Goal: Information Seeking & Learning: Find specific fact

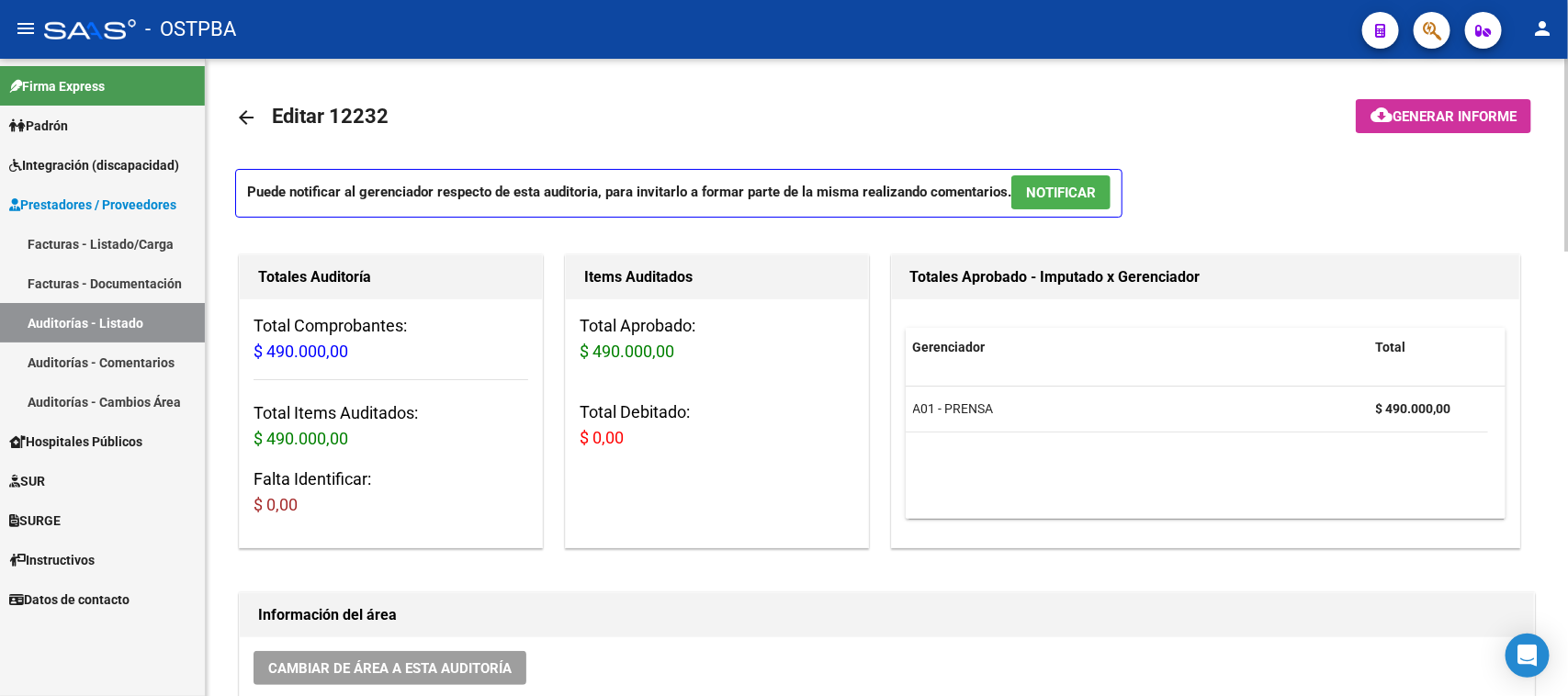
click at [246, 117] on mat-icon "arrow_back" at bounding box center [247, 118] width 22 height 22
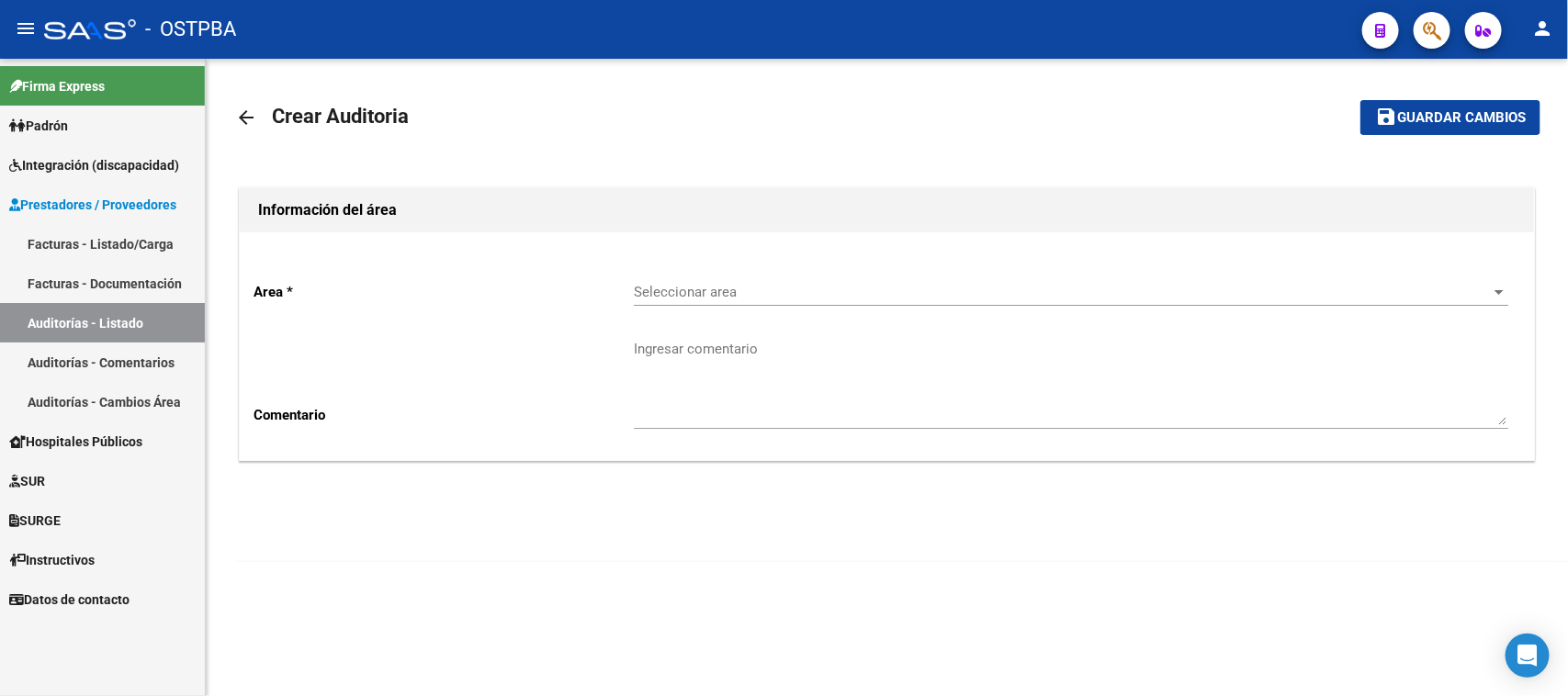
click at [79, 236] on link "Facturas - Listado/Carga" at bounding box center [102, 244] width 205 height 39
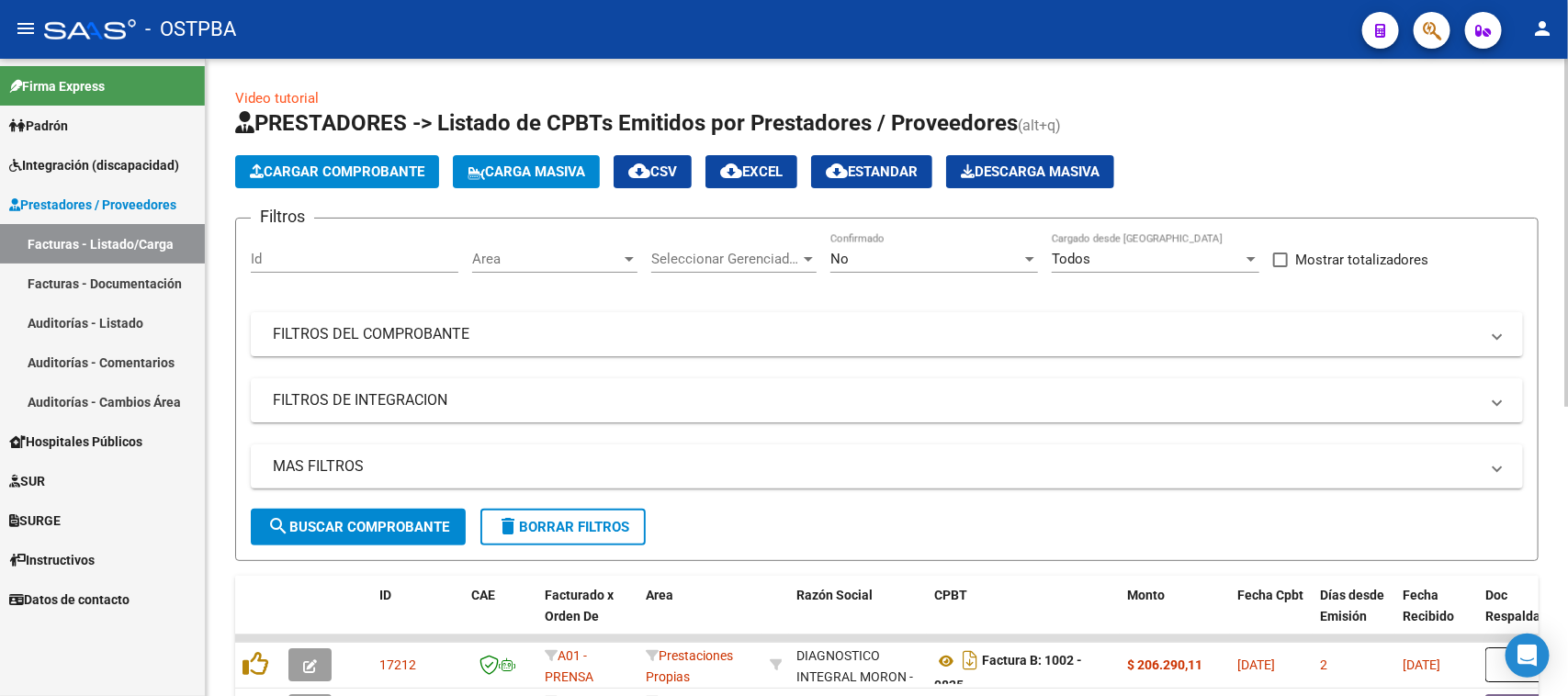
click at [308, 168] on span "Cargar Comprobante" at bounding box center [336, 172] width 175 height 17
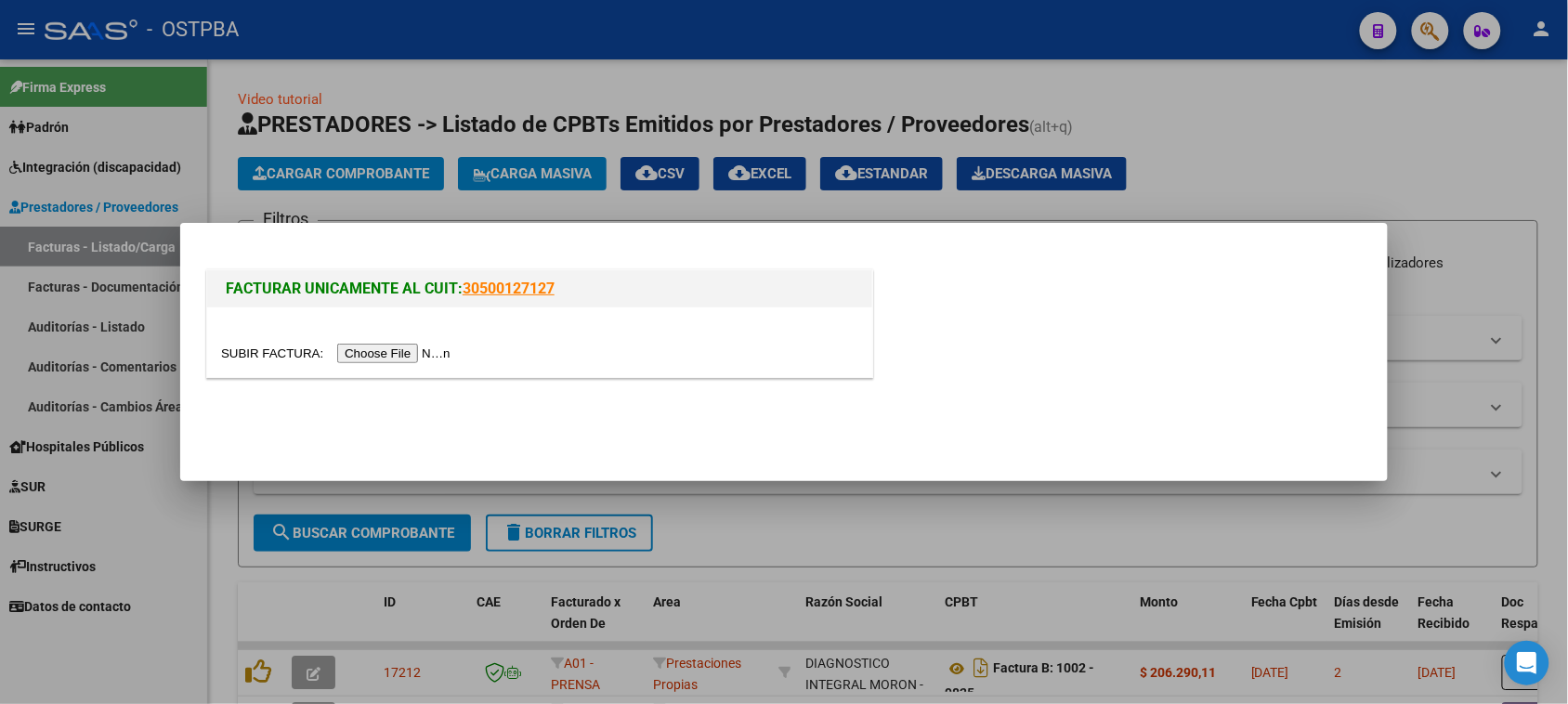
click at [419, 351] on input "file" at bounding box center [338, 353] width 235 height 20
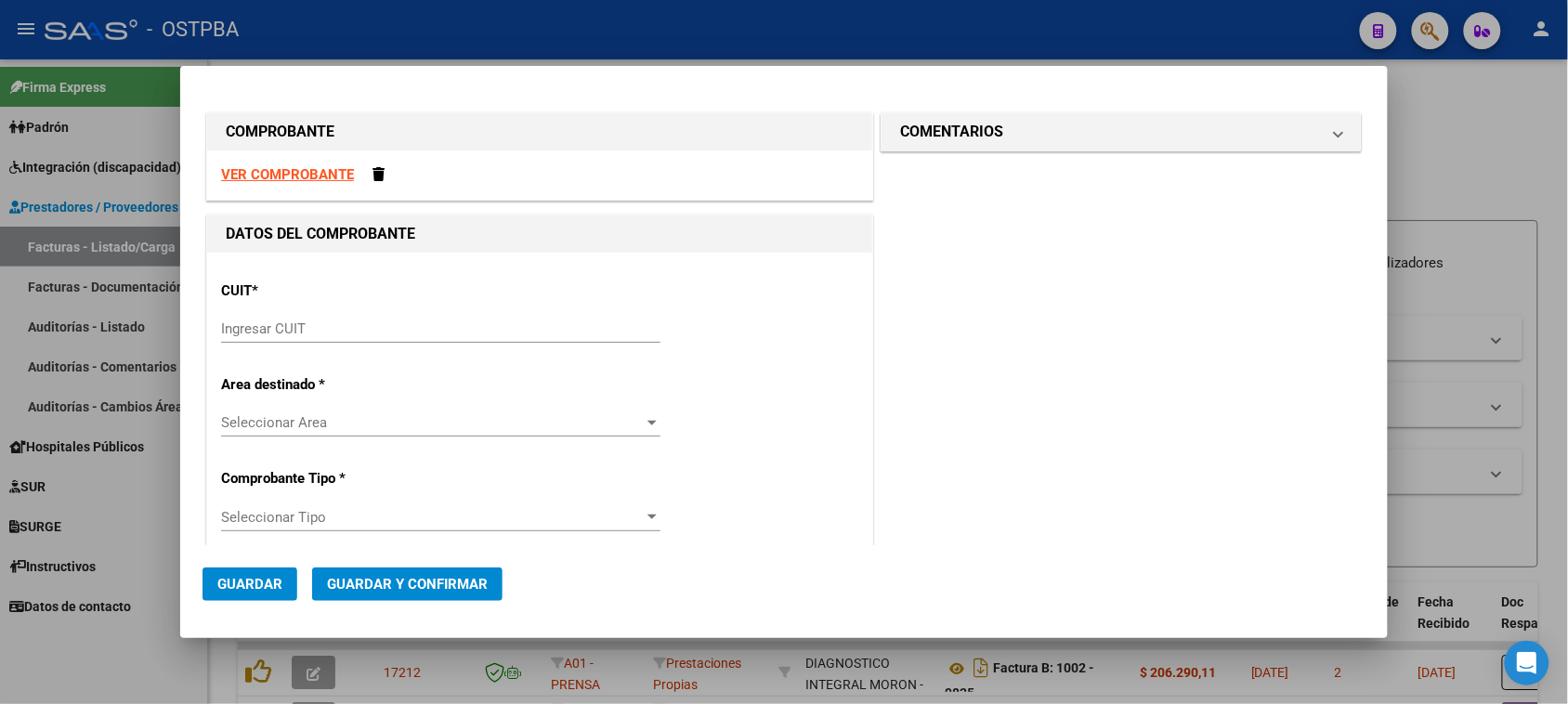
click at [249, 325] on input "Ingresar CUIT" at bounding box center [440, 329] width 439 height 17
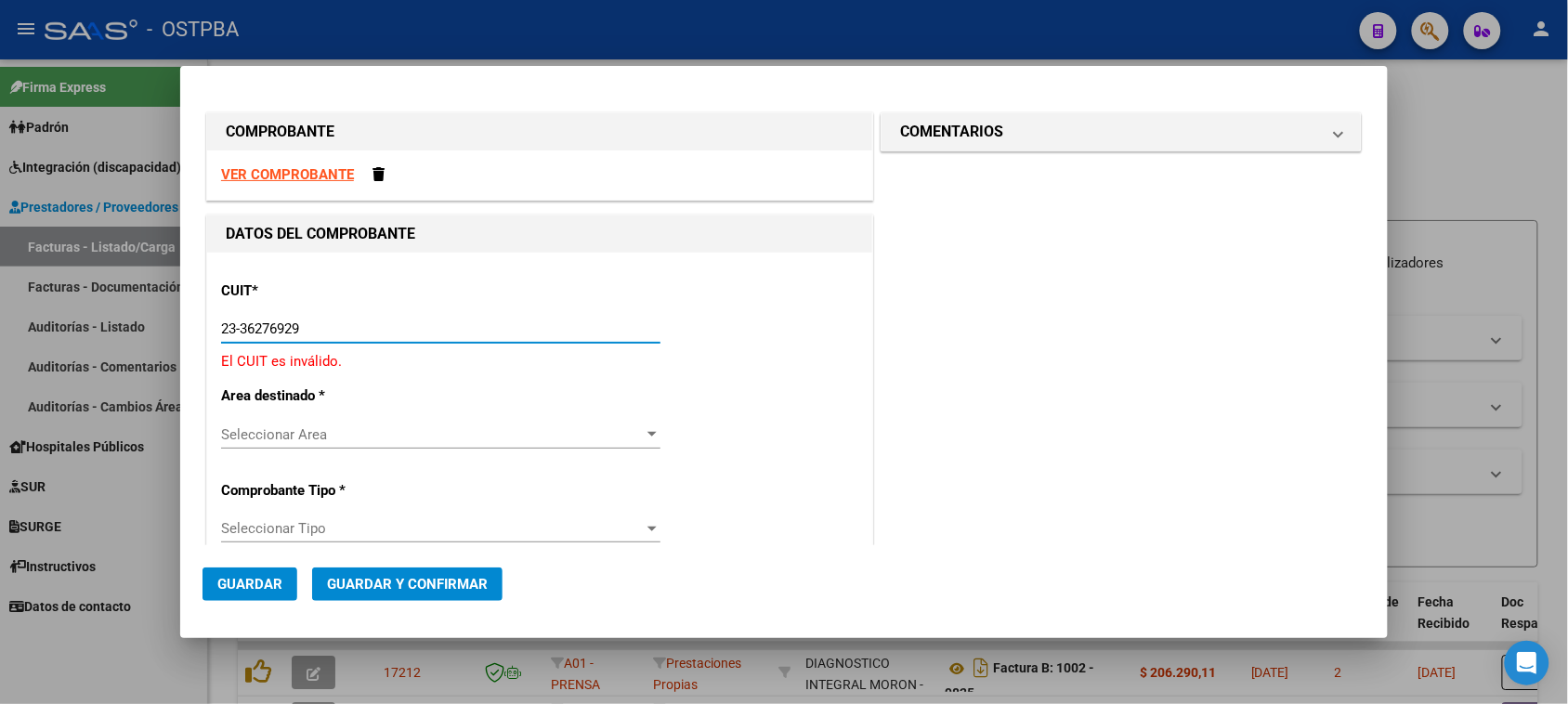
type input "23-36276929-9"
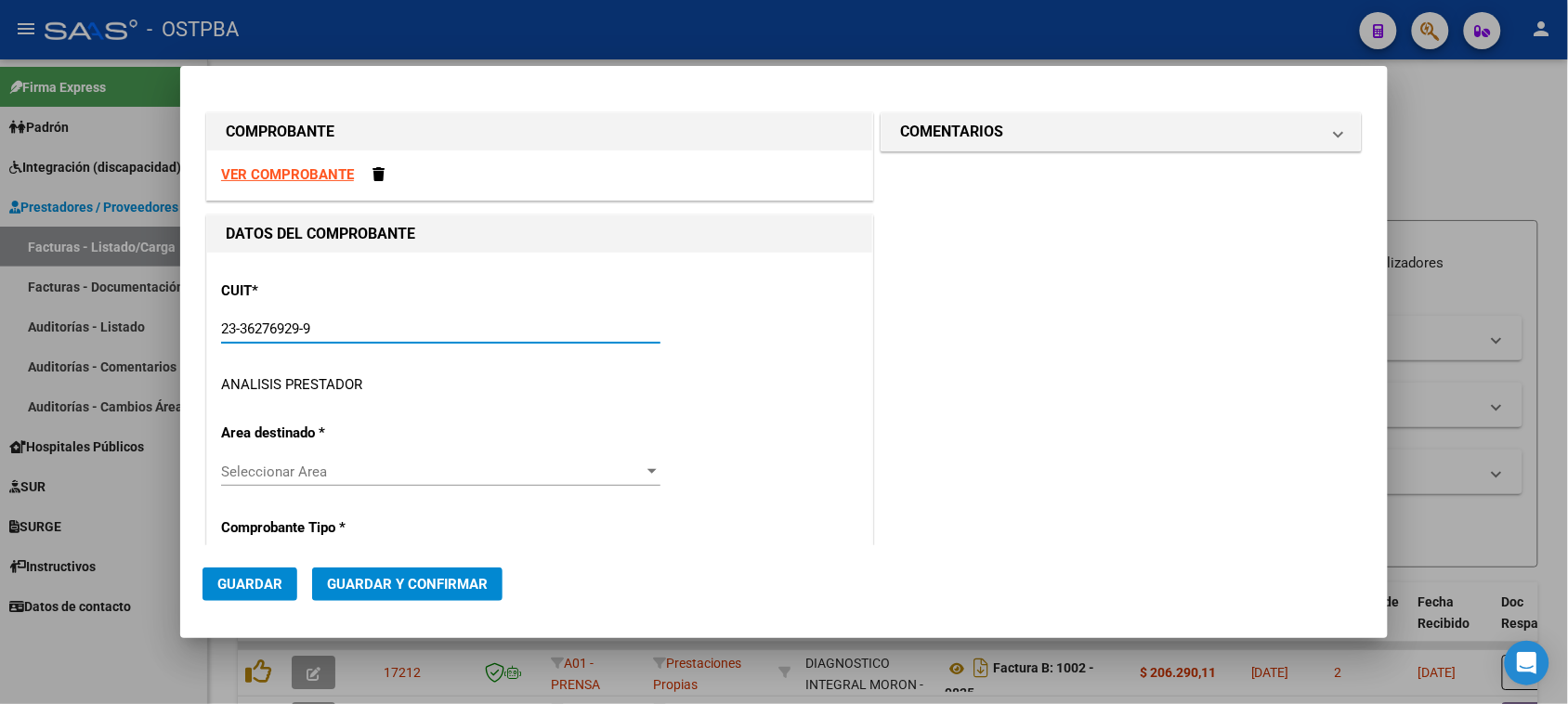
type input "1"
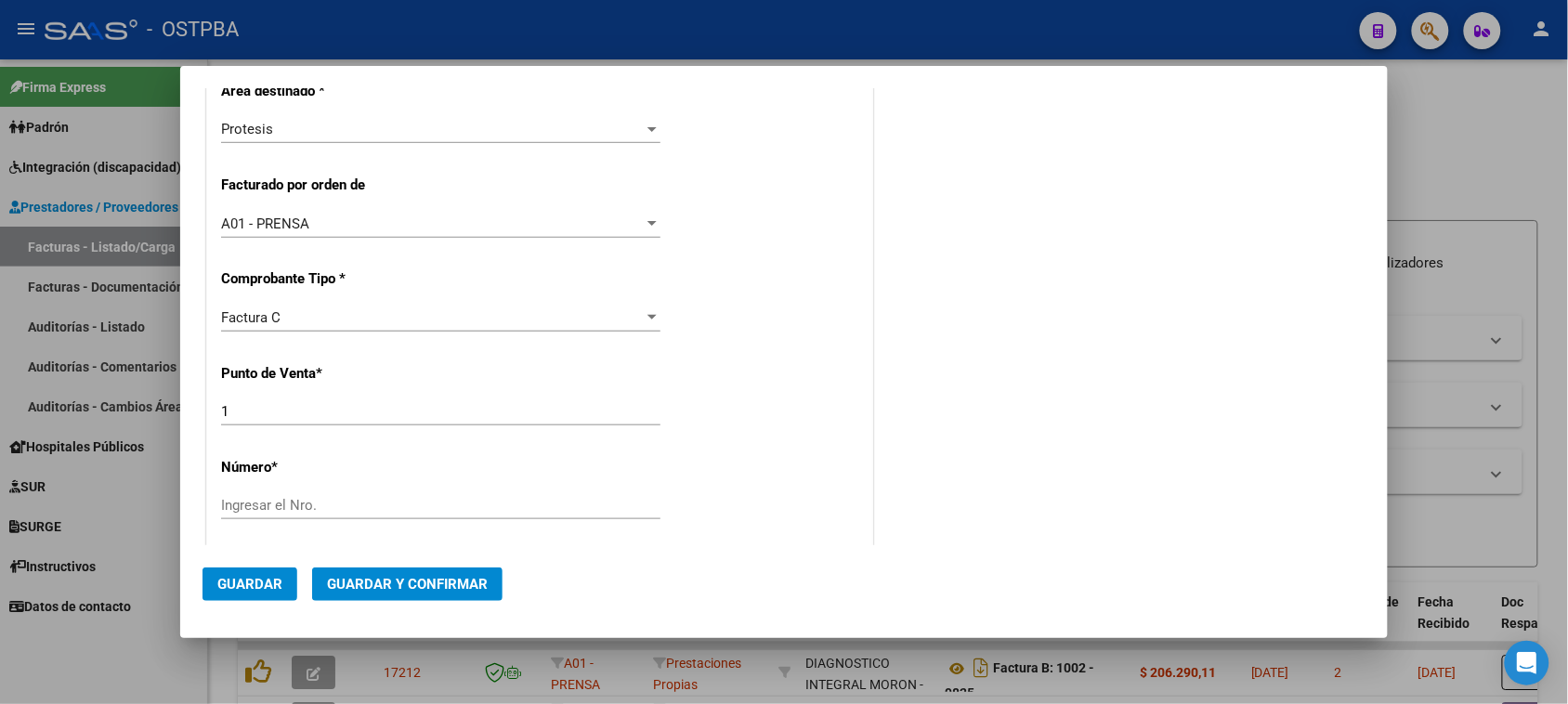
scroll to position [464, 0]
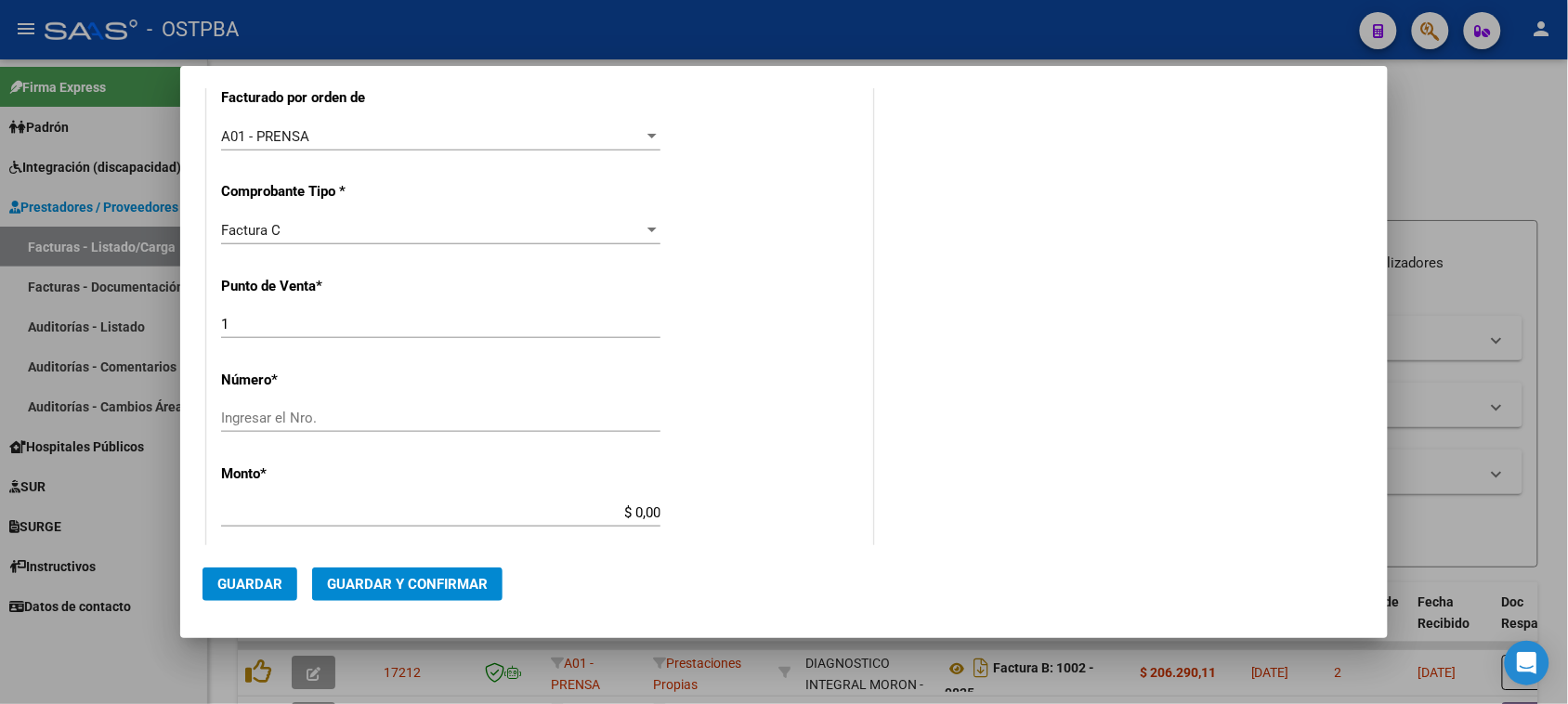
type input "23-36276929-9"
click at [517, 426] on input "Ingresar el Nro." at bounding box center [440, 418] width 439 height 17
type input "33"
click at [653, 511] on input "$ 0,00" at bounding box center [440, 513] width 439 height 17
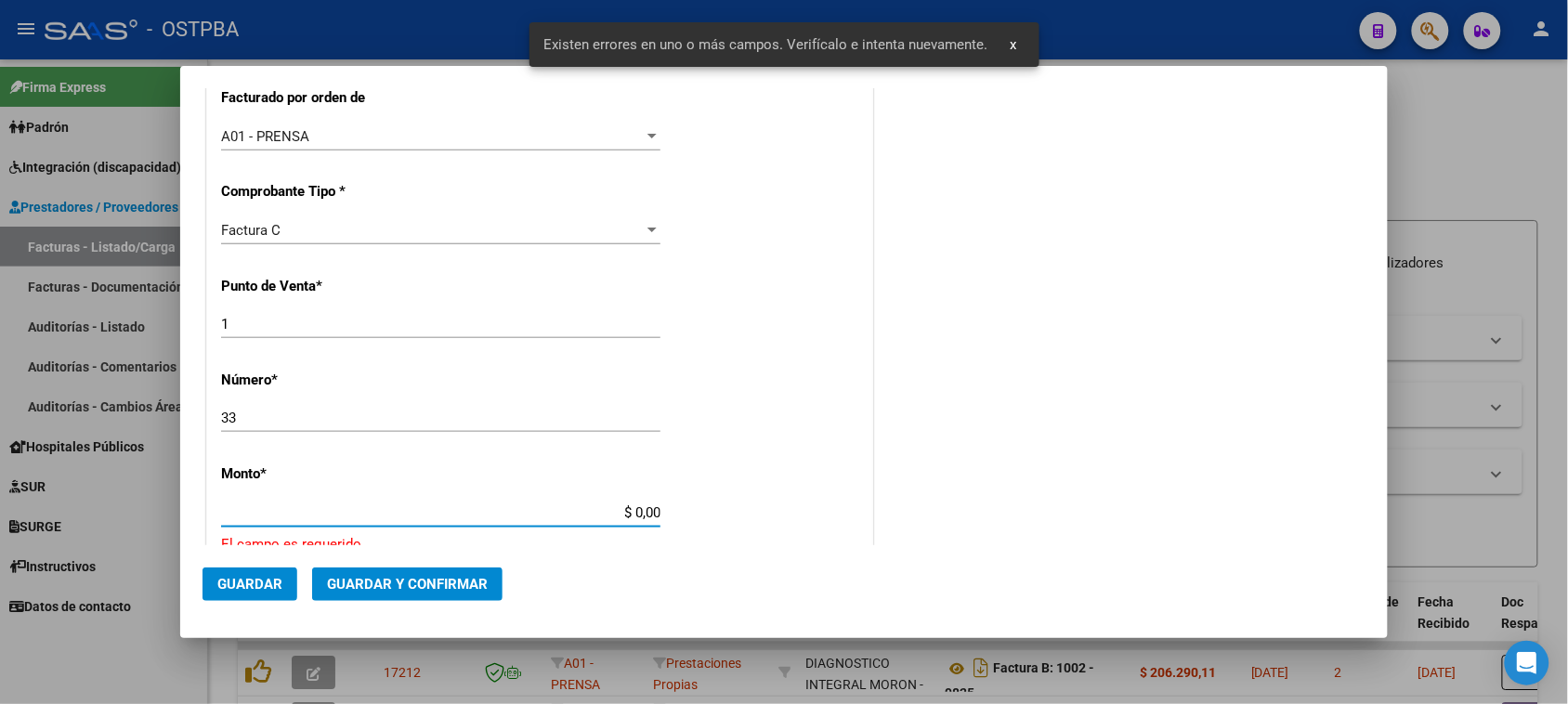
scroll to position [651, 0]
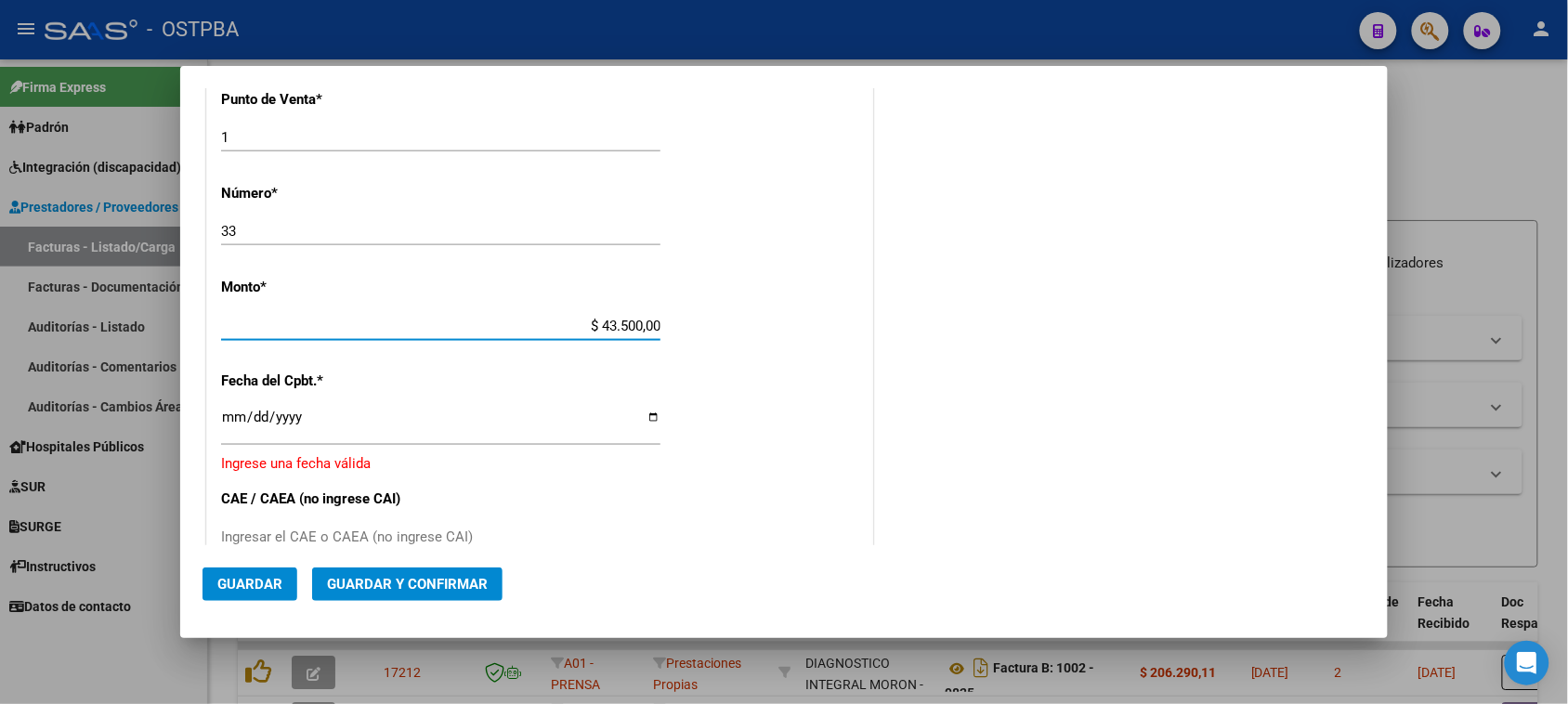
type input "$ 435.000,00"
click at [229, 416] on input "Ingresar la fecha" at bounding box center [440, 423] width 439 height 29
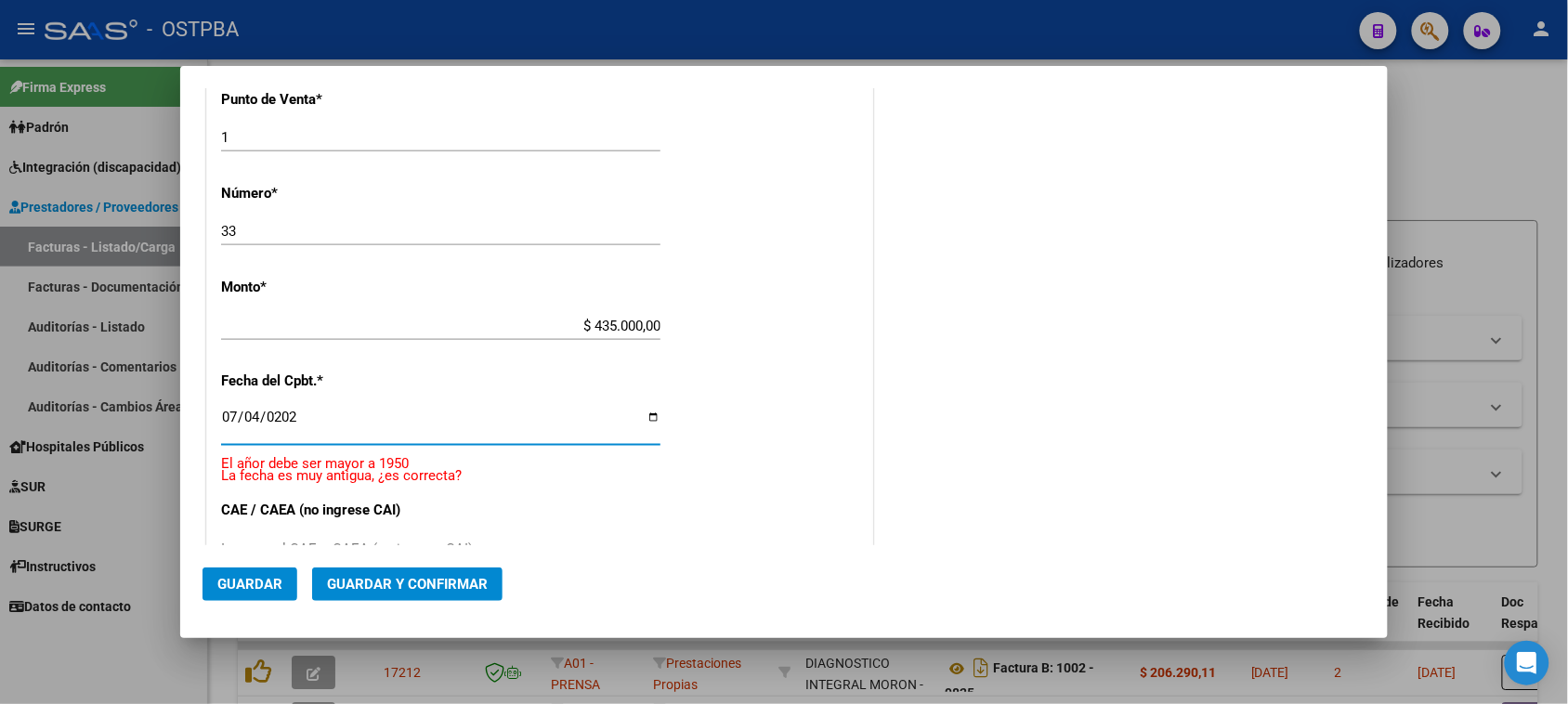
type input "[DATE]"
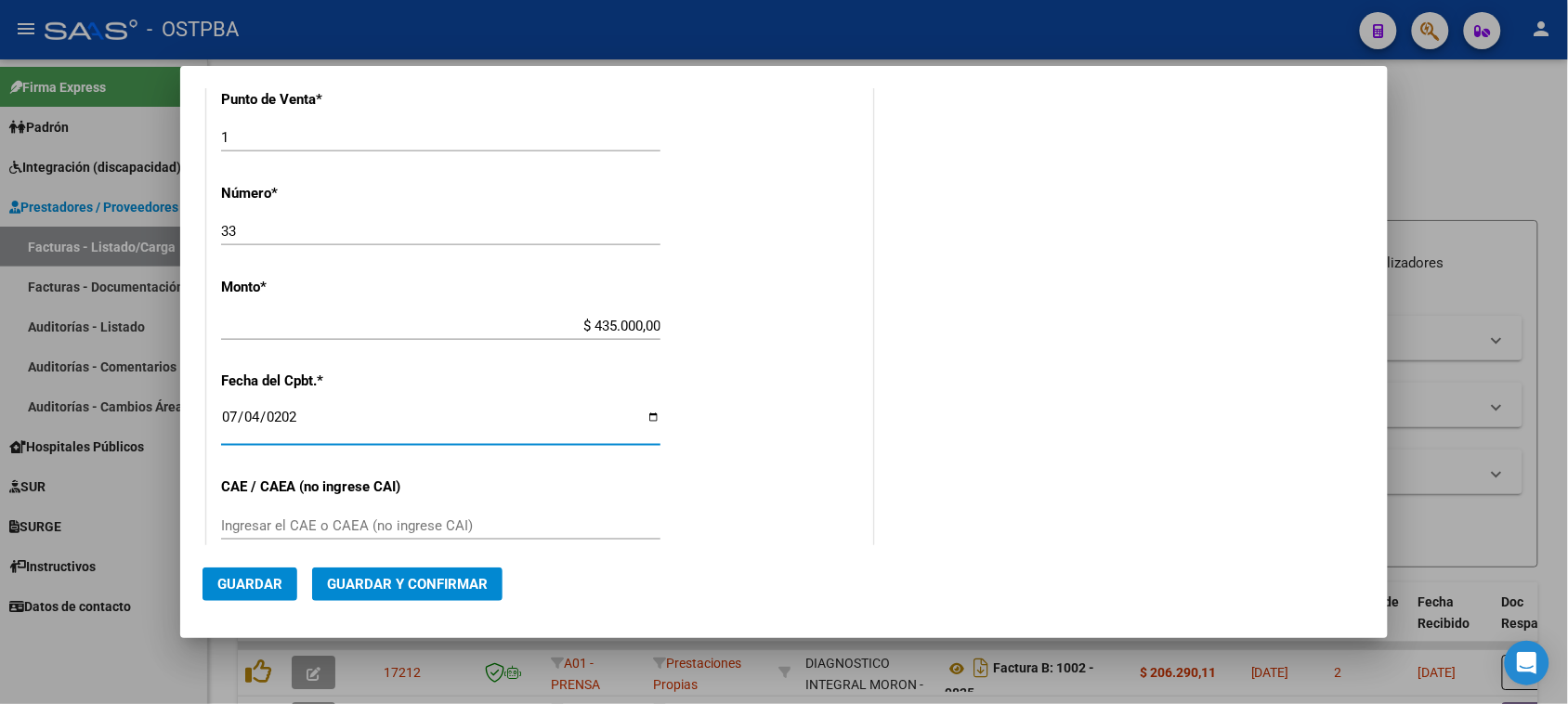
scroll to position [767, 0]
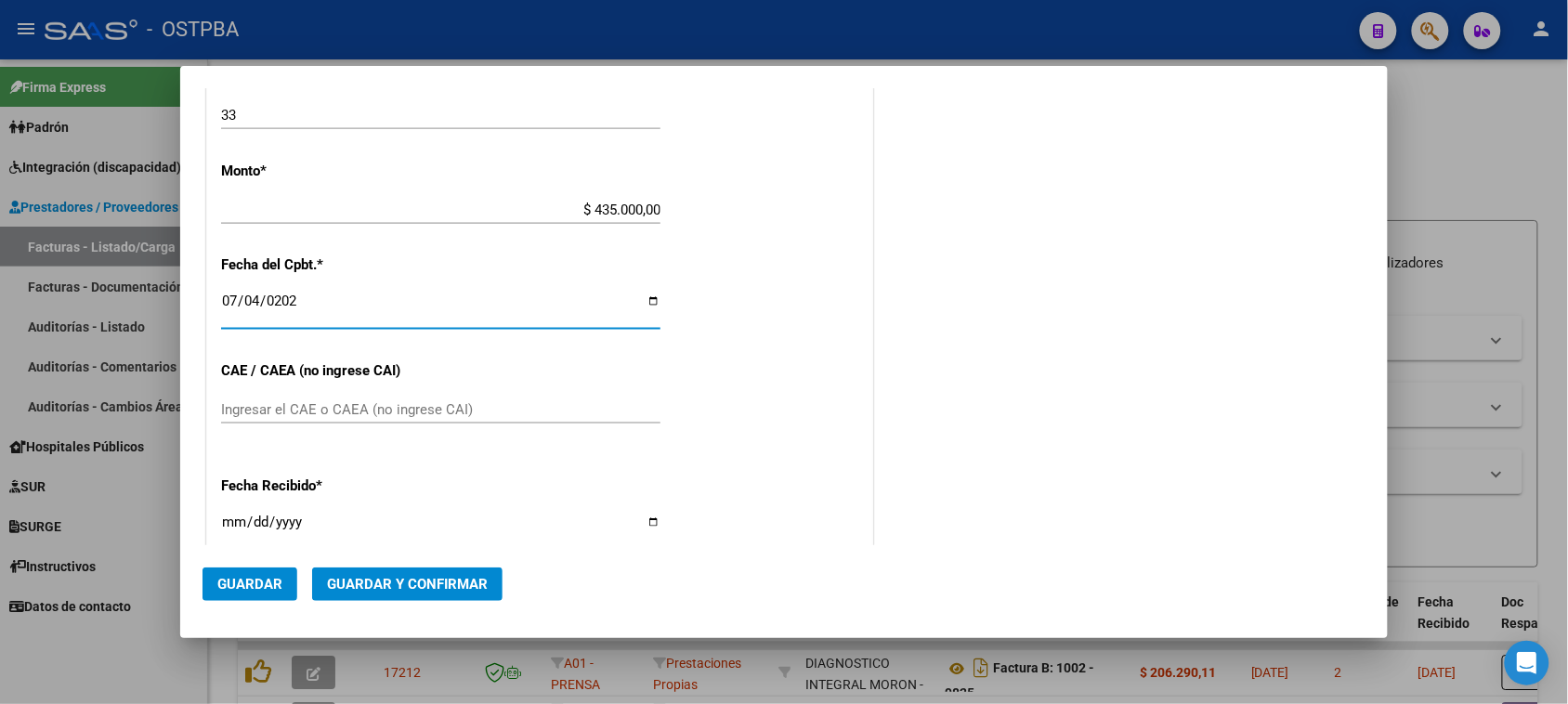
click at [312, 415] on input "Ingresar el CAE o CAEA (no ingrese CAI)" at bounding box center [440, 410] width 439 height 17
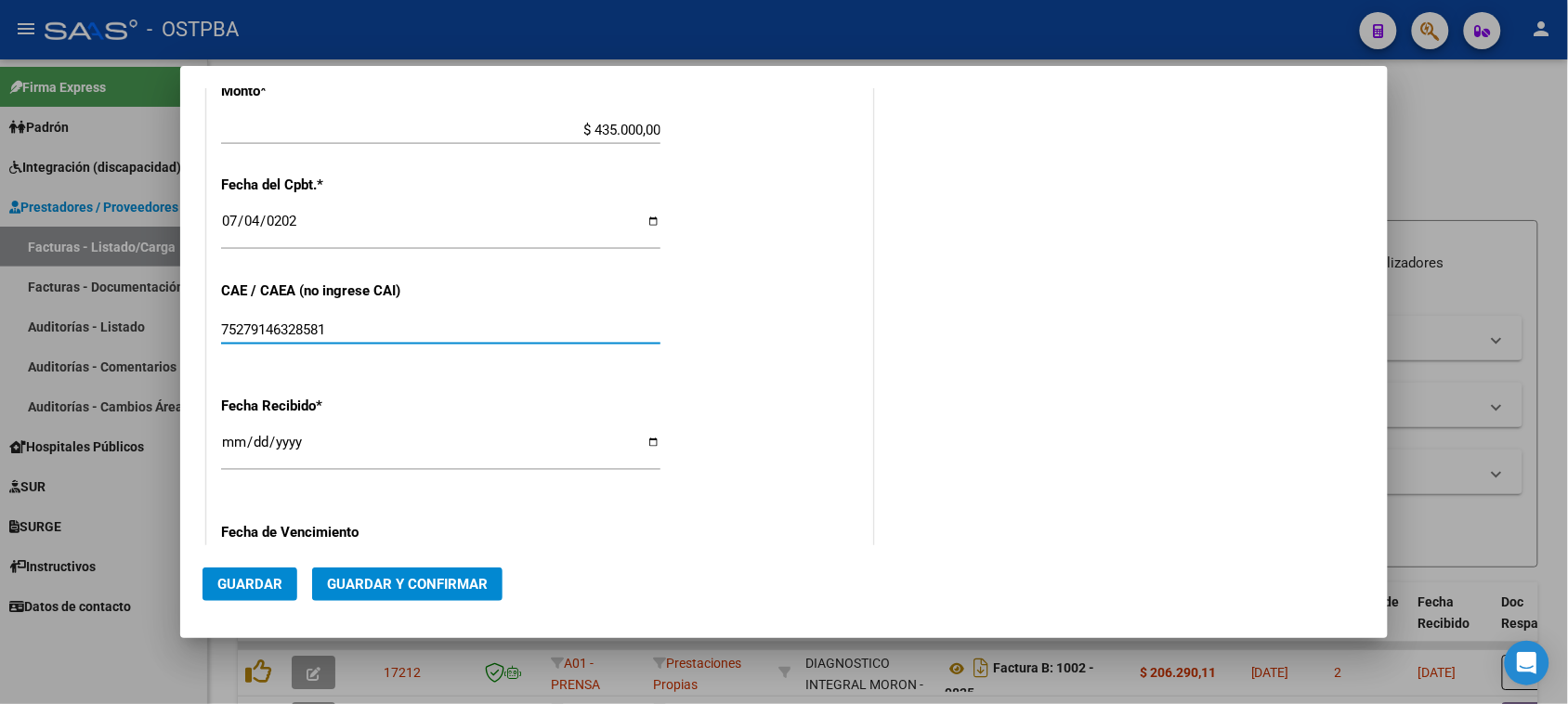
scroll to position [884, 0]
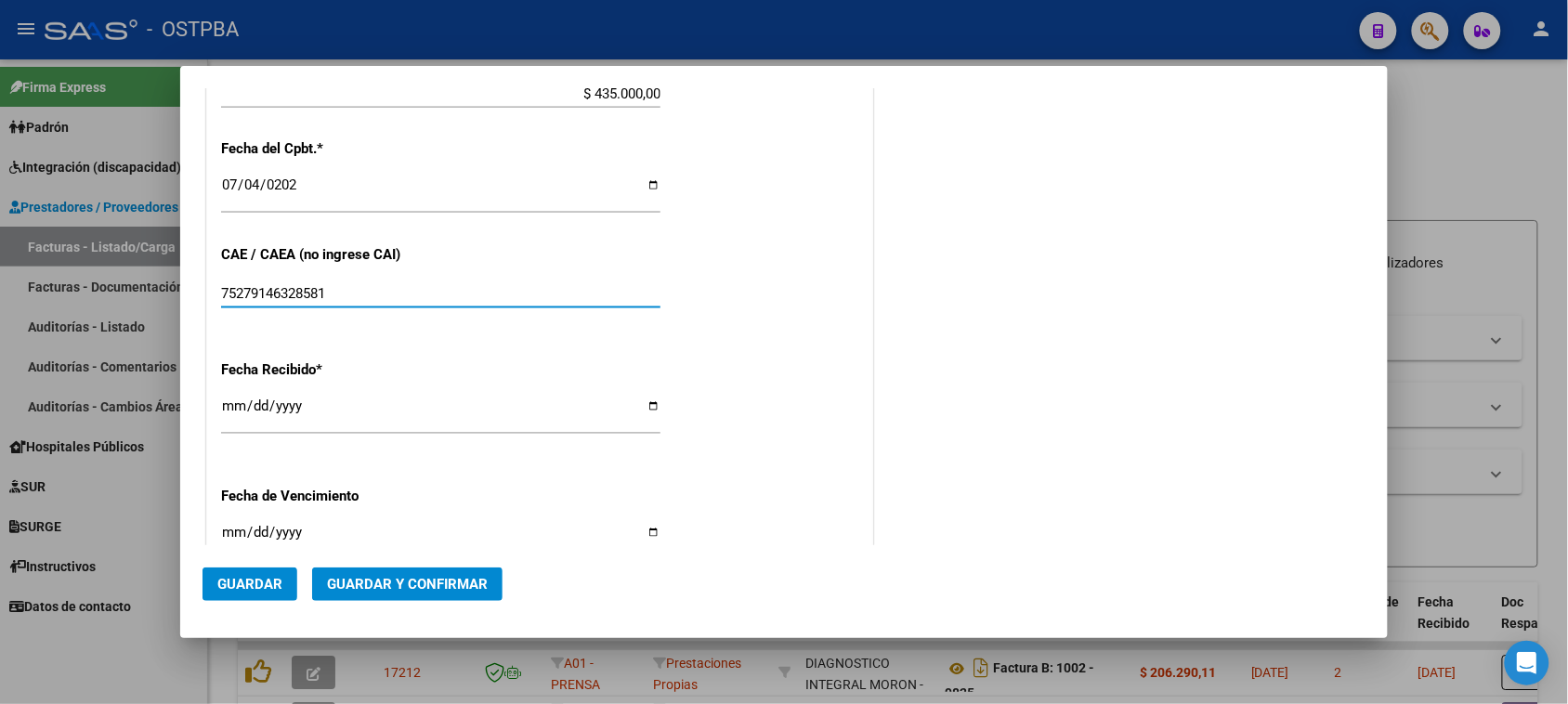
type input "75279146328581"
click at [231, 402] on input "[DATE]" at bounding box center [440, 413] width 439 height 29
type input "[DATE]"
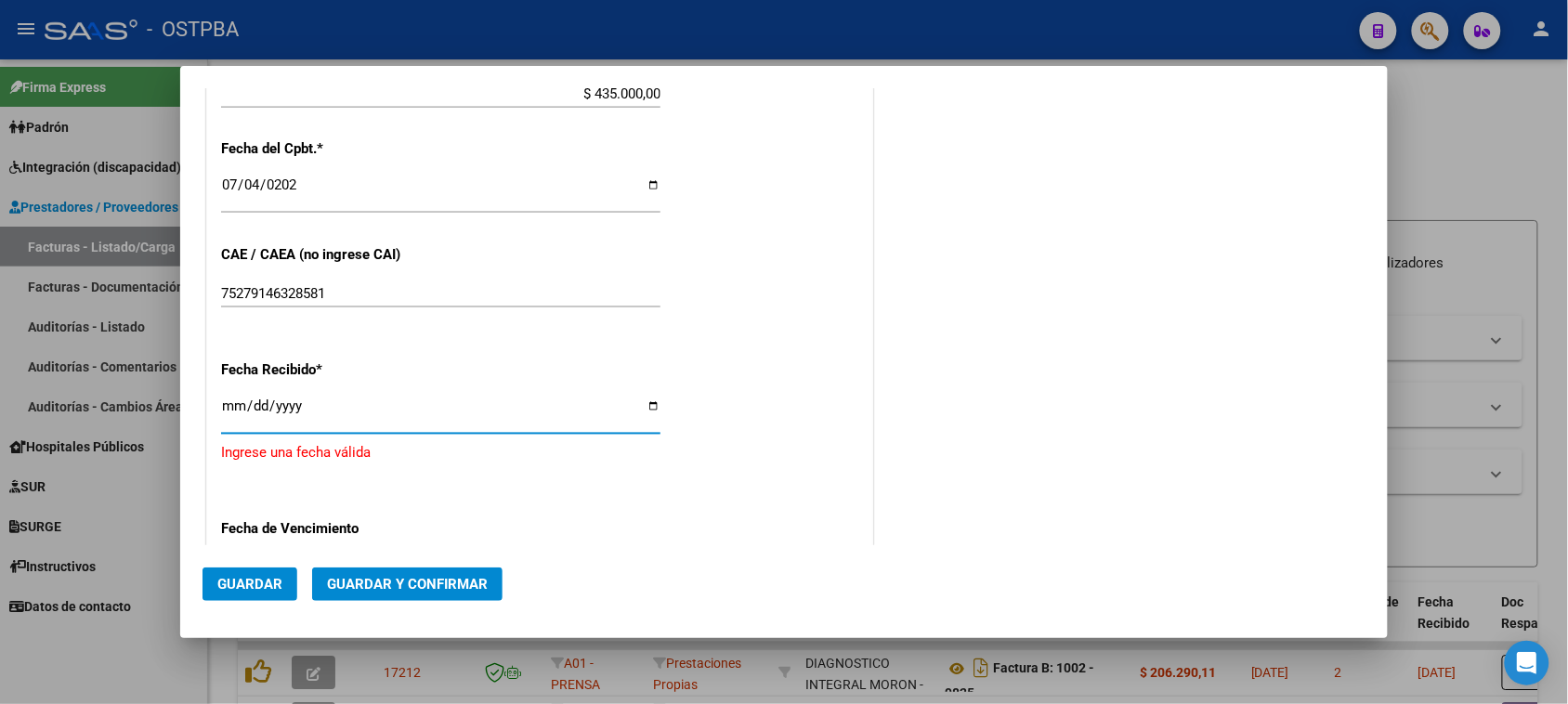
type input "[DATE]"
click at [469, 432] on div "[DATE] Ingresar la fecha" at bounding box center [440, 414] width 439 height 40
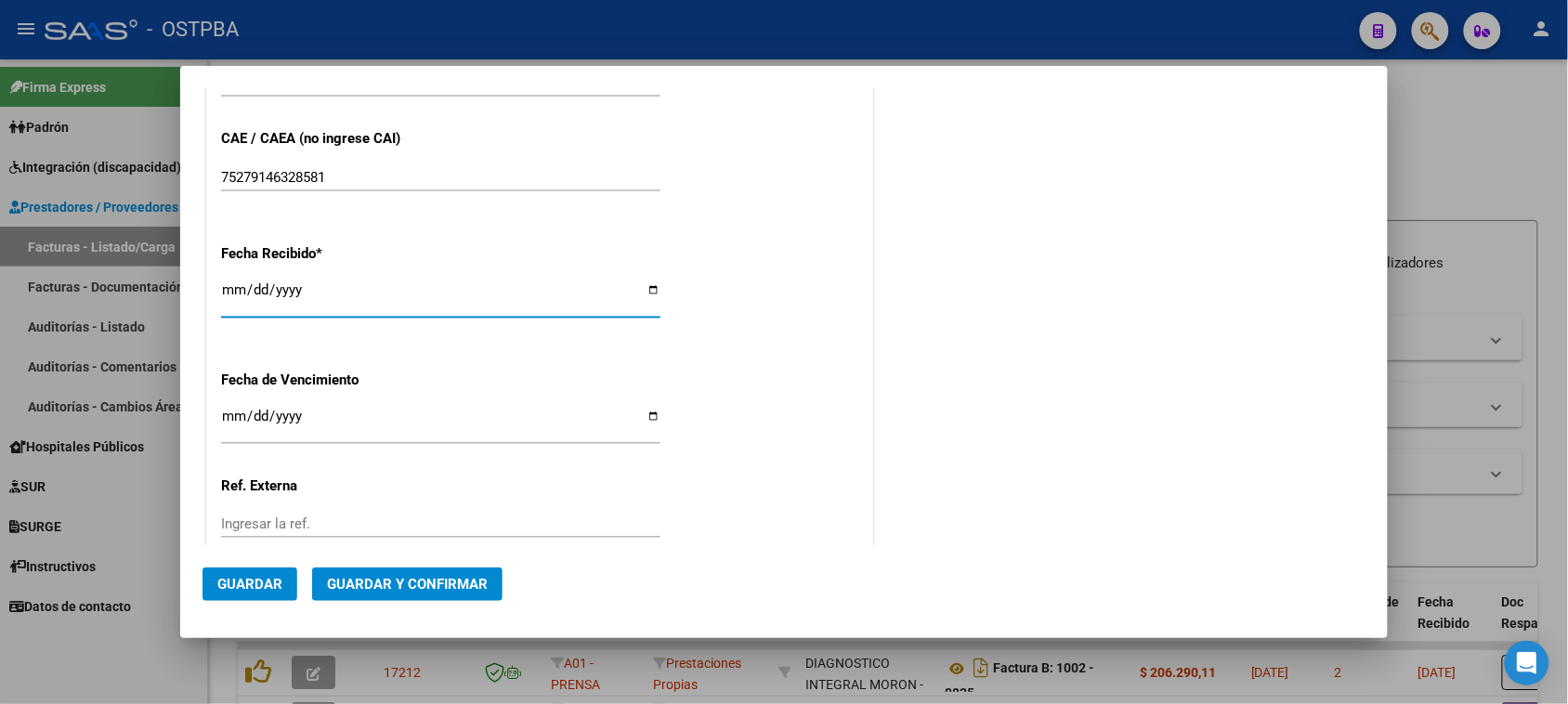
click at [221, 422] on input "Ingresar la fecha" at bounding box center [440, 422] width 439 height 29
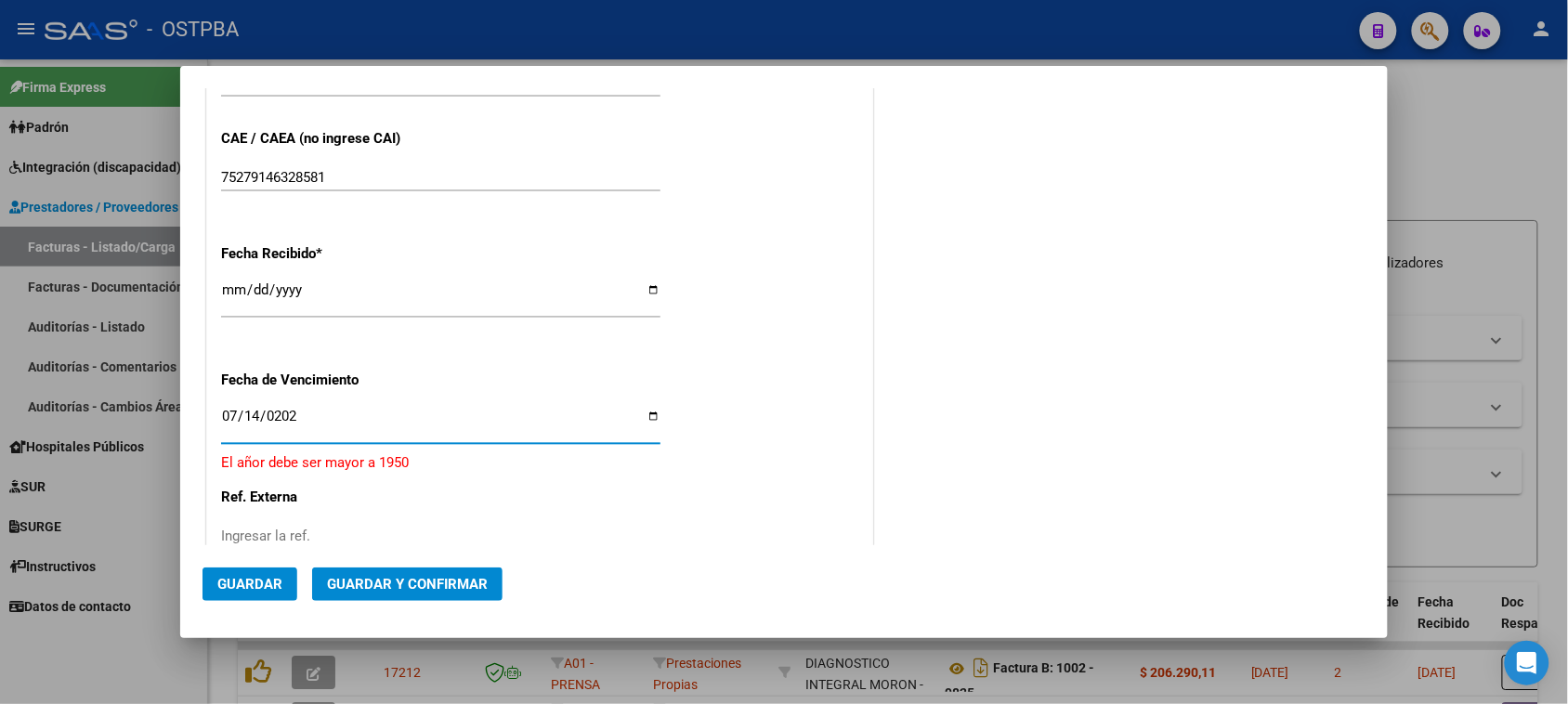
type input "[DATE]"
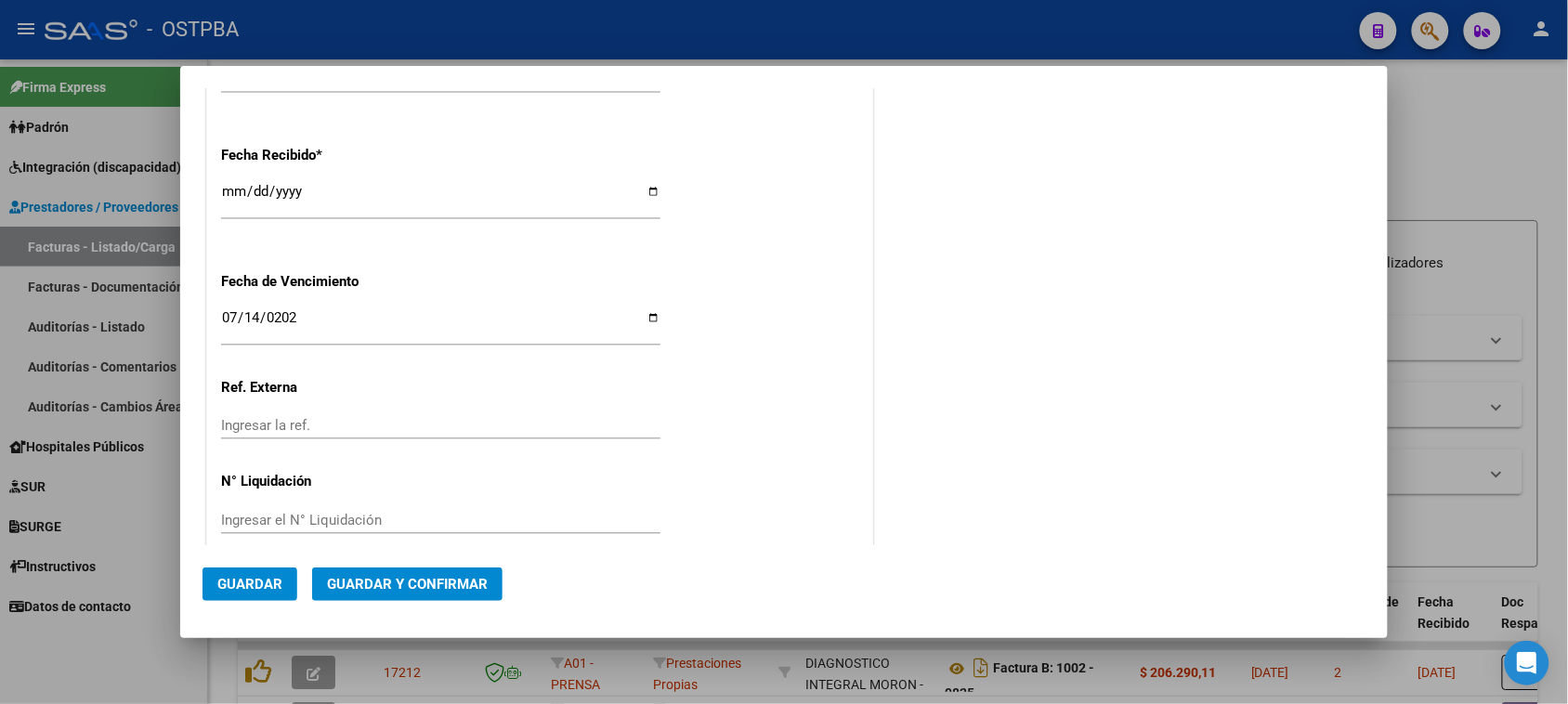
scroll to position [1121, 0]
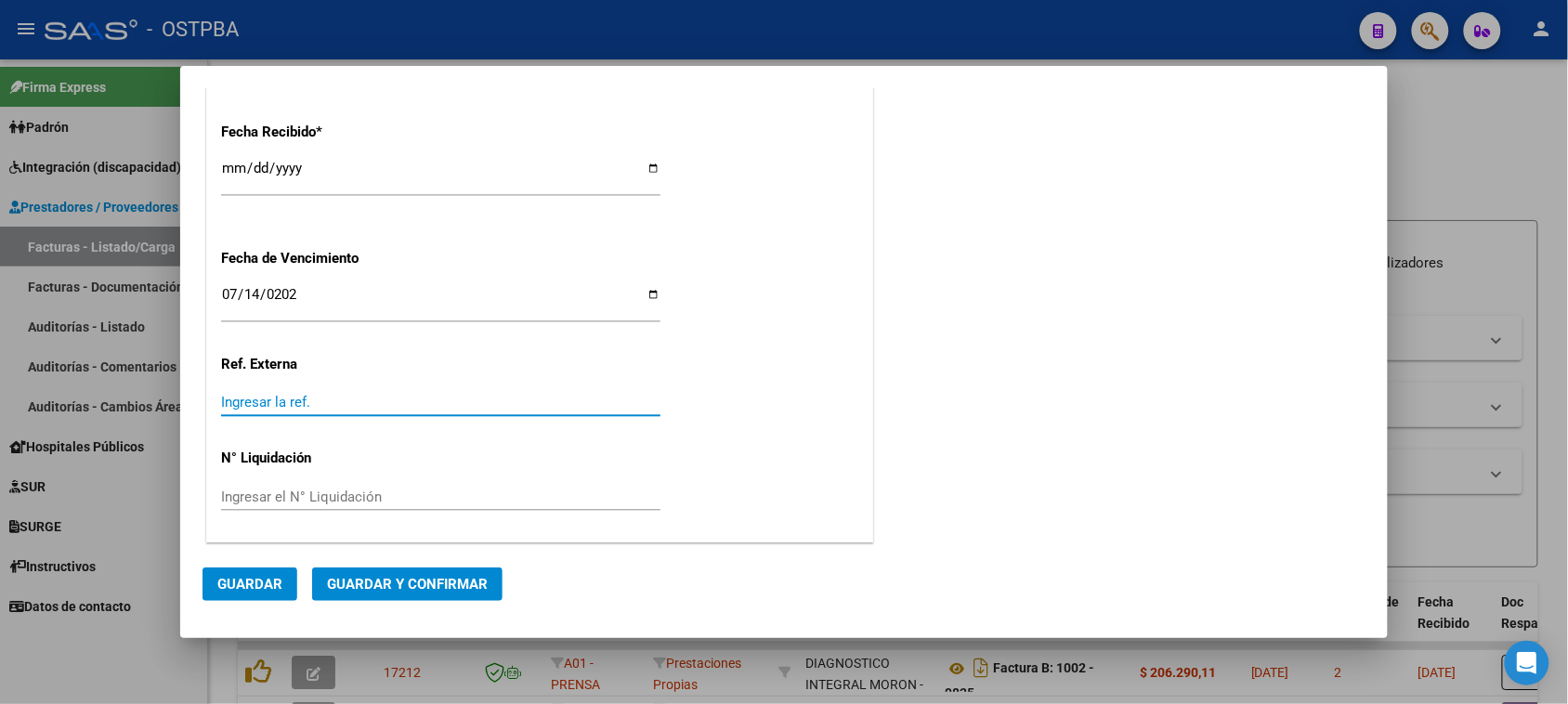
click at [302, 398] on input "Ingresar la ref." at bounding box center [440, 403] width 439 height 17
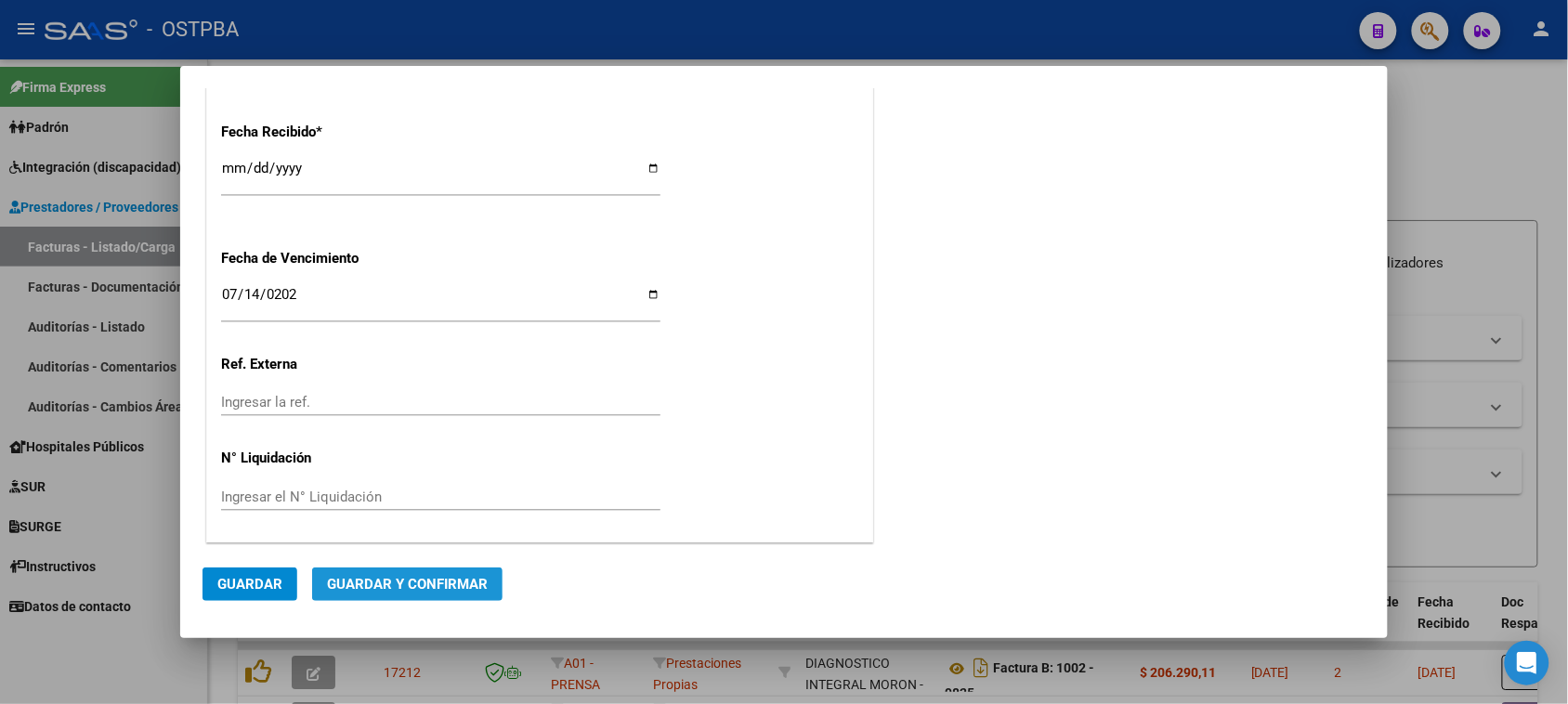
click at [383, 580] on span "Guardar y Confirmar" at bounding box center [407, 584] width 161 height 17
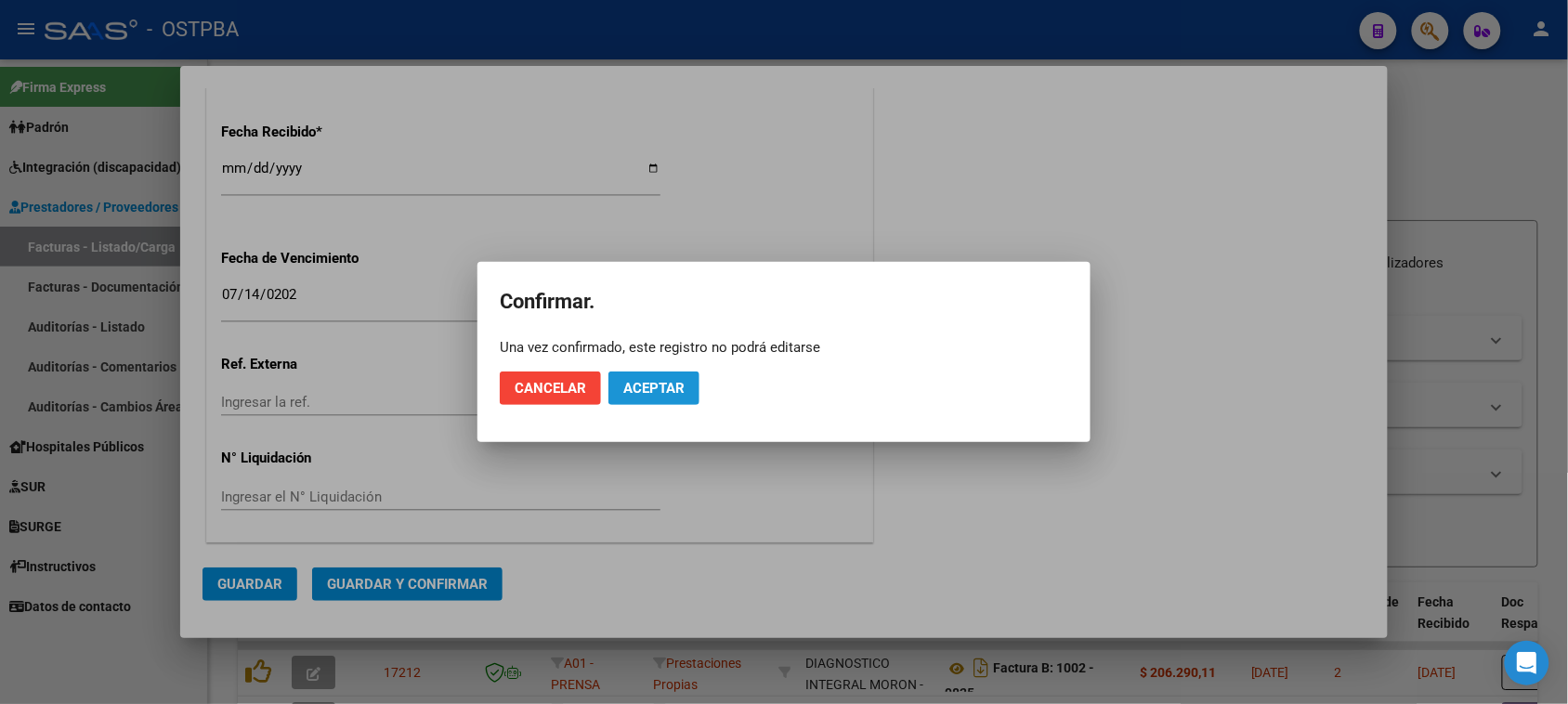
click at [672, 387] on span "Aceptar" at bounding box center [653, 388] width 61 height 17
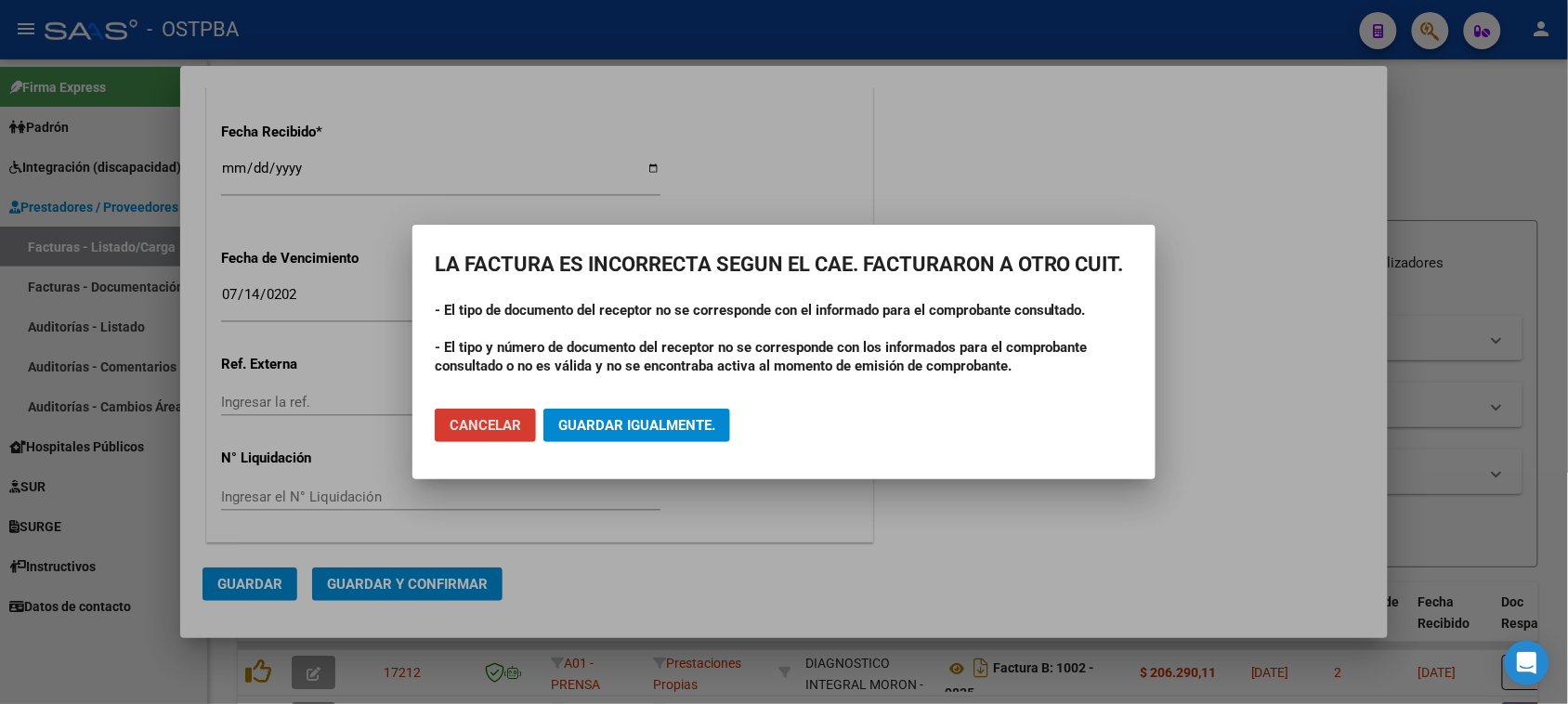
click at [656, 418] on span "Guardar igualmente." at bounding box center [637, 425] width 157 height 17
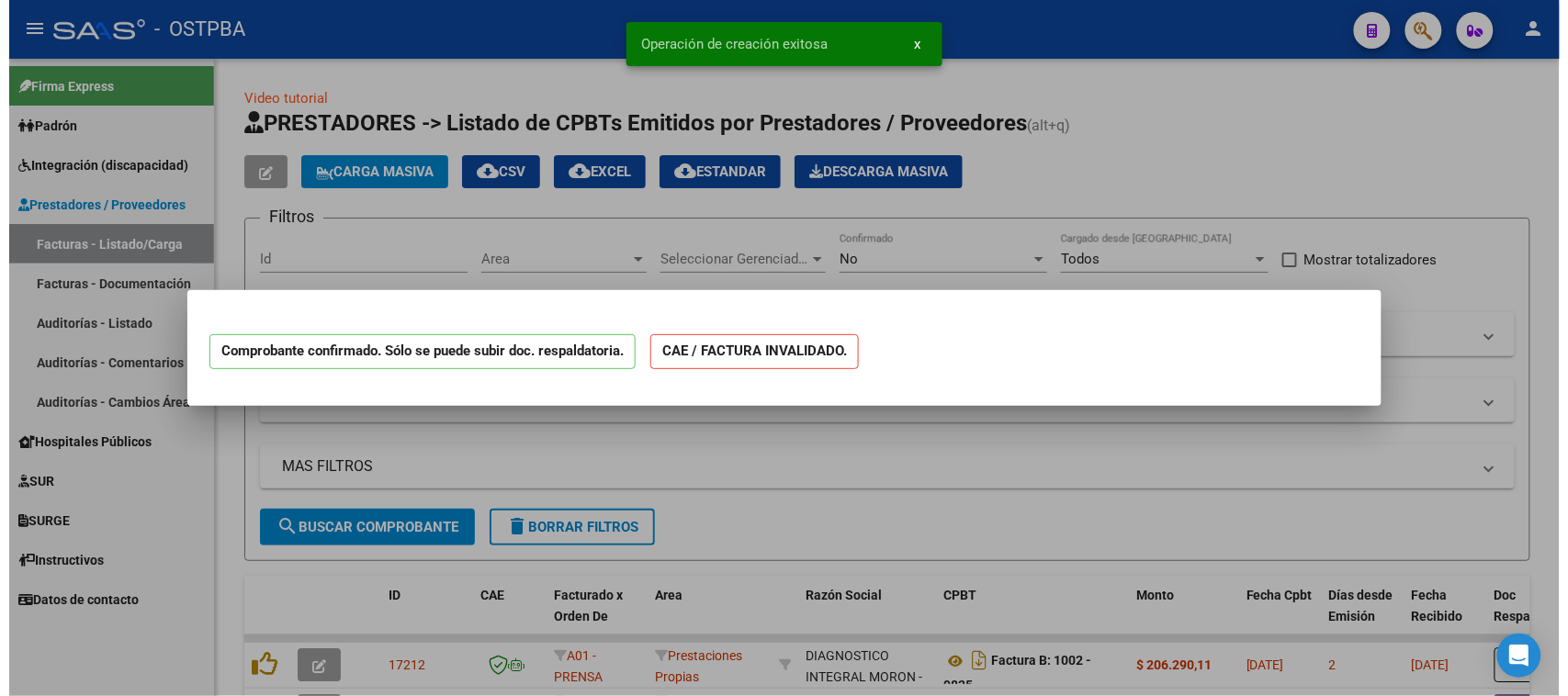
scroll to position [0, 0]
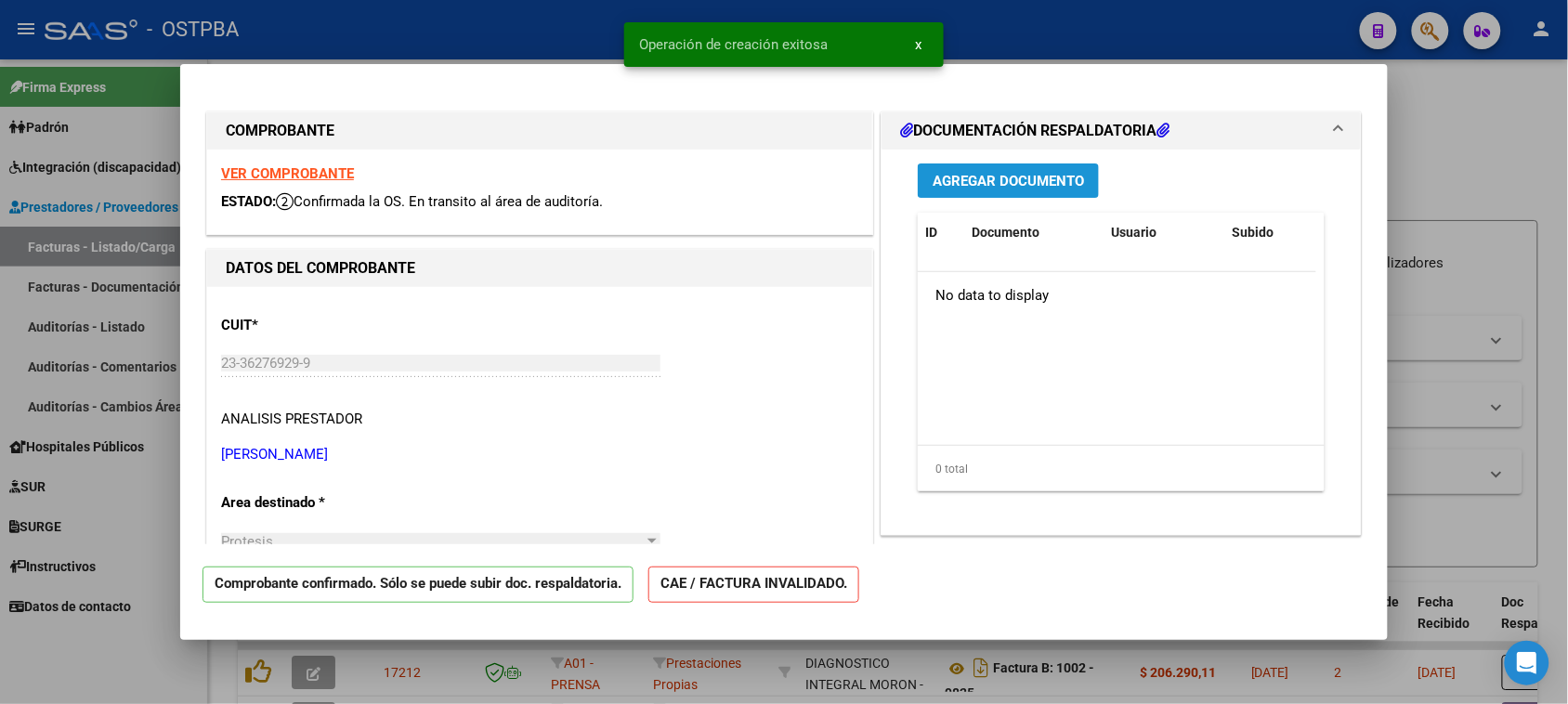
click at [1008, 179] on span "Agregar Documento" at bounding box center [1008, 181] width 151 height 17
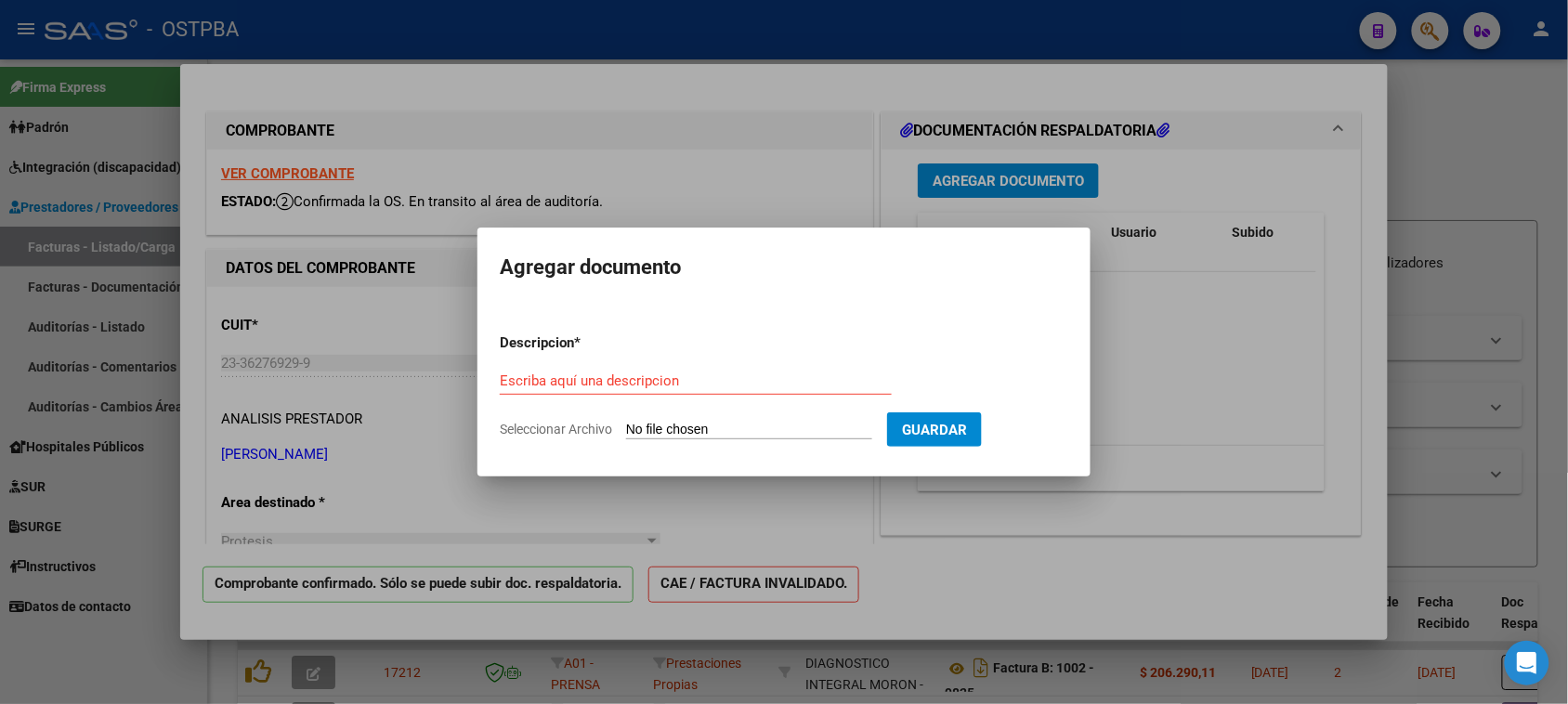
click at [666, 432] on input "Seleccionar Archivo" at bounding box center [749, 430] width 246 height 18
type input "C:\fakepath\RECETA [PERSON_NAME] - JUNIO FIRMADO.pdf"
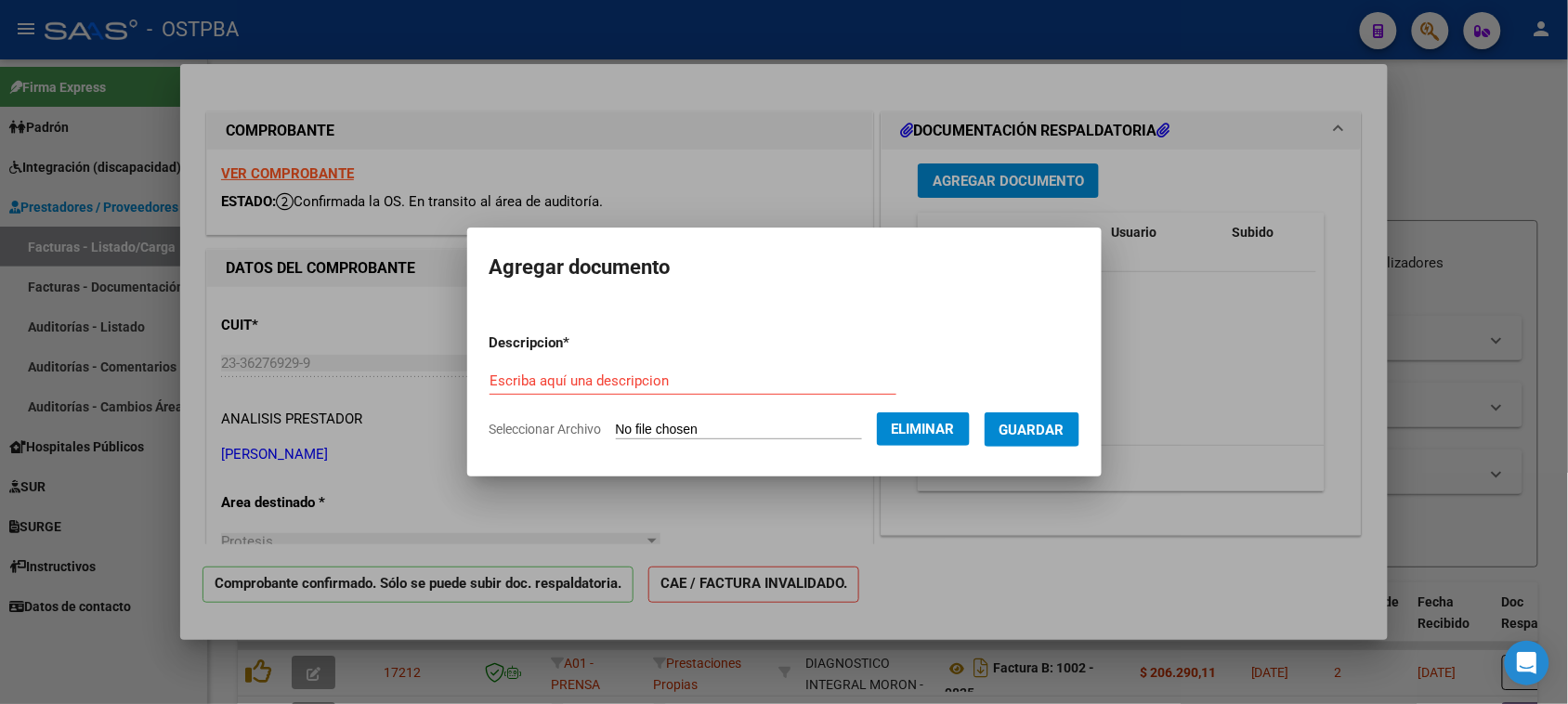
click at [503, 390] on div "Escriba aquí una descripcion" at bounding box center [693, 380] width 406 height 27
type input "RECETA MAYO -[PERSON_NAME]"
click at [1045, 422] on span "Guardar" at bounding box center [1031, 430] width 65 height 17
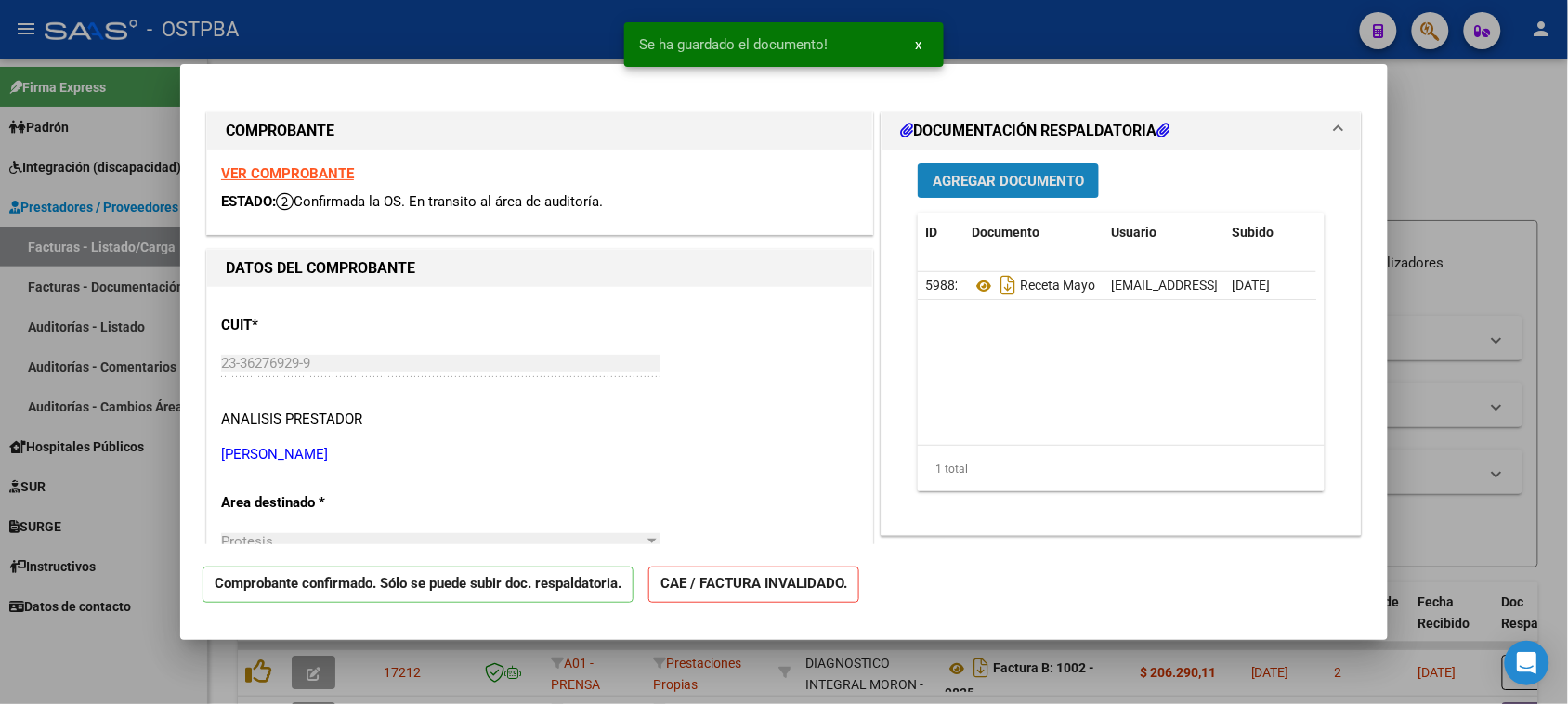
click at [996, 178] on span "Agregar Documento" at bounding box center [1008, 181] width 151 height 17
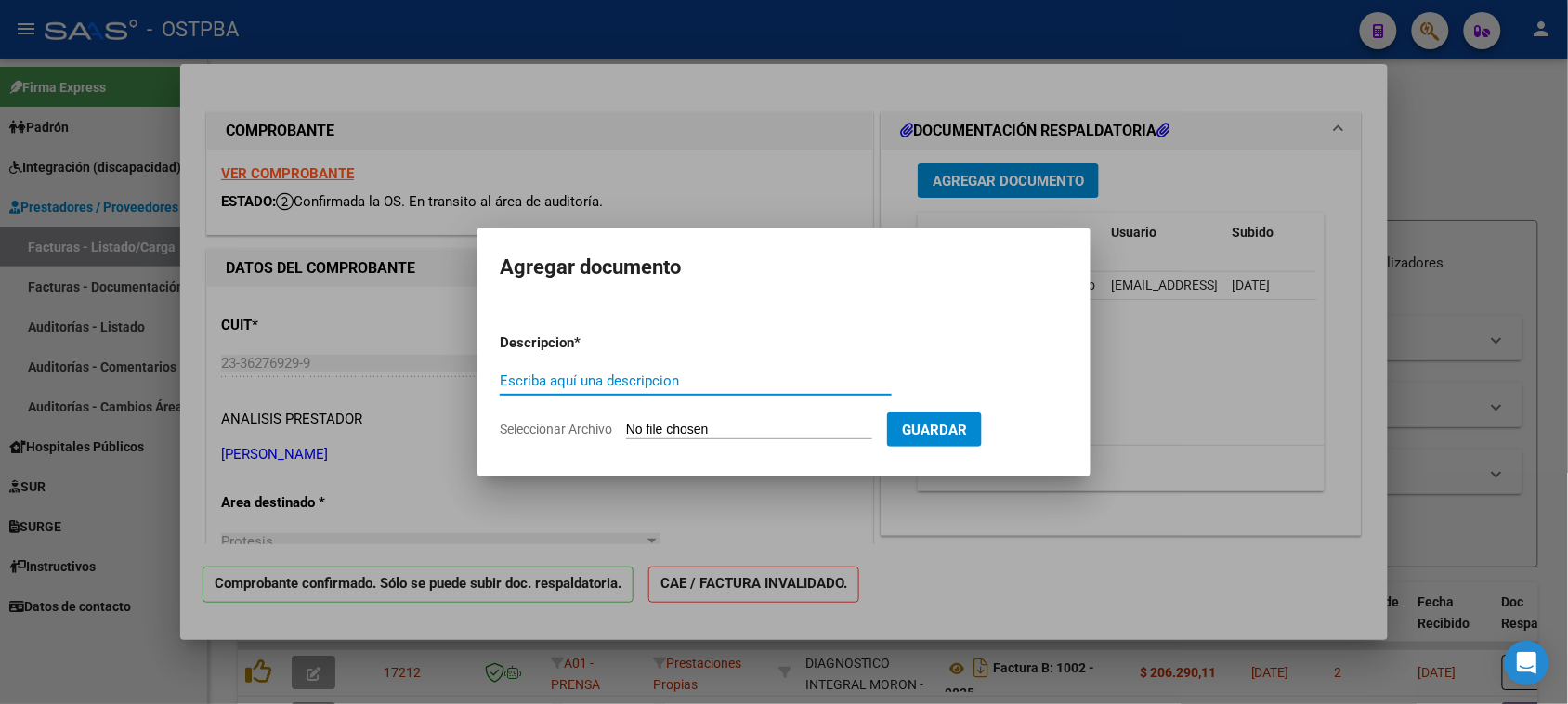
click at [726, 423] on input "Seleccionar Archivo" at bounding box center [749, 430] width 246 height 18
type input "C:\fakepath\PRESUPUESTO JUNIO- [PERSON_NAME]pdf"
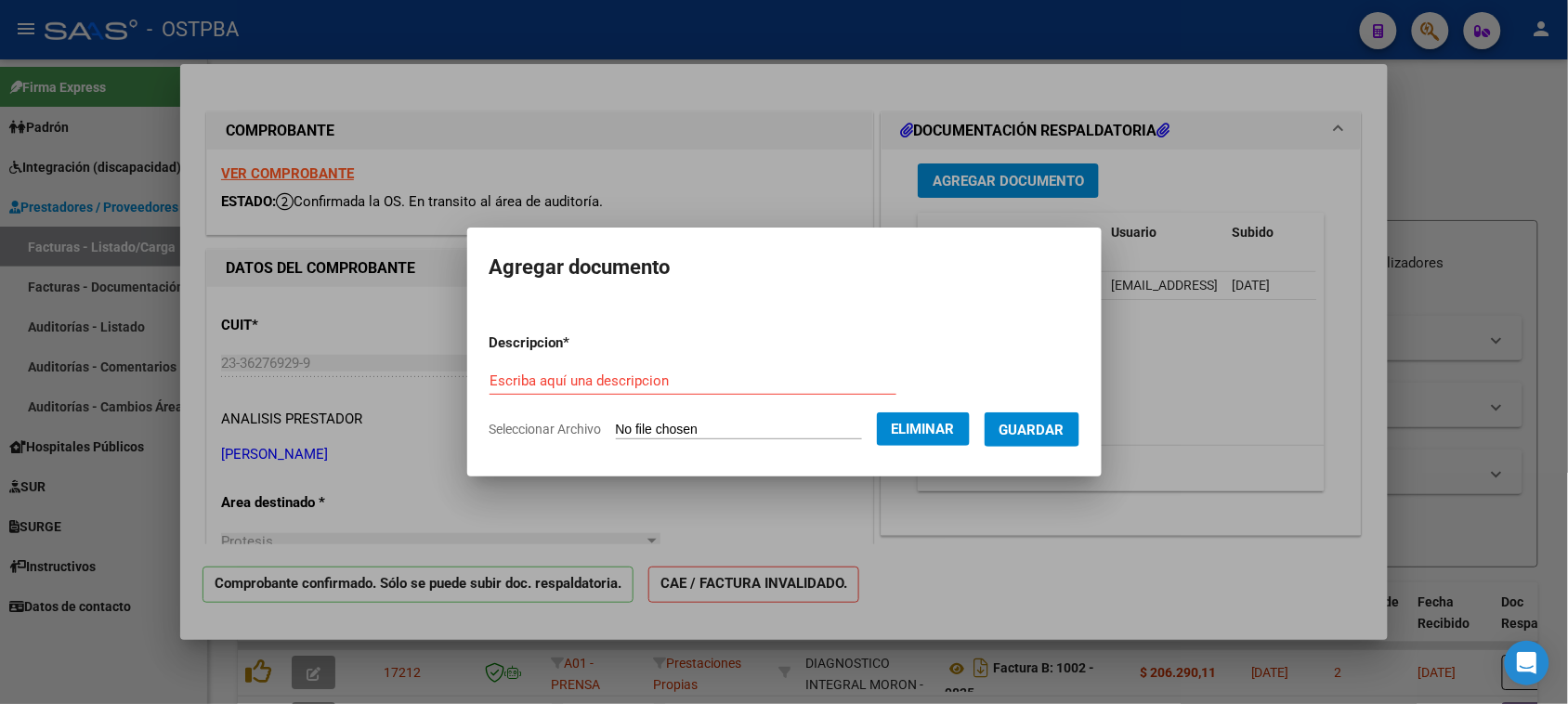
click at [550, 388] on input "Escriba aquí una descripcion" at bounding box center [693, 381] width 406 height 17
type input "PRESUPUESTO [DATE] CAO"
click at [1050, 421] on span "Guardar" at bounding box center [1031, 430] width 65 height 17
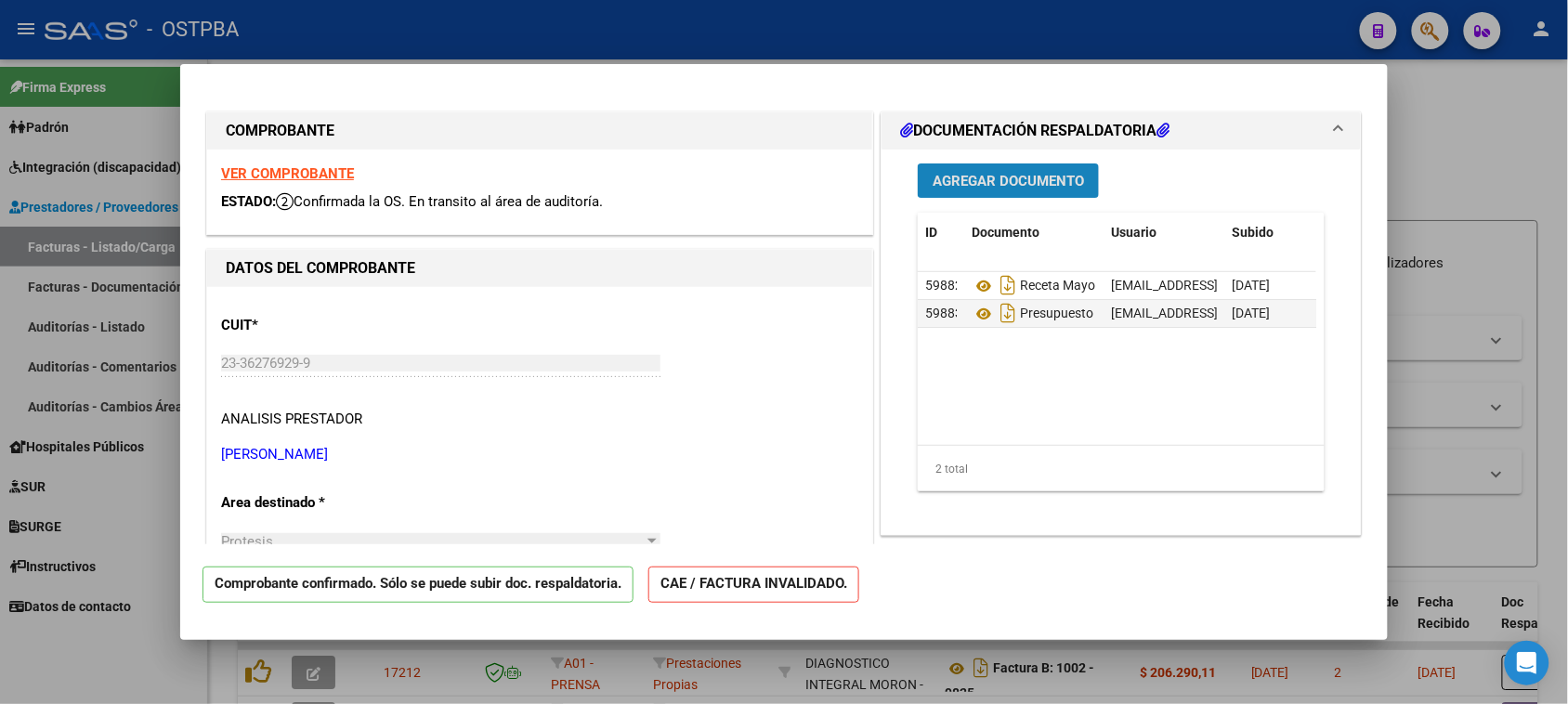
click at [961, 165] on button "Agregar Documento" at bounding box center [1008, 180] width 181 height 34
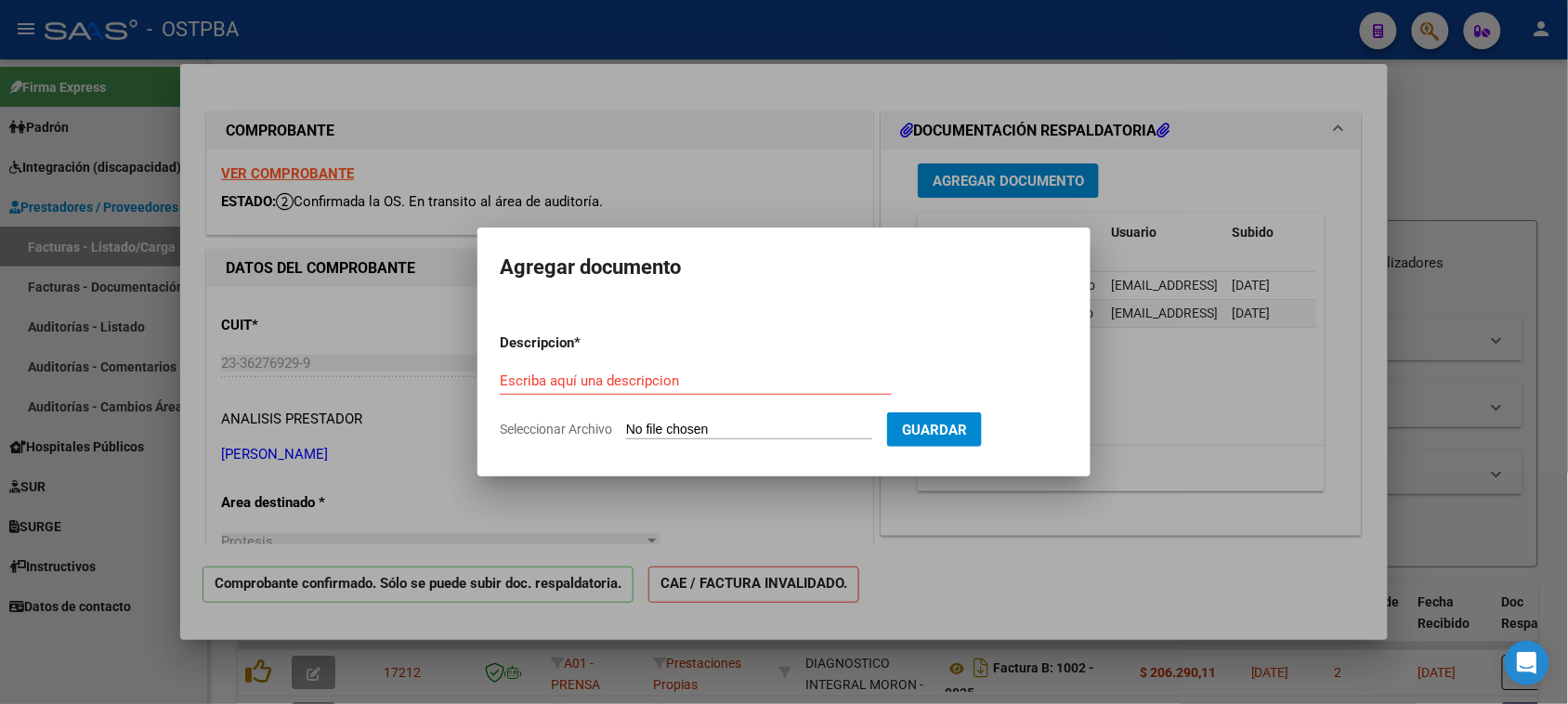
click at [723, 423] on input "Seleccionar Archivo" at bounding box center [749, 430] width 246 height 18
type input "C:\fakepath\FACTURA 1-33 JUNIO- [PERSON_NAME]pdf"
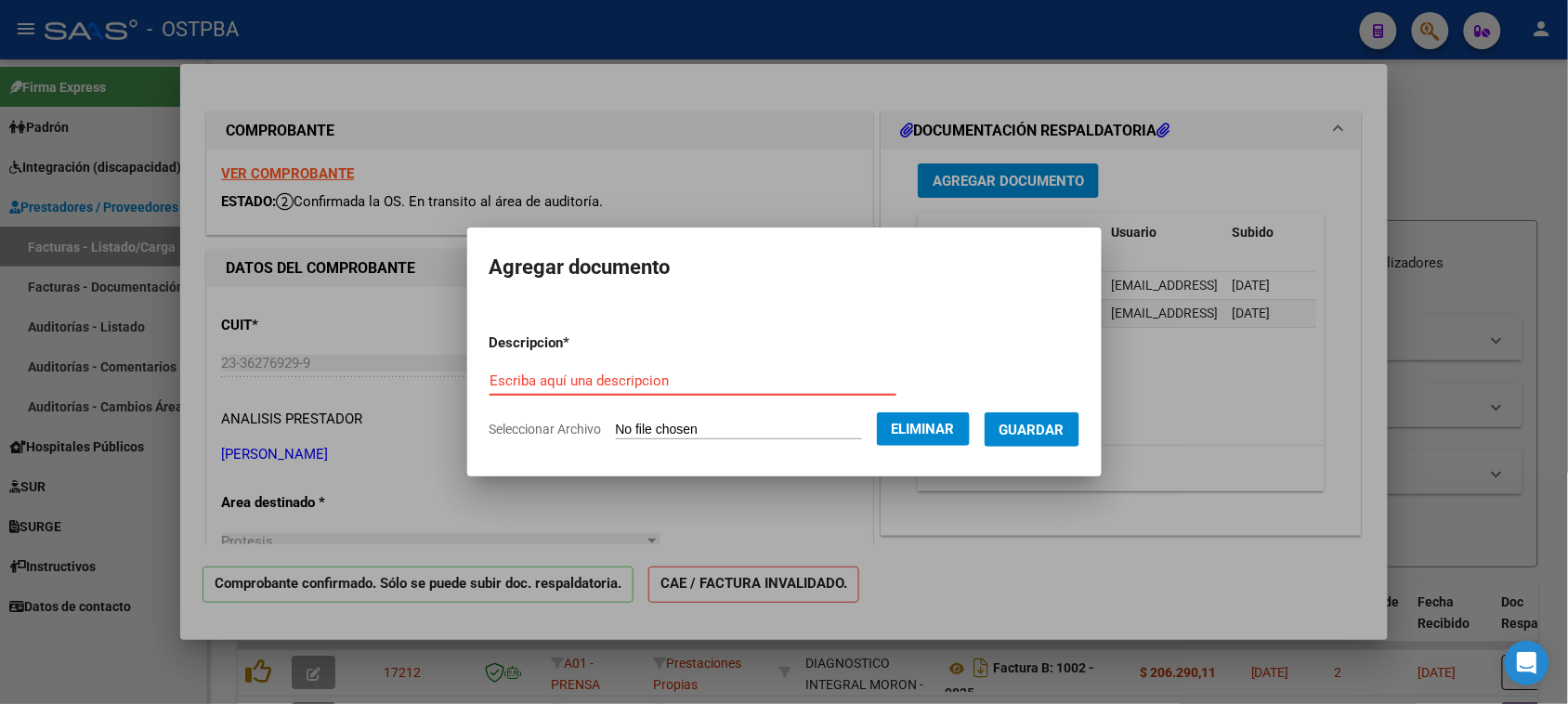
click at [535, 376] on input "Escriba aquí una descripcion" at bounding box center [693, 381] width 406 height 17
type input "FACTURA 1-33 CAO"
click at [1060, 425] on span "Guardar" at bounding box center [1031, 430] width 65 height 17
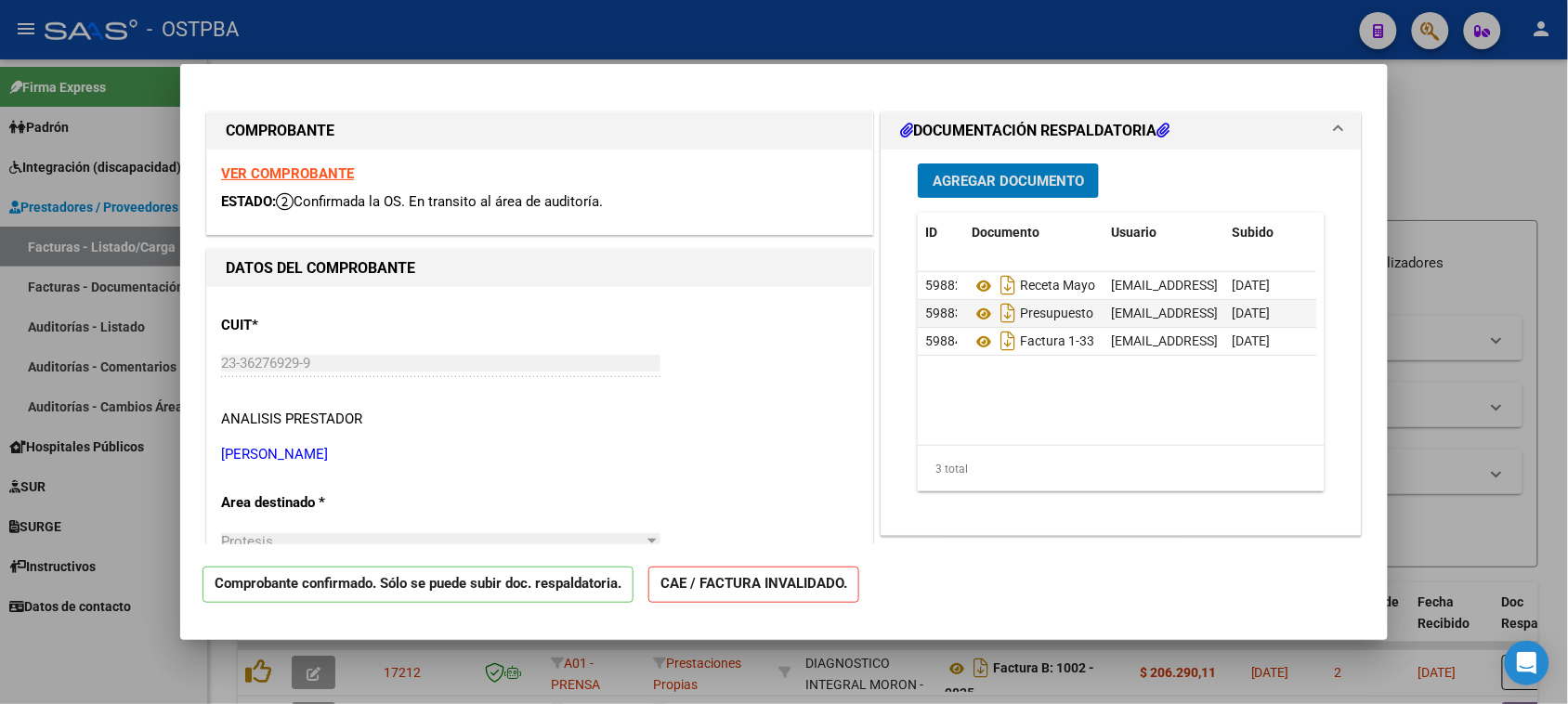
click at [994, 182] on span "Agregar Documento" at bounding box center [1008, 181] width 151 height 17
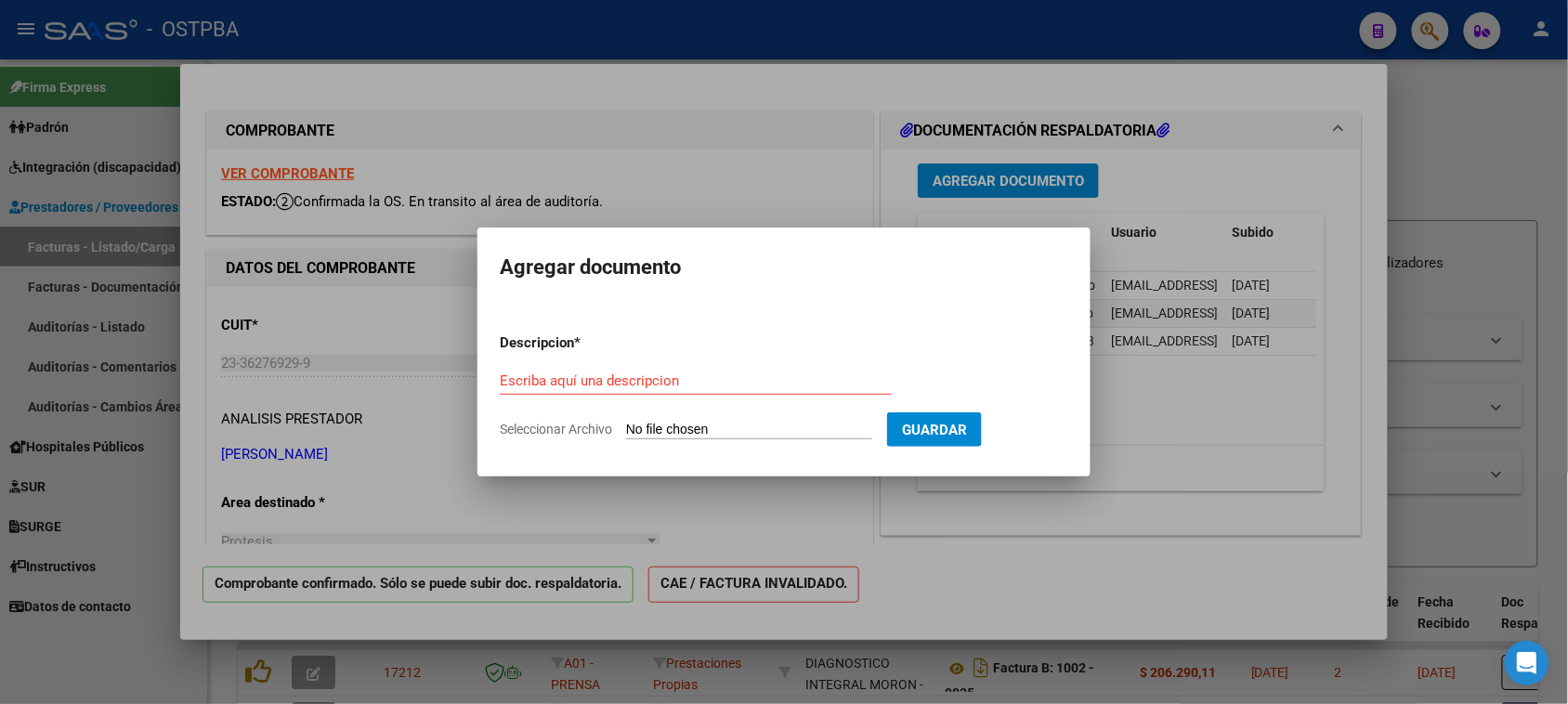
click at [743, 427] on input "Seleccionar Archivo" at bounding box center [749, 430] width 246 height 18
type input "C:\fakepath\PLANILLA JUNIO [PERSON_NAME]pdf"
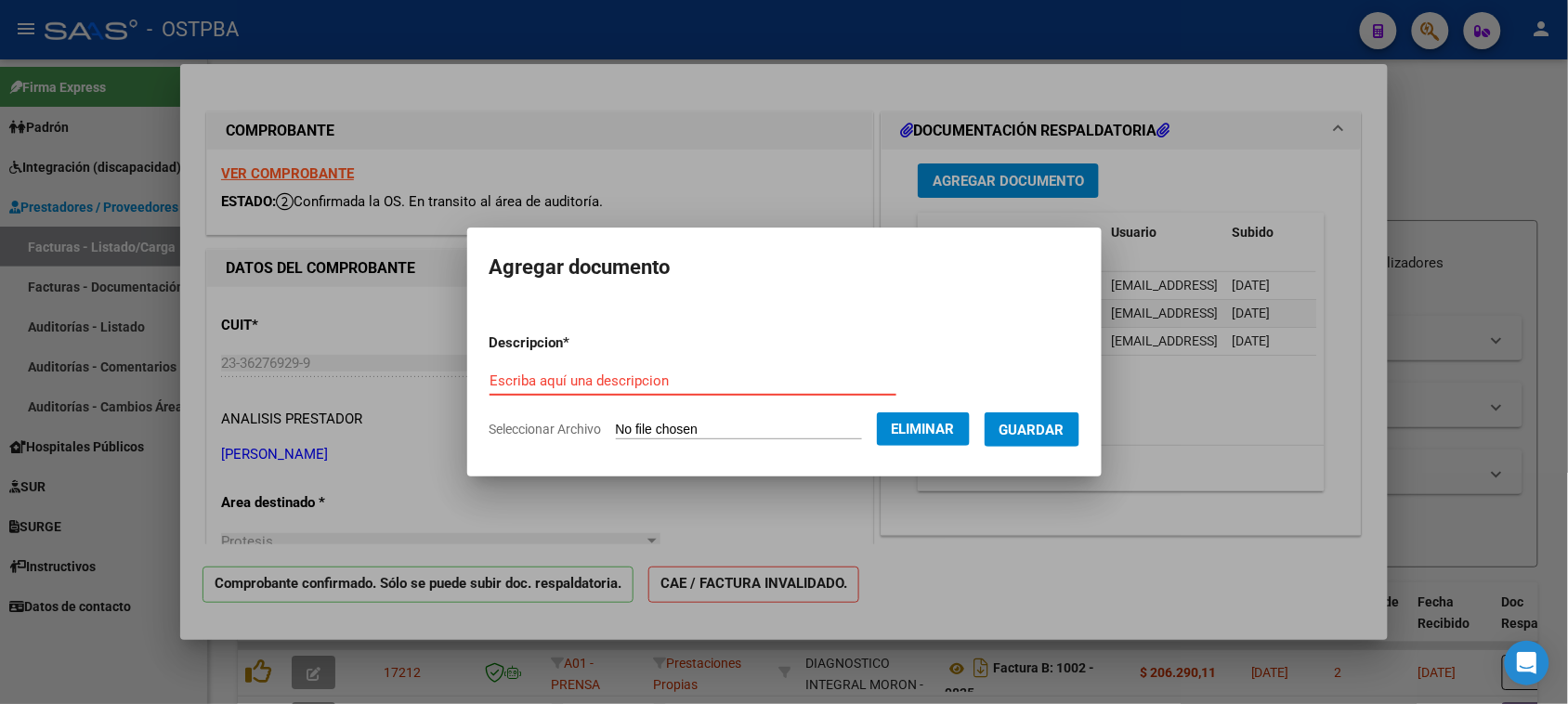
click at [550, 381] on input "Escriba aquí una descripcion" at bounding box center [693, 381] width 406 height 17
type input "PLANILLA [PERSON_NAME]"
click at [1060, 422] on span "Guardar" at bounding box center [1031, 430] width 65 height 17
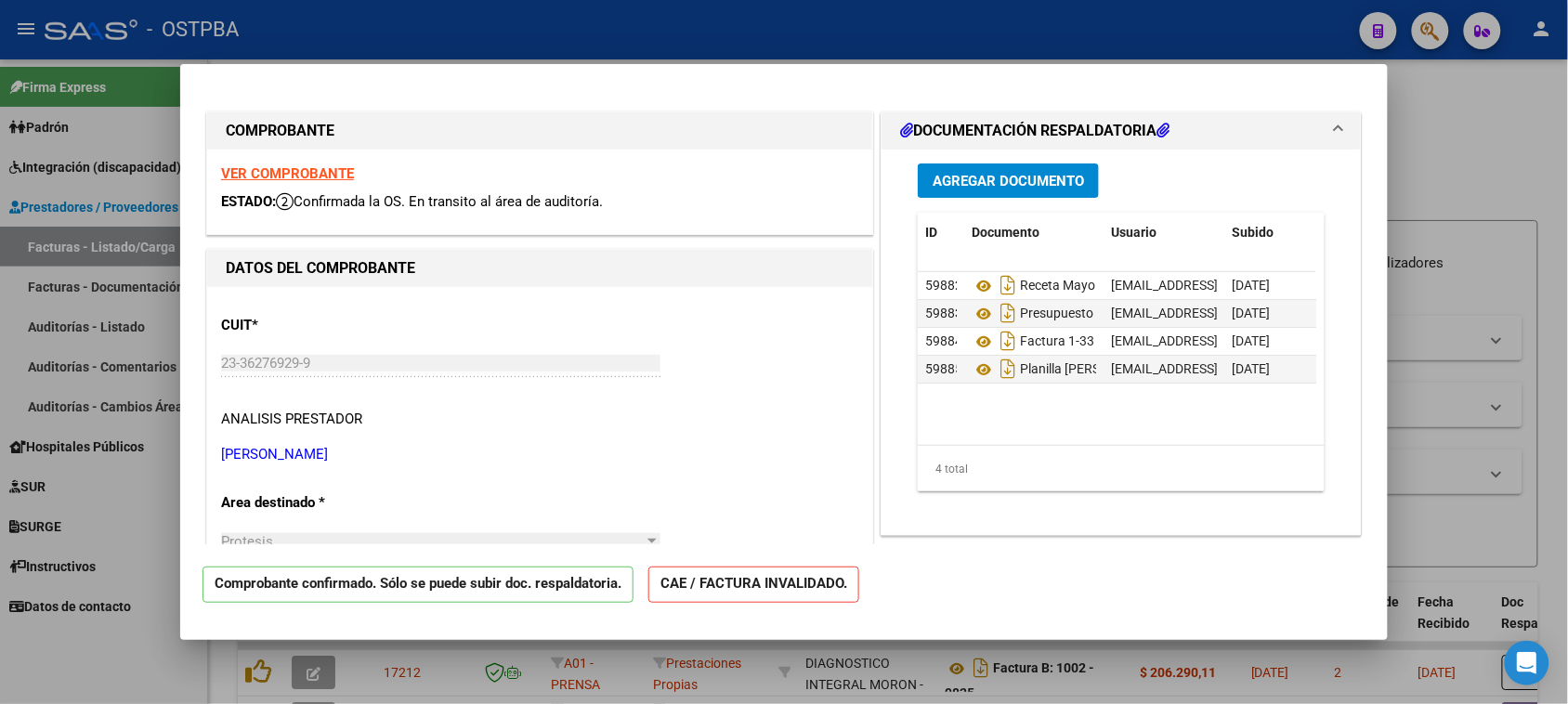
click at [1478, 132] on div at bounding box center [784, 352] width 1568 height 704
type input "$ 0,00"
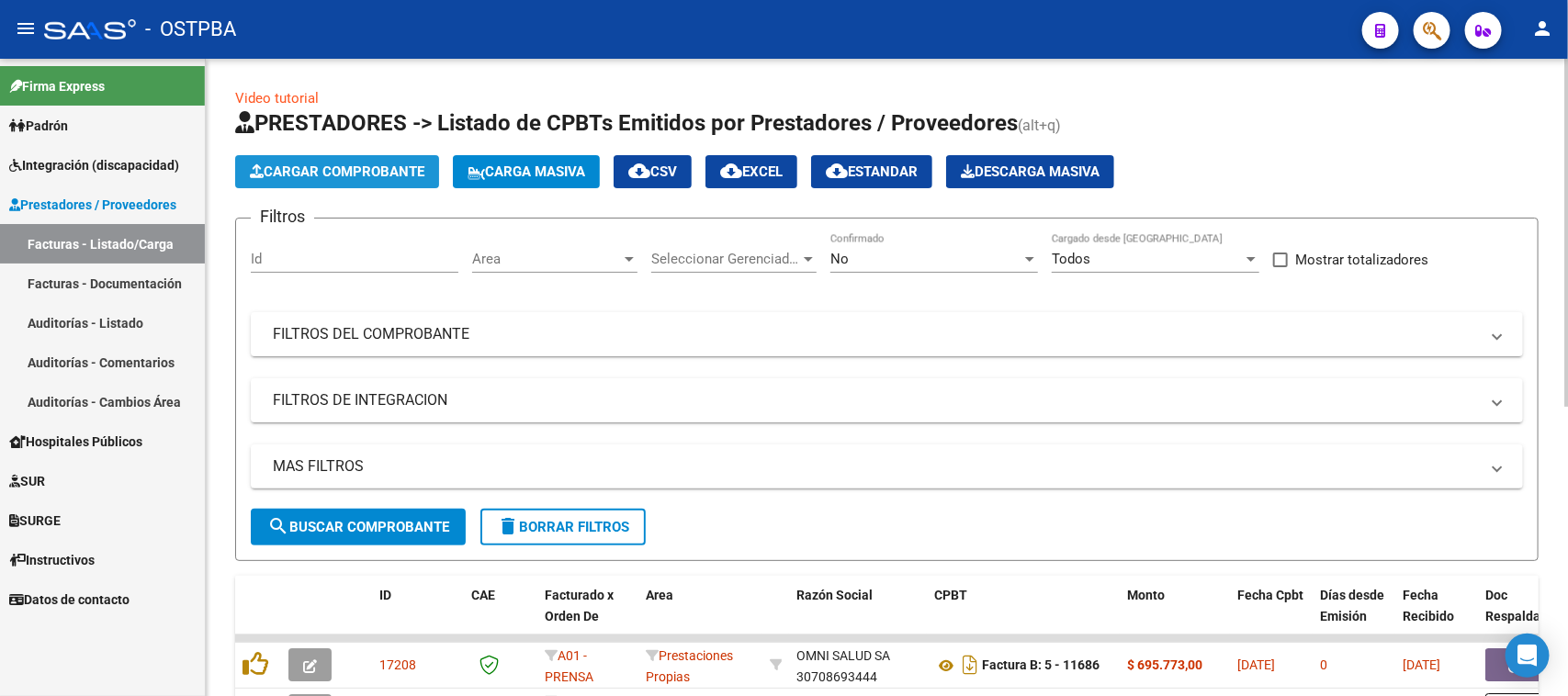
click at [342, 167] on span "Cargar Comprobante" at bounding box center [336, 172] width 175 height 17
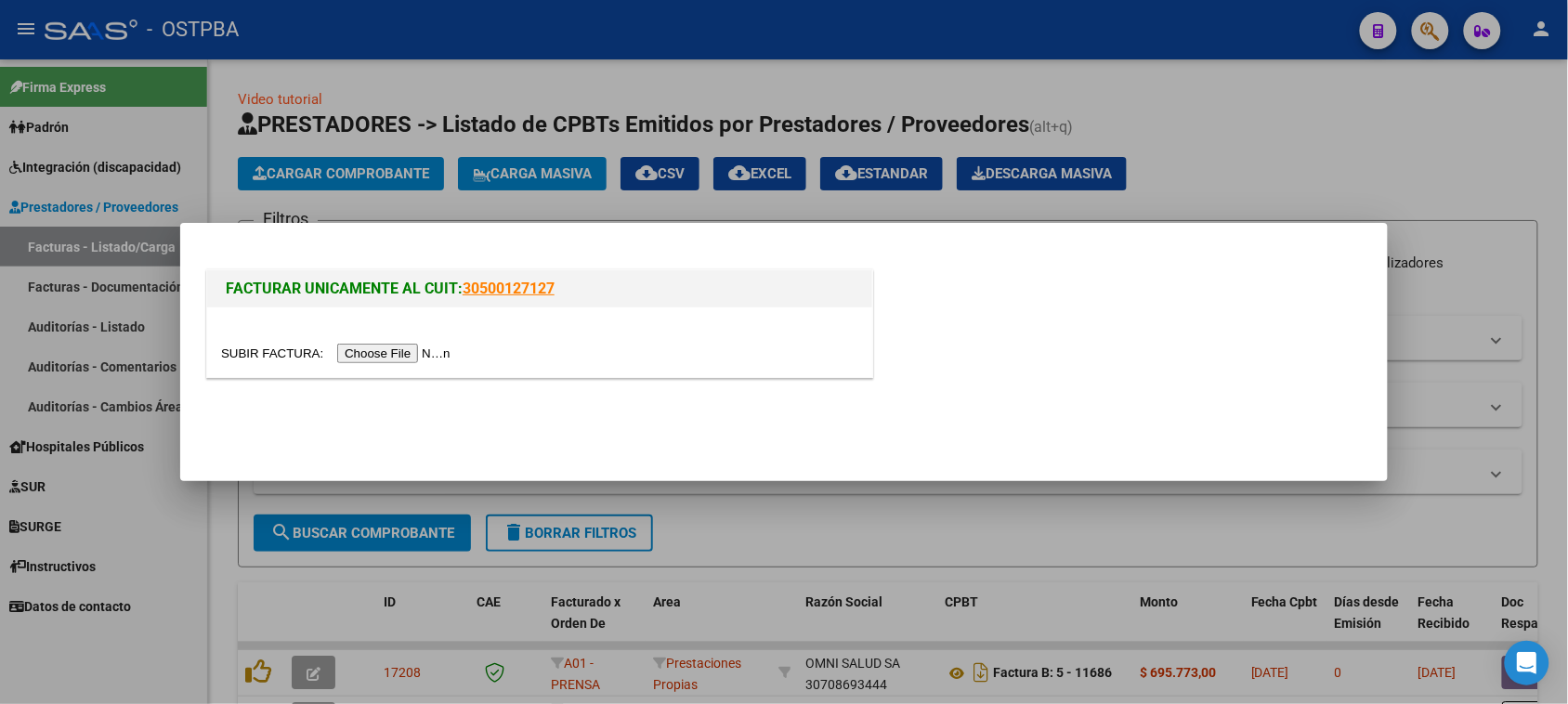
click at [1356, 161] on div at bounding box center [784, 352] width 1568 height 704
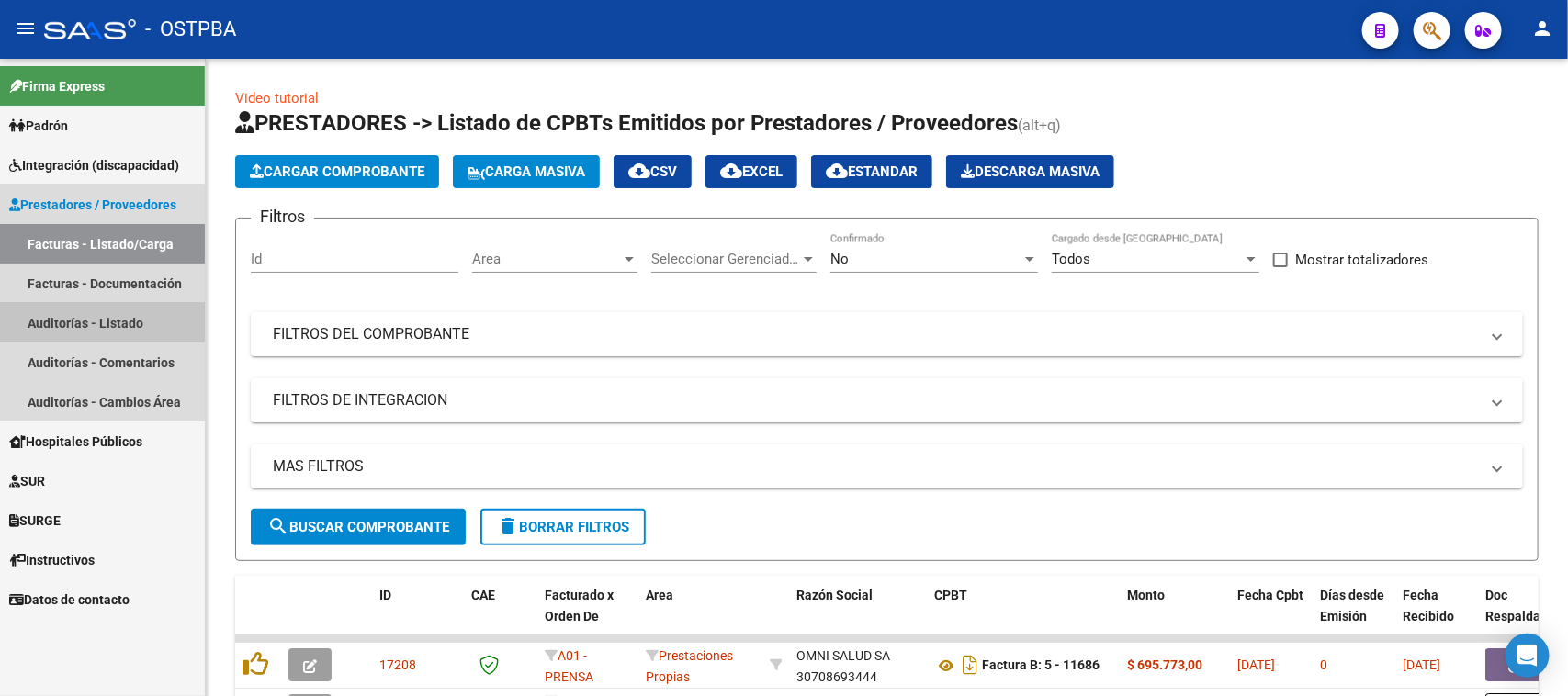
click at [75, 314] on link "Auditorías - Listado" at bounding box center [102, 322] width 205 height 39
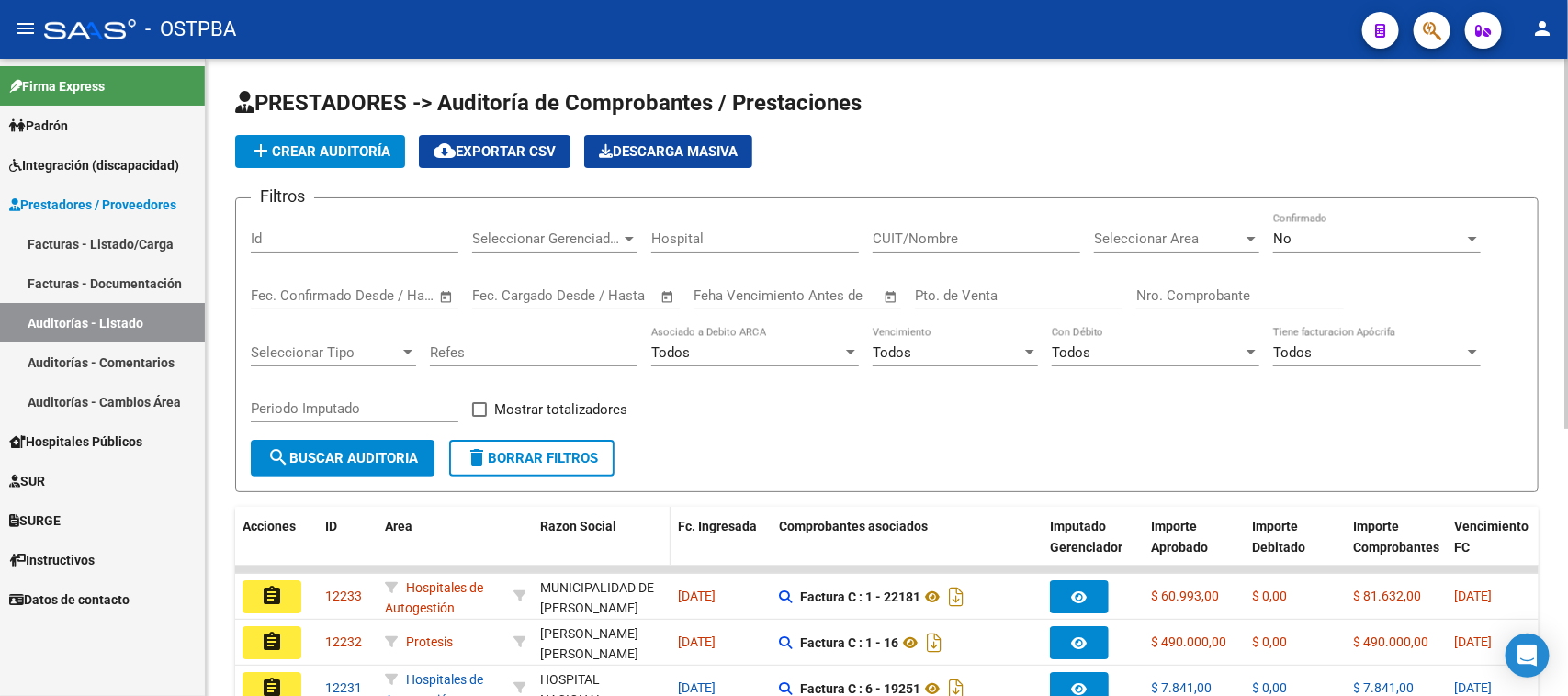
scroll to position [115, 0]
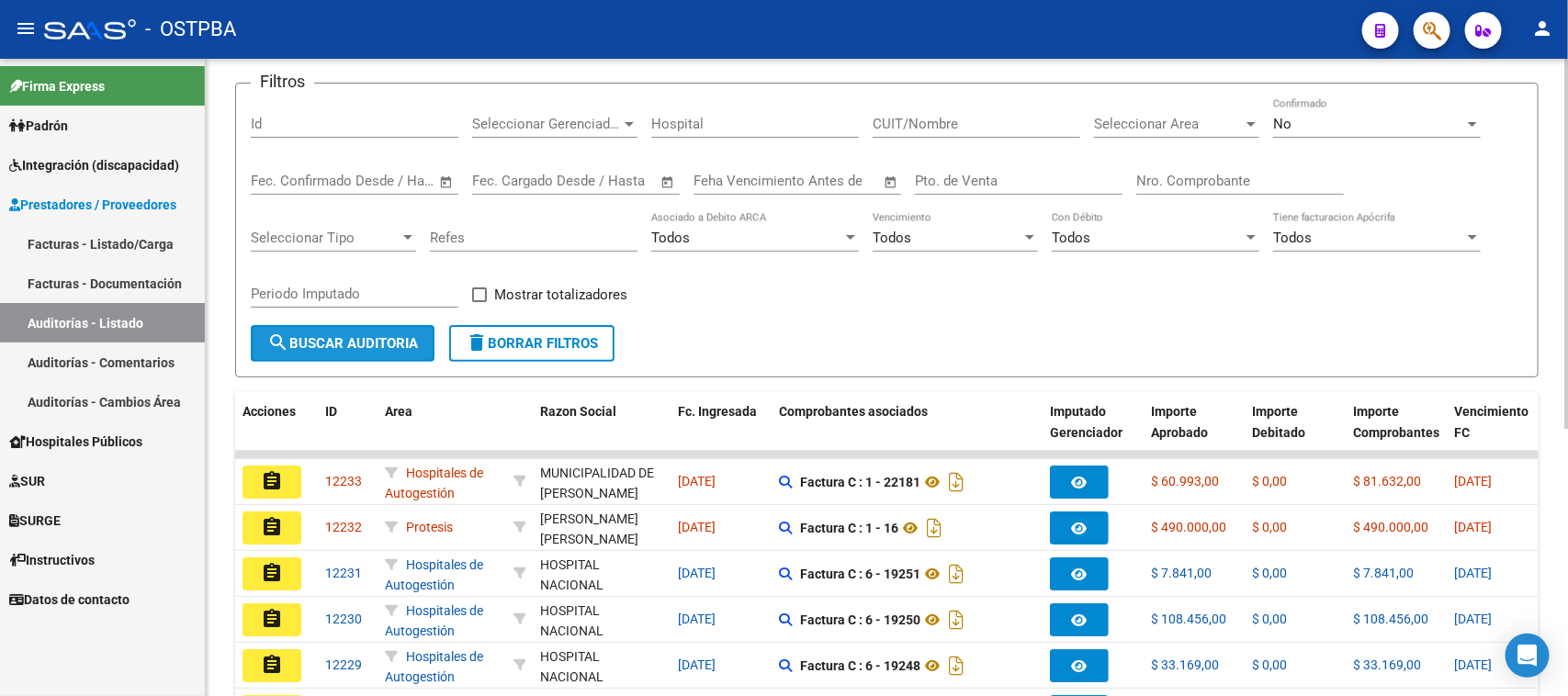
click at [363, 335] on span "search Buscar Auditoria" at bounding box center [342, 344] width 150 height 17
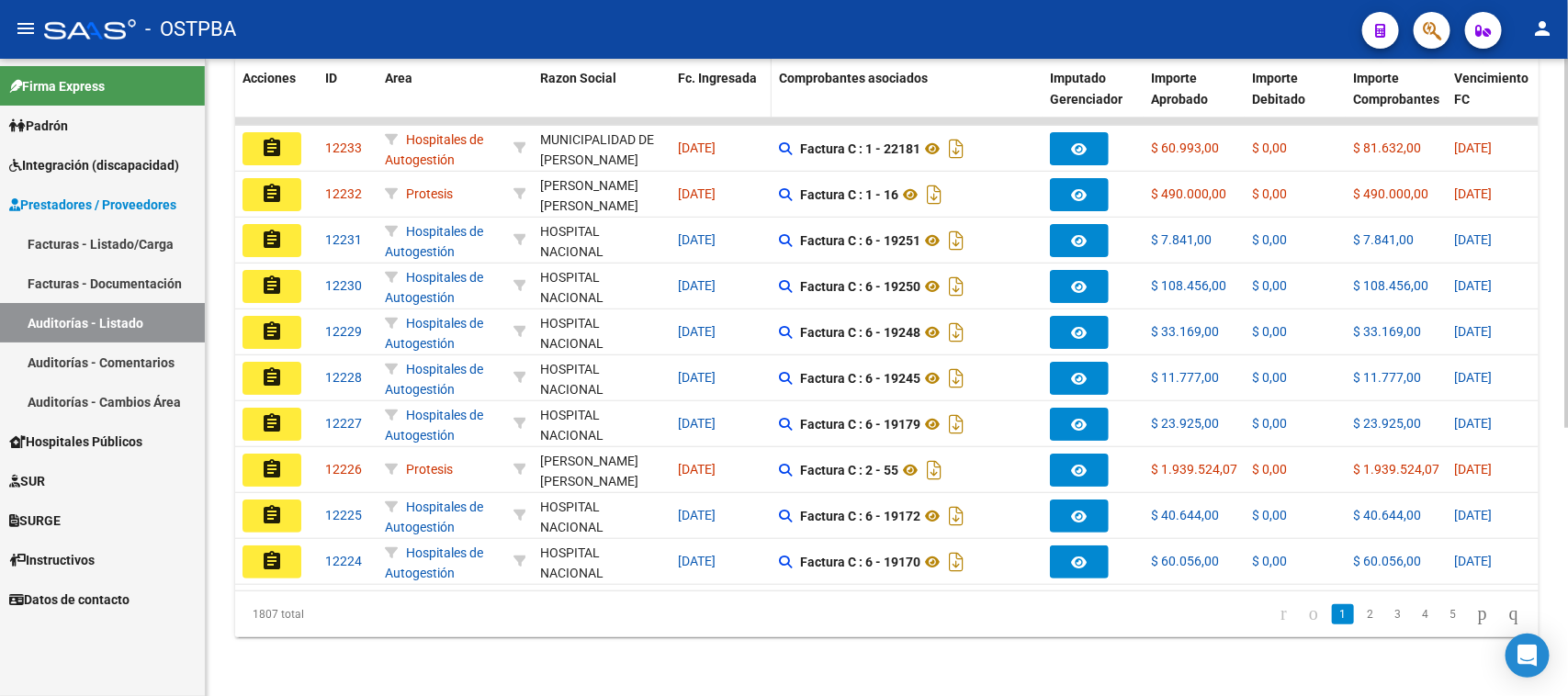
scroll to position [0, 0]
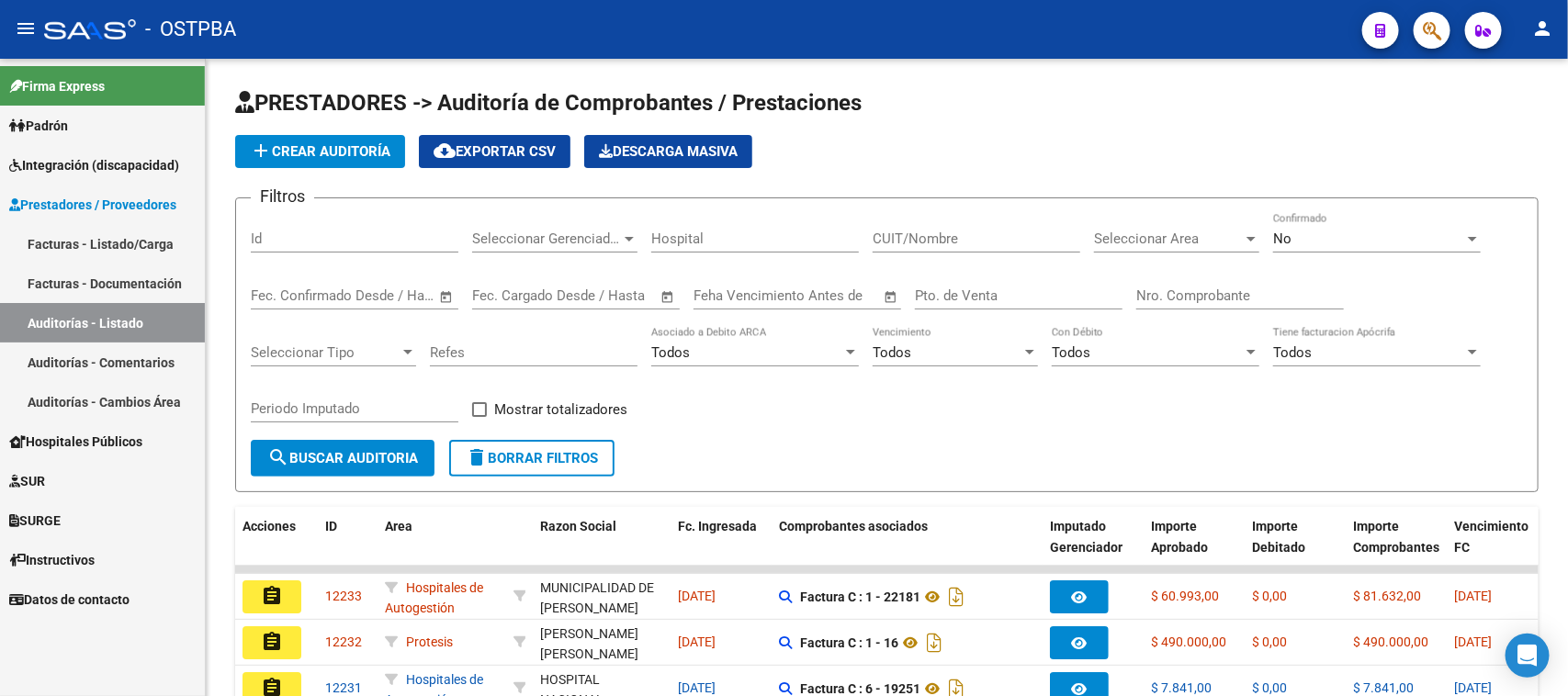
click at [103, 239] on link "Facturas - Listado/Carga" at bounding box center [102, 244] width 205 height 39
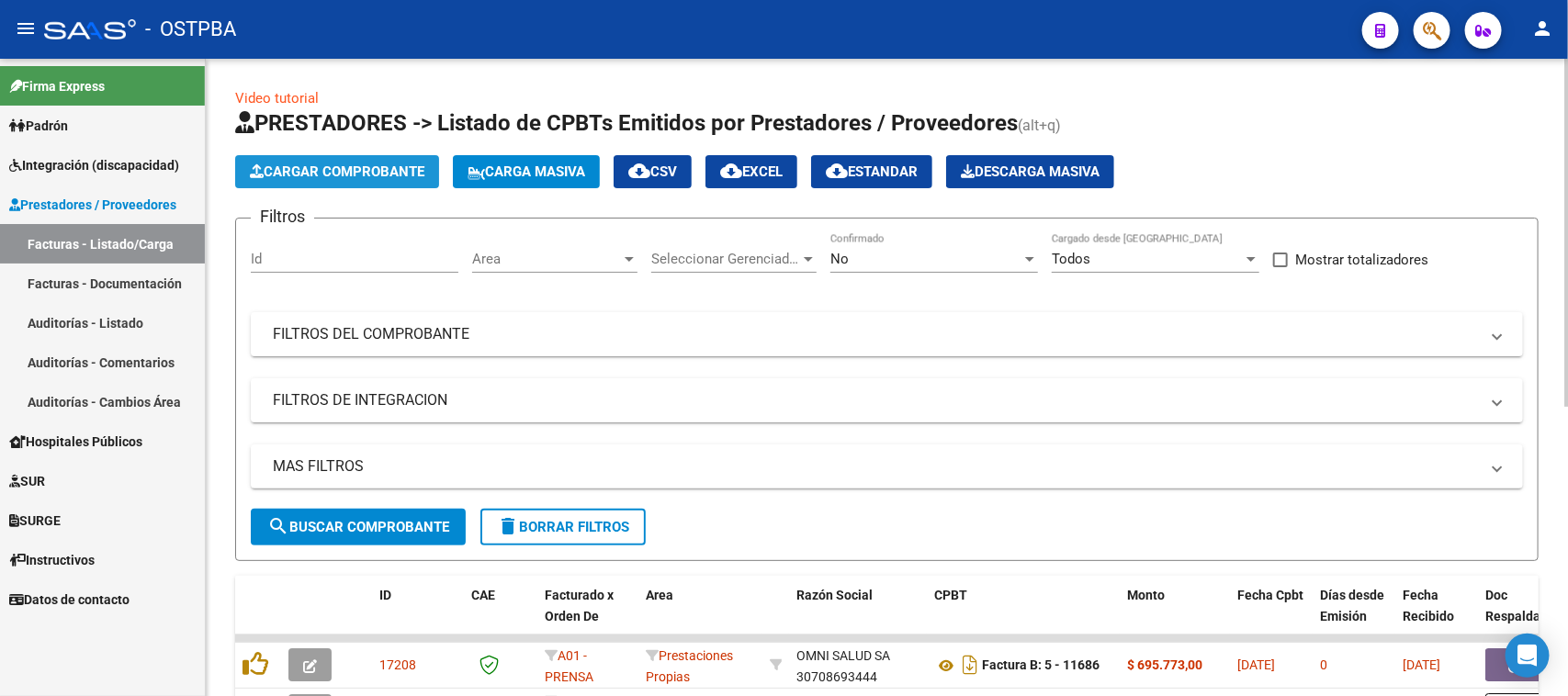
click at [308, 168] on span "Cargar Comprobante" at bounding box center [336, 172] width 175 height 17
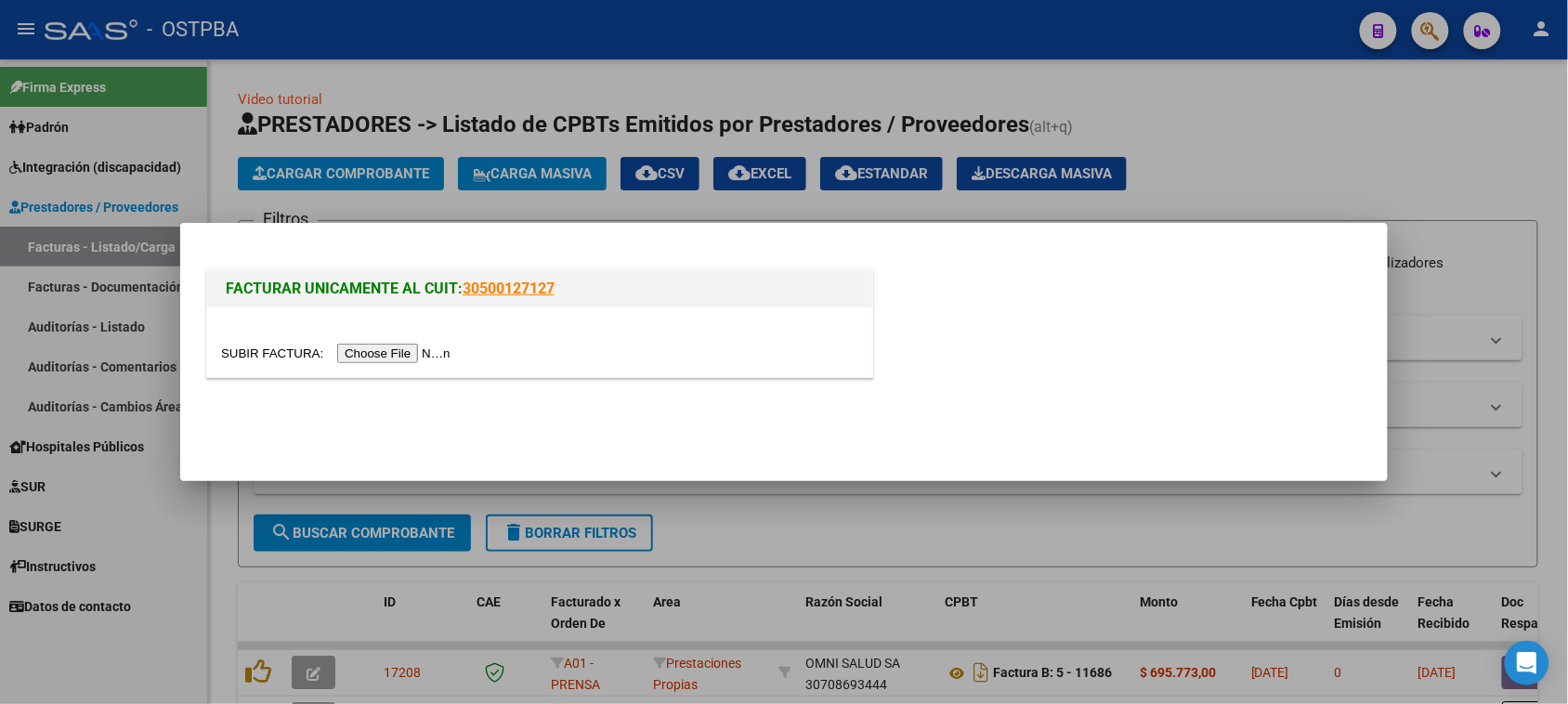
click at [390, 353] on input "file" at bounding box center [338, 353] width 235 height 20
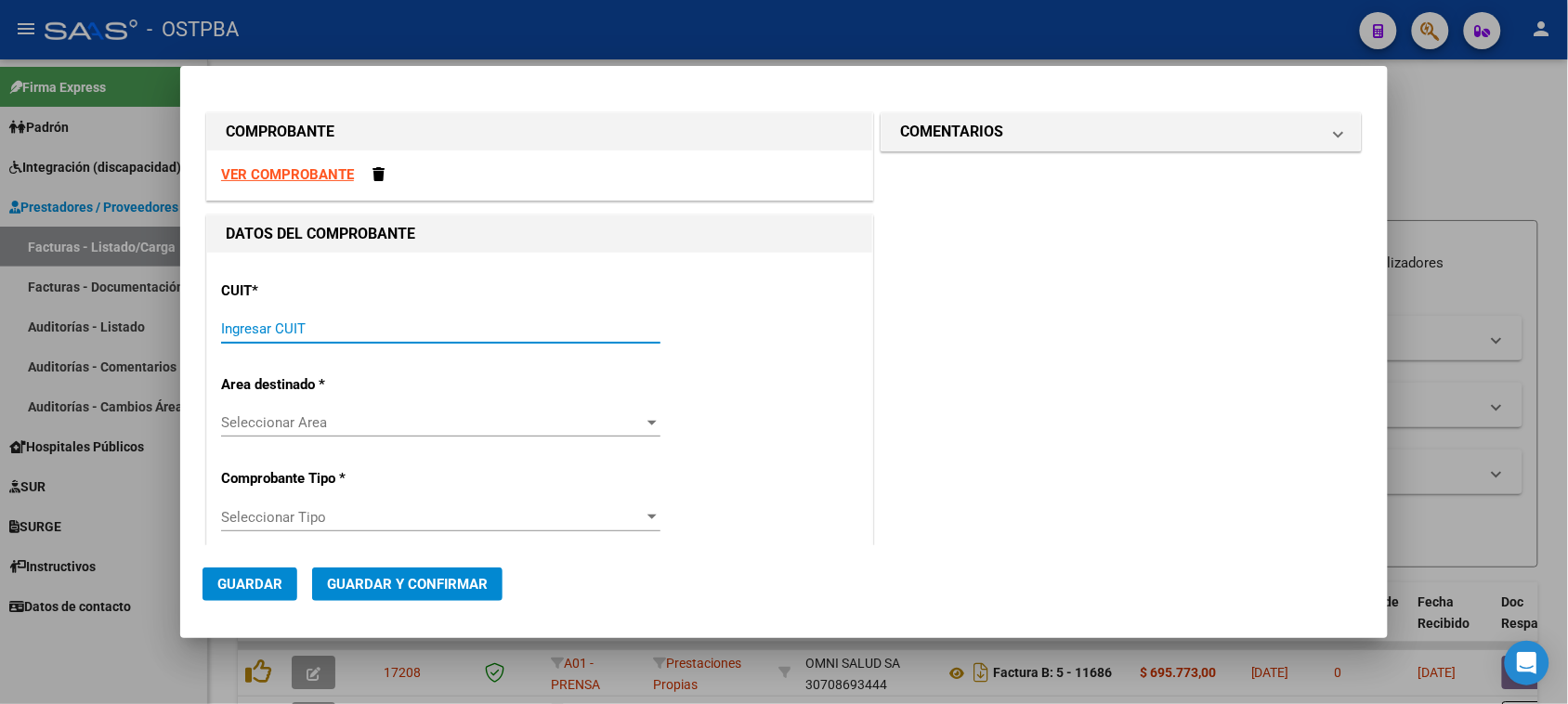
click at [290, 333] on input "Ingresar CUIT" at bounding box center [440, 329] width 439 height 17
click at [270, 323] on input "Ingresar CUIT" at bounding box center [440, 329] width 439 height 17
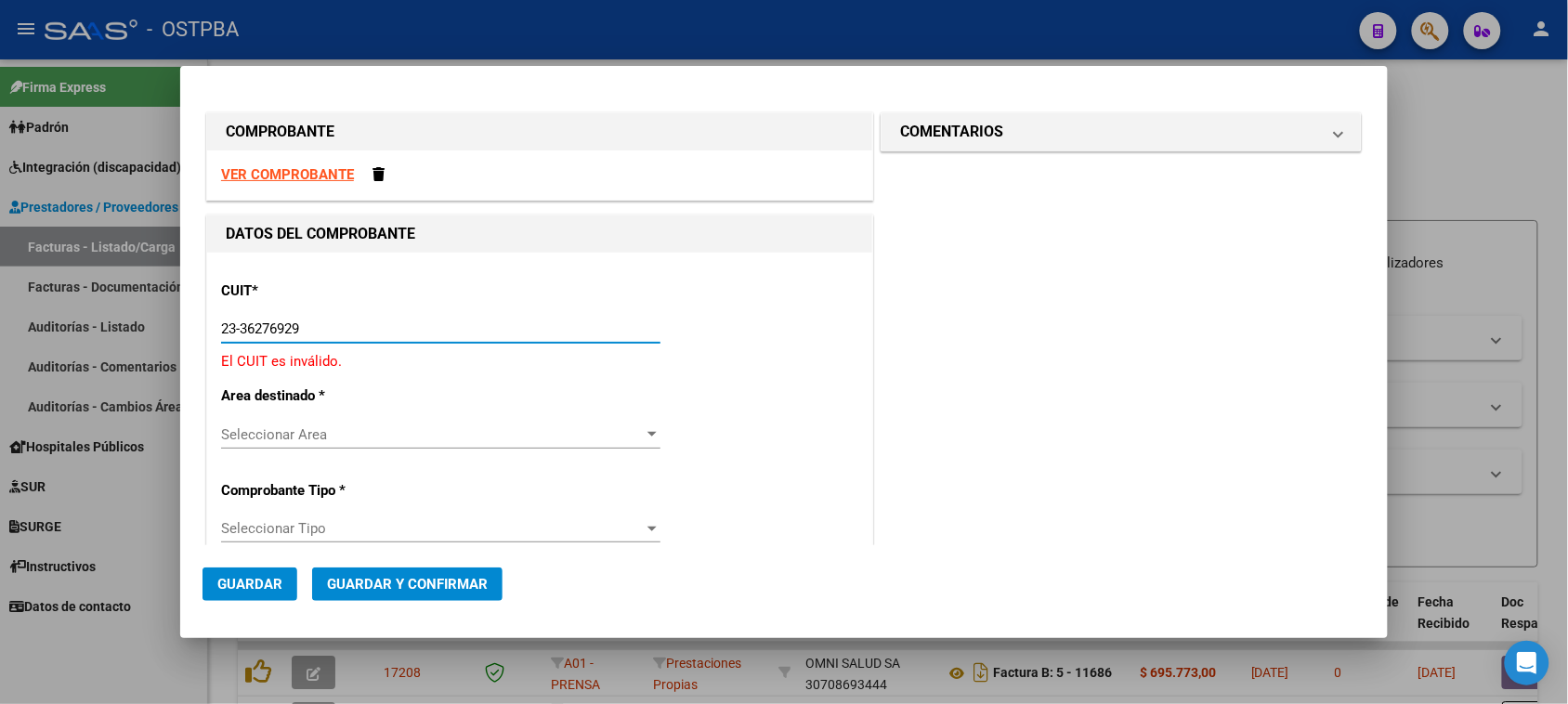
type input "23-36276929-9"
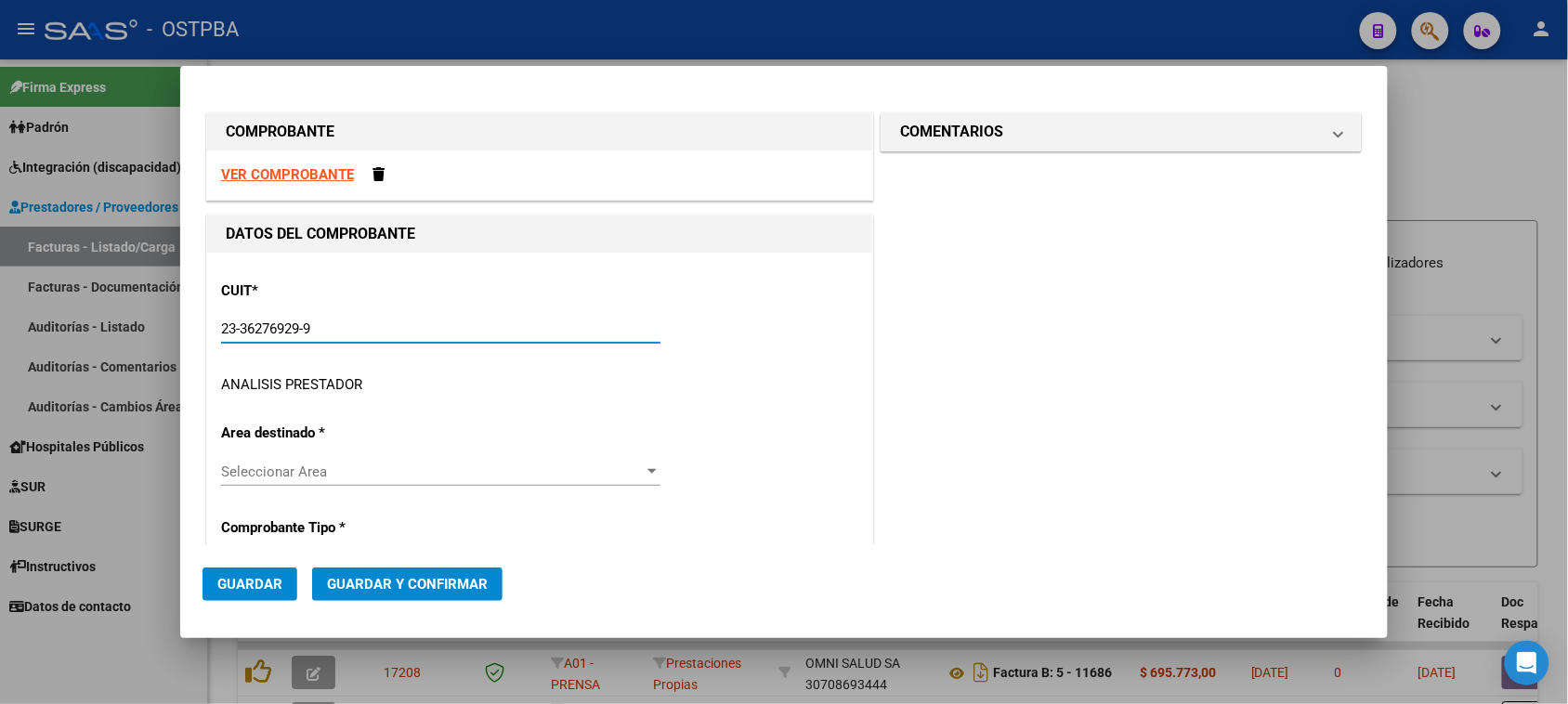
type input "1"
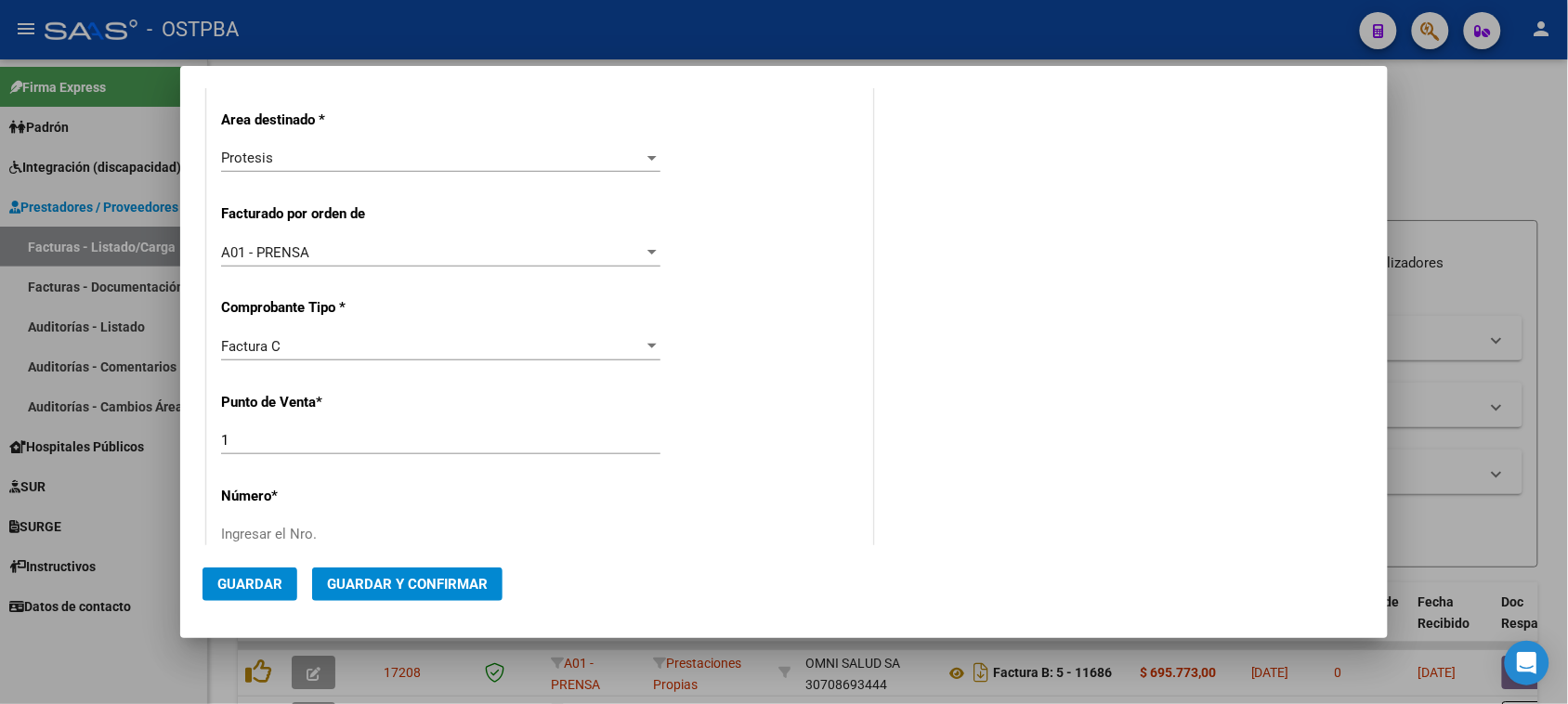
scroll to position [464, 0]
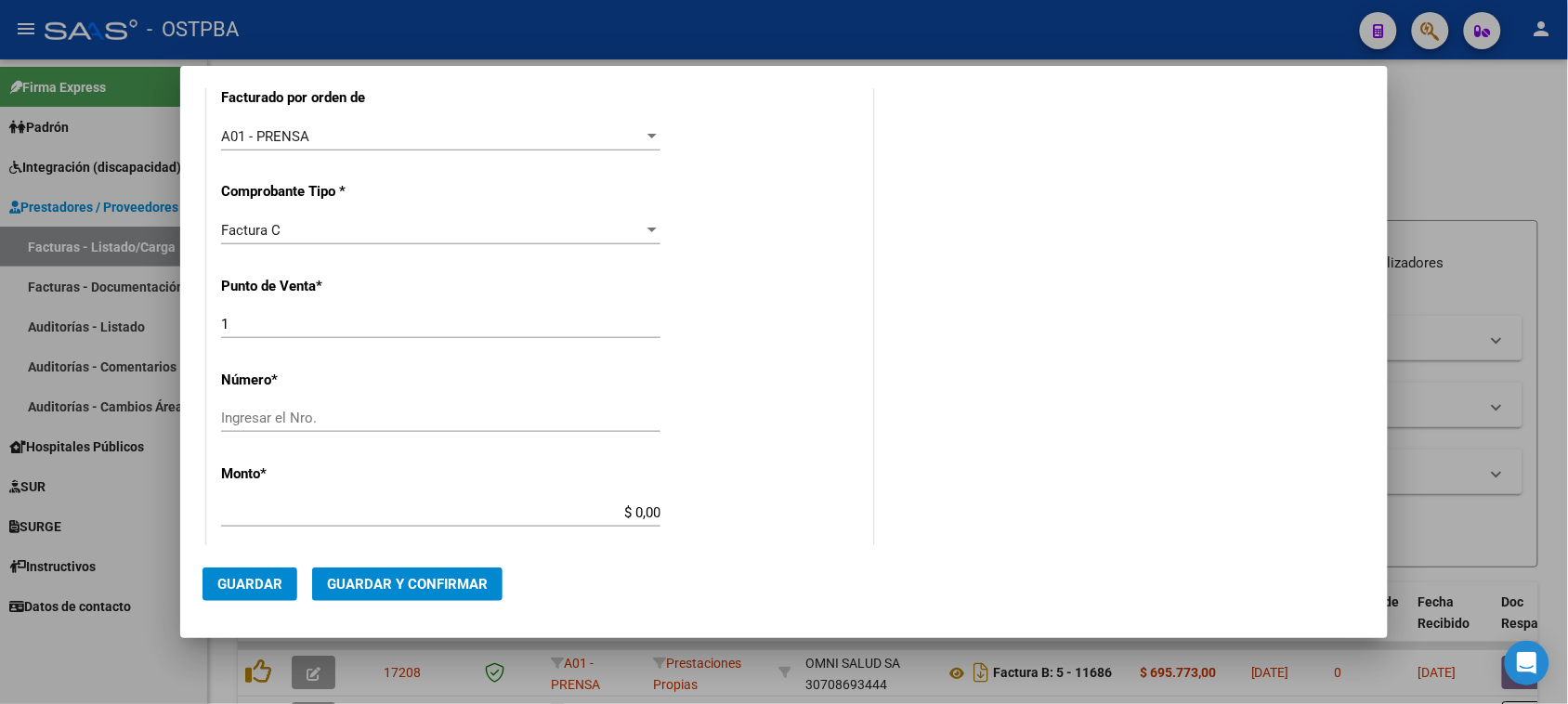
type input "23-36276929-9"
click at [605, 419] on input "Ingresar el Nro." at bounding box center [440, 418] width 439 height 17
type input "33"
click at [627, 507] on input "$ 0,00" at bounding box center [440, 513] width 439 height 17
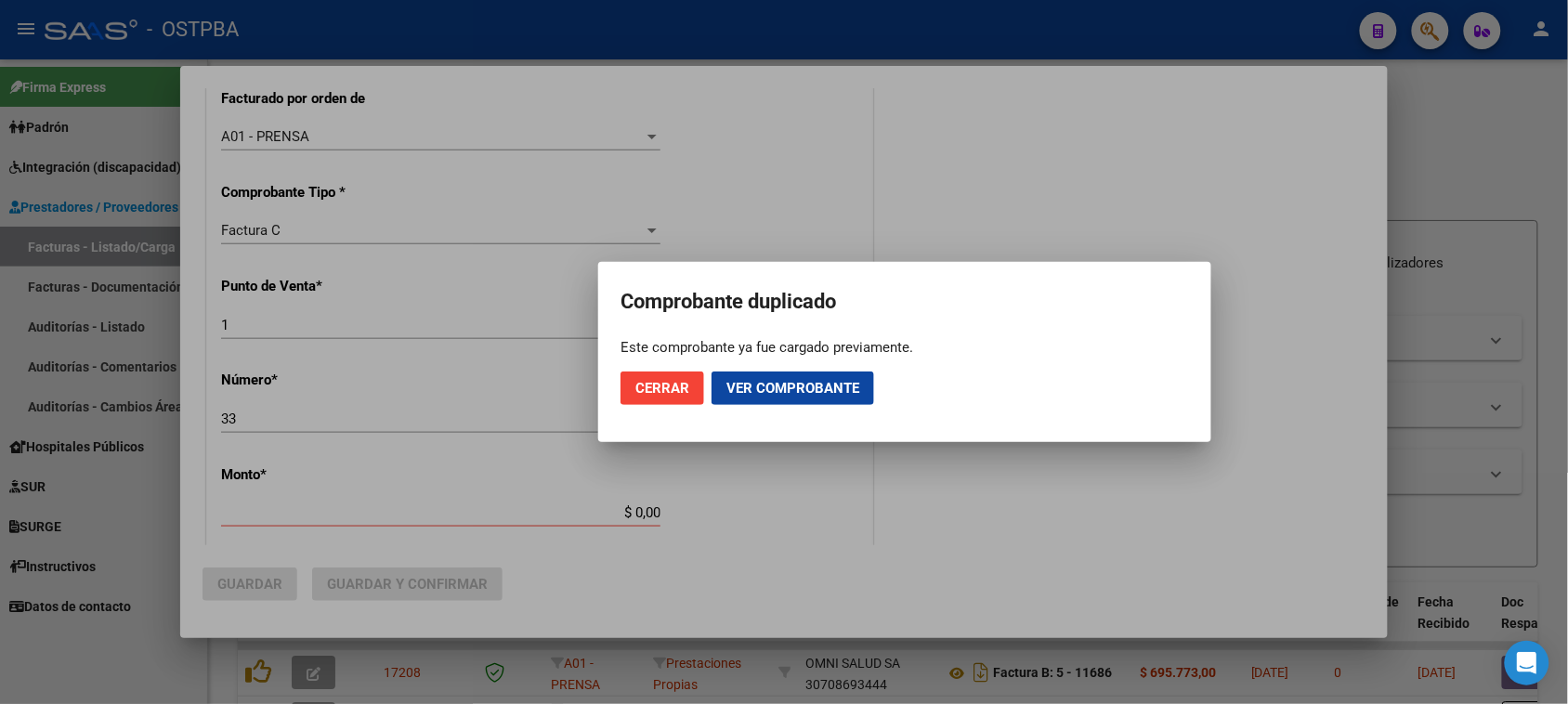
click at [502, 419] on div at bounding box center [784, 352] width 1568 height 704
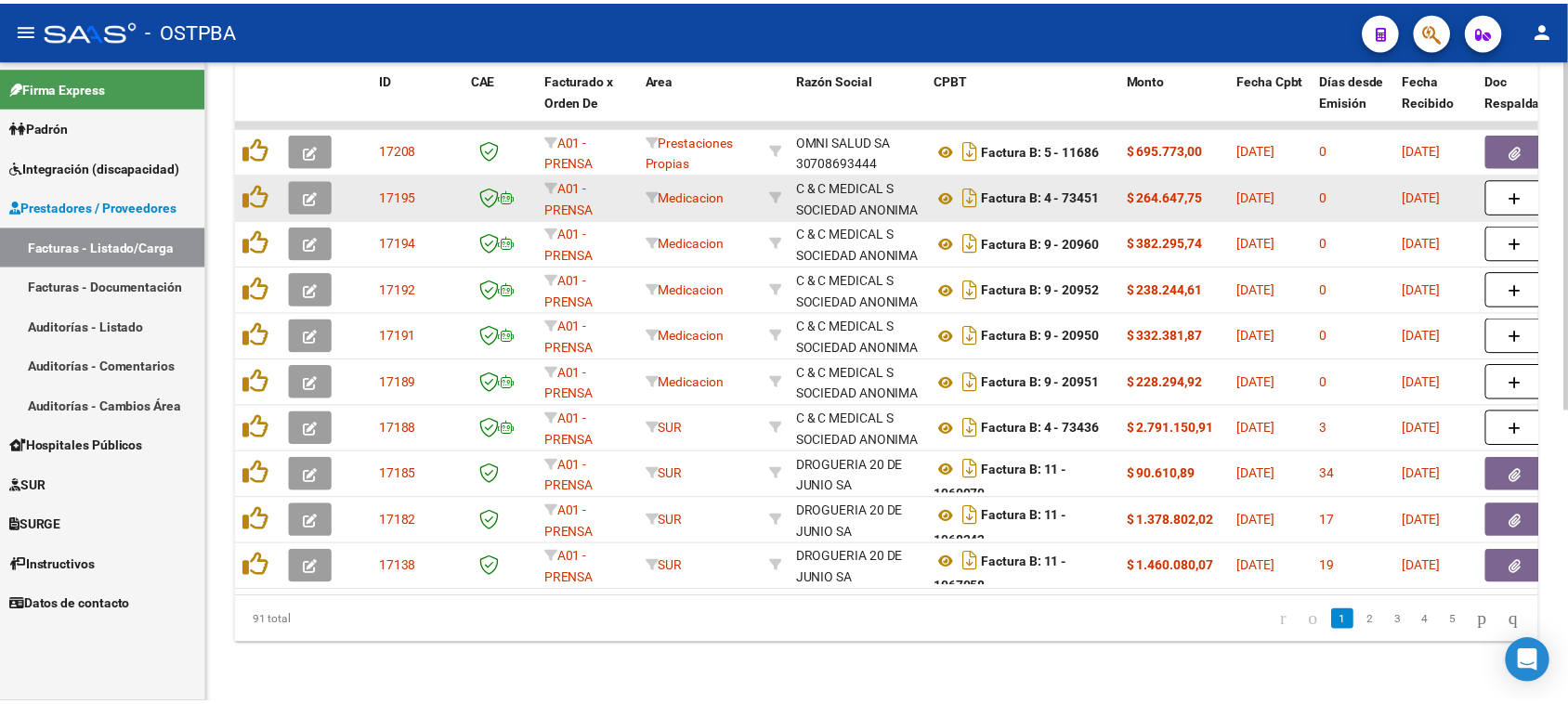
scroll to position [0, 0]
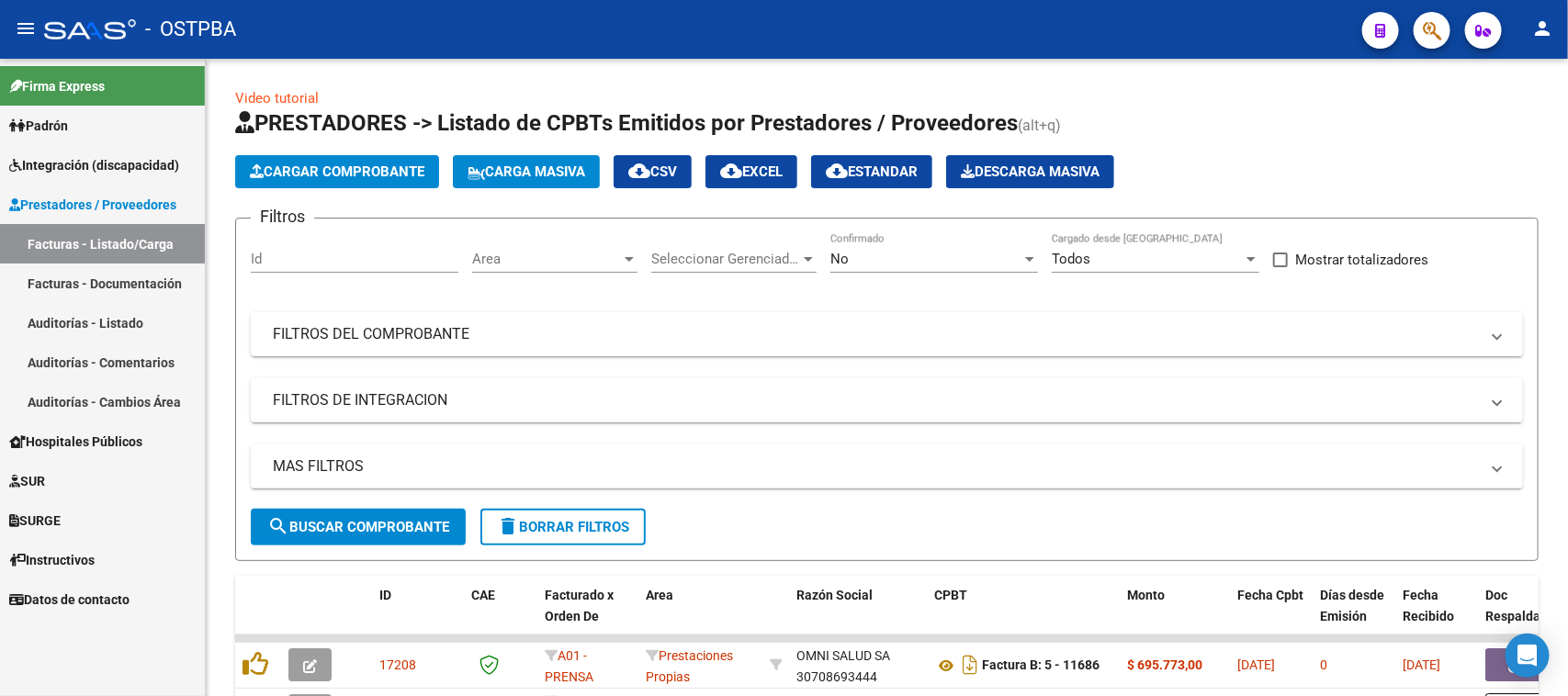
click at [94, 234] on link "Facturas - Listado/Carga" at bounding box center [102, 244] width 205 height 39
click at [296, 165] on span "Cargar Comprobante" at bounding box center [336, 172] width 175 height 17
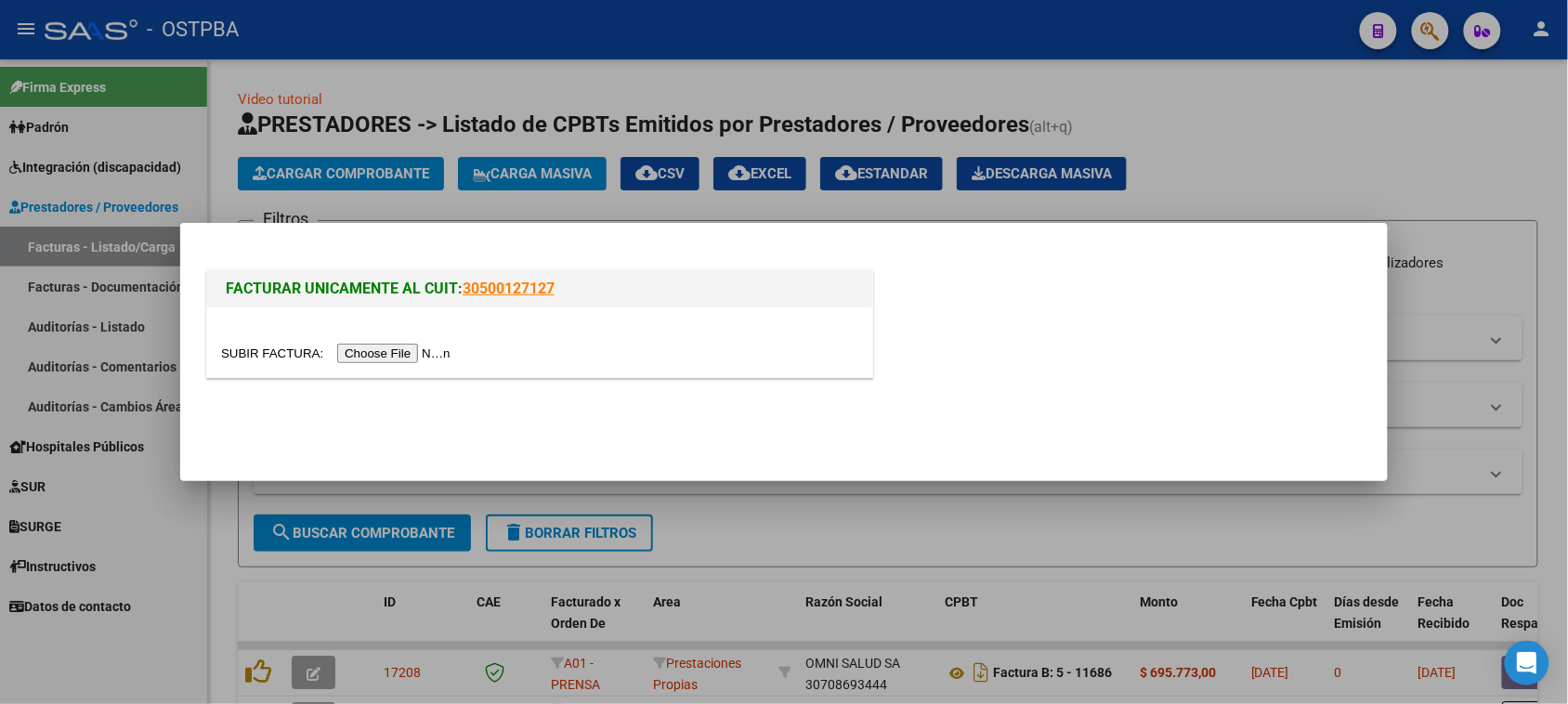
click at [400, 353] on input "file" at bounding box center [338, 353] width 235 height 20
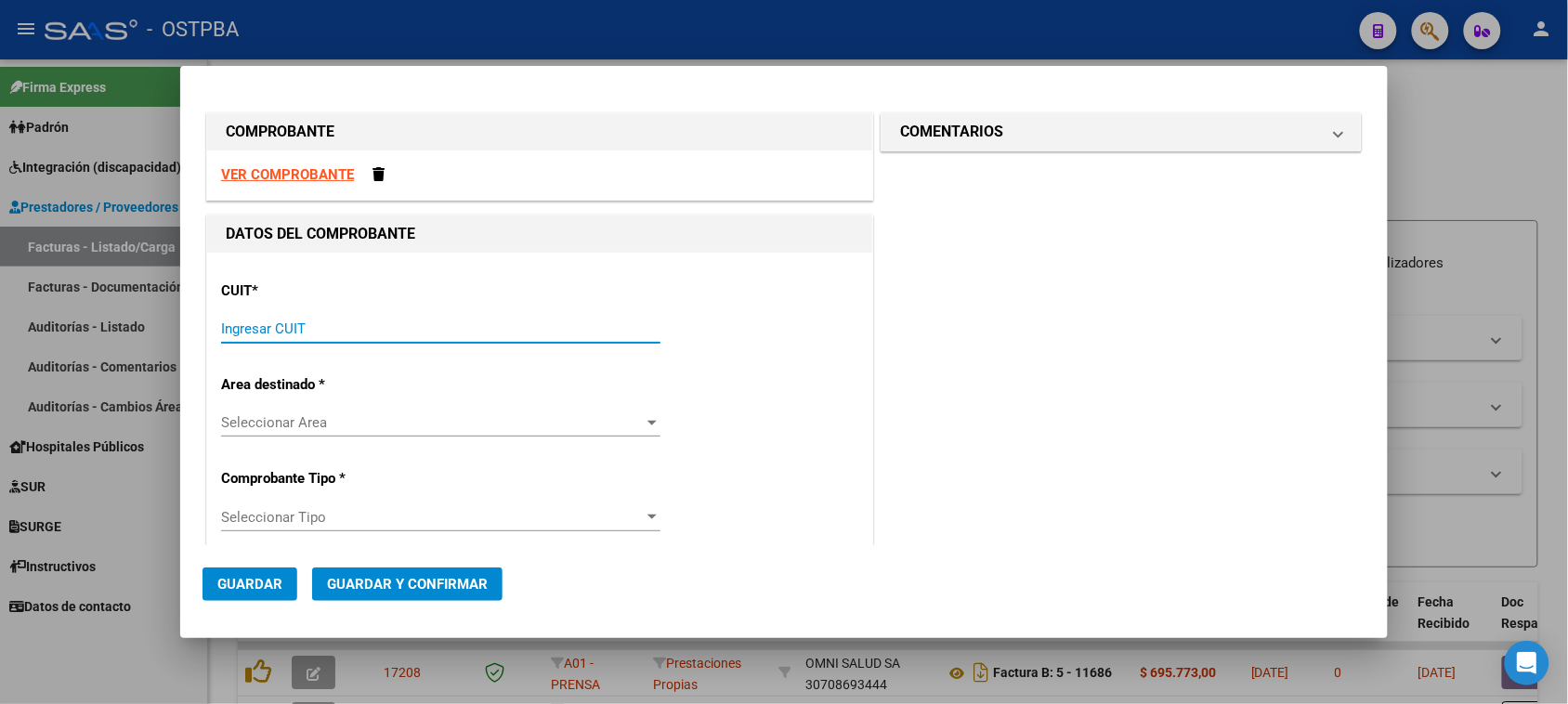
click at [271, 331] on input "Ingresar CUIT" at bounding box center [440, 329] width 439 height 17
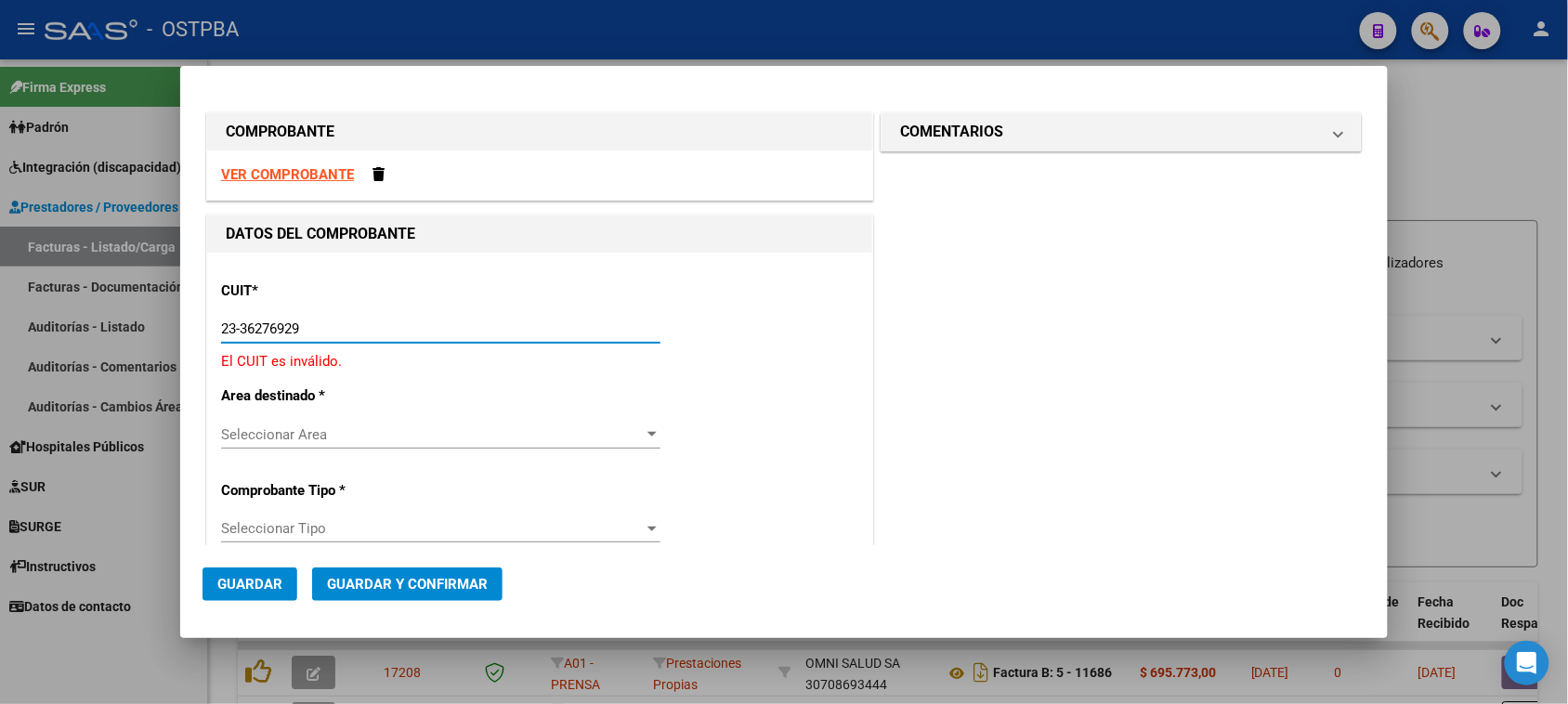
type input "23-36276929-9"
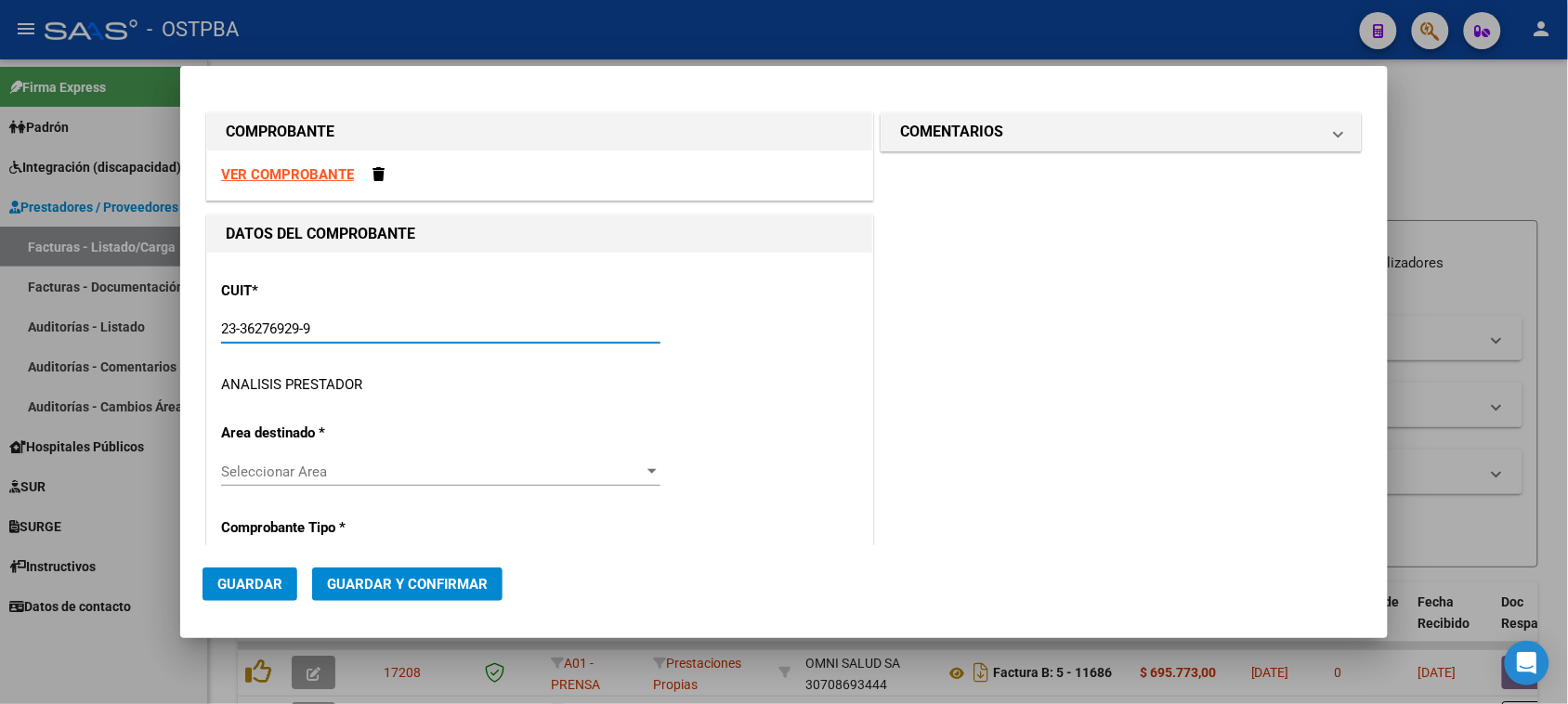
type input "1"
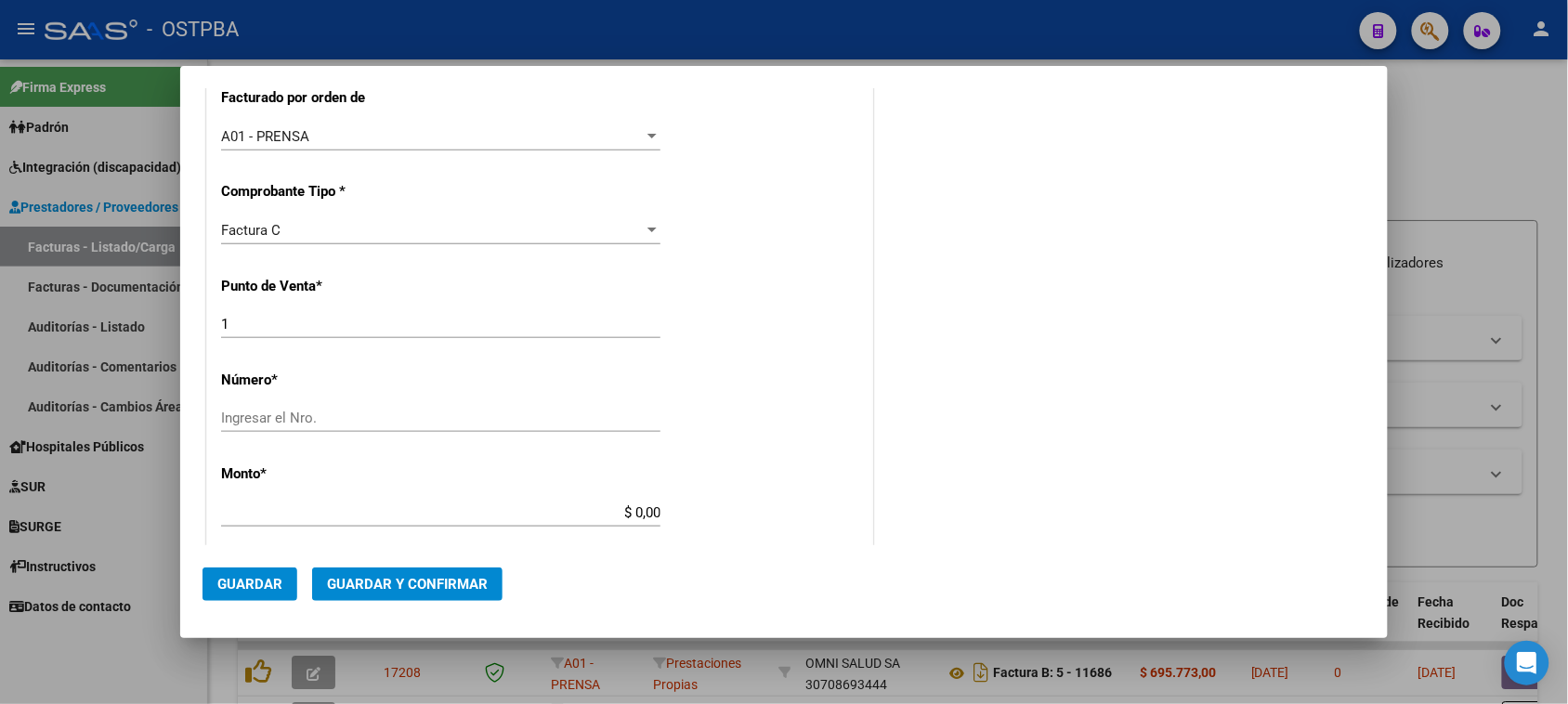
scroll to position [580, 0]
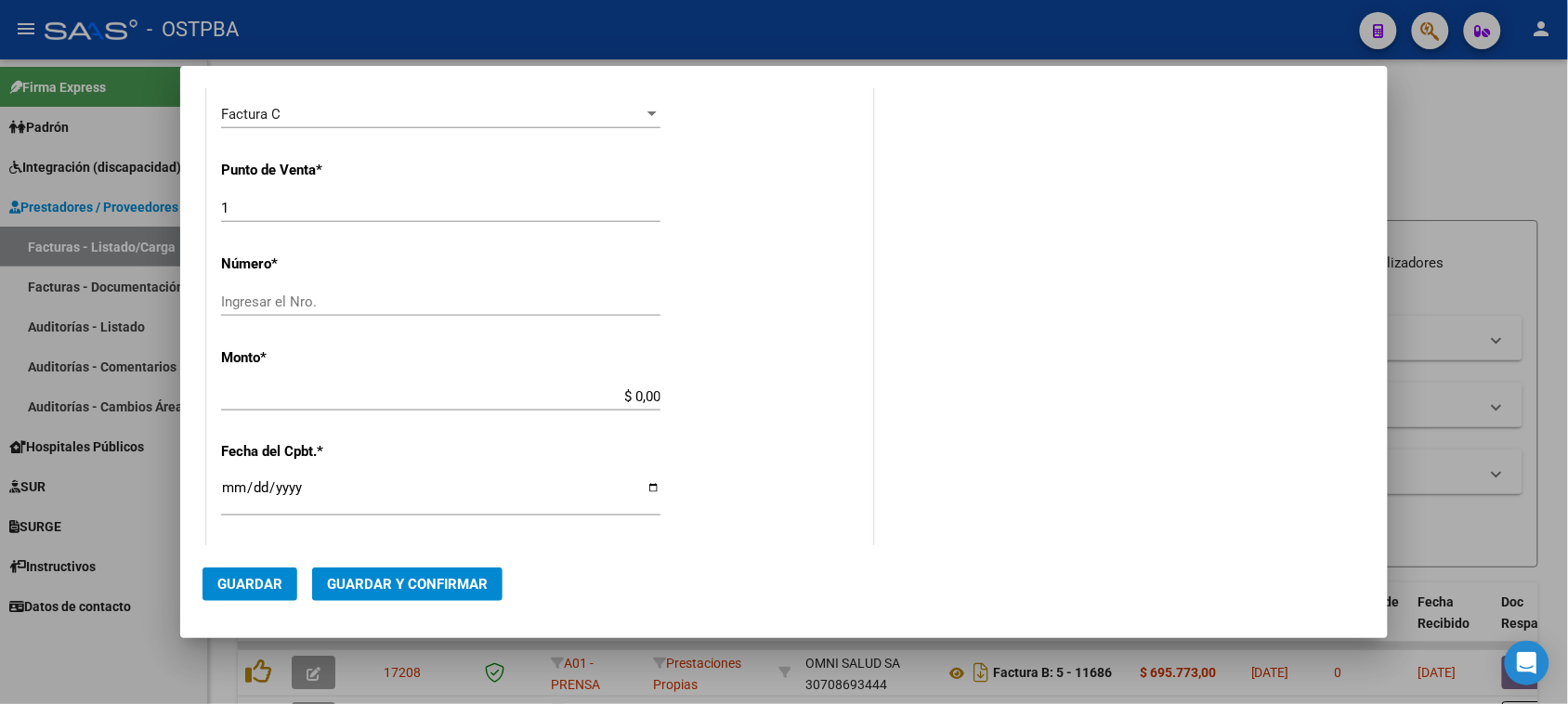
type input "23-36276929-9"
click at [568, 309] on input "Ingresar el Nro." at bounding box center [440, 302] width 439 height 17
type input "33"
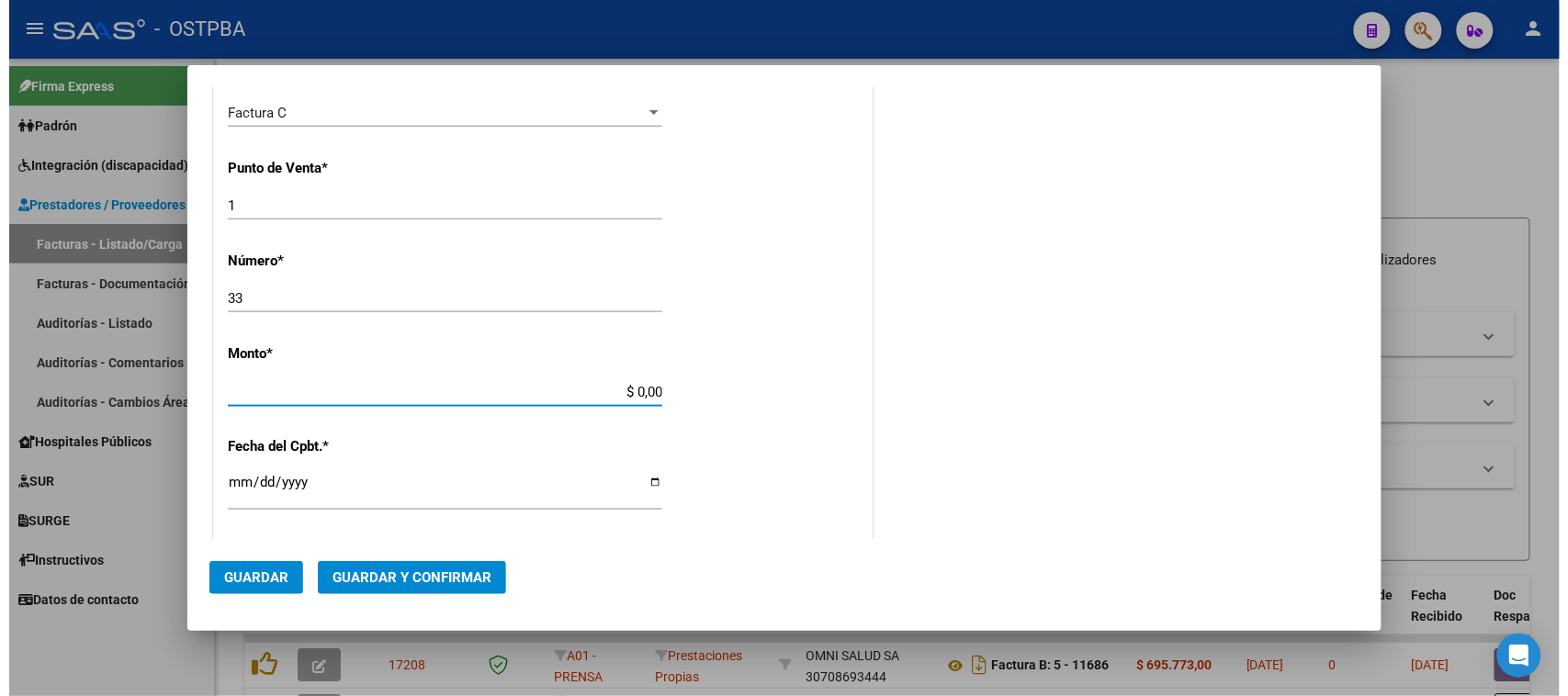
scroll to position [585, 0]
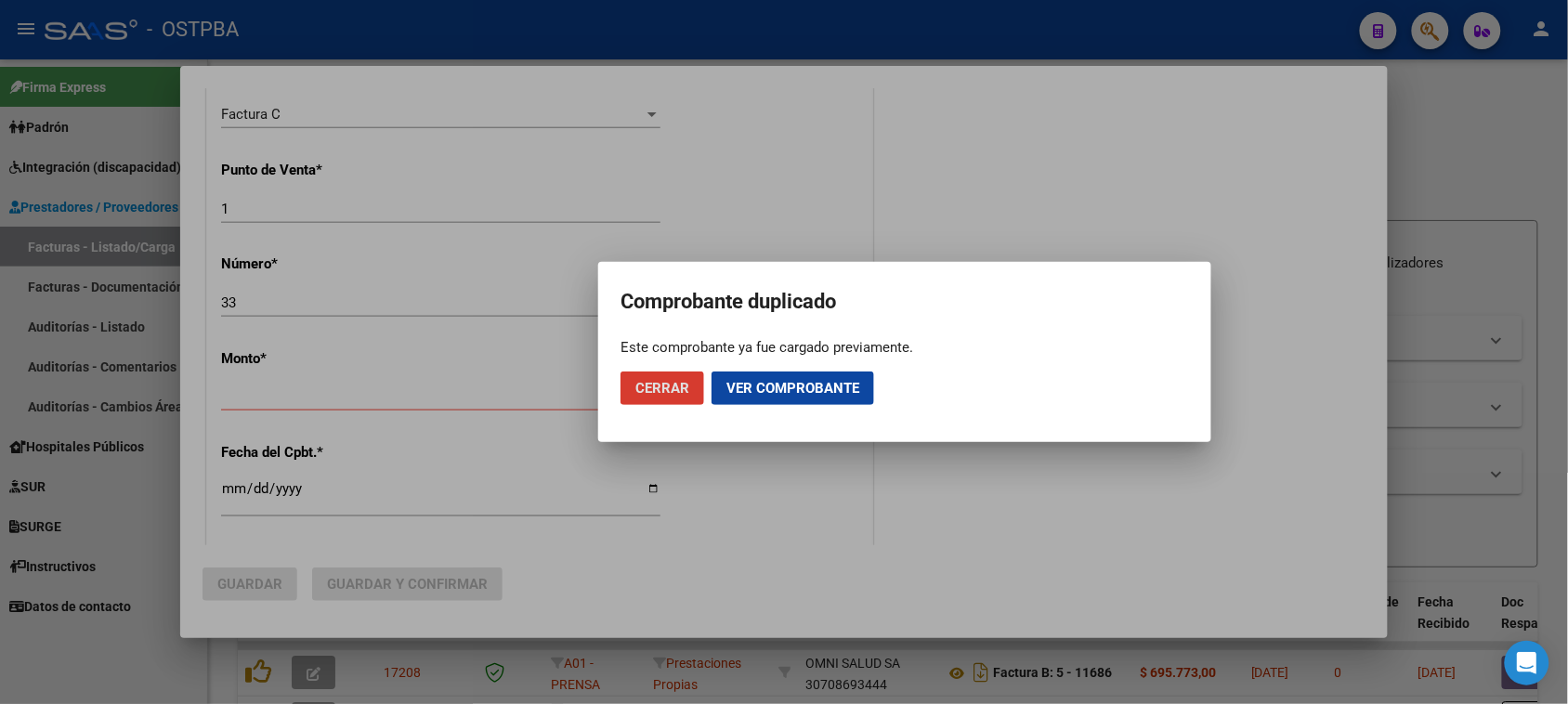
click at [648, 380] on span "Cerrar" at bounding box center [662, 388] width 54 height 17
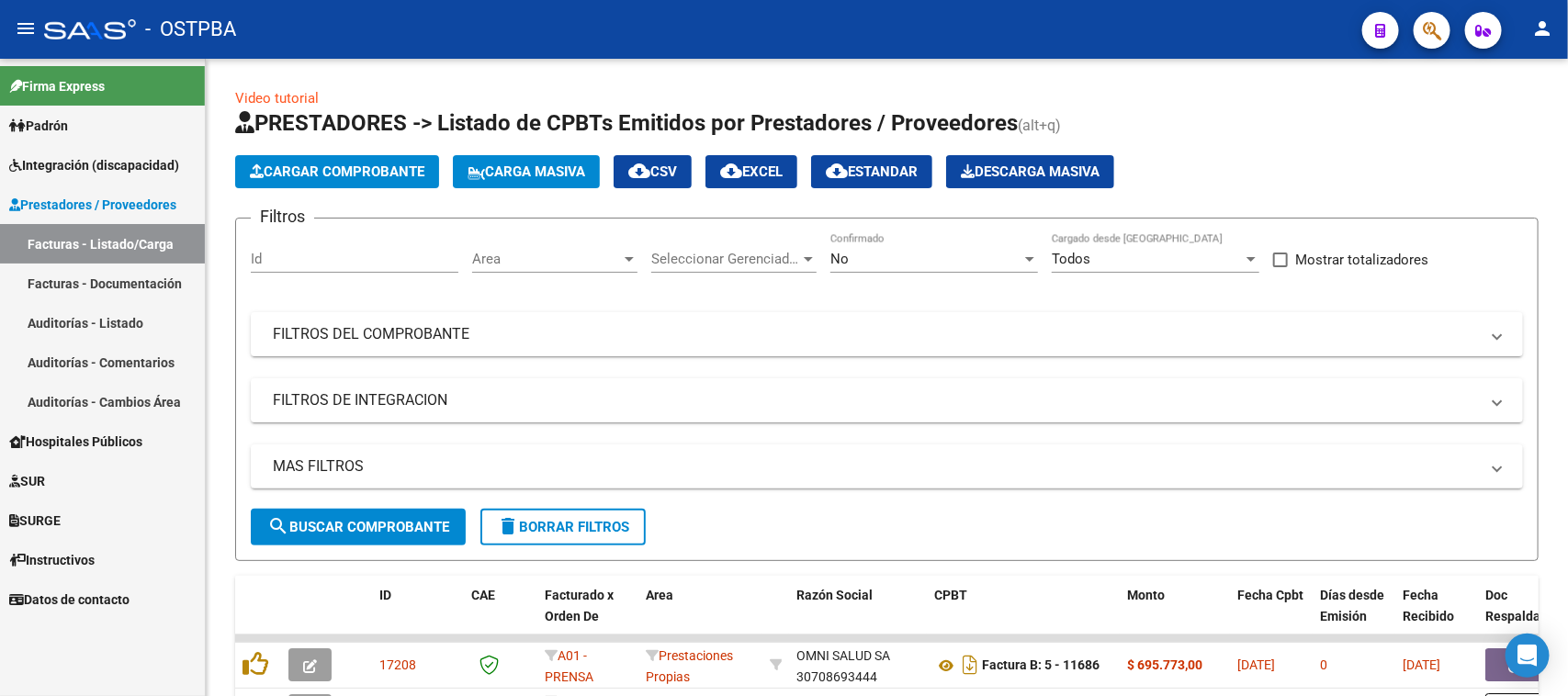
click at [82, 319] on link "Auditorías - Listado" at bounding box center [102, 322] width 205 height 39
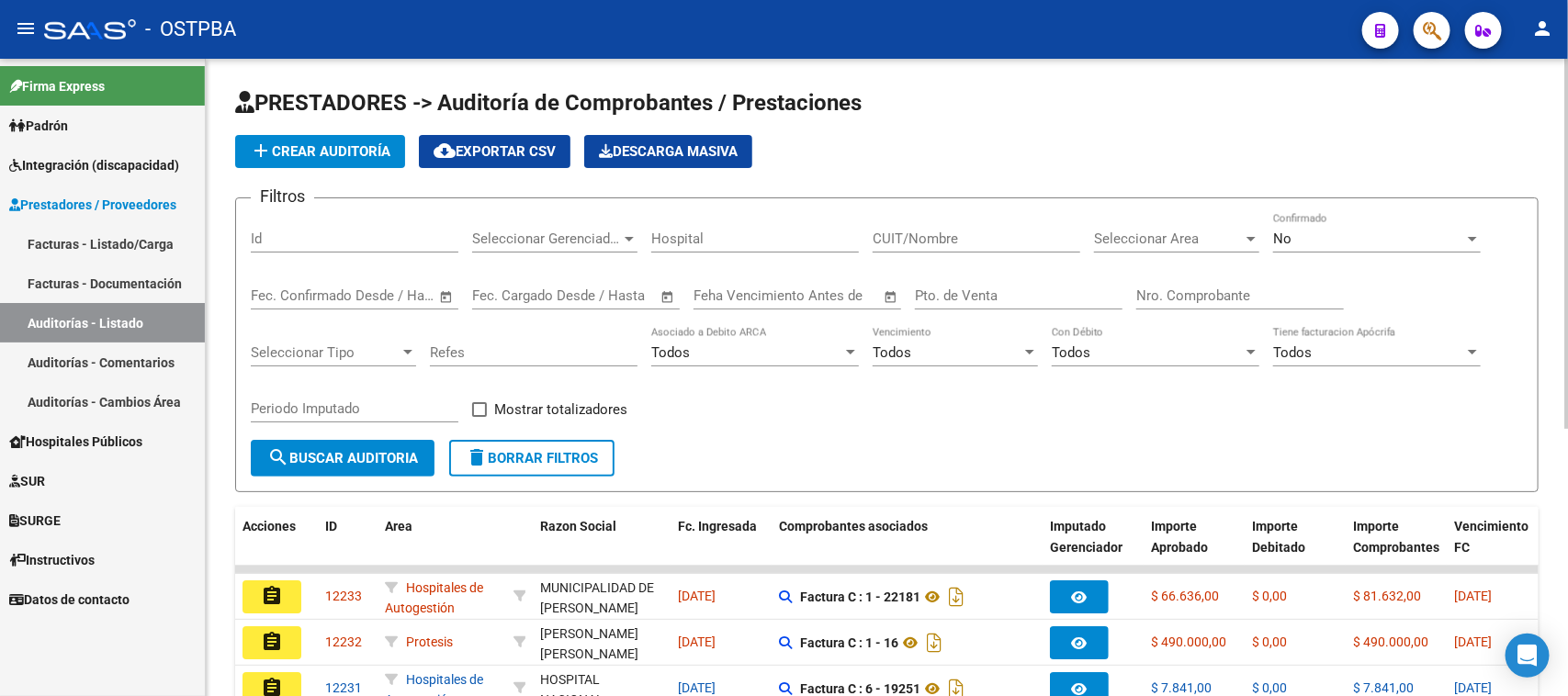
click at [307, 233] on input "Id" at bounding box center [354, 239] width 207 height 17
click at [304, 143] on span "add Crear Auditoría" at bounding box center [320, 151] width 140 height 17
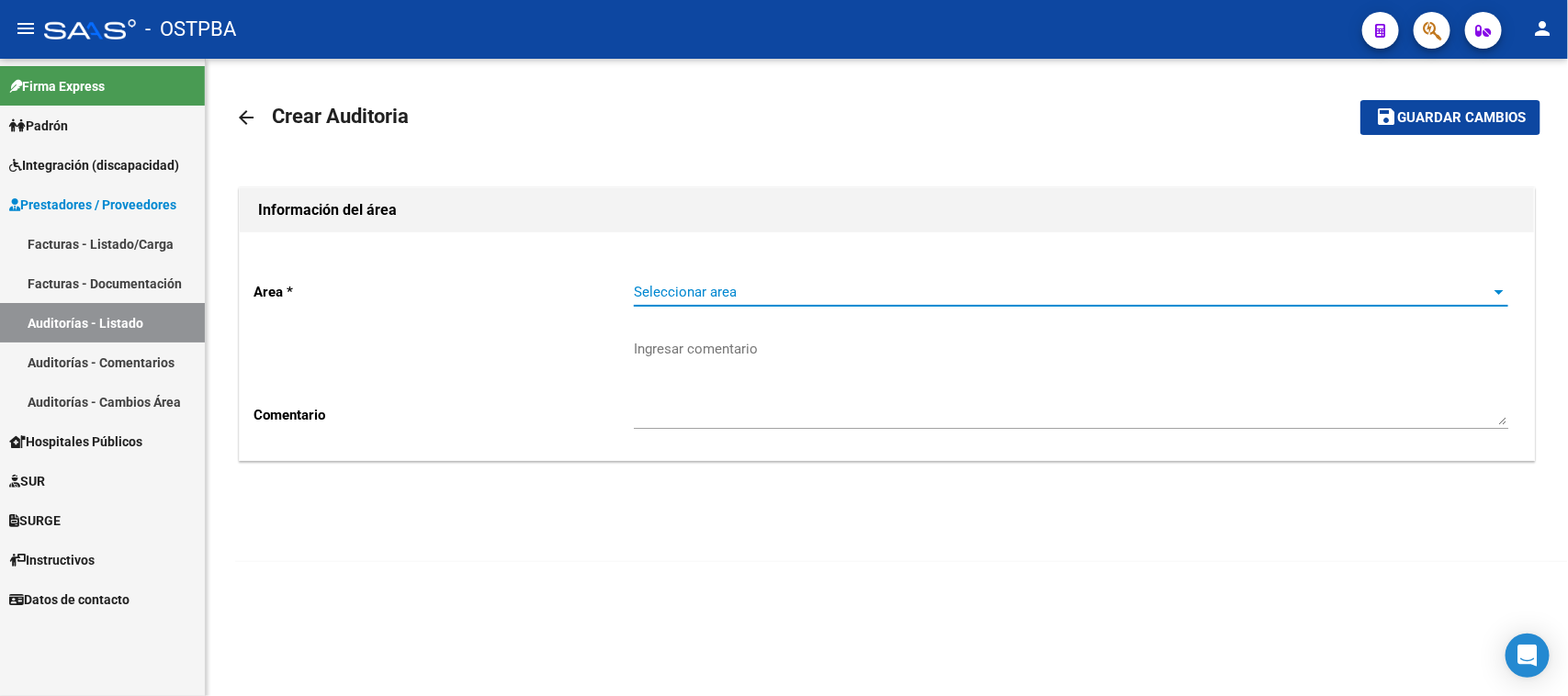
click at [655, 291] on span "Seleccionar area" at bounding box center [1062, 292] width 858 height 17
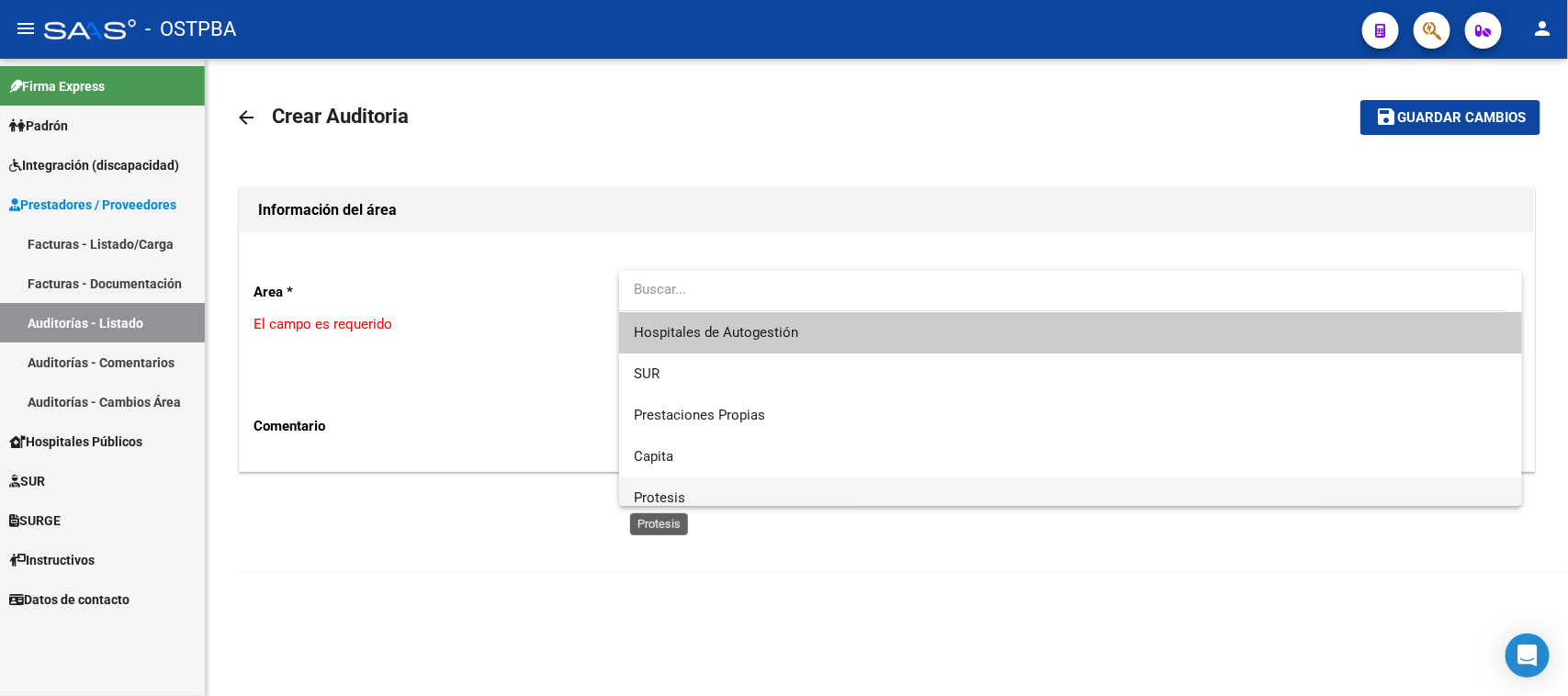
click at [663, 496] on span "Protesis" at bounding box center [659, 498] width 51 height 17
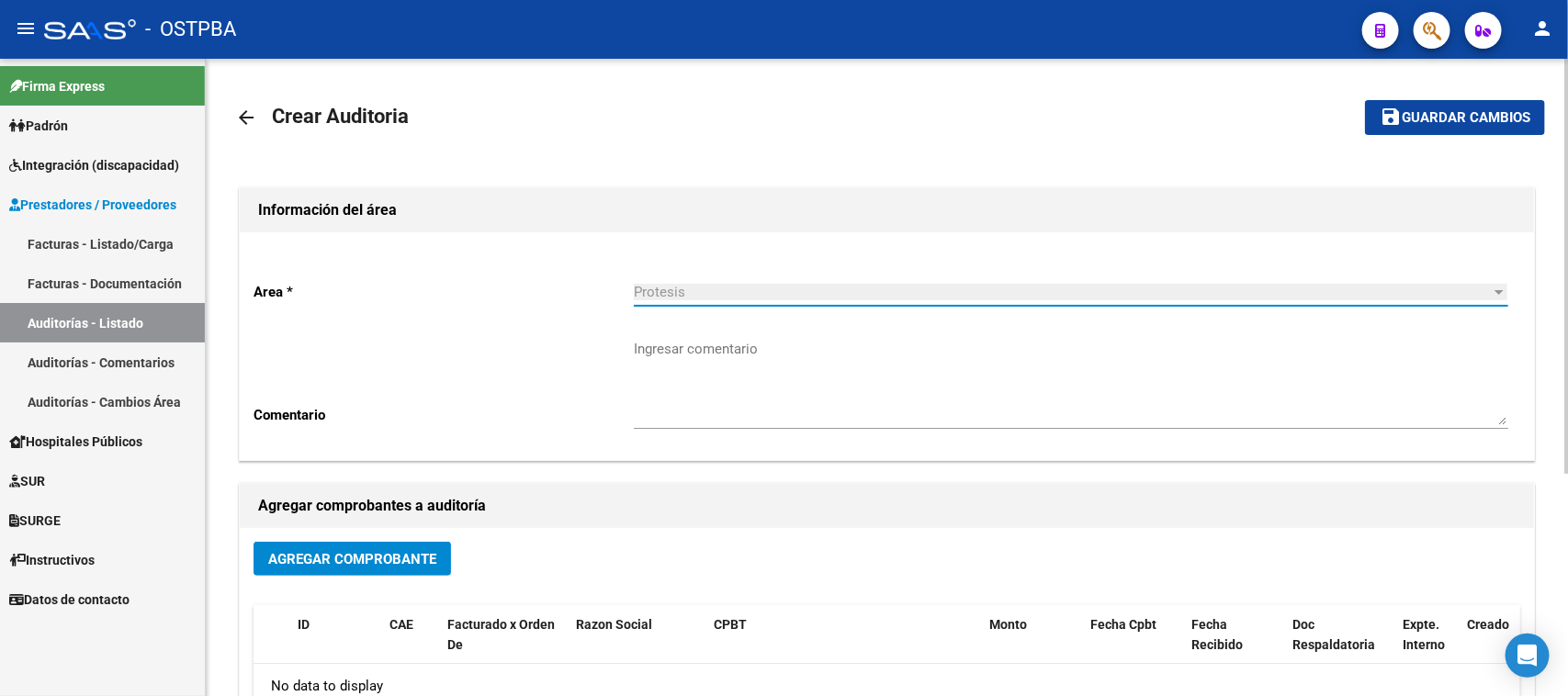
scroll to position [230, 0]
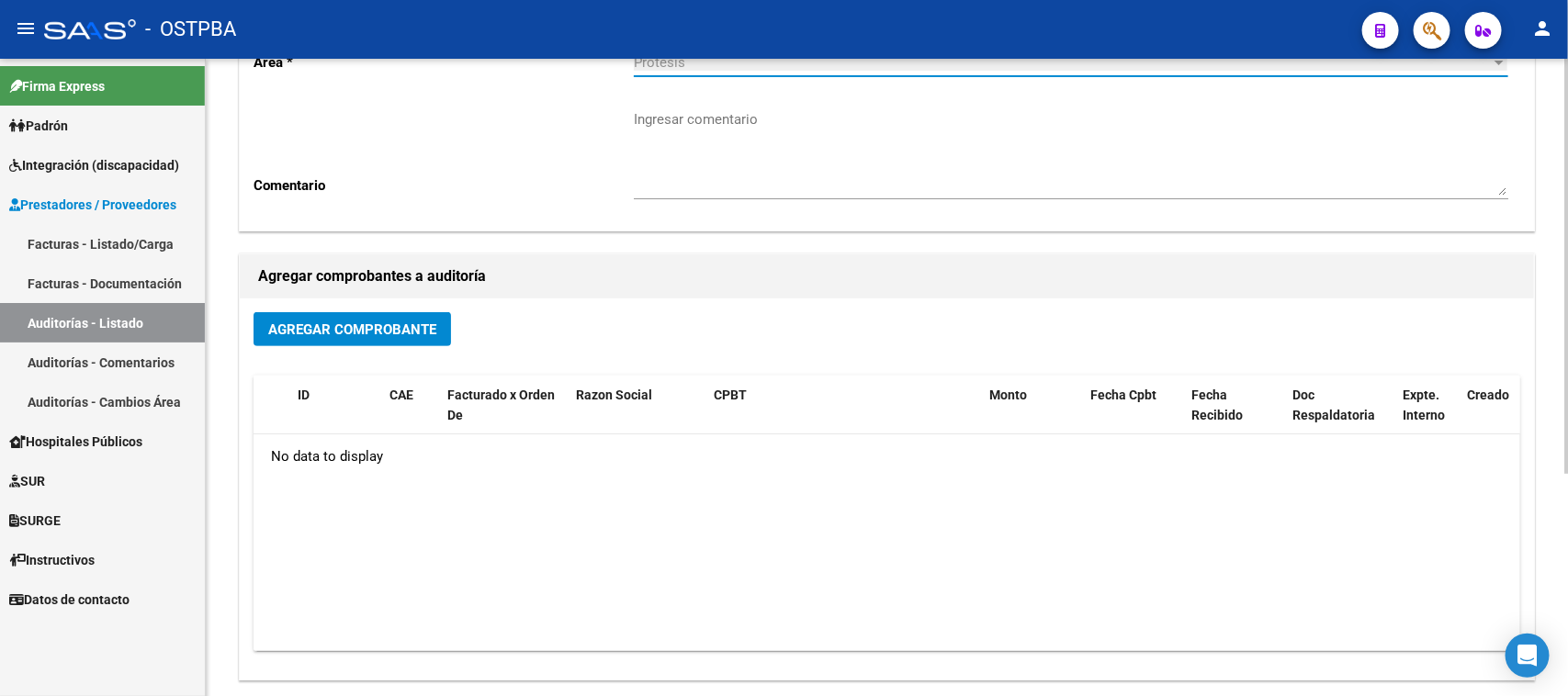
click at [312, 315] on button "Agregar Comprobante" at bounding box center [351, 329] width 197 height 34
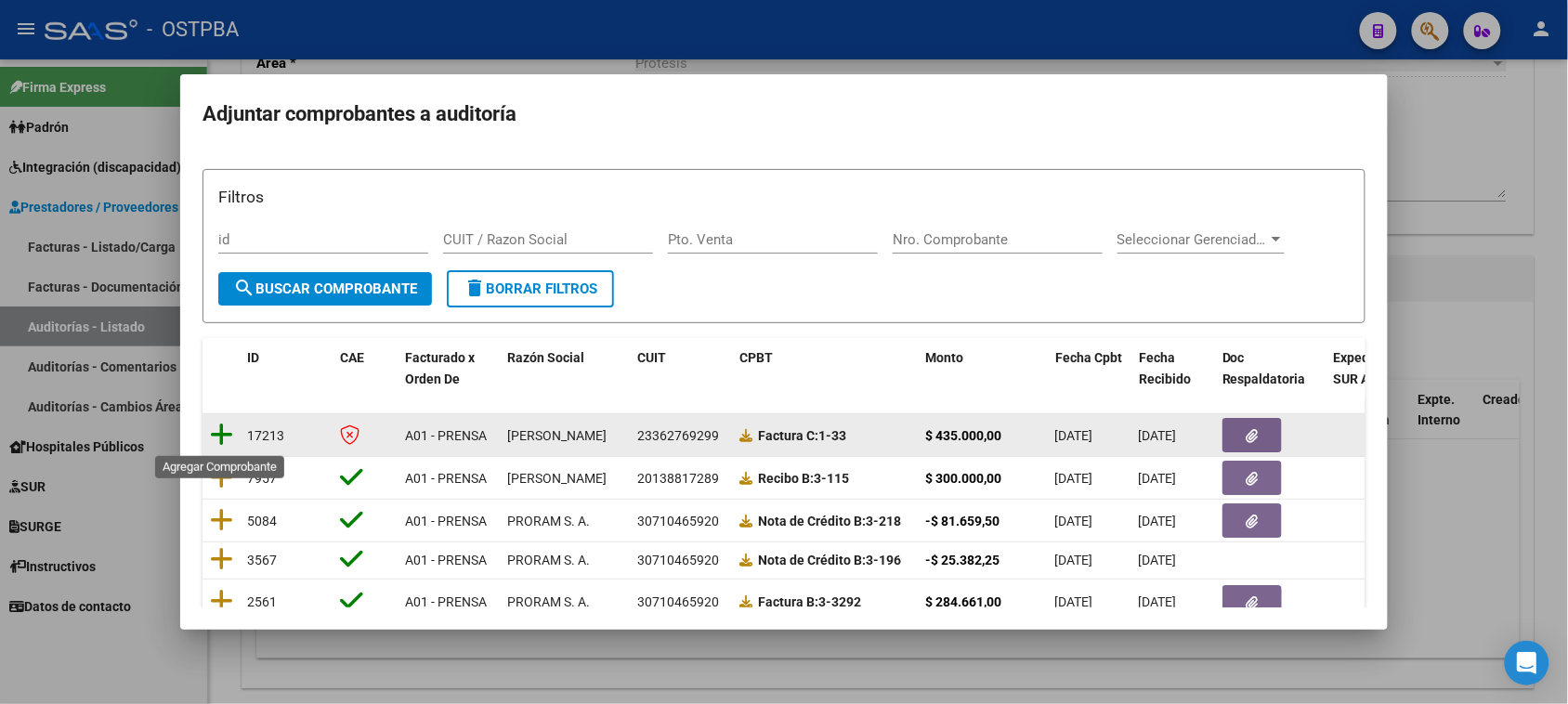
click at [230, 433] on icon at bounding box center [221, 435] width 24 height 26
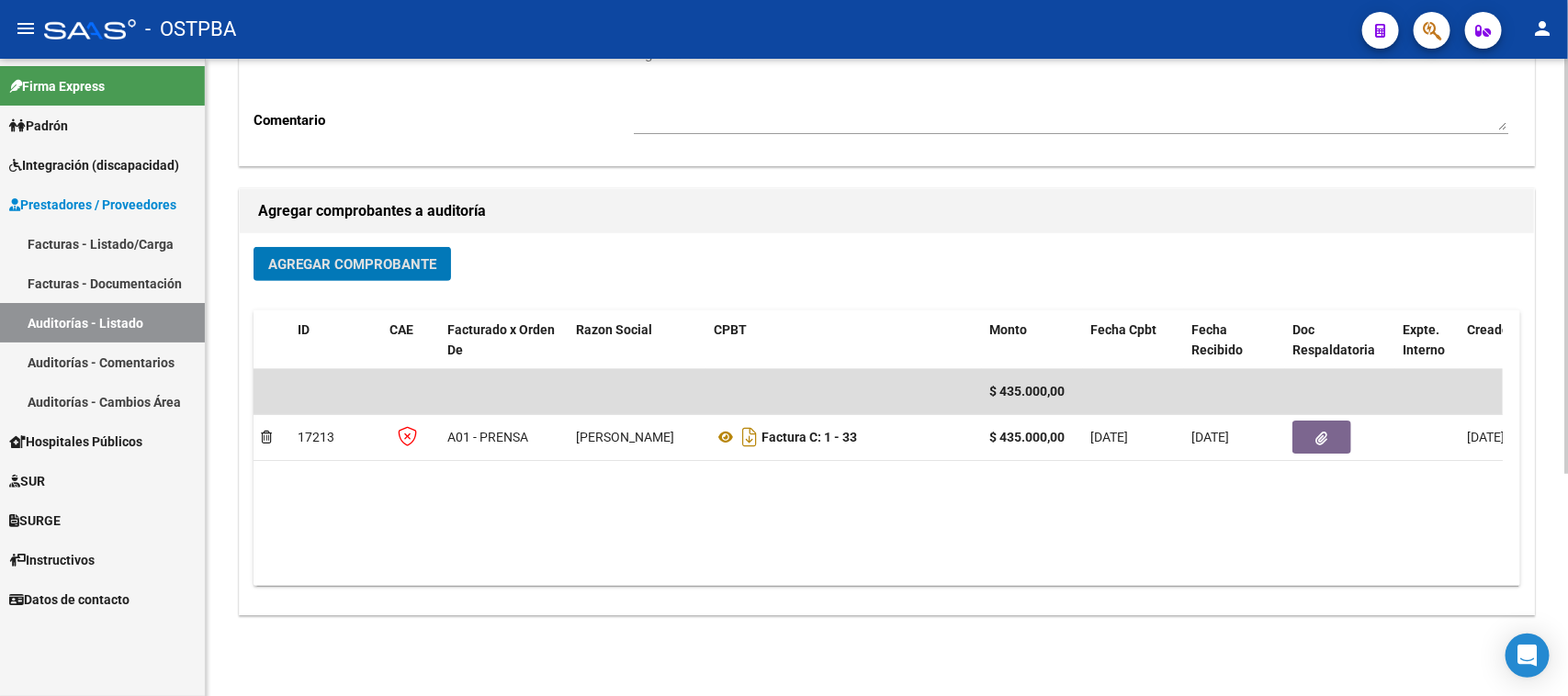
scroll to position [342, 0]
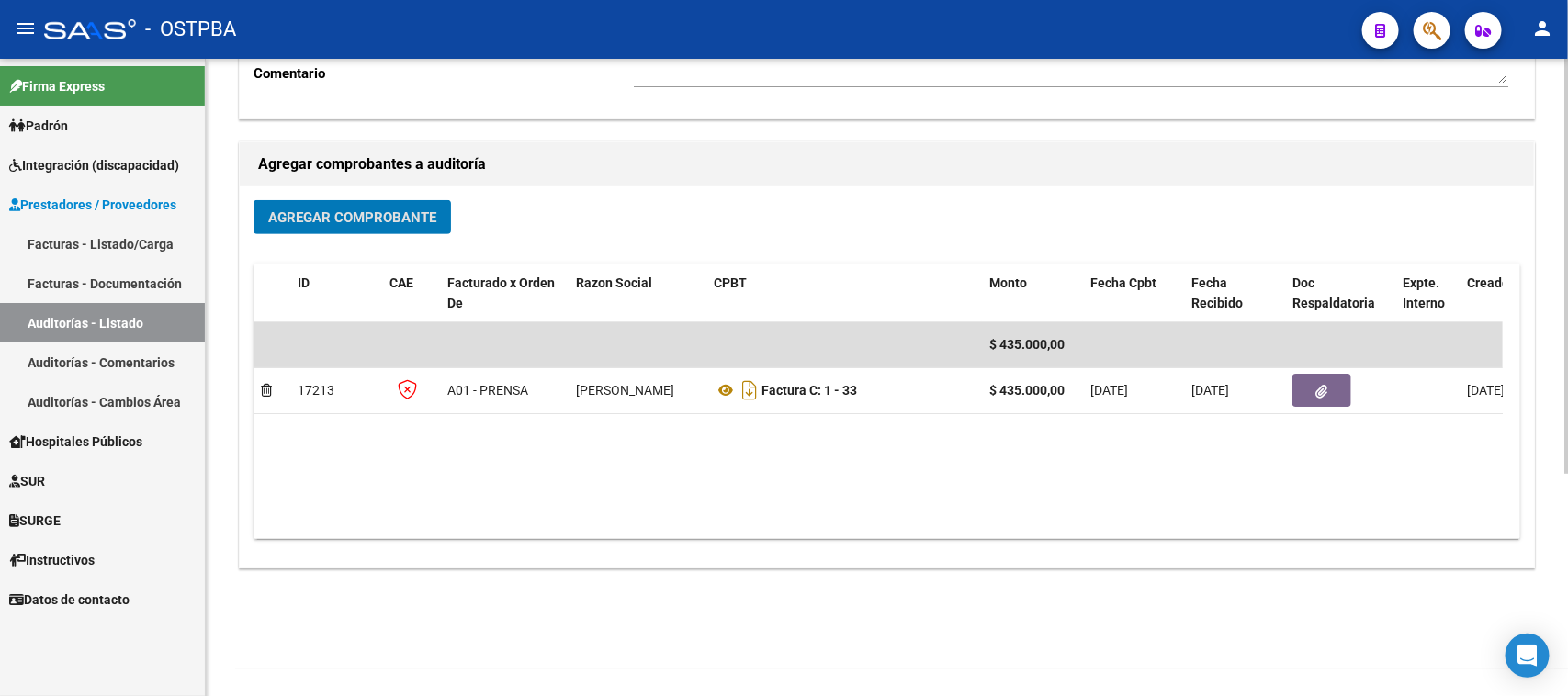
click at [335, 213] on span "Agregar Comprobante" at bounding box center [352, 218] width 168 height 17
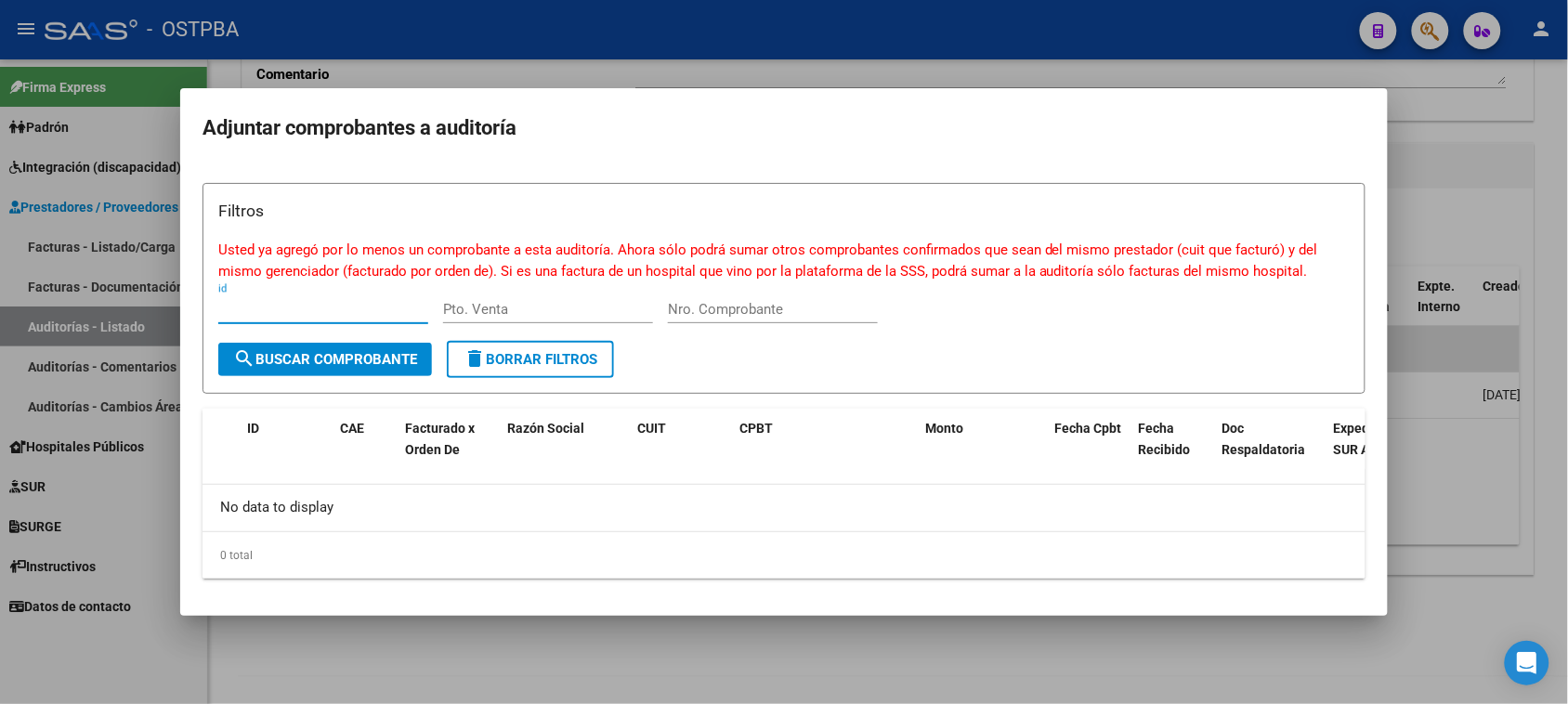
click at [1463, 154] on div at bounding box center [784, 352] width 1568 height 704
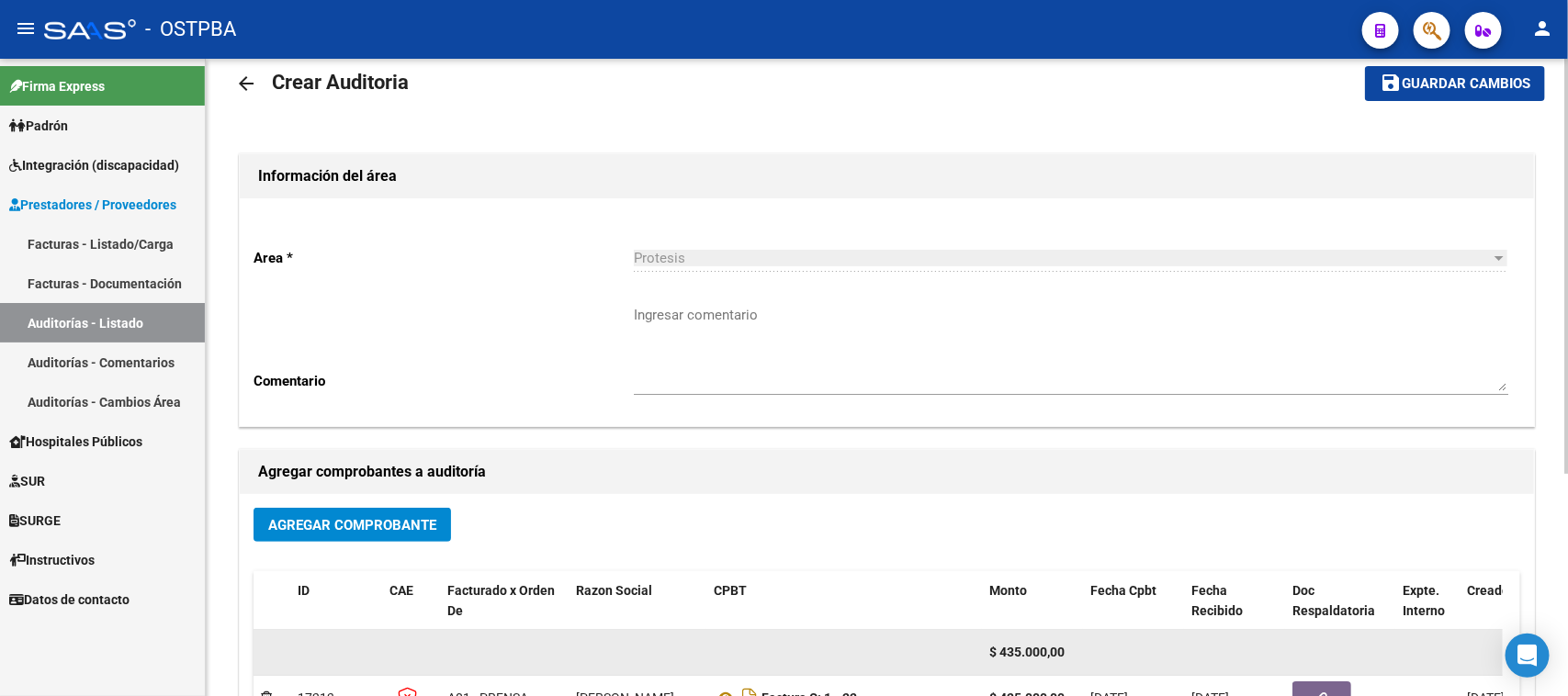
scroll to position [0, 0]
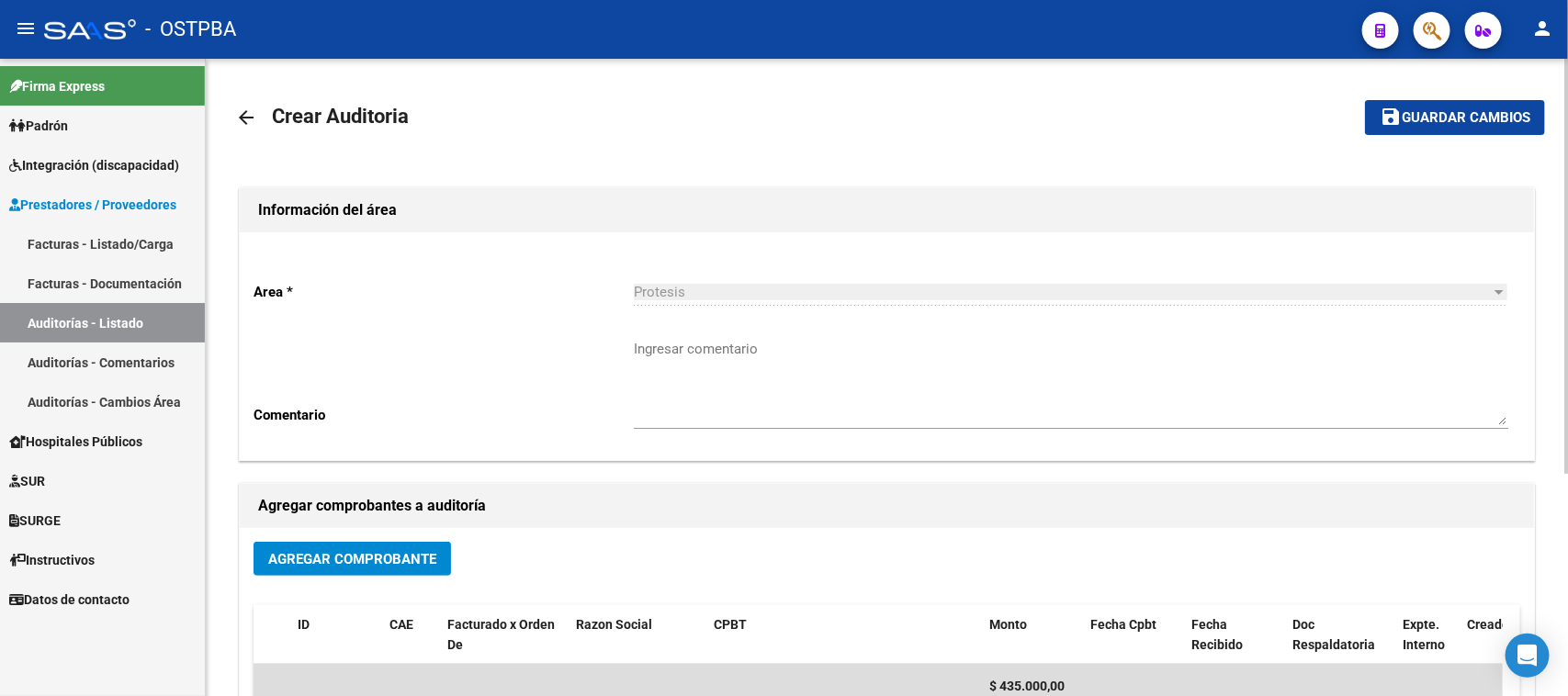
click at [1456, 118] on span "Guardar cambios" at bounding box center [1466, 119] width 129 height 17
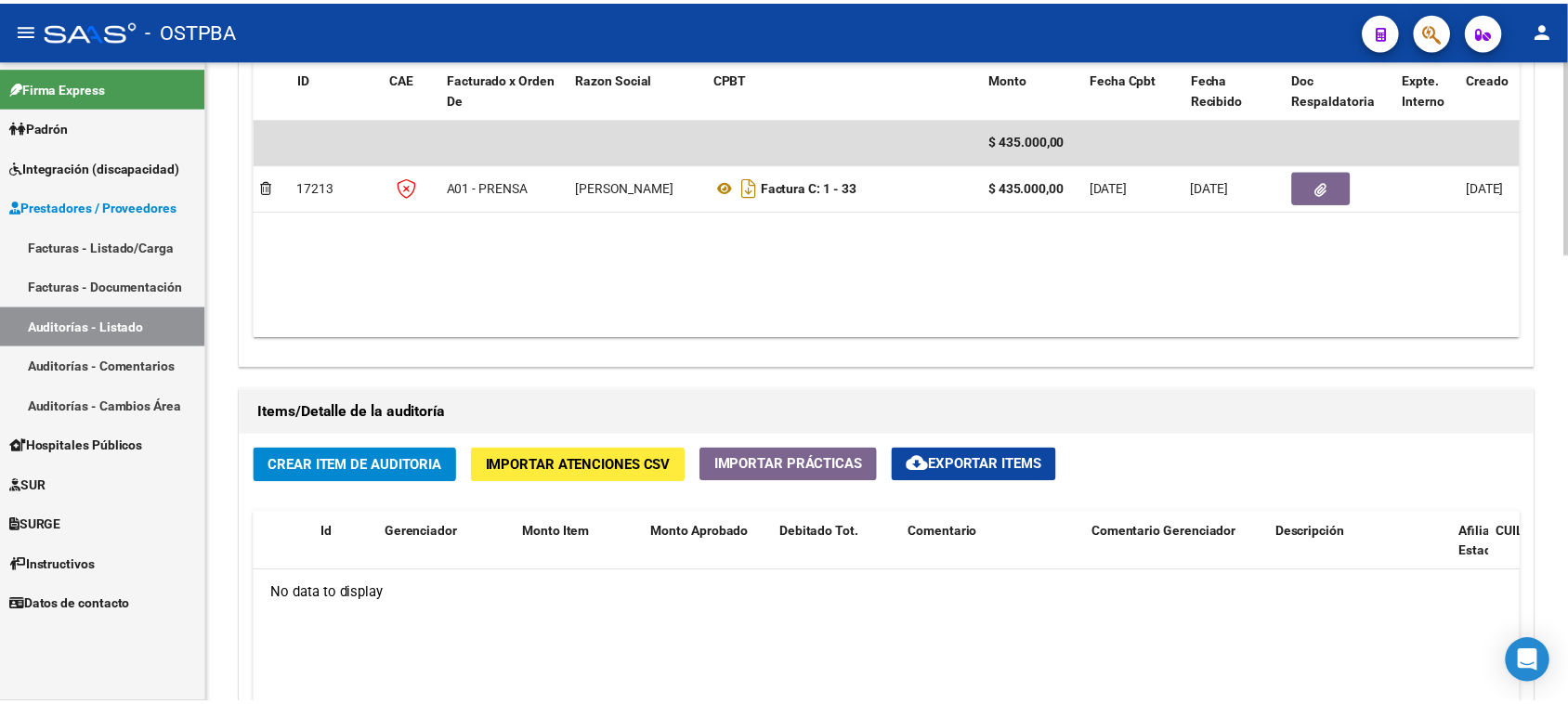
scroll to position [1045, 0]
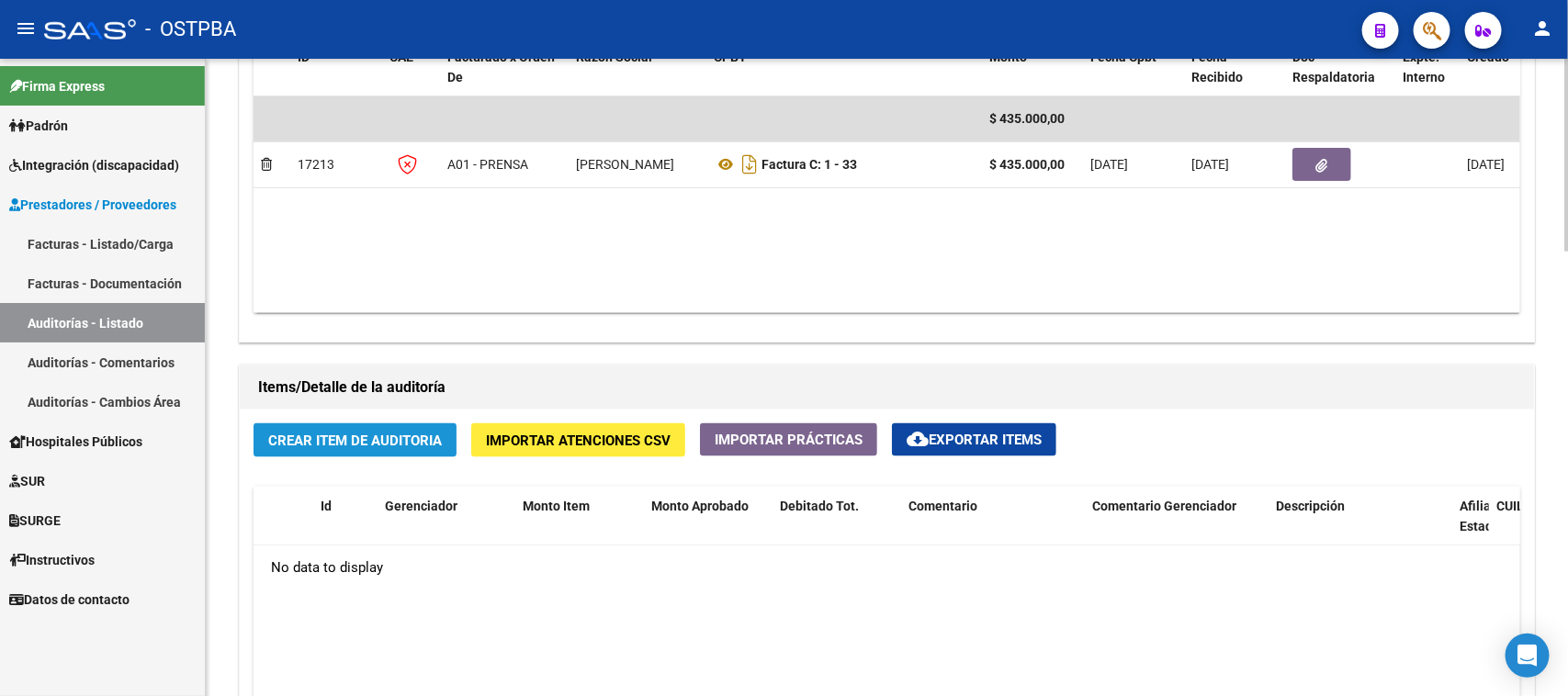
click at [349, 433] on span "Crear Item de Auditoria" at bounding box center [355, 441] width 174 height 17
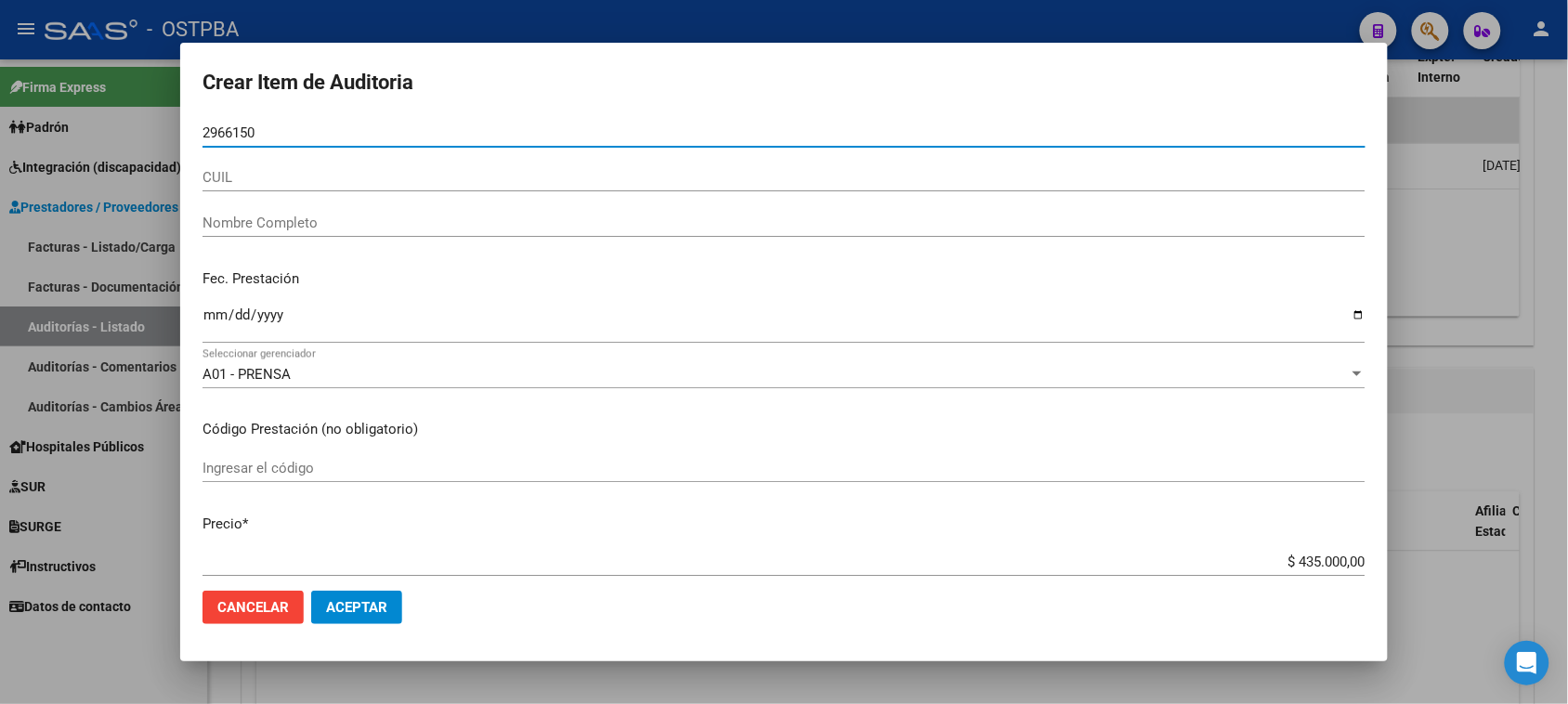
type input "29661508"
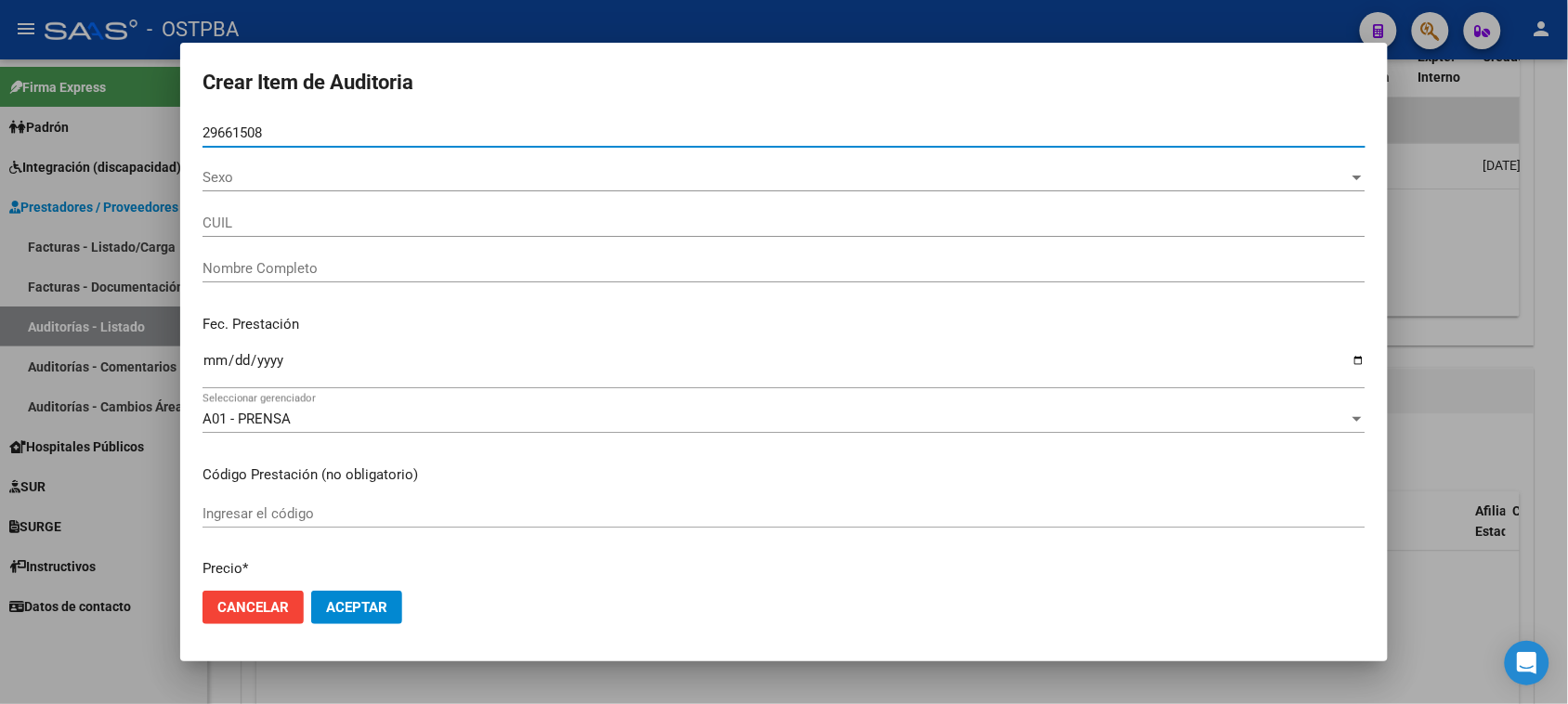
type input "27296615086"
type input "[PERSON_NAME]"
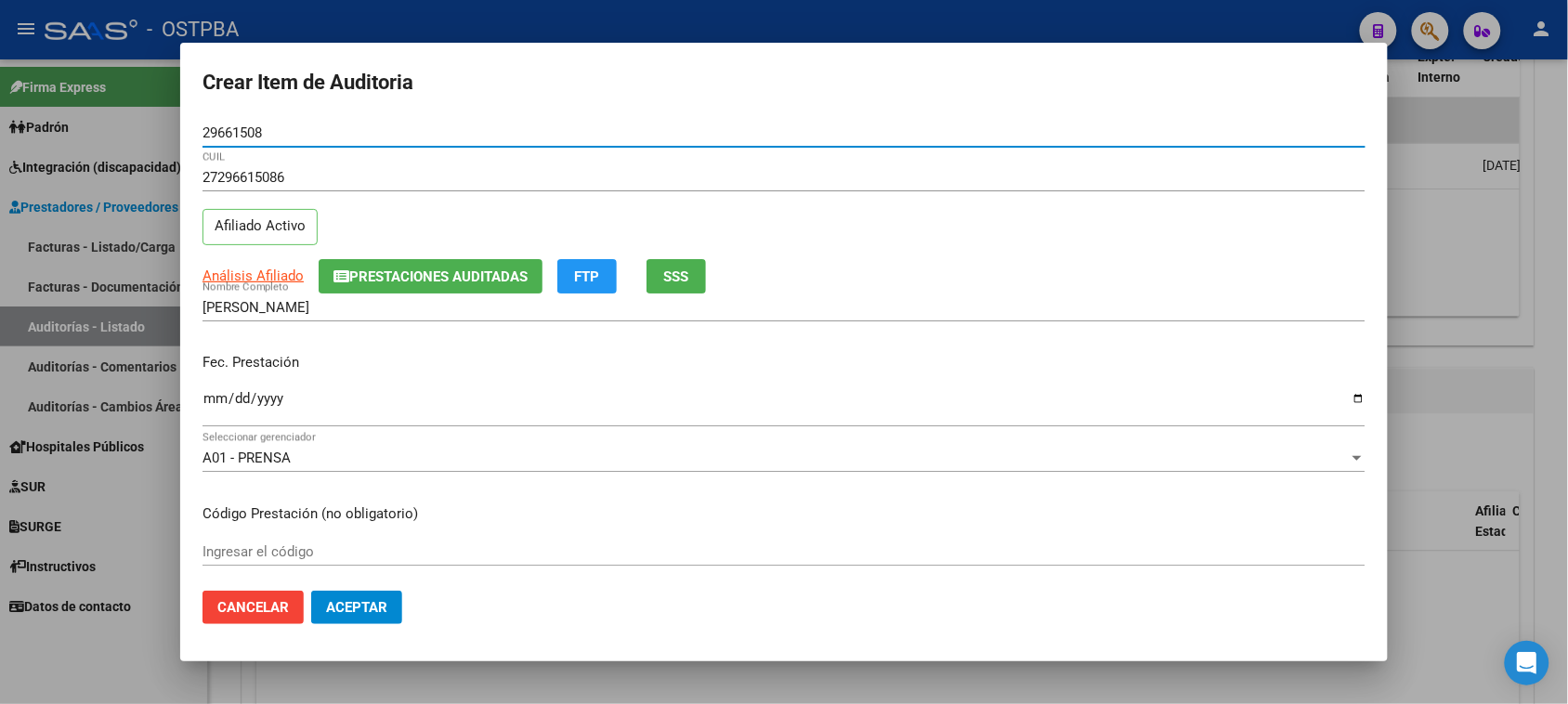
scroll to position [116, 0]
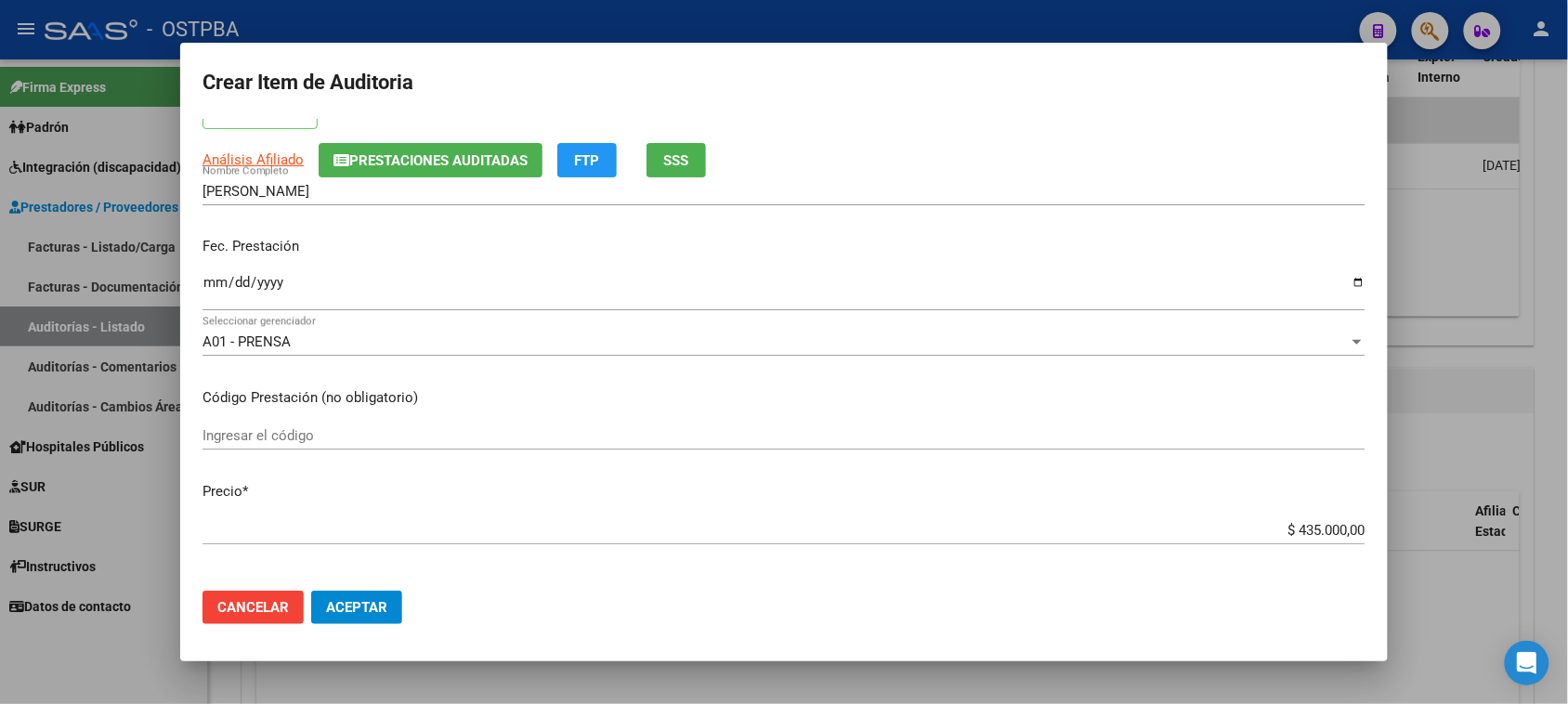
type input "29661508"
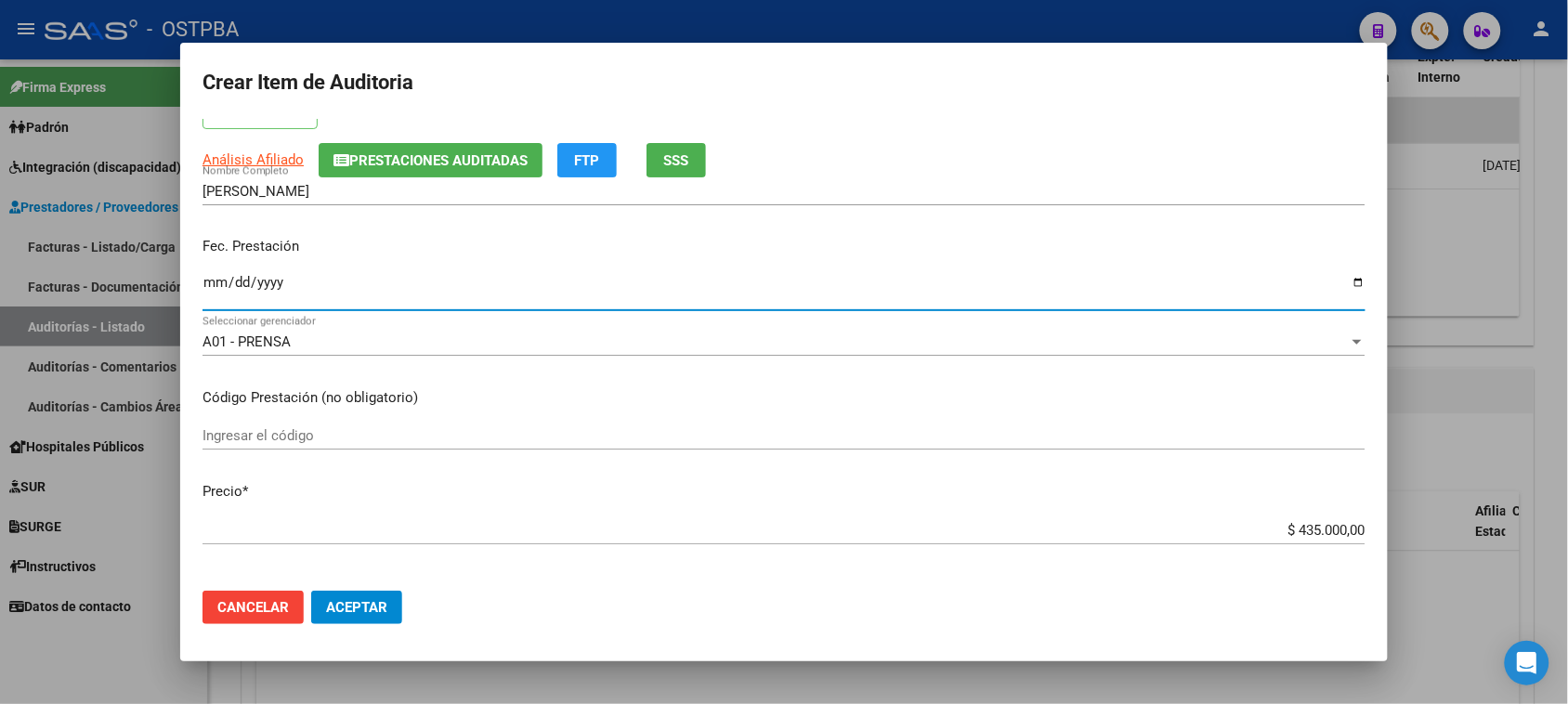
click at [212, 284] on input "Ingresar la fecha" at bounding box center [784, 289] width 1163 height 29
type input "[DATE]"
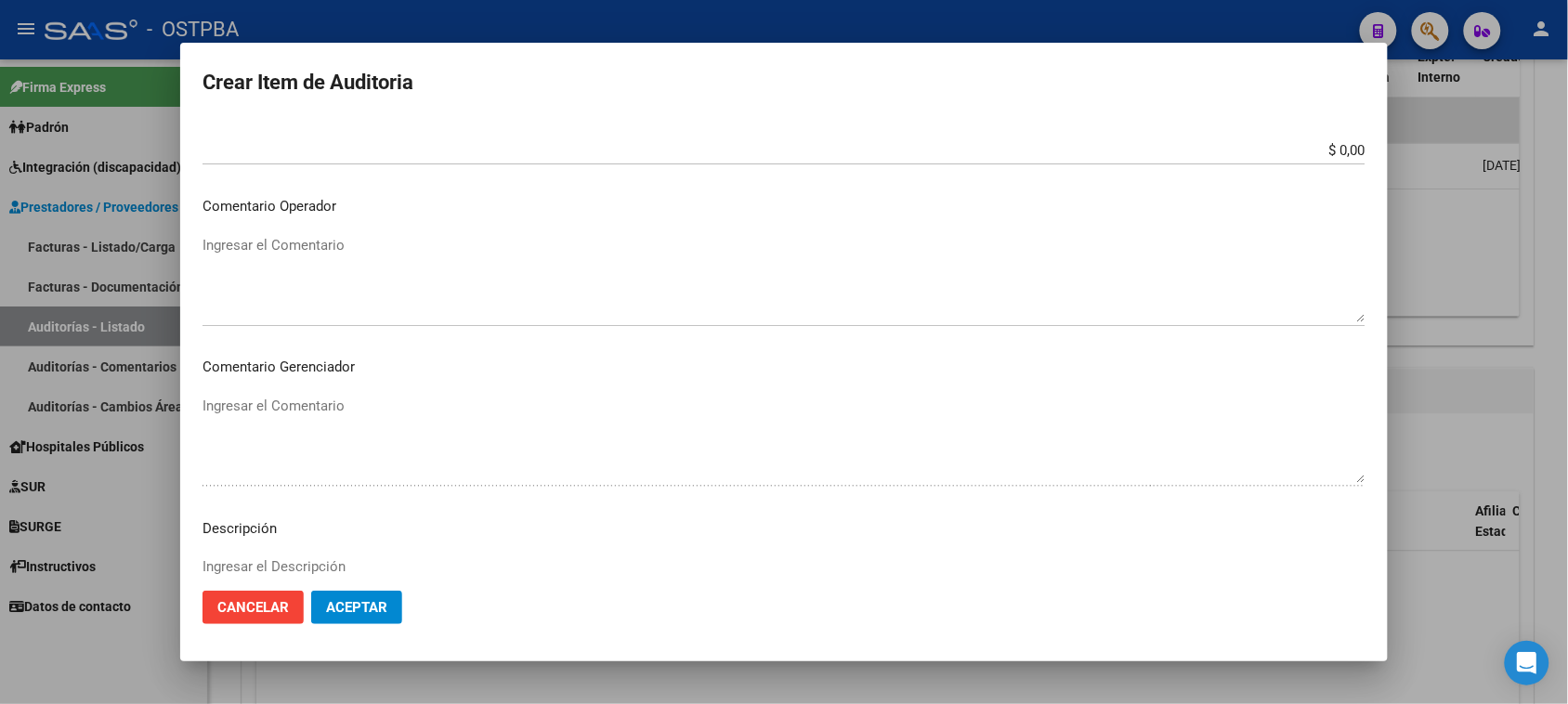
scroll to position [813, 0]
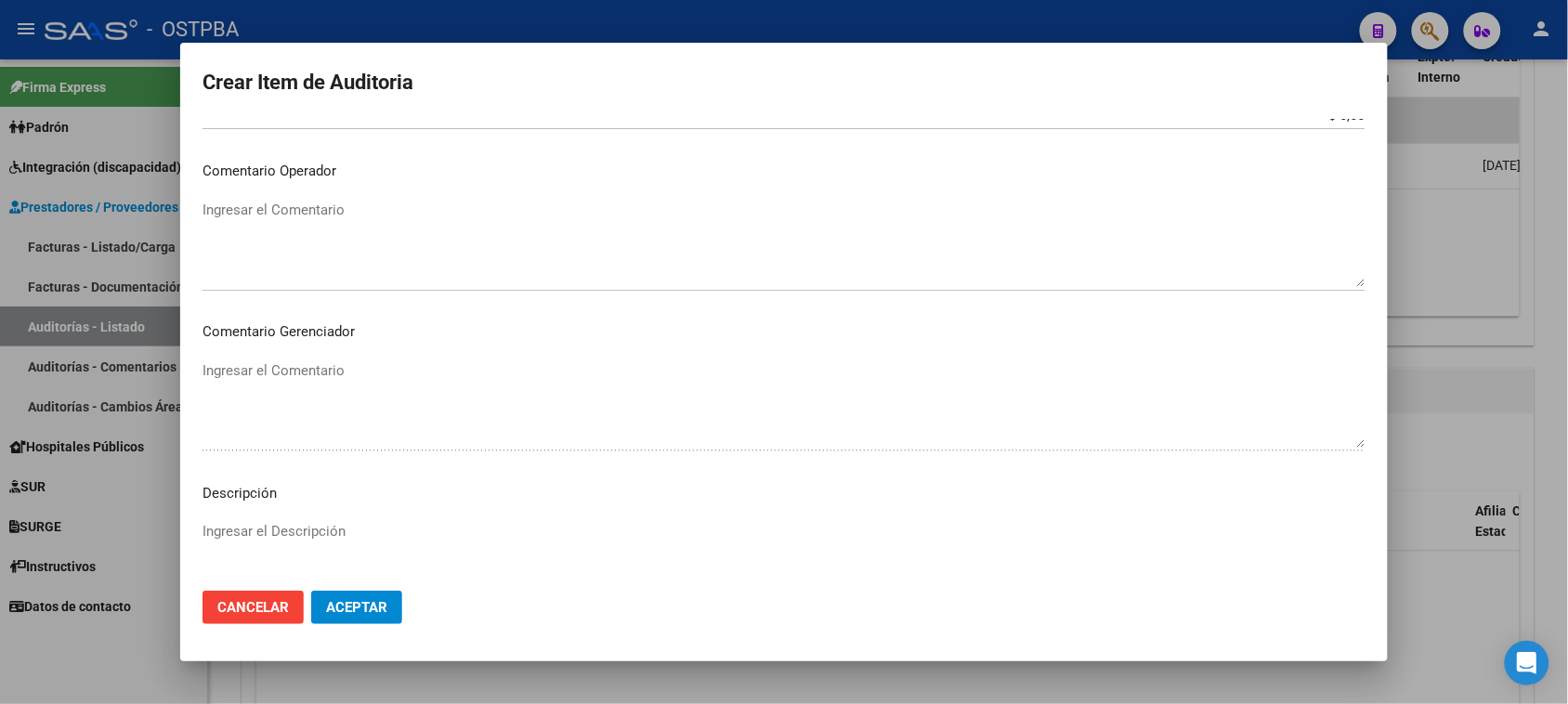
click at [202, 215] on textarea "Ingresar el Comentario" at bounding box center [784, 243] width 1163 height 87
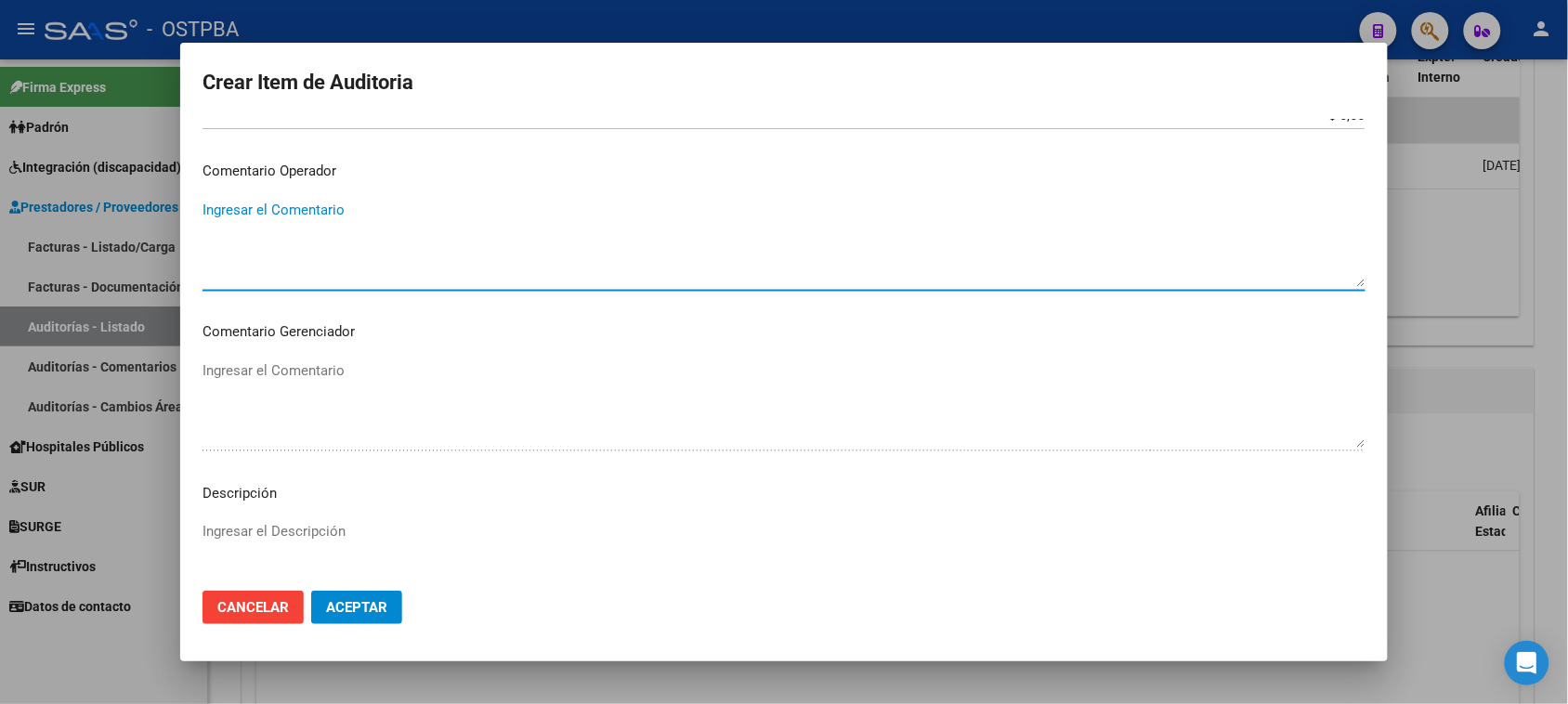
paste textarea "PAGUESE POR TRANSFERENCIA BANCARIA CORRESPONDIENTE AL MES DE DICIEMBRE 2024//PO…"
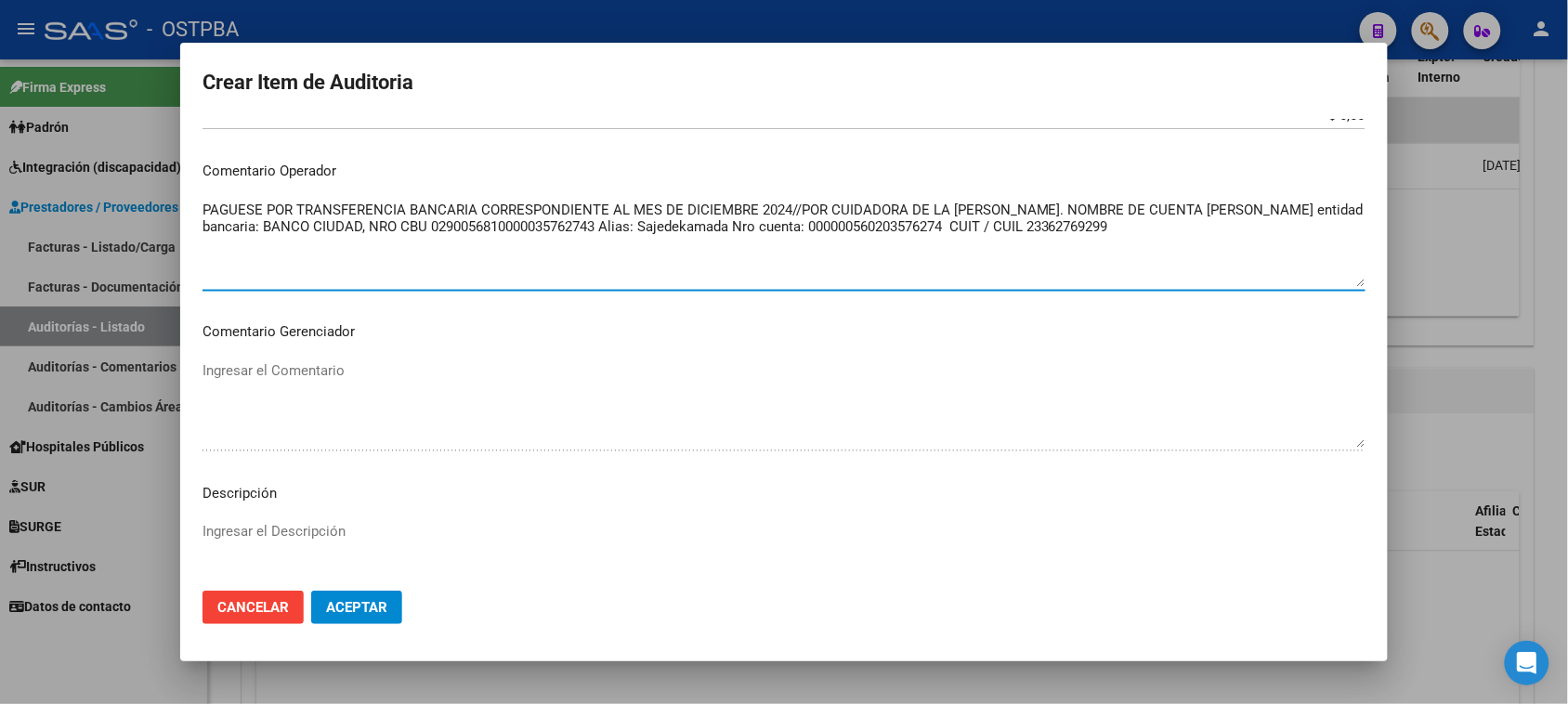
click at [679, 205] on textarea "PAGUESE POR TRANSFERENCIA BANCARIA CORRESPONDIENTE AL MES DE DICIEMBRE 2024//PO…" at bounding box center [784, 243] width 1163 height 87
click at [682, 209] on textarea "PAGUESE POR TRANSFERENCIA BANCARIA CORRESPONDIENTE AL MES DE DICIEMBRE 2024//PO…" at bounding box center [784, 243] width 1163 height 87
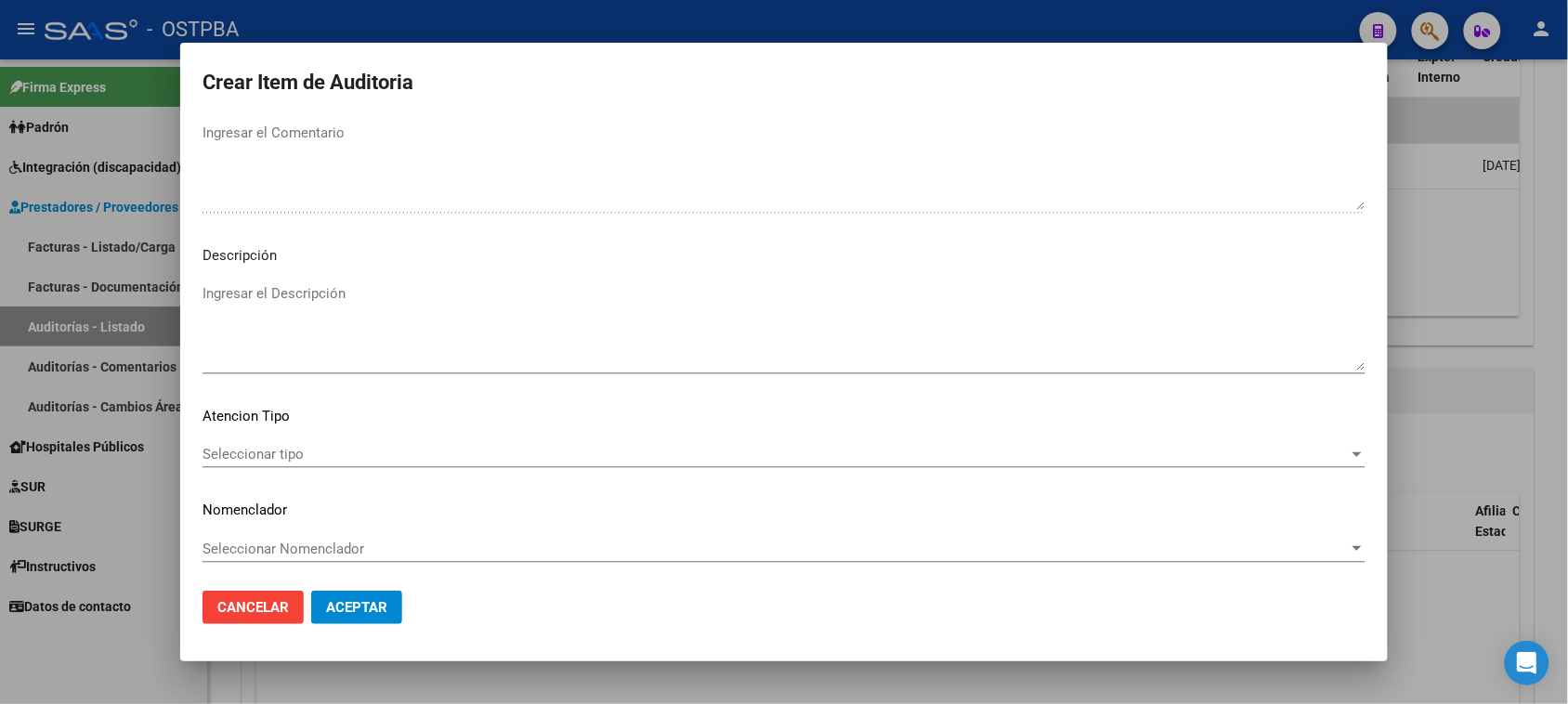
scroll to position [1052, 0]
type textarea "PAGUESE POR TRANSFERENCIA BANCARIA CORRESPONDIENTE AL MES [PERSON_NAME][DATE] /…"
click at [258, 448] on span "Seleccionar tipo" at bounding box center [775, 453] width 1146 height 17
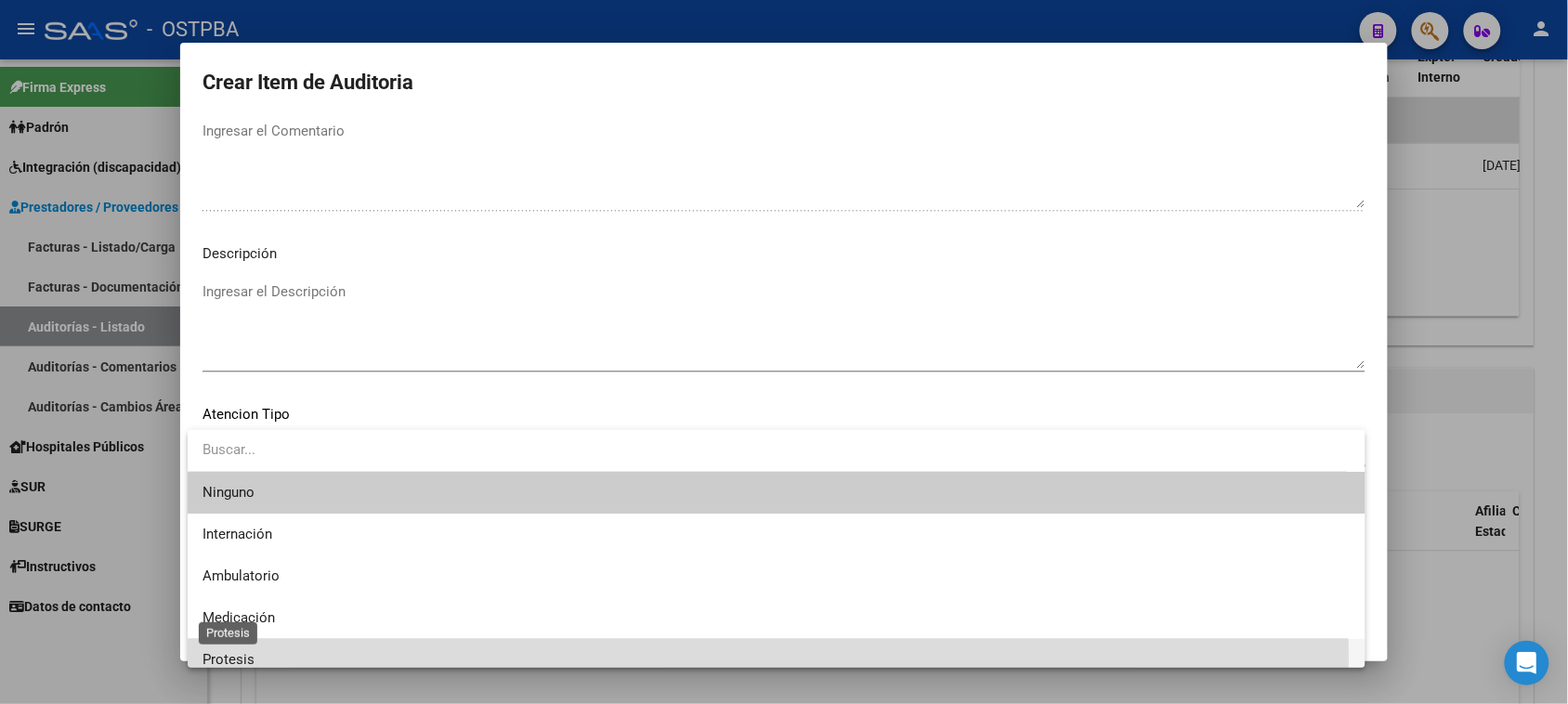
click at [229, 657] on span "Protesis" at bounding box center [228, 660] width 52 height 17
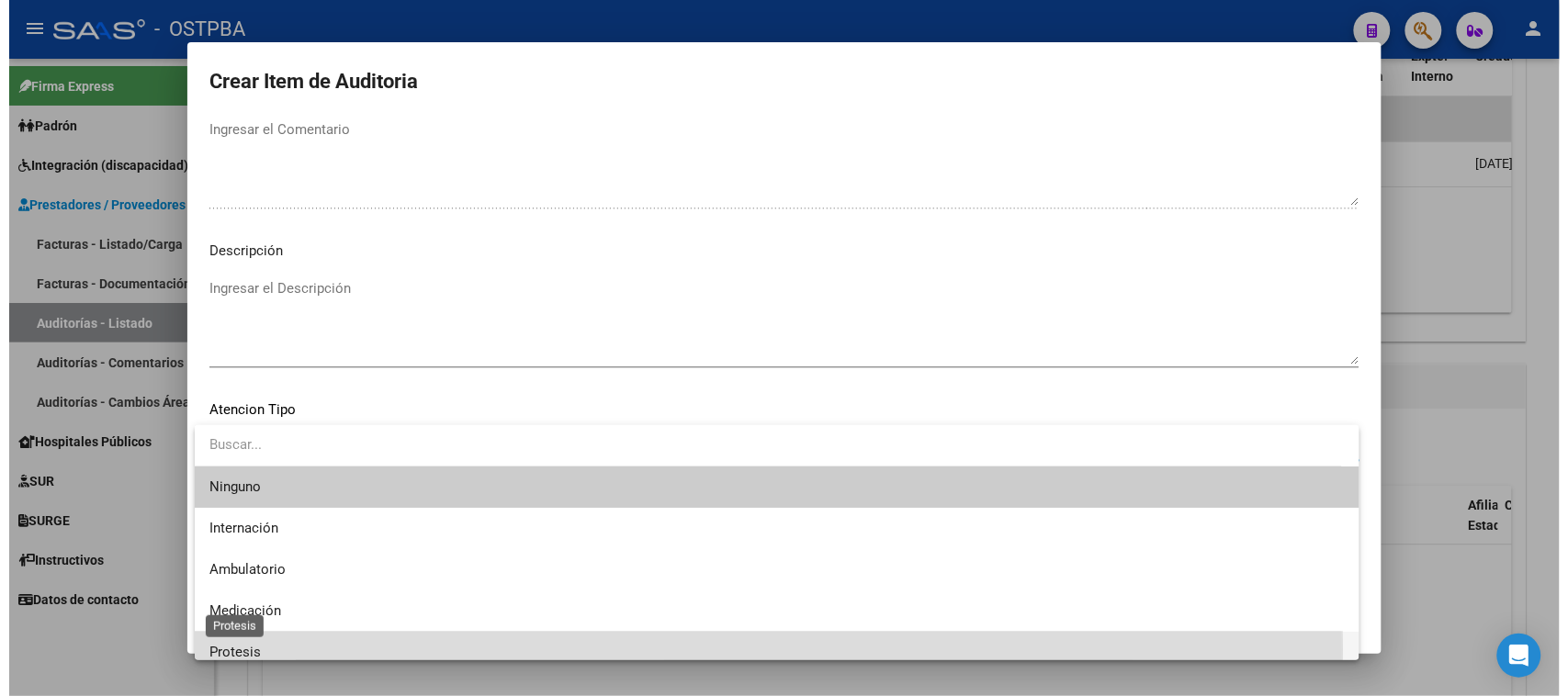
scroll to position [12, 0]
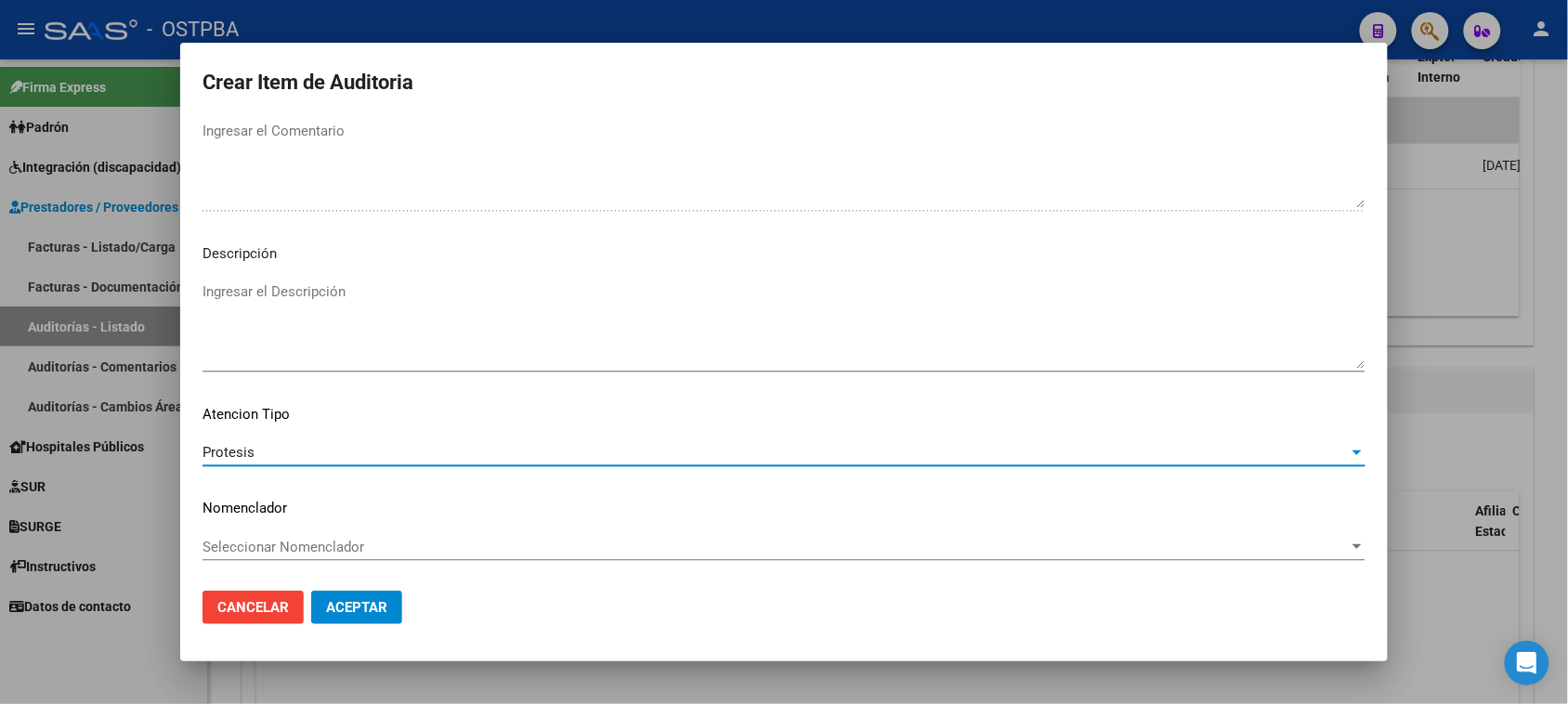
click at [341, 595] on button "Aceptar" at bounding box center [356, 607] width 91 height 33
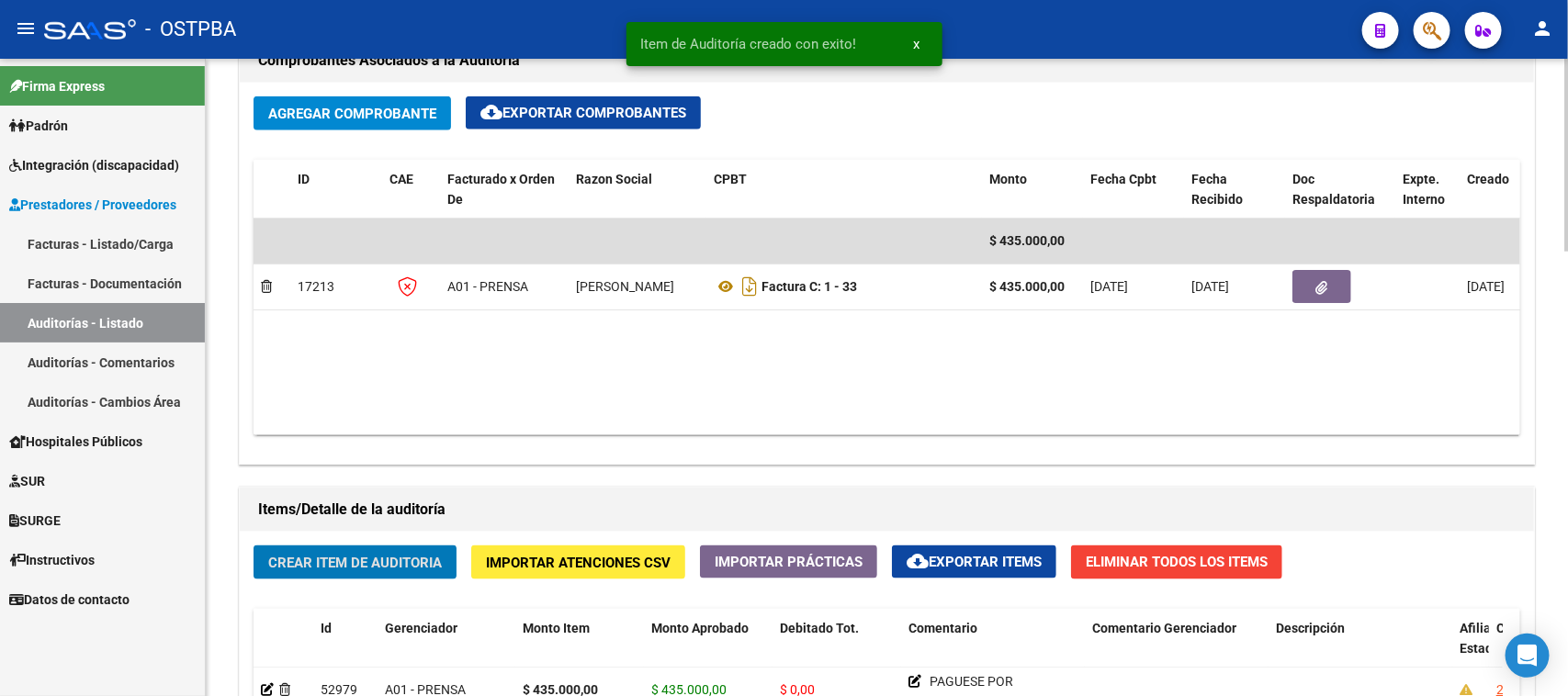
scroll to position [803, 0]
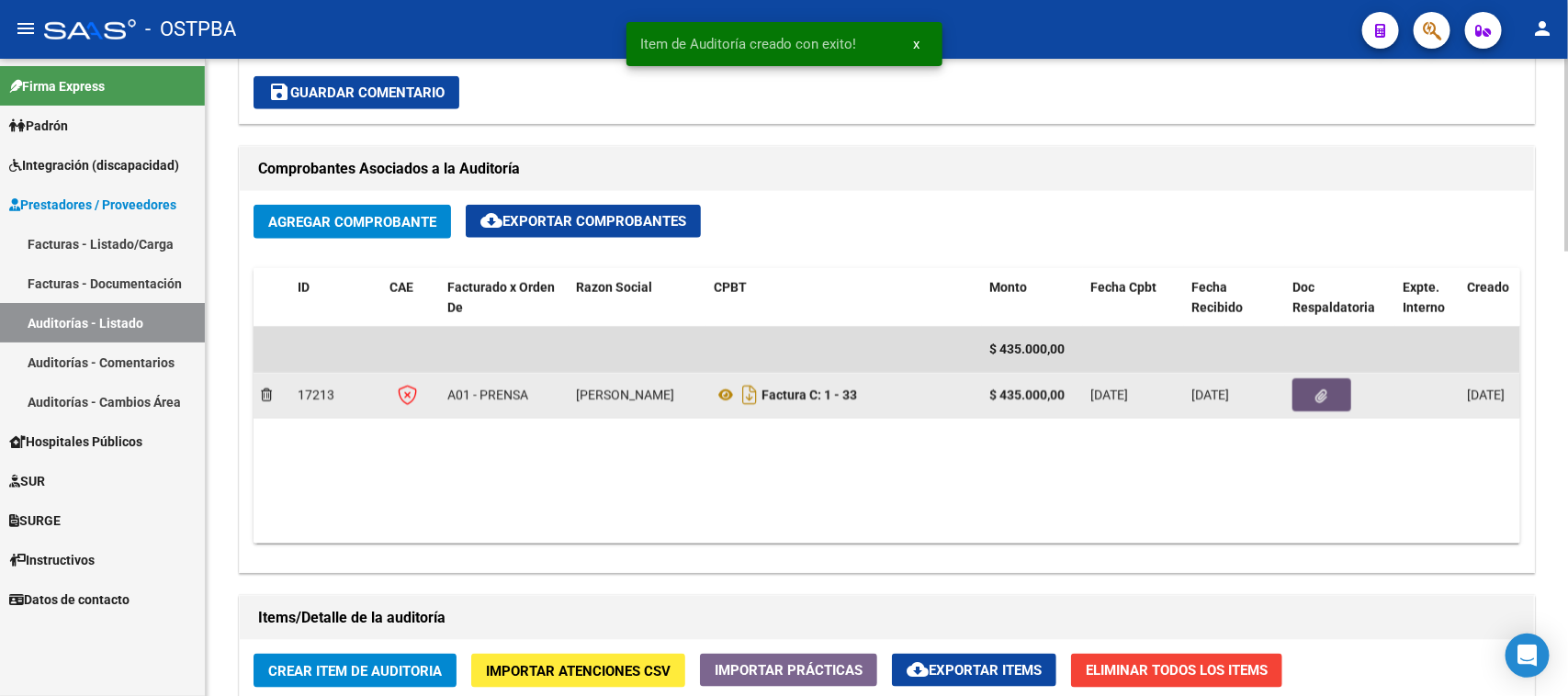
click at [1311, 387] on button "button" at bounding box center [1321, 394] width 59 height 33
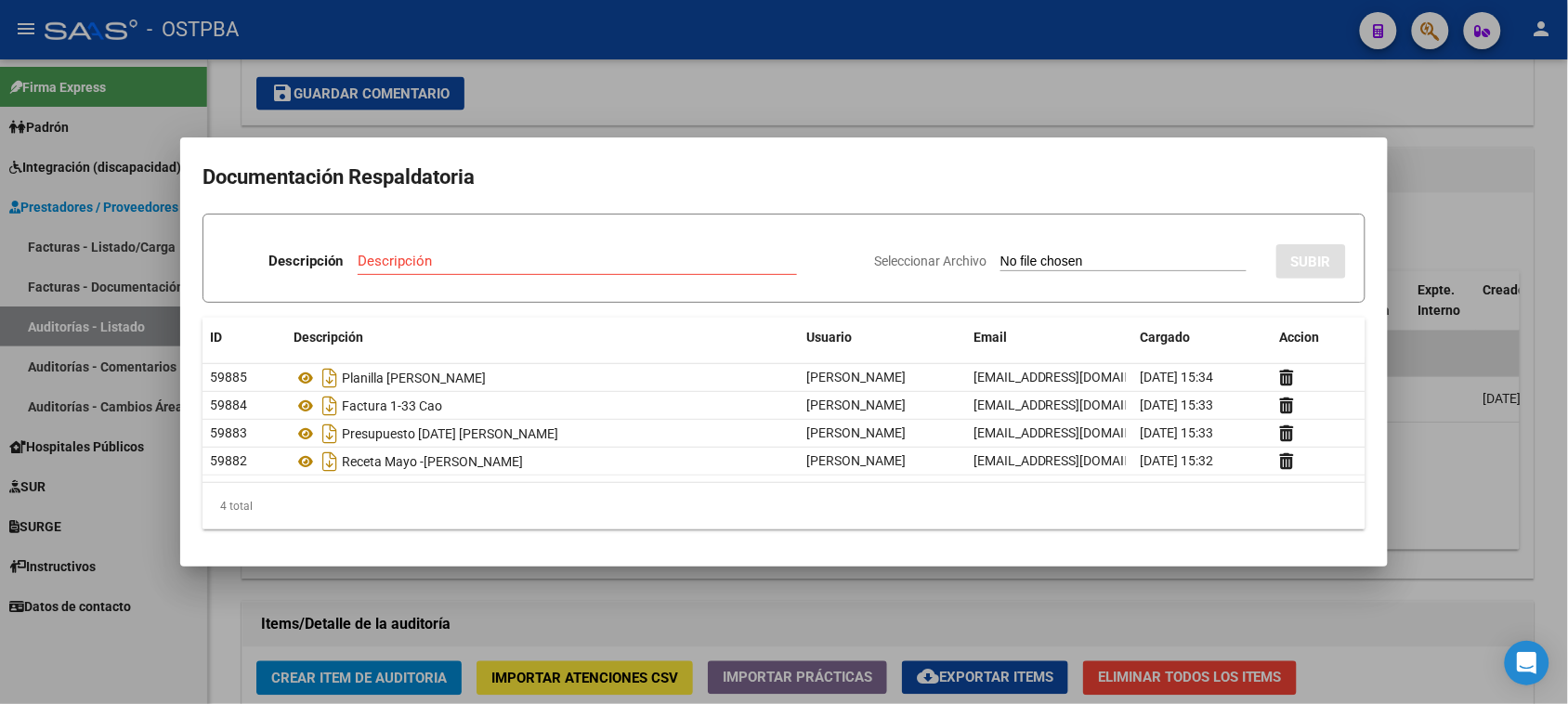
click at [1493, 170] on div at bounding box center [784, 352] width 1568 height 704
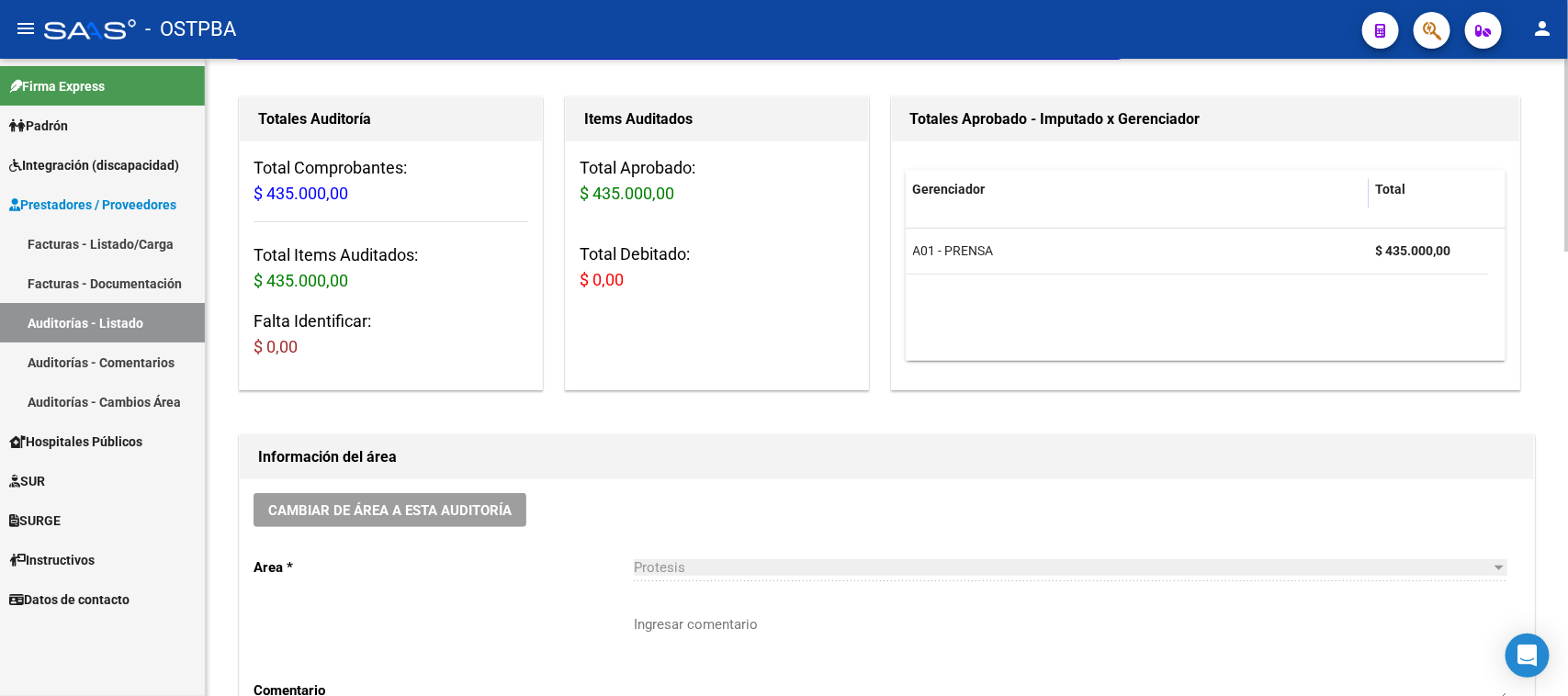
scroll to position [0, 0]
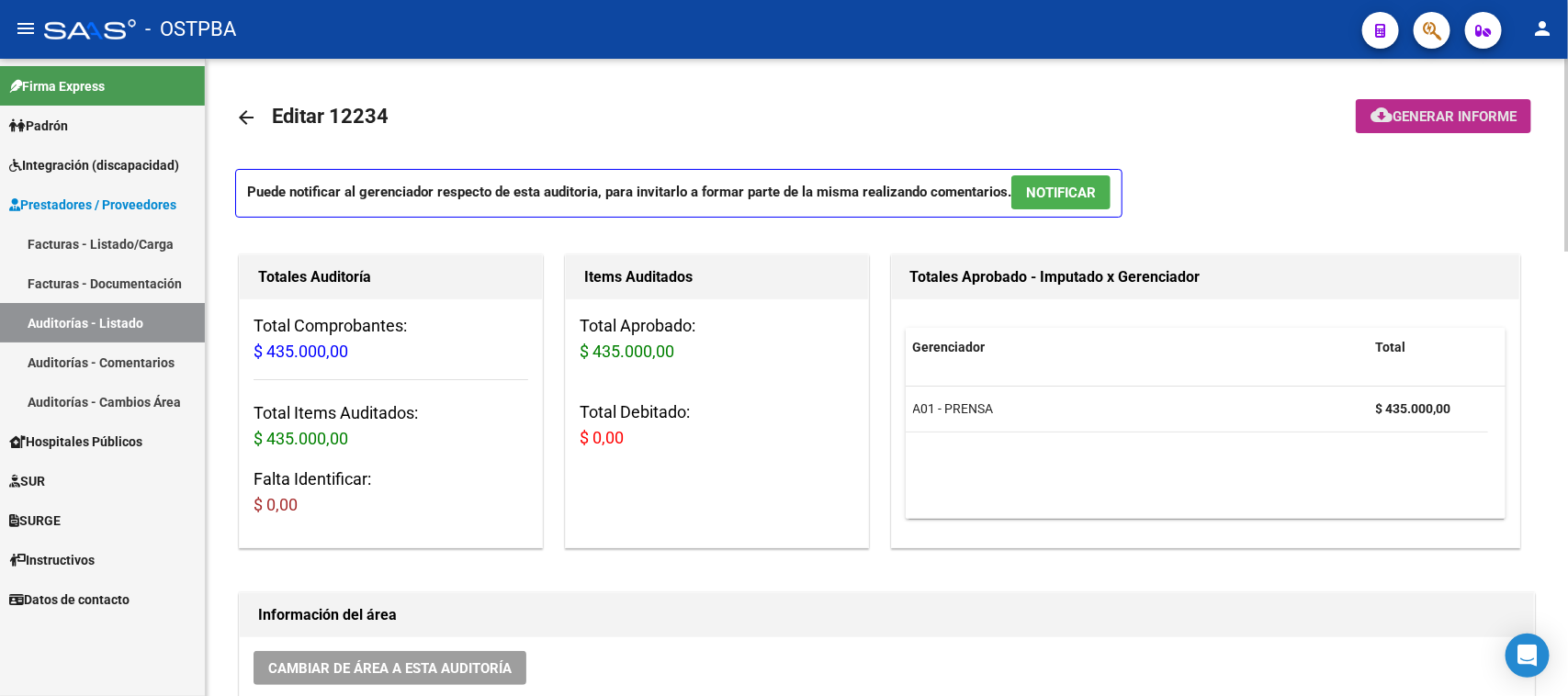
click at [1437, 108] on span "Generar informe" at bounding box center [1454, 117] width 124 height 17
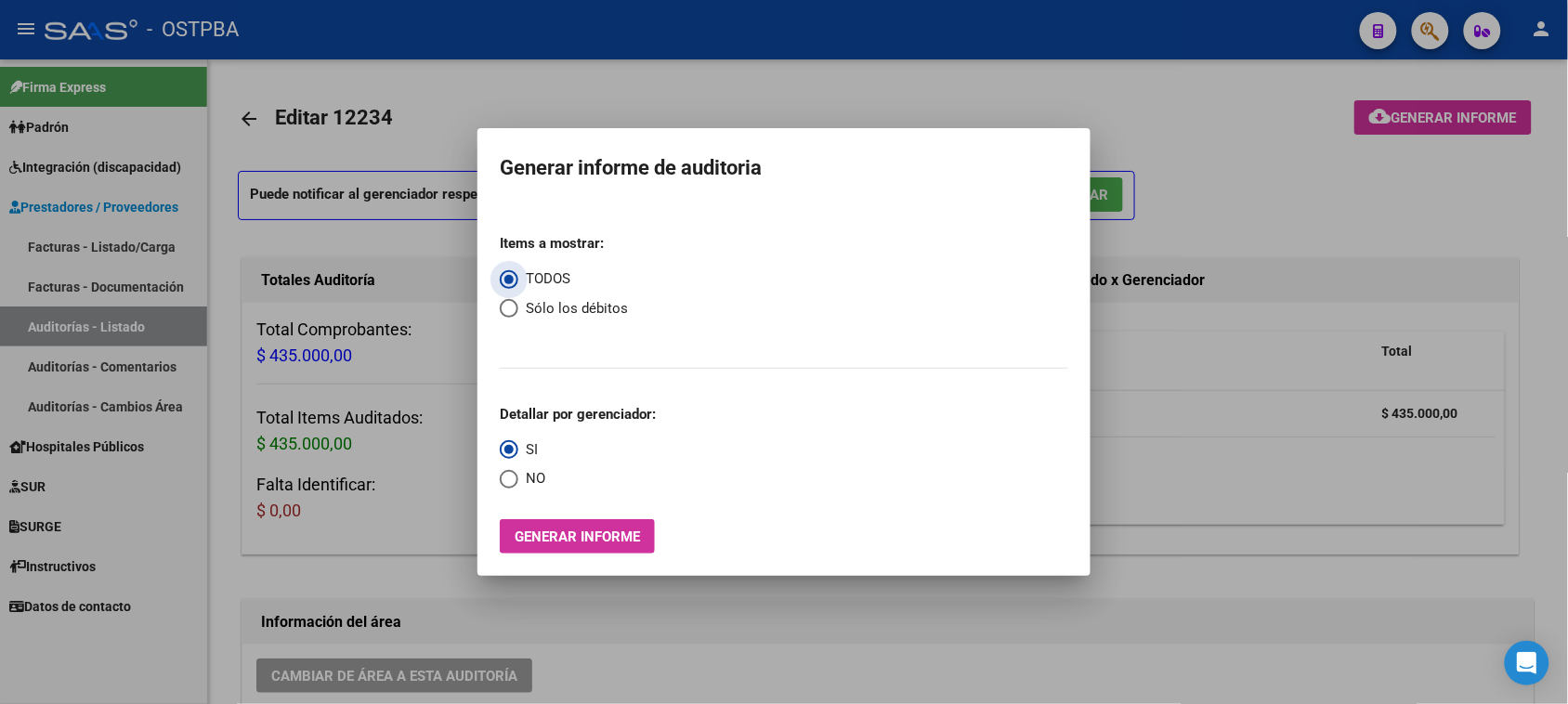
click at [578, 537] on span "Generar informe" at bounding box center [577, 537] width 126 height 17
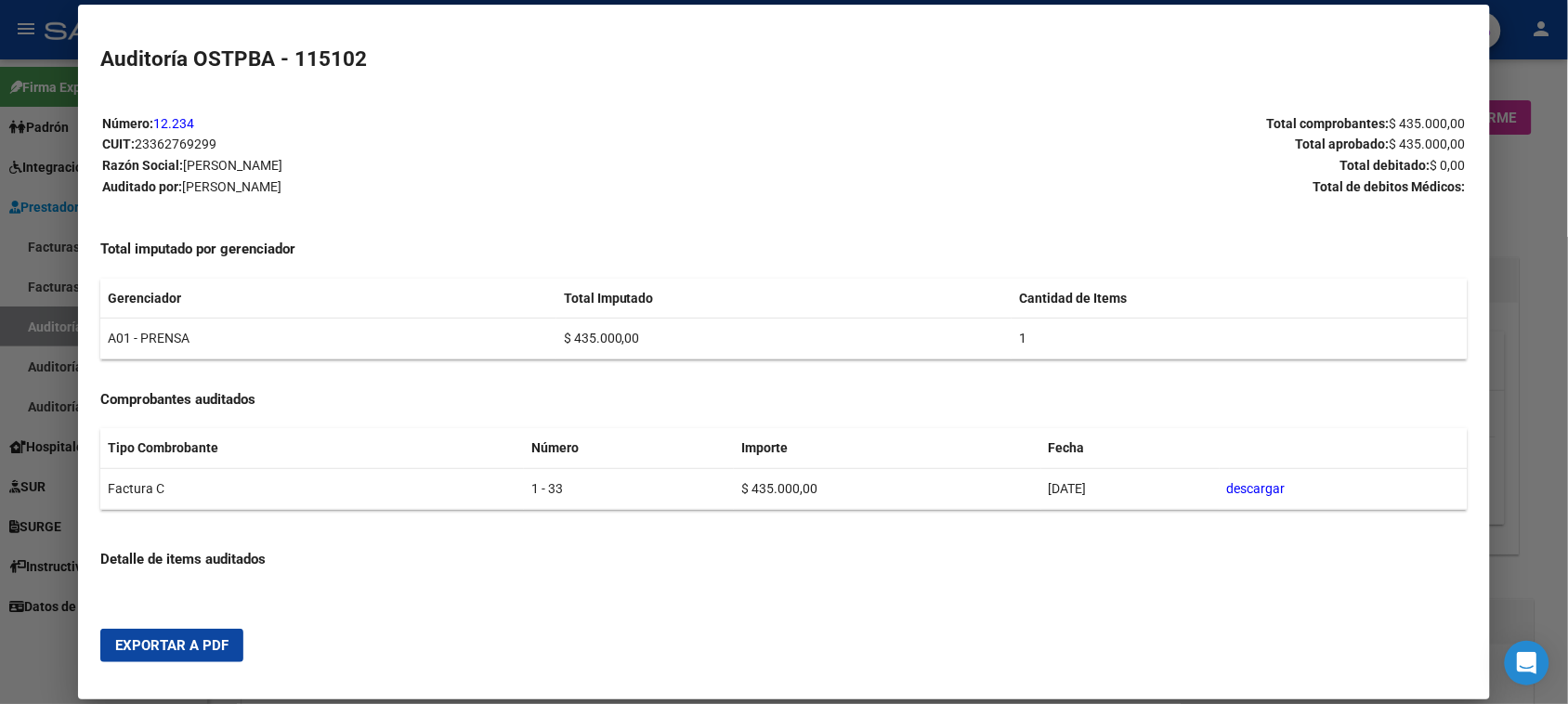
click at [183, 643] on span "Exportar a PDF" at bounding box center [172, 645] width 113 height 17
click at [25, 665] on div at bounding box center [784, 352] width 1568 height 704
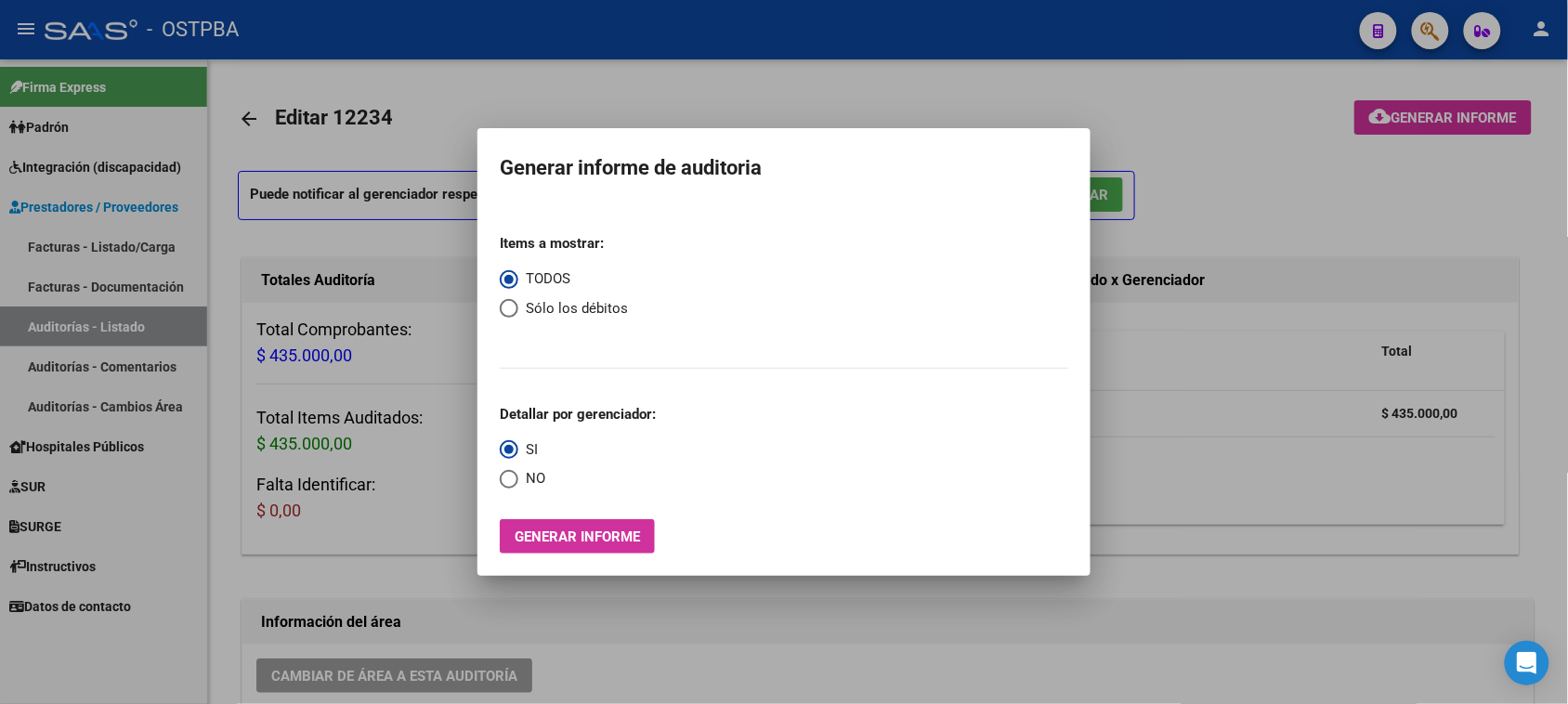
click at [1310, 200] on div at bounding box center [784, 352] width 1568 height 704
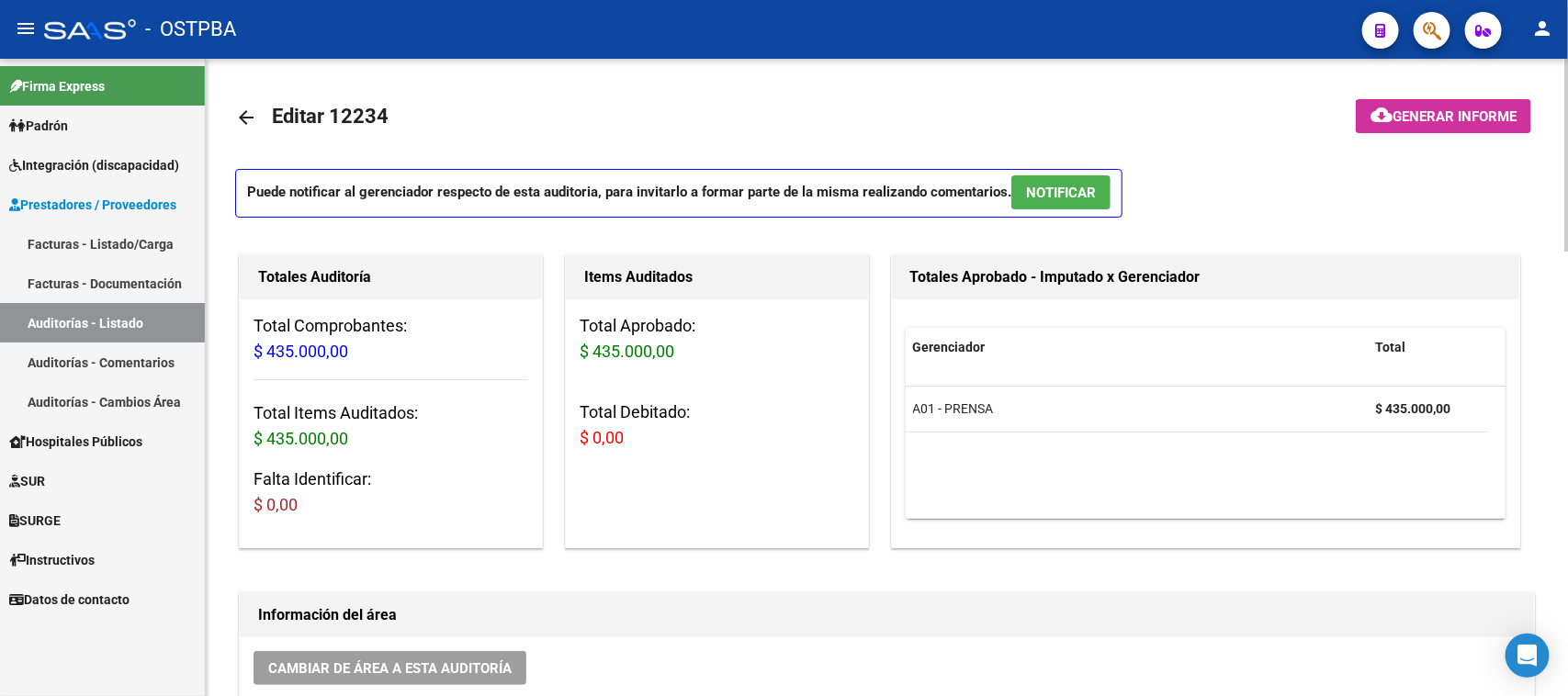
click at [252, 111] on mat-icon "arrow_back" at bounding box center [247, 118] width 22 height 22
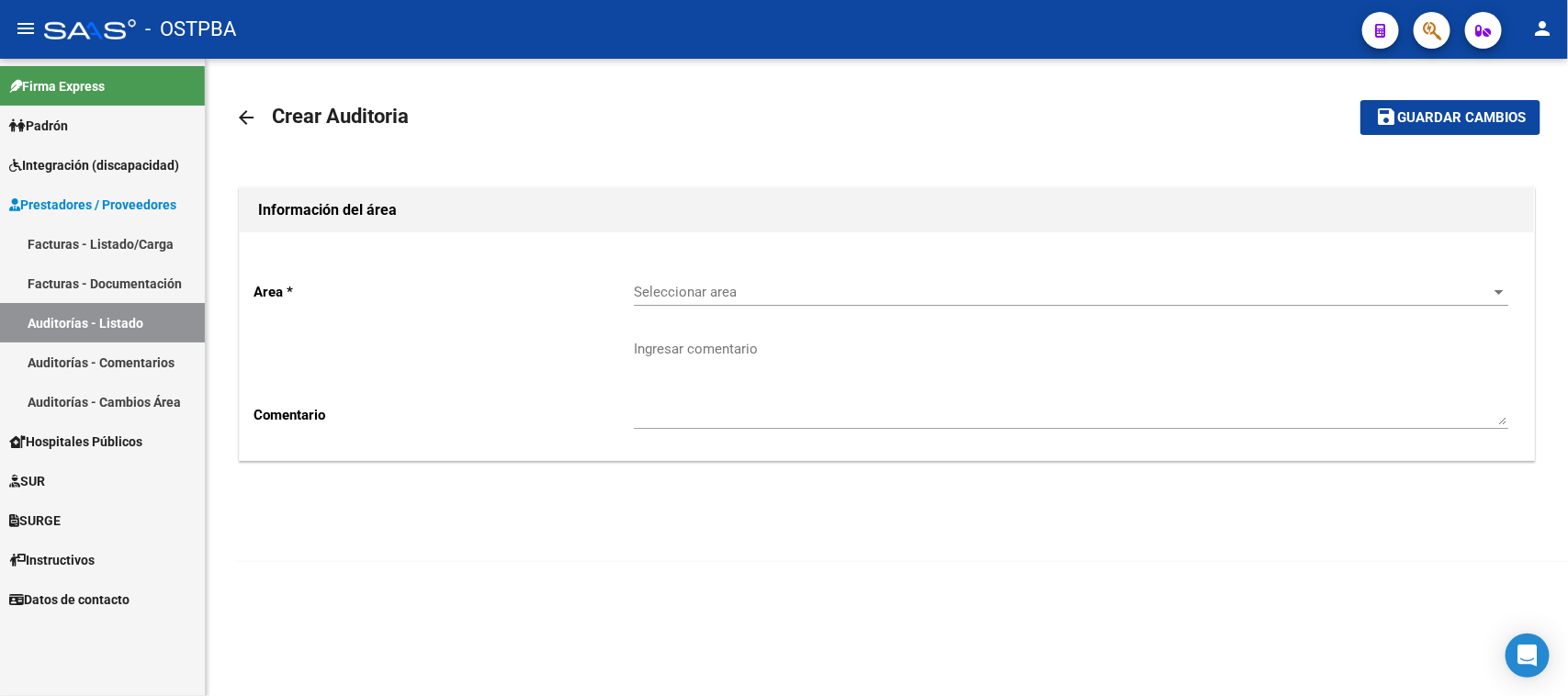
click at [249, 117] on mat-icon "arrow_back" at bounding box center [247, 118] width 22 height 22
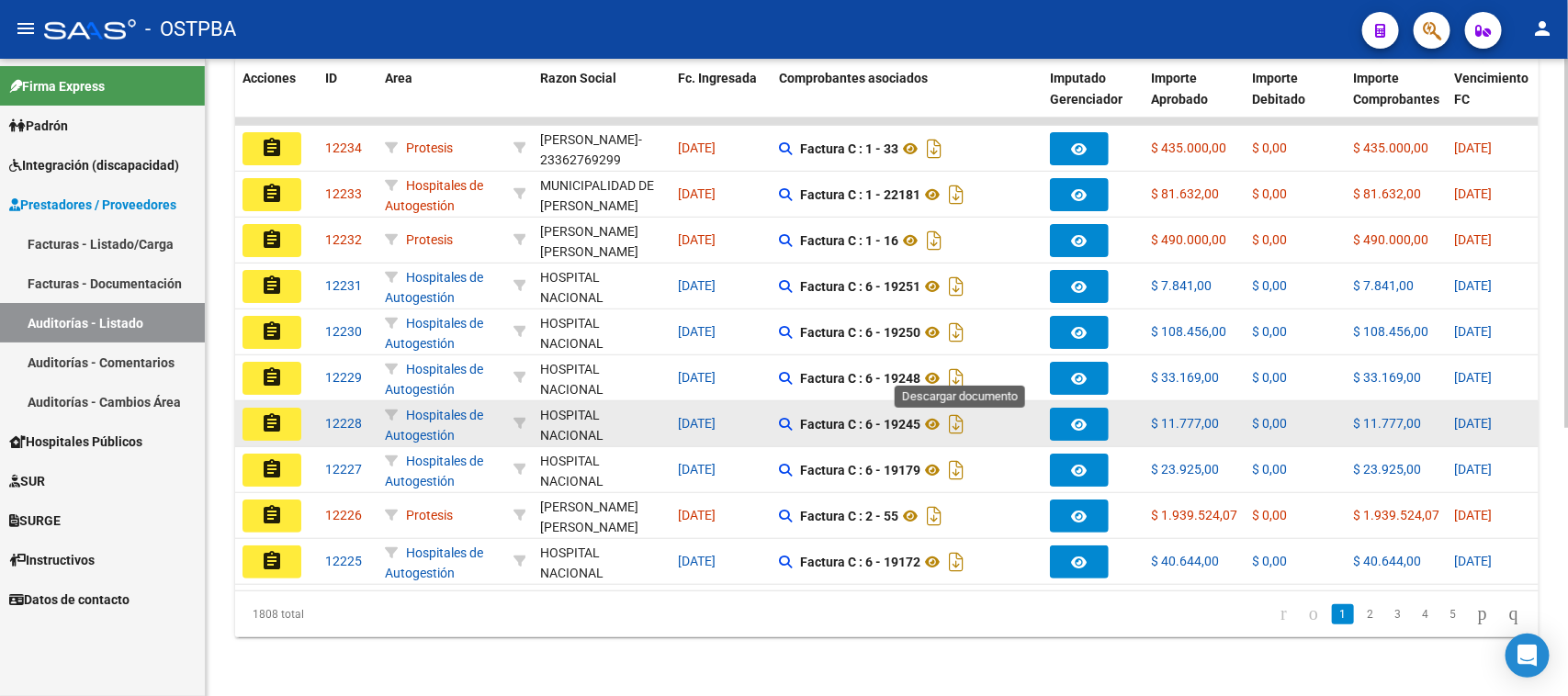
scroll to position [462, 0]
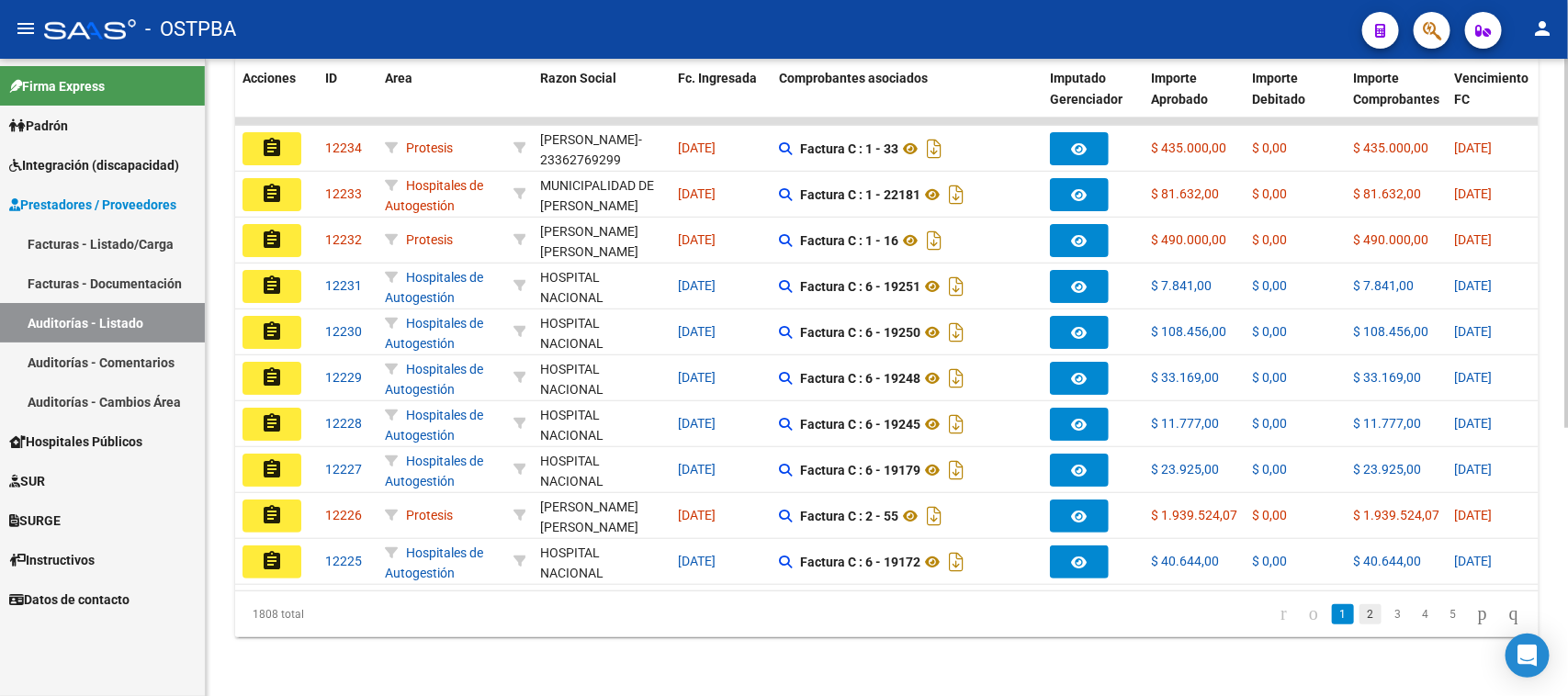
click at [1359, 615] on link "2" at bounding box center [1370, 615] width 22 height 21
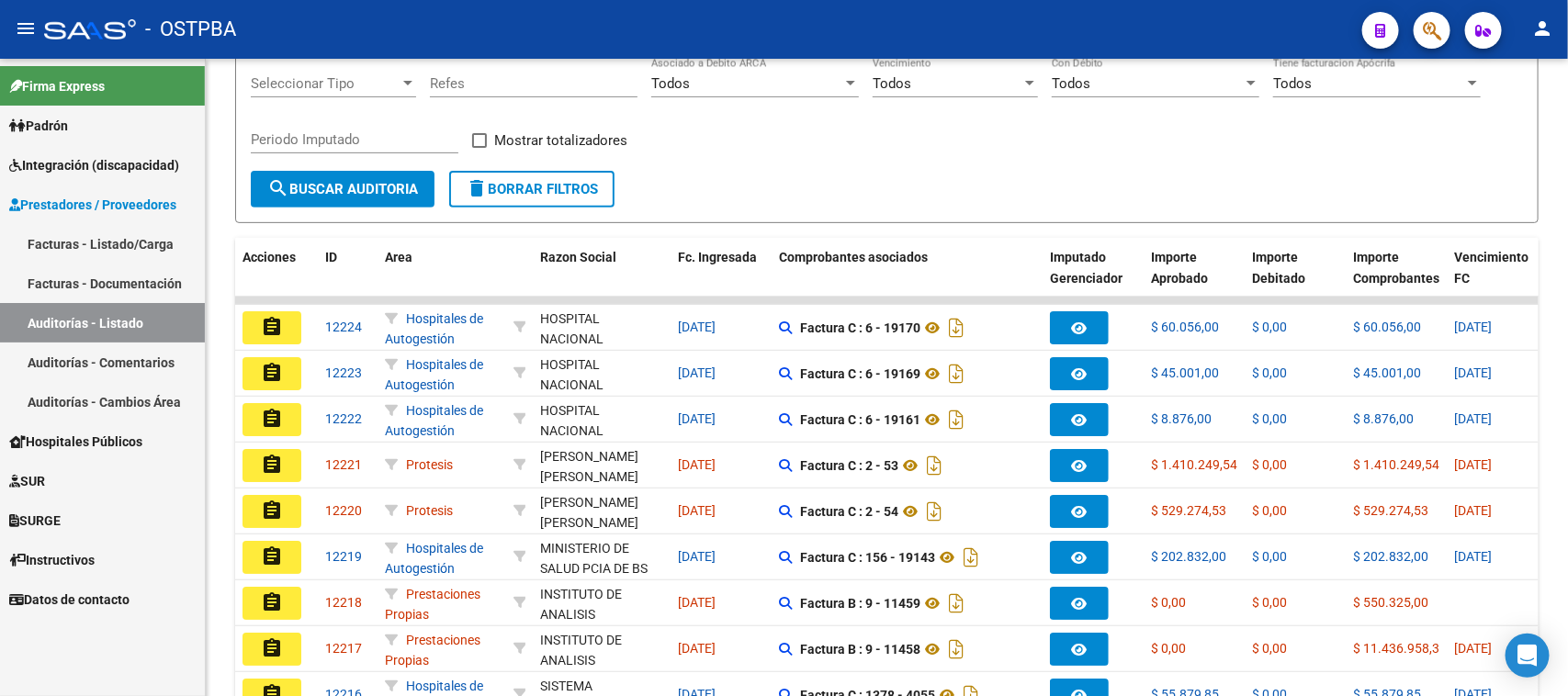
scroll to position [233, 0]
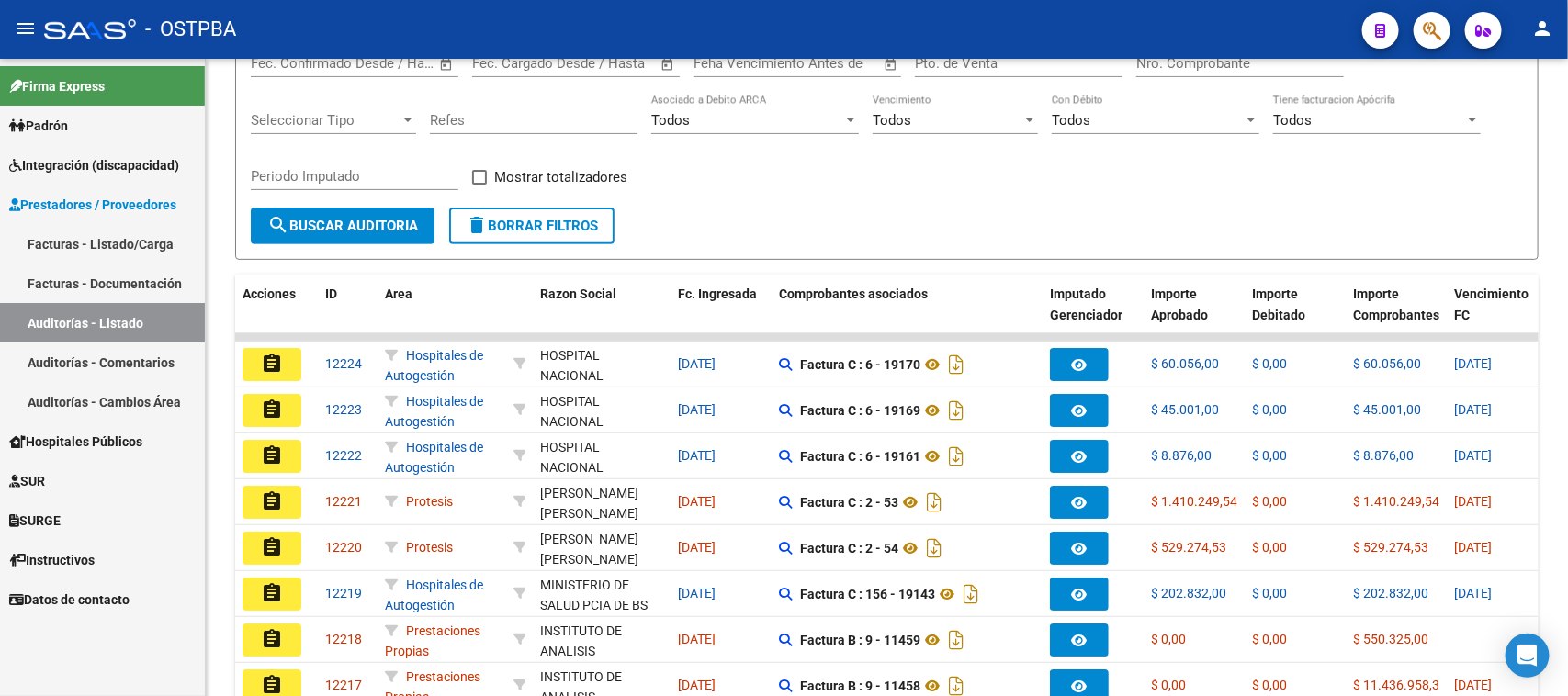
click at [67, 121] on span "Padrón" at bounding box center [38, 126] width 59 height 21
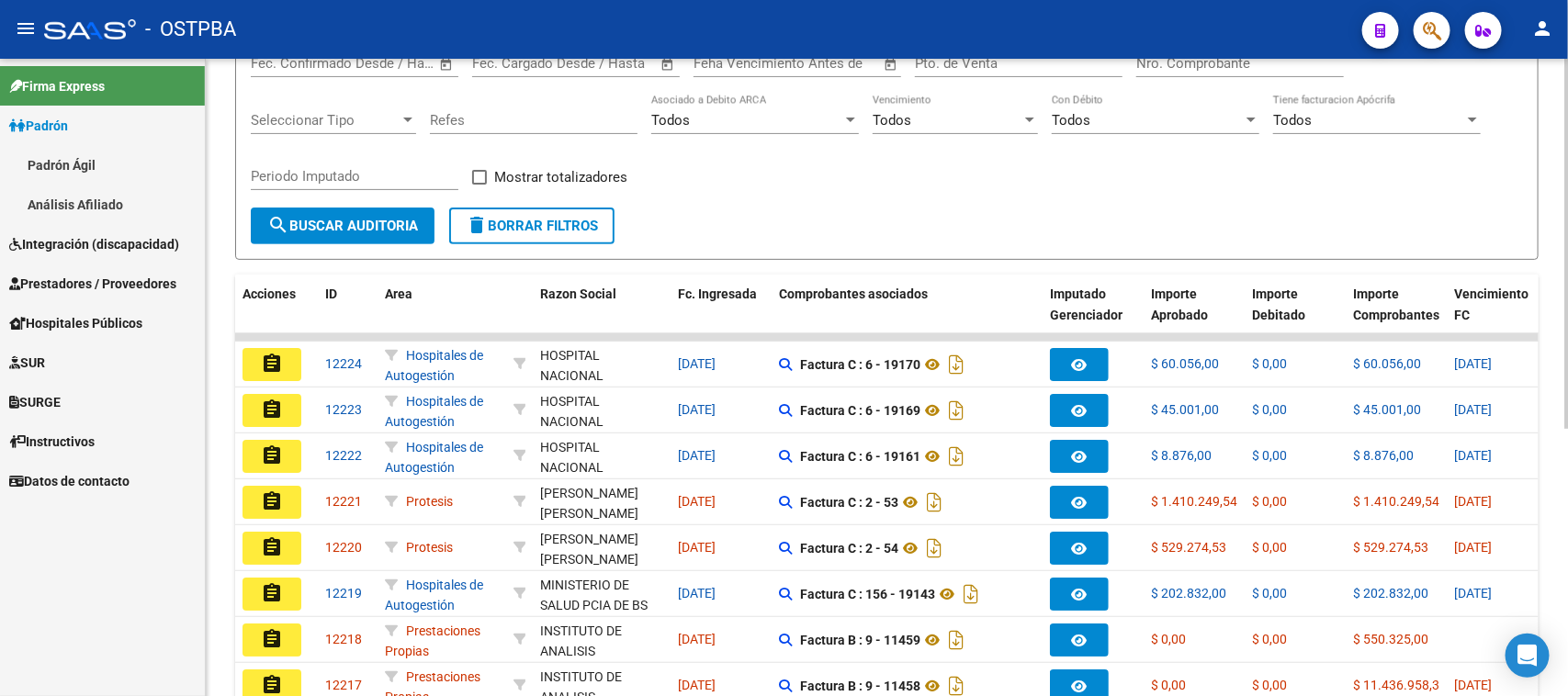
click at [219, 96] on div "PRESTADORES -> Auditoría de Comprobantes / Prestaciones add Crear Auditoría clo…" at bounding box center [886, 369] width 1361 height 1086
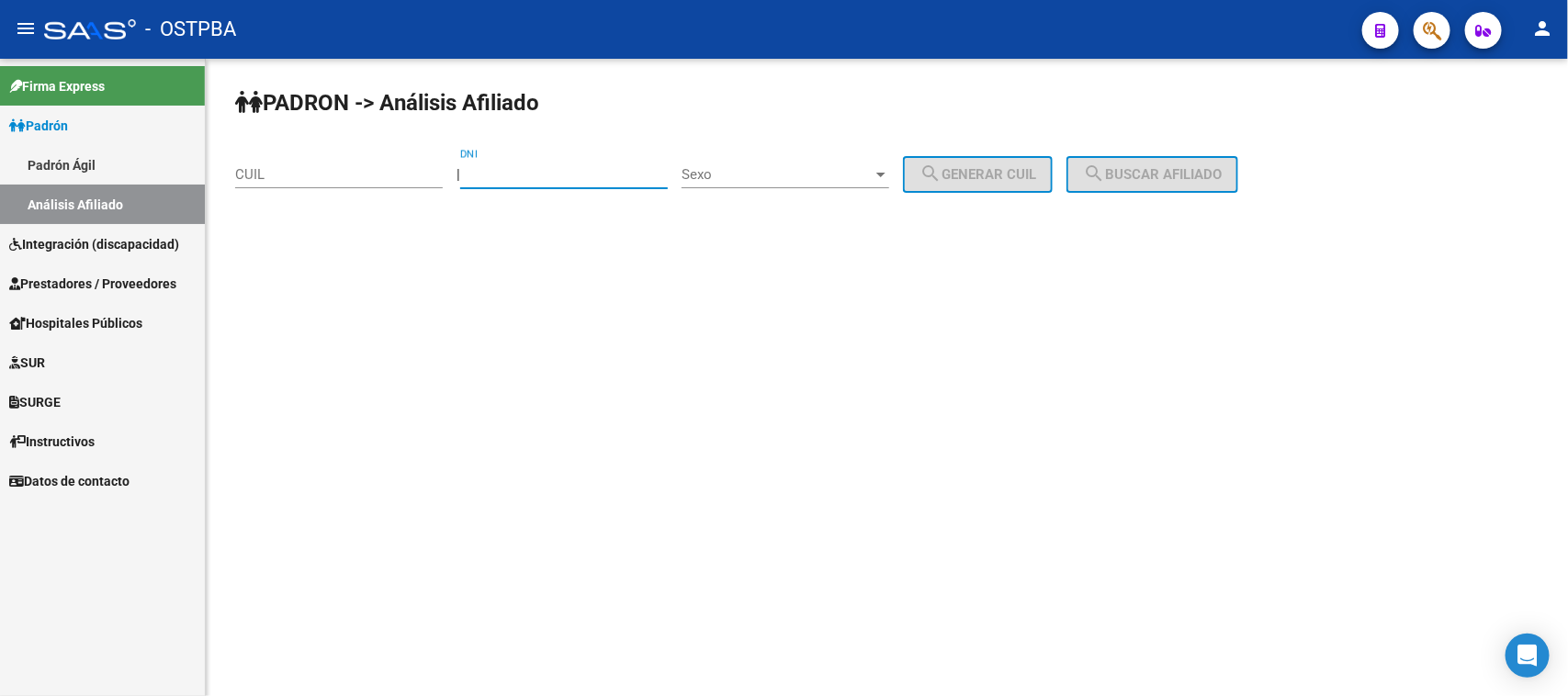
click at [501, 177] on input "DNI" at bounding box center [563, 175] width 207 height 17
paste input "43153486"
type input "43153486"
click at [808, 177] on span "Sexo" at bounding box center [777, 175] width 191 height 17
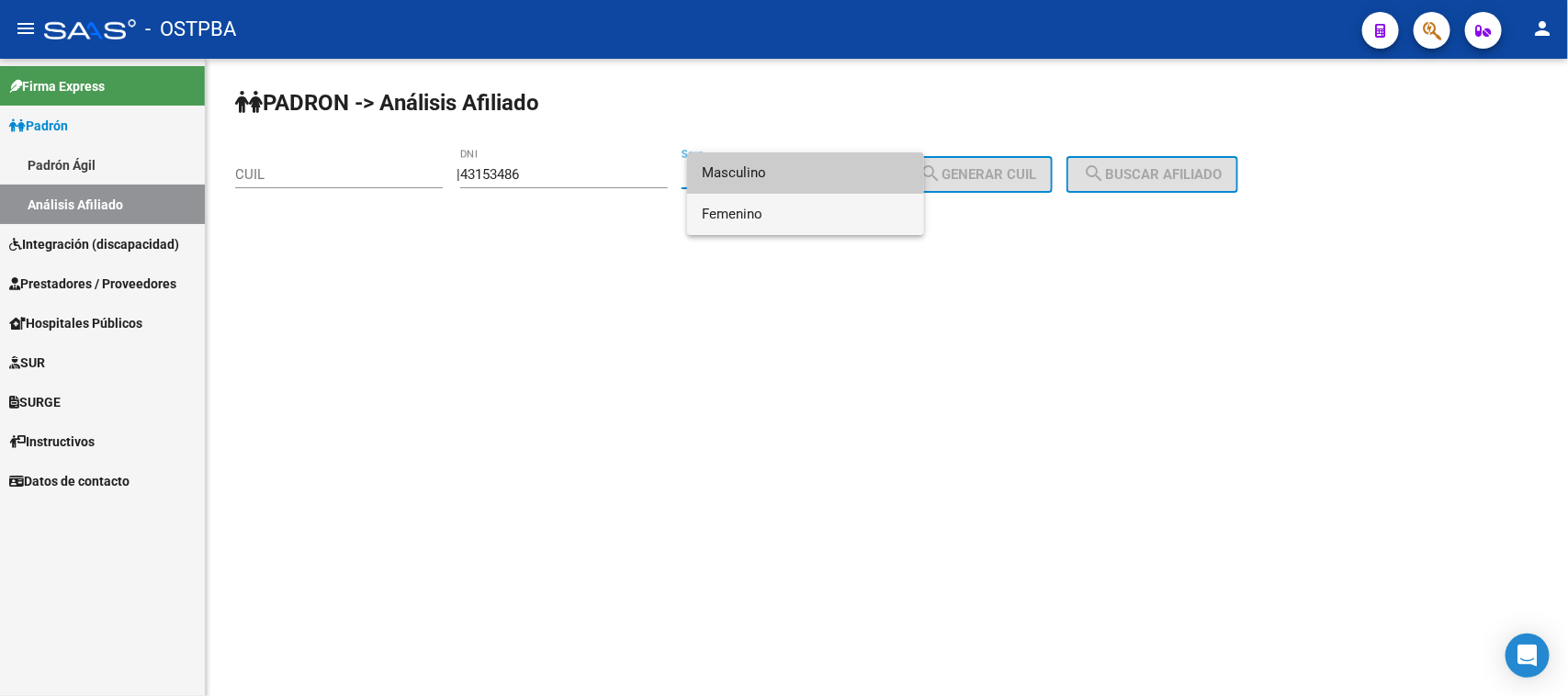
click at [750, 212] on span "Femenino" at bounding box center [805, 214] width 207 height 41
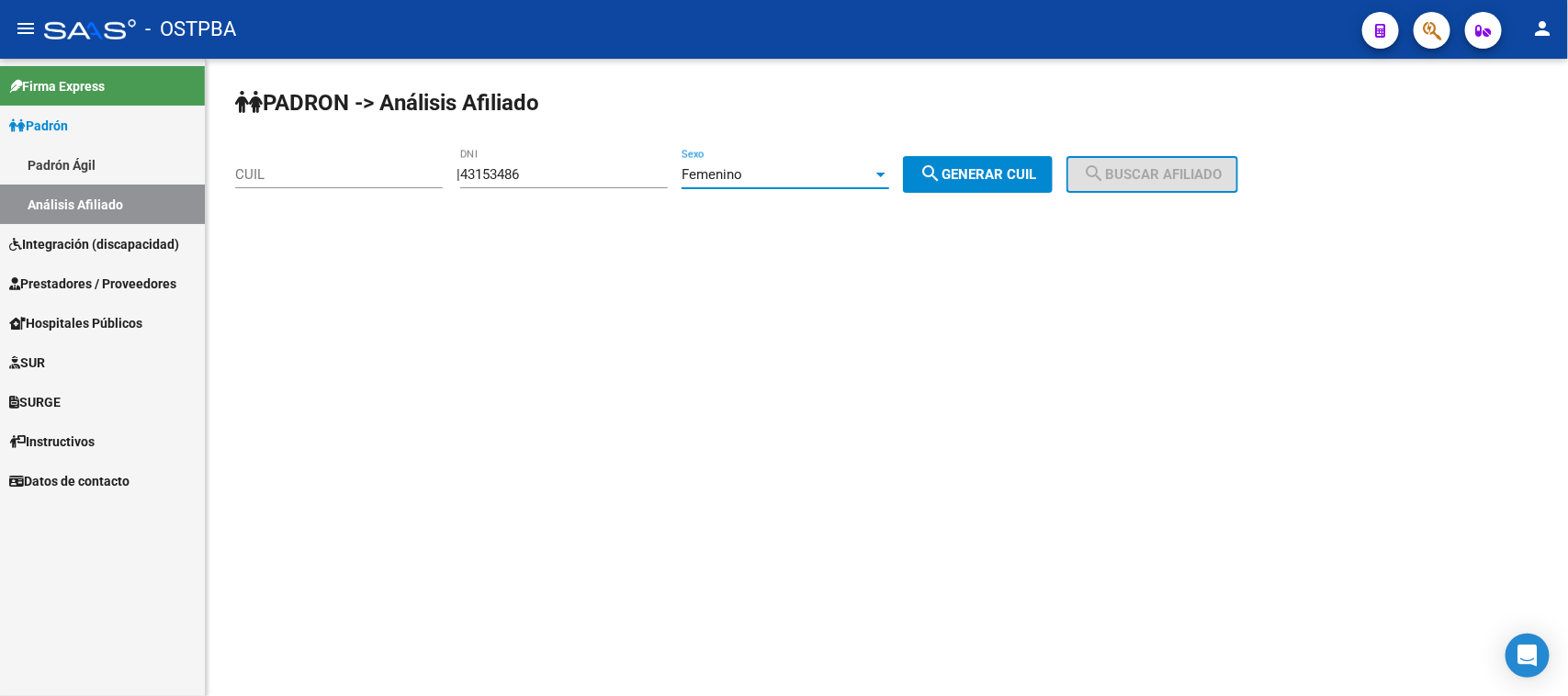
click at [979, 161] on button "search Generar CUIL" at bounding box center [977, 174] width 150 height 36
click at [1105, 165] on mat-icon "search" at bounding box center [1094, 174] width 22 height 22
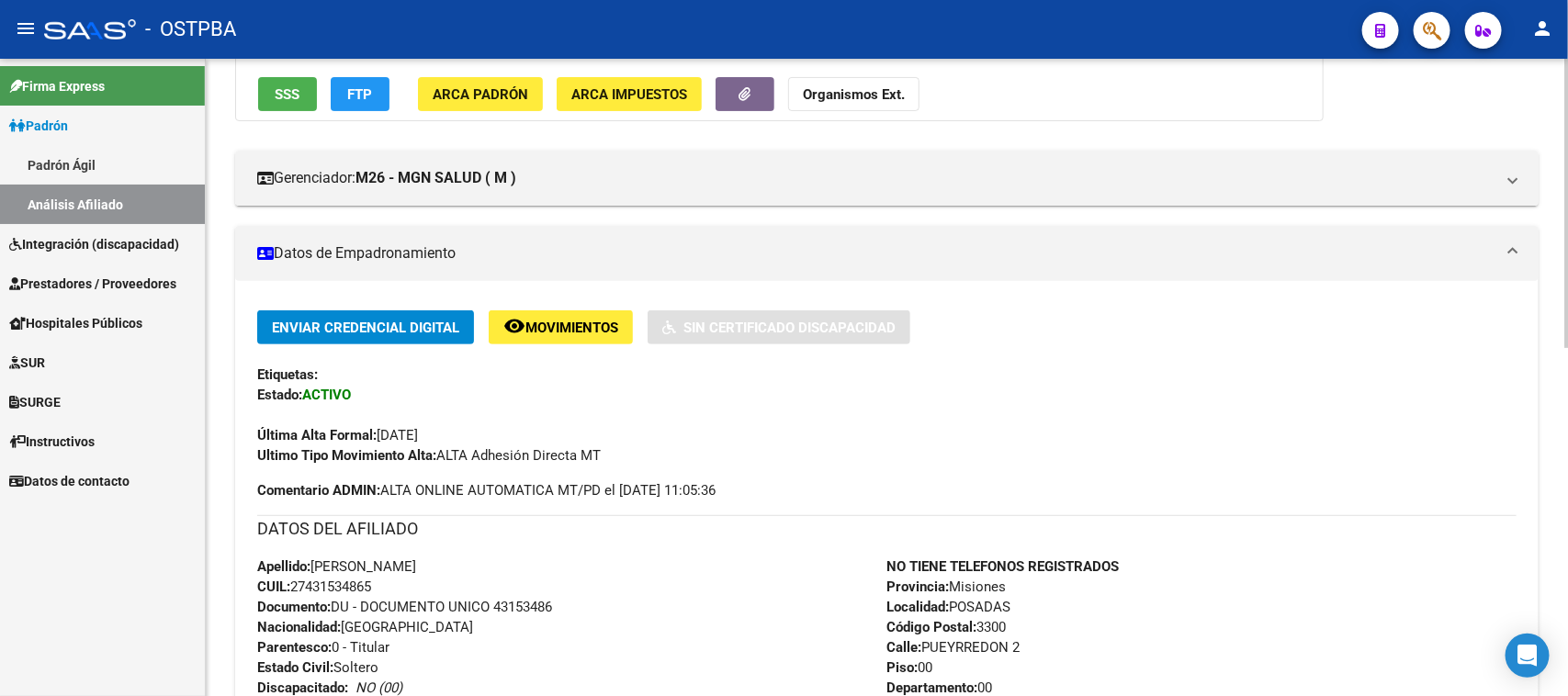
scroll to position [230, 0]
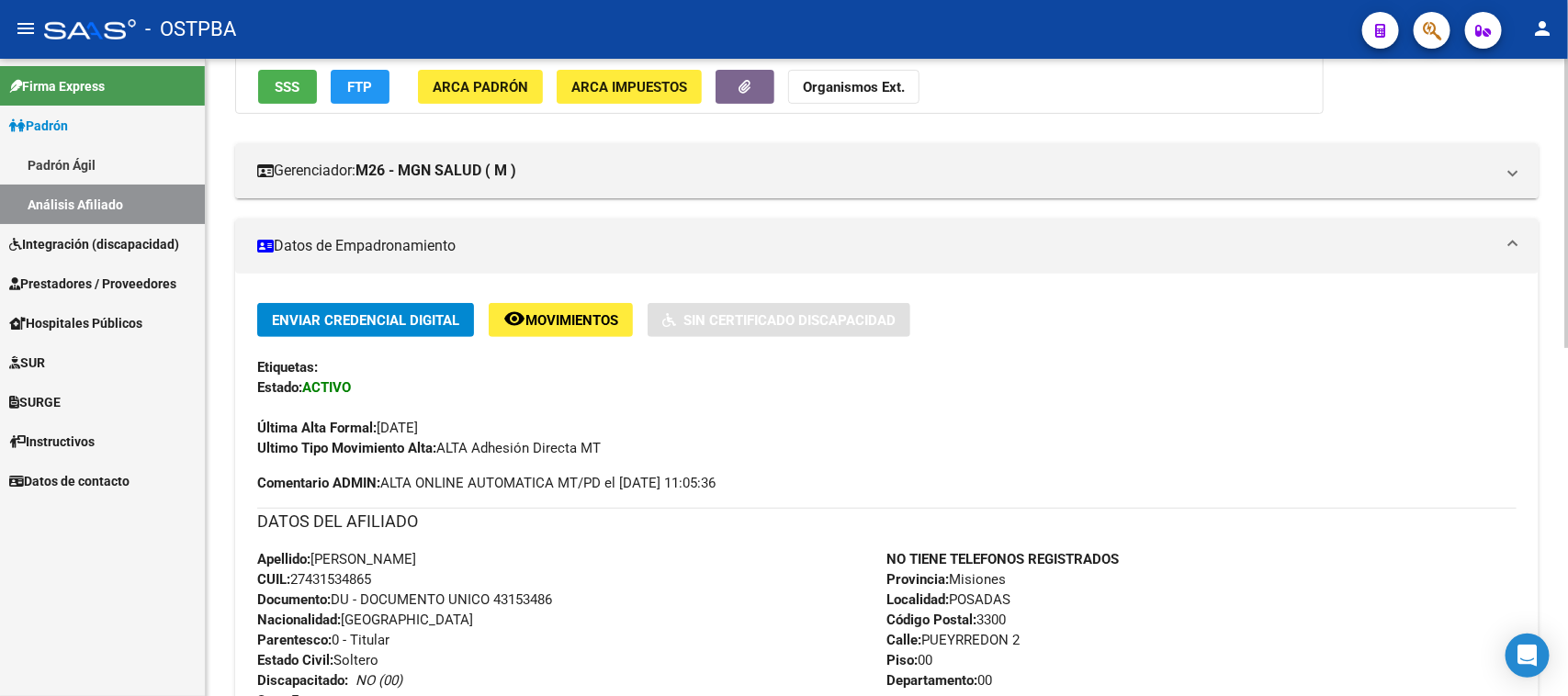
drag, startPoint x: 312, startPoint y: 554, endPoint x: 400, endPoint y: 588, distance: 94.3
click at [400, 588] on div "Apellido: ROXANA ELIZABETH BLANCO CUIL: 27431534865 Documento: DU - DOCUMENTO U…" at bounding box center [572, 650] width 630 height 202
copy div "ROXANA ELIZABETH BLANCO CUIL: 27431534865"
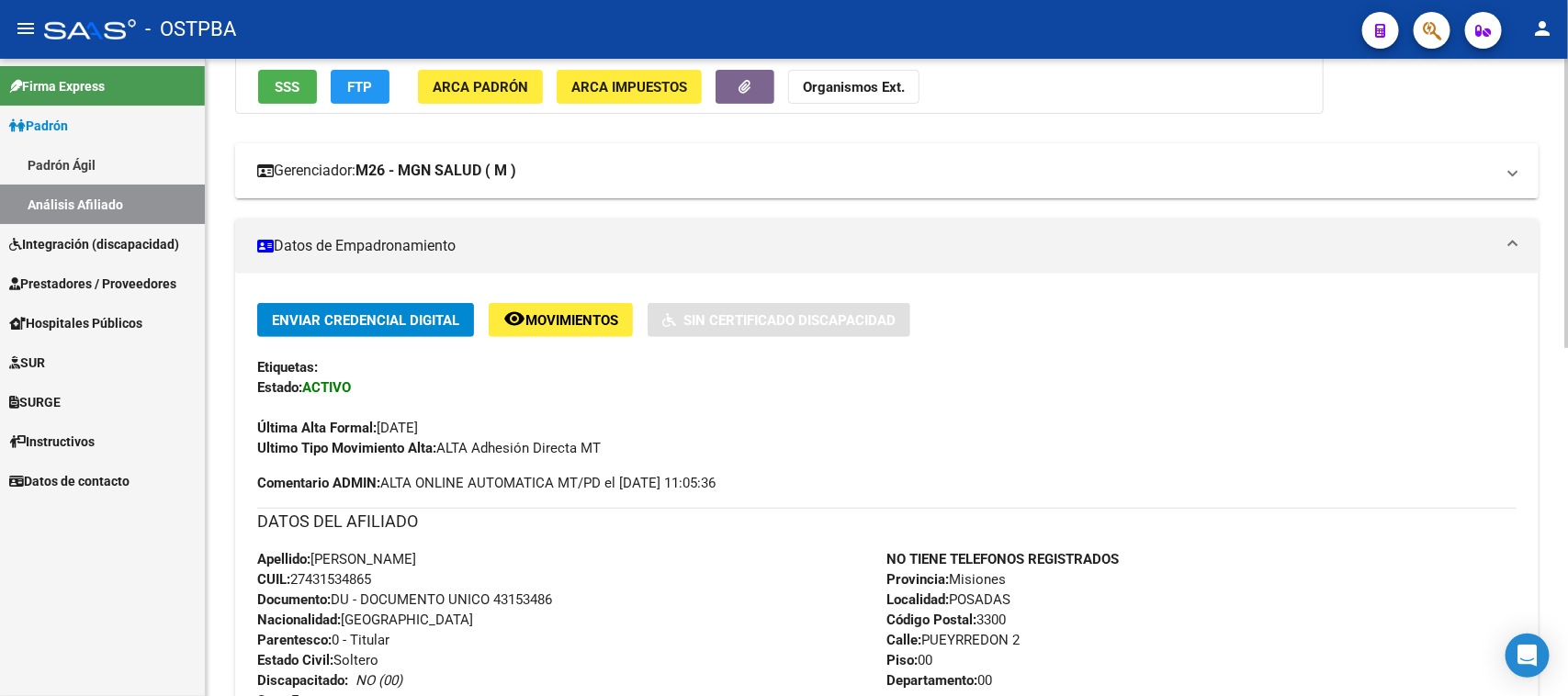
scroll to position [0, 0]
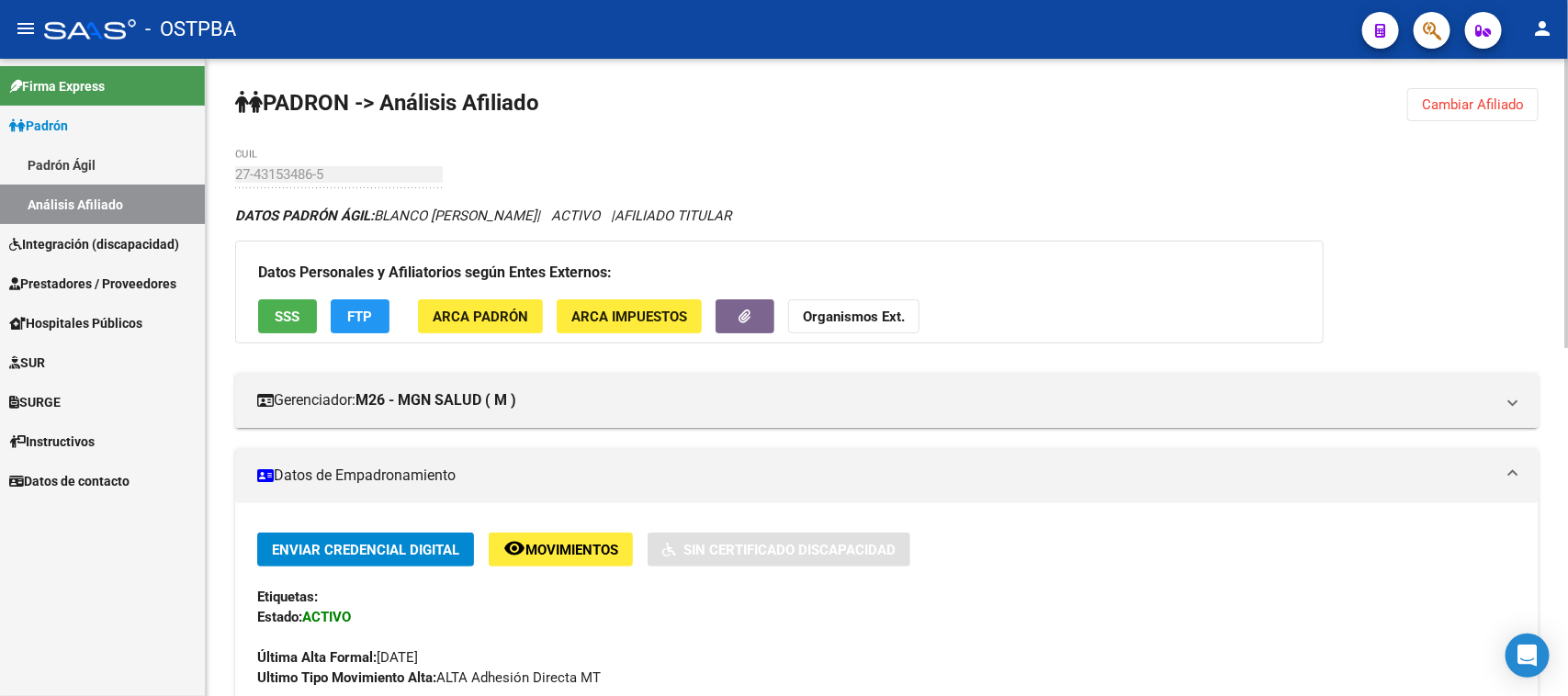
click at [1507, 106] on span "Cambiar Afiliado" at bounding box center [1472, 105] width 102 height 17
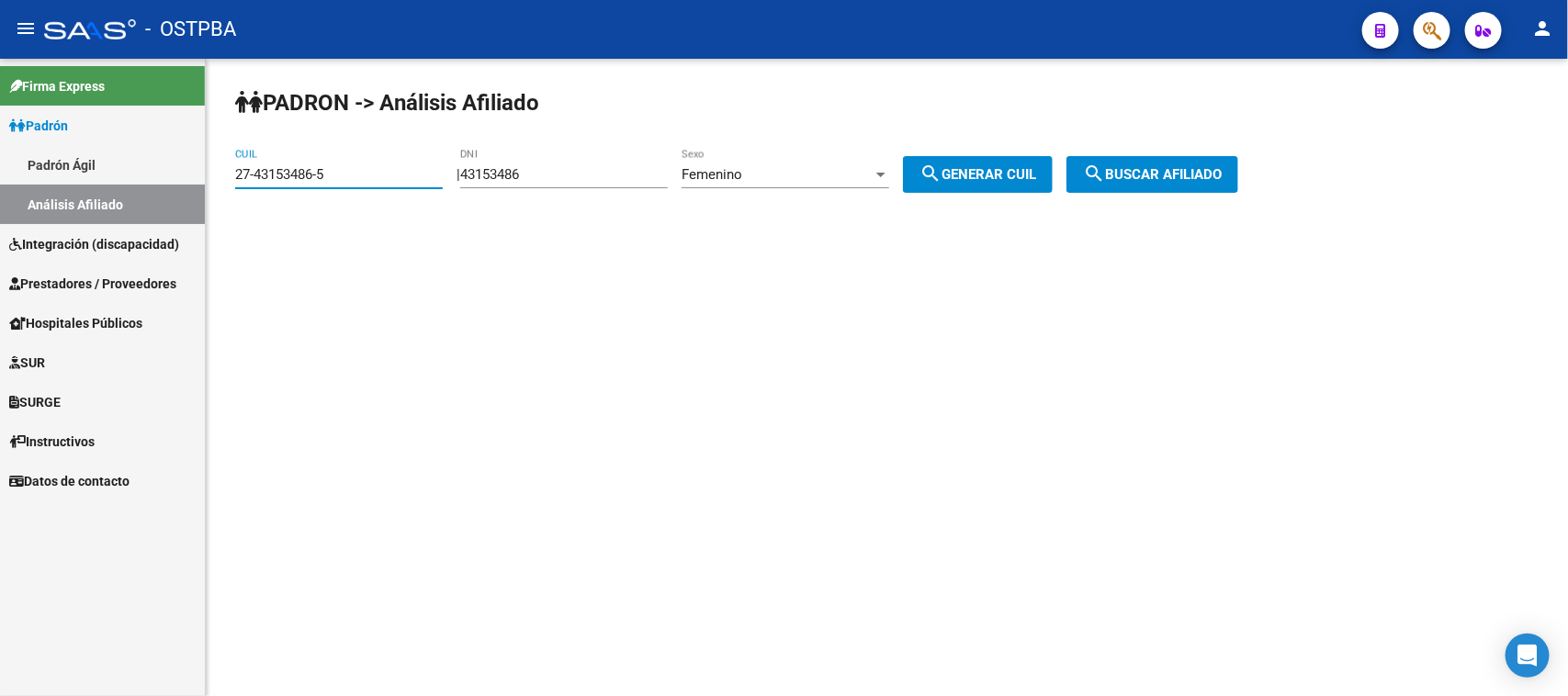
drag, startPoint x: 363, startPoint y: 166, endPoint x: 150, endPoint y: 167, distance: 213.0
click at [150, 167] on mat-sidenav-container "Firma Express Padrón Padrón Ágil Análisis Afiliado Integración (discapacidad) C…" at bounding box center [784, 377] width 1568 height 637
paste input "38593993-6"
type input "27-38593993-6"
click at [1159, 163] on button "search Buscar afiliado" at bounding box center [1152, 174] width 172 height 36
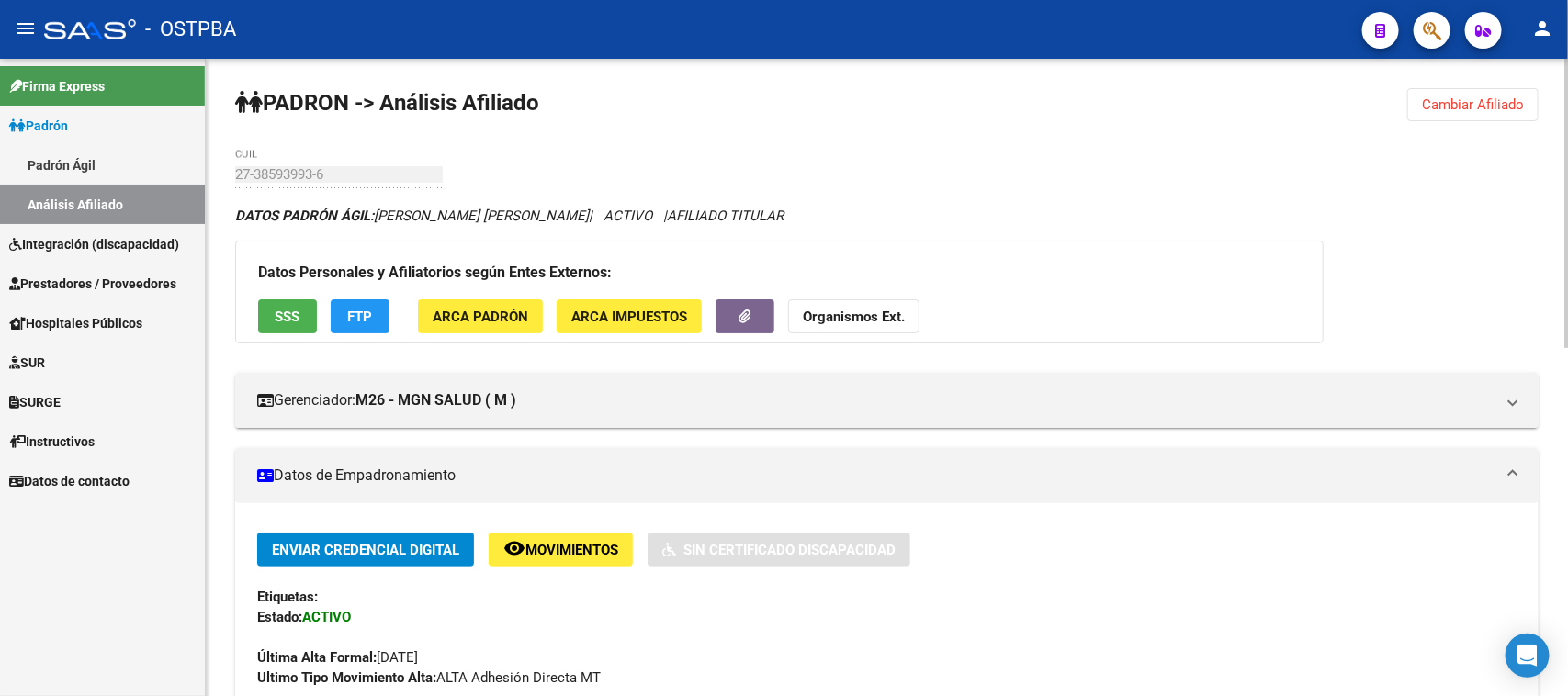
drag, startPoint x: 1289, startPoint y: 277, endPoint x: 1247, endPoint y: 294, distance: 45.3
click at [1288, 277] on h3 "Datos Personales y Afiliatorios según Entes Externos:" at bounding box center [778, 273] width 1042 height 26
click at [1424, 99] on span "Cambiar Afiliado" at bounding box center [1472, 105] width 102 height 17
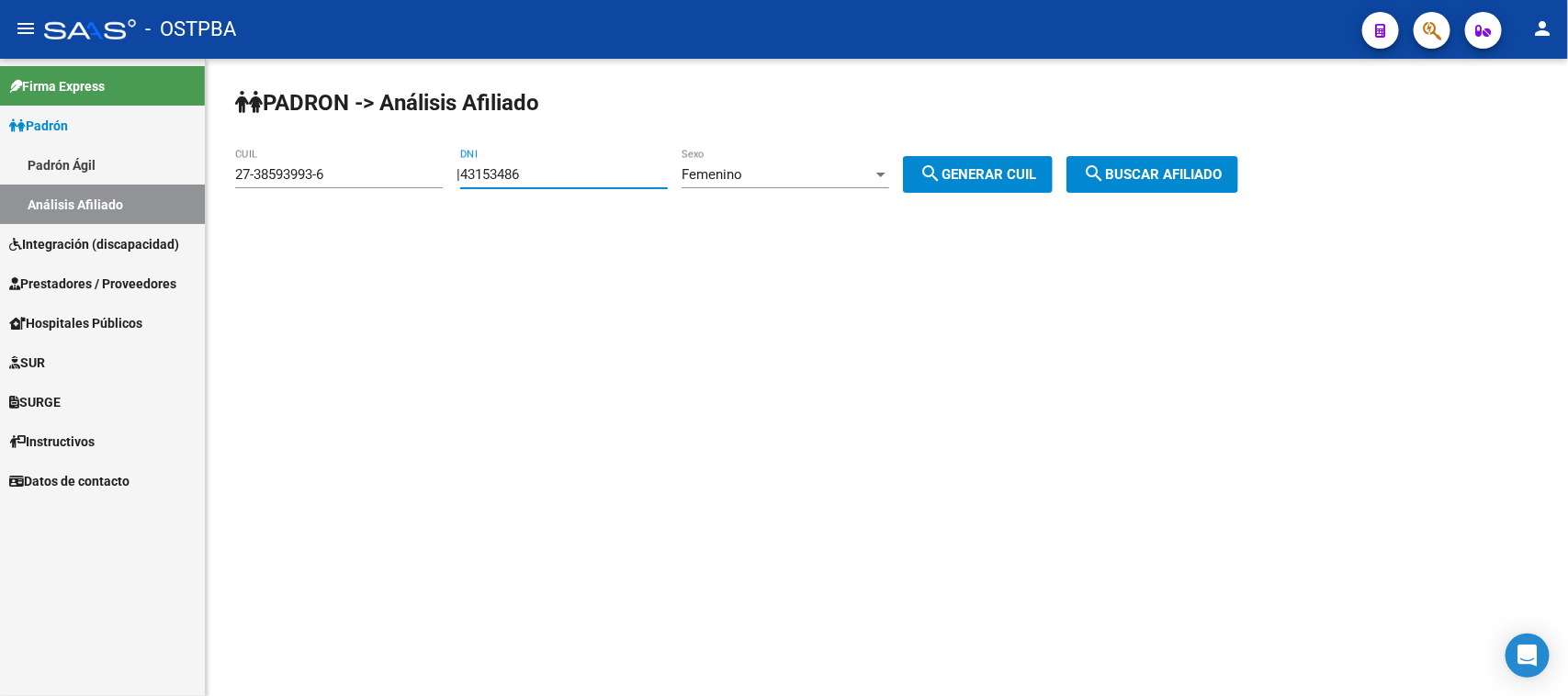
drag, startPoint x: 611, startPoint y: 168, endPoint x: 392, endPoint y: 172, distance: 219.0
click at [392, 172] on app-analisis-afiliado "PADRON -> Análisis Afiliado 27-38593993-6 CUIL | 43153486 DNI Femenino Sexo sea…" at bounding box center [744, 175] width 1017 height 17
type input "43547839"
click at [976, 163] on button "search Generar CUIL" at bounding box center [977, 174] width 150 height 36
type input "27-43547839-0"
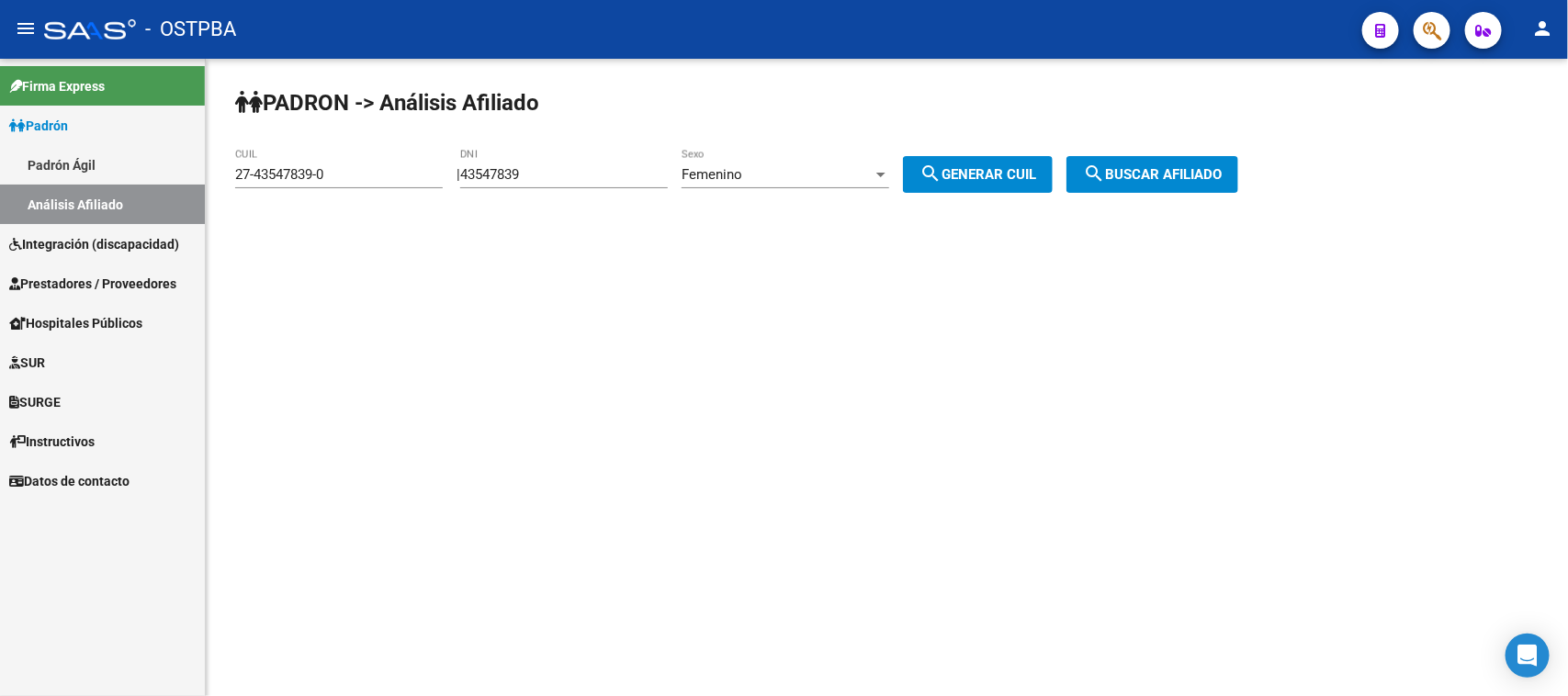
click at [1152, 173] on span "search Buscar afiliado" at bounding box center [1152, 175] width 138 height 17
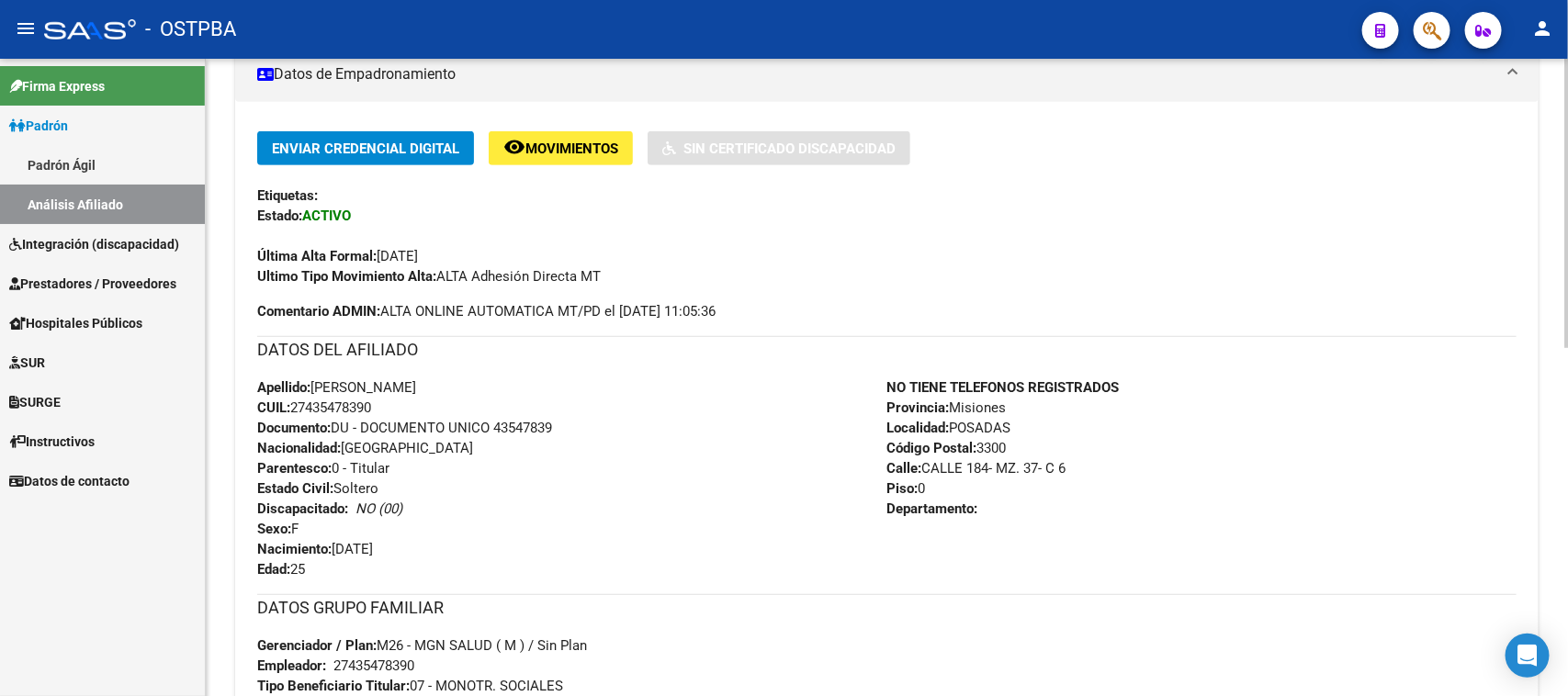
scroll to position [459, 0]
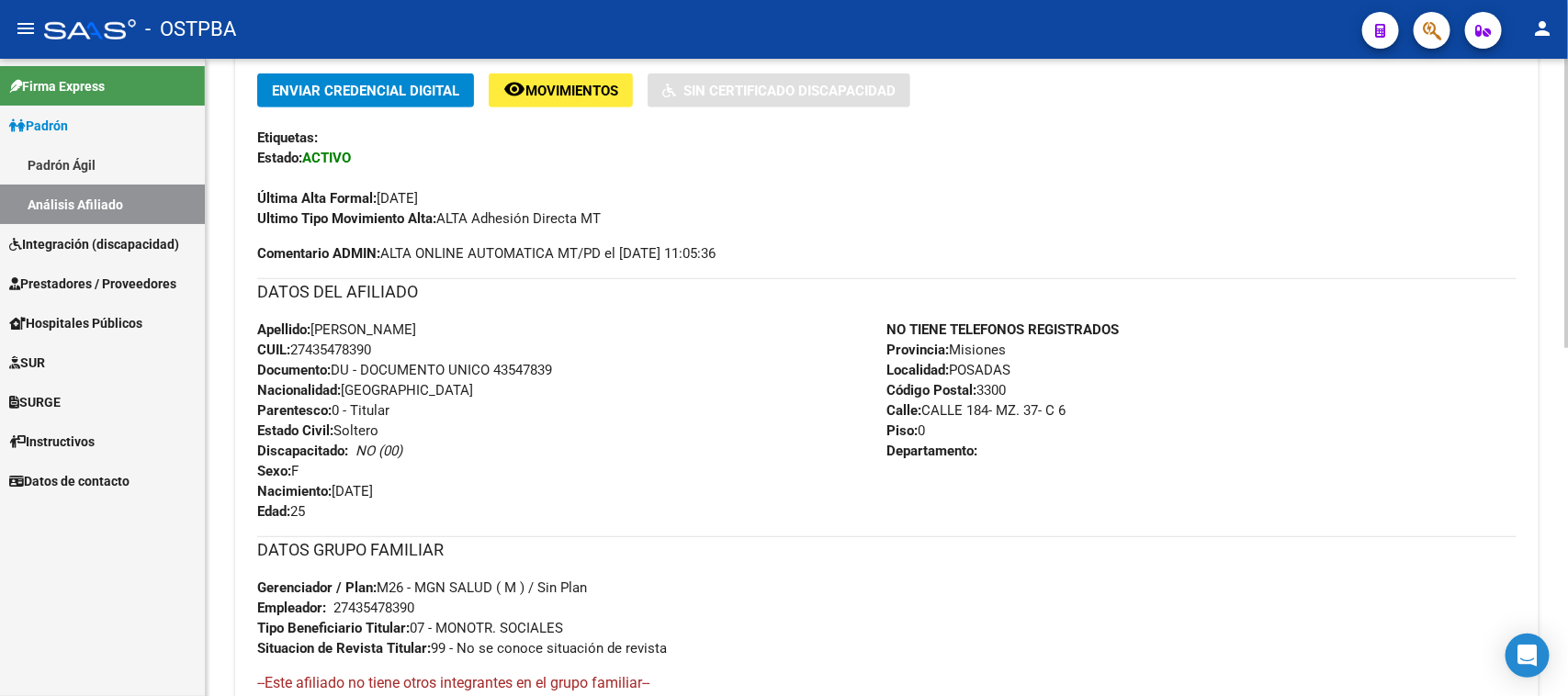
drag, startPoint x: 314, startPoint y: 324, endPoint x: 391, endPoint y: 351, distance: 81.6
click at [391, 351] on div "Apellido: CELESTE NATIVIDAD ACOSTA CUIL: 27435478390 Documento: DU - DOCUMENTO …" at bounding box center [572, 420] width 630 height 202
copy div "CELESTE NATIVIDAD ACOSTA CUIL: 27435478390"
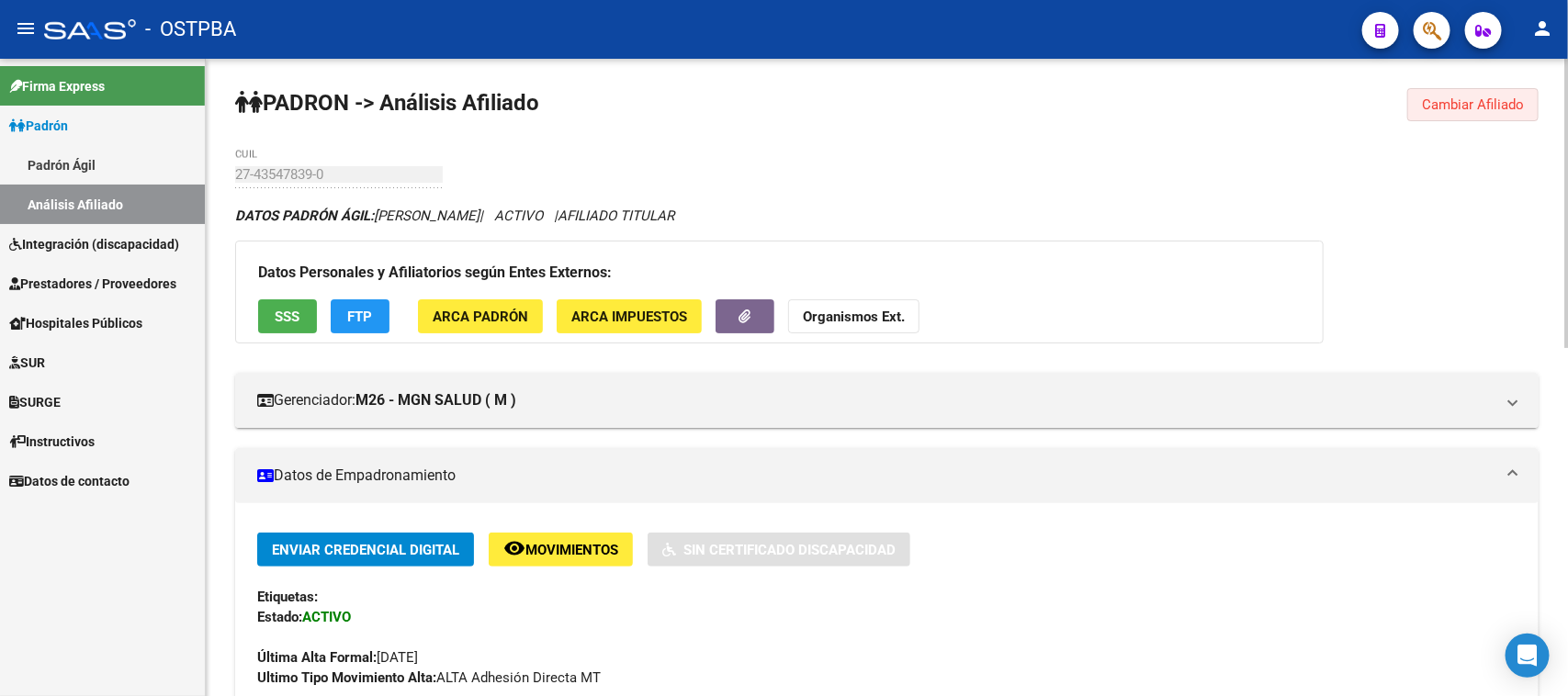
click at [1442, 101] on span "Cambiar Afiliado" at bounding box center [1472, 105] width 102 height 17
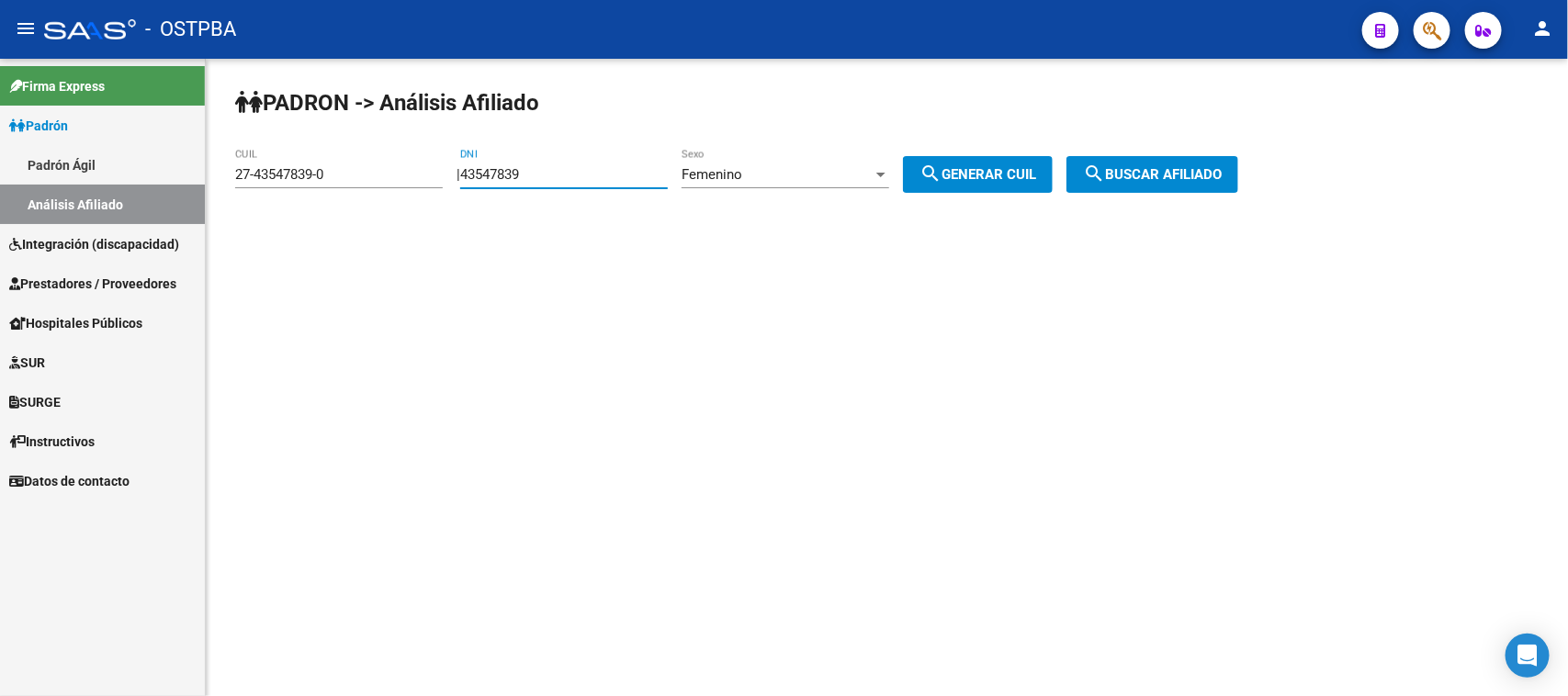
drag, startPoint x: 566, startPoint y: 171, endPoint x: 413, endPoint y: 182, distance: 153.4
click at [413, 182] on app-analisis-afiliado "PADRON -> Análisis Afiliado 27-43547839-0 CUIL | 43547839 DNI Femenino Sexo sea…" at bounding box center [744, 175] width 1017 height 17
paste input "1721698"
type input "41721698"
click at [965, 167] on span "search Generar CUIL" at bounding box center [977, 175] width 117 height 17
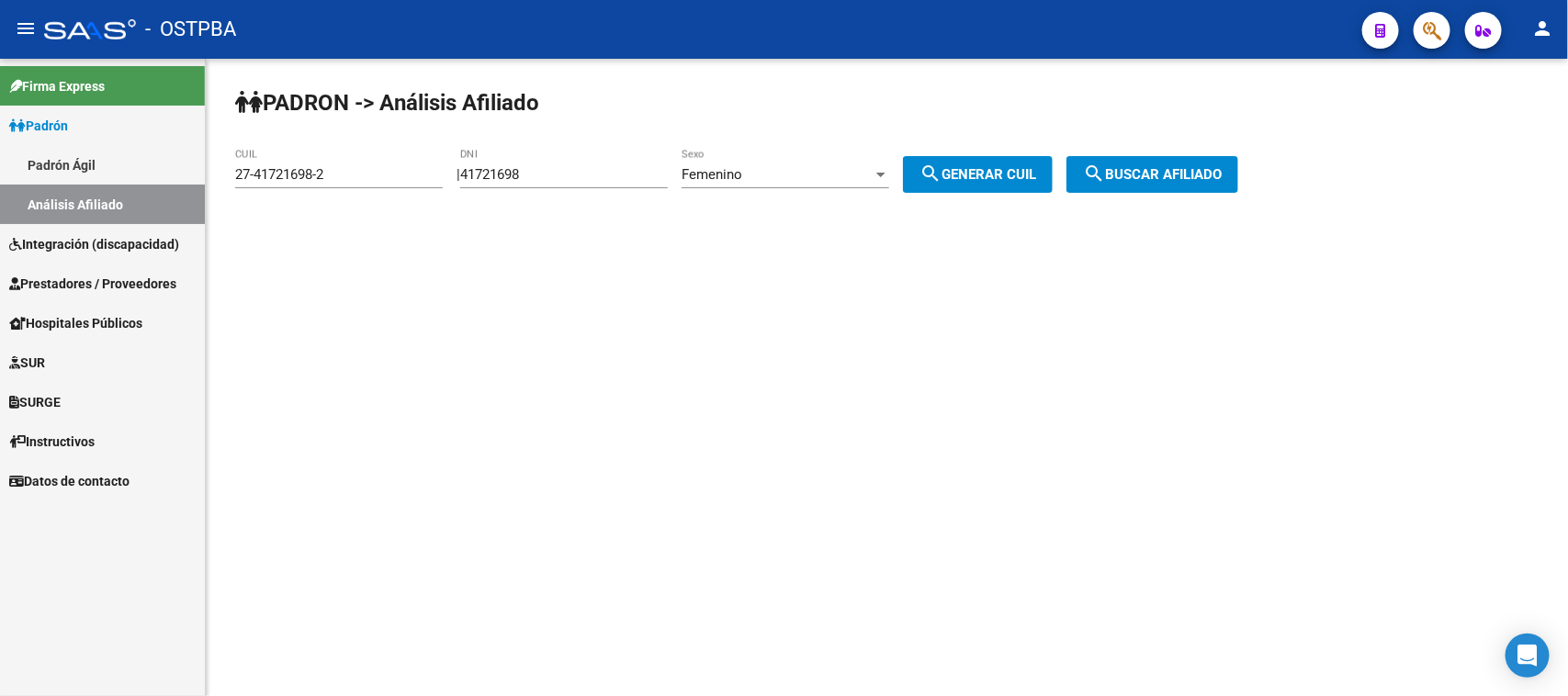
click at [1218, 157] on button "search Buscar afiliado" at bounding box center [1152, 174] width 172 height 36
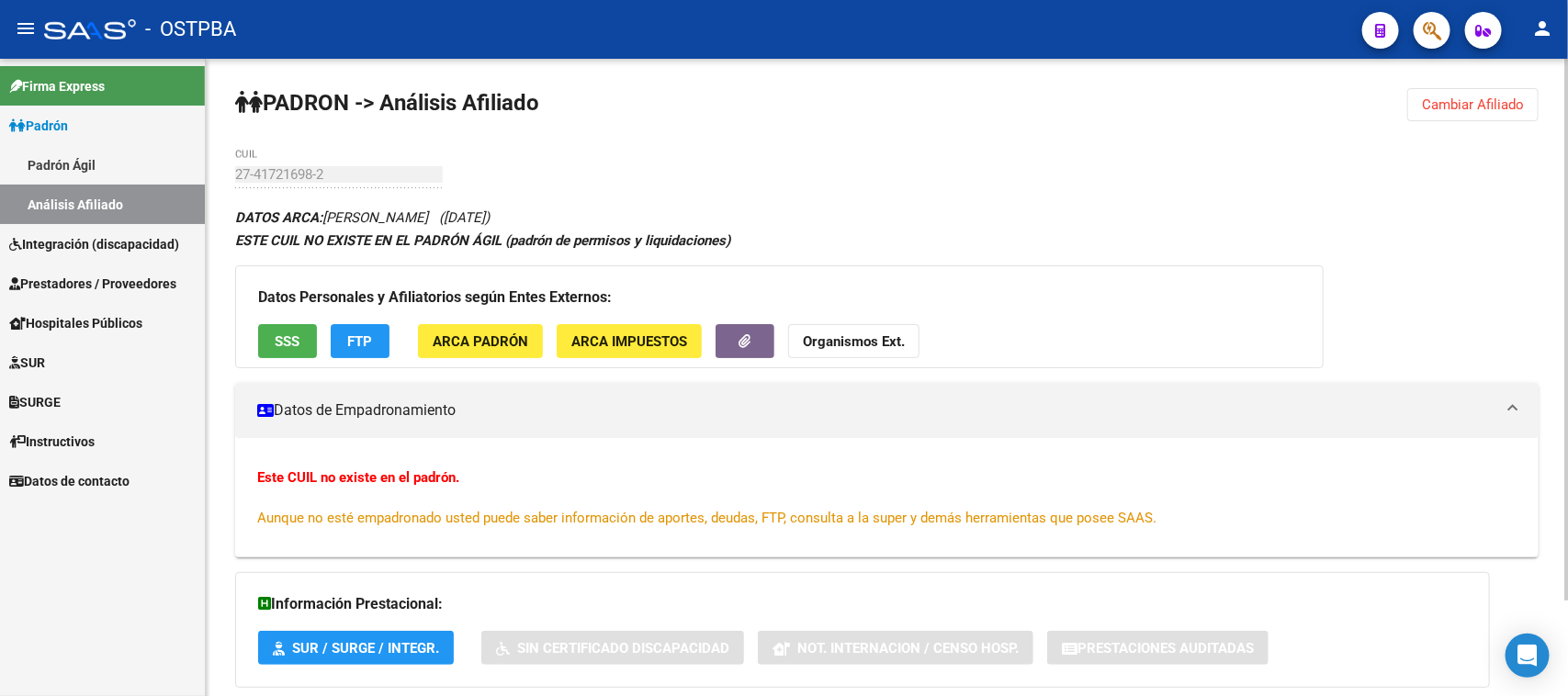
click at [1438, 107] on span "Cambiar Afiliado" at bounding box center [1472, 105] width 102 height 17
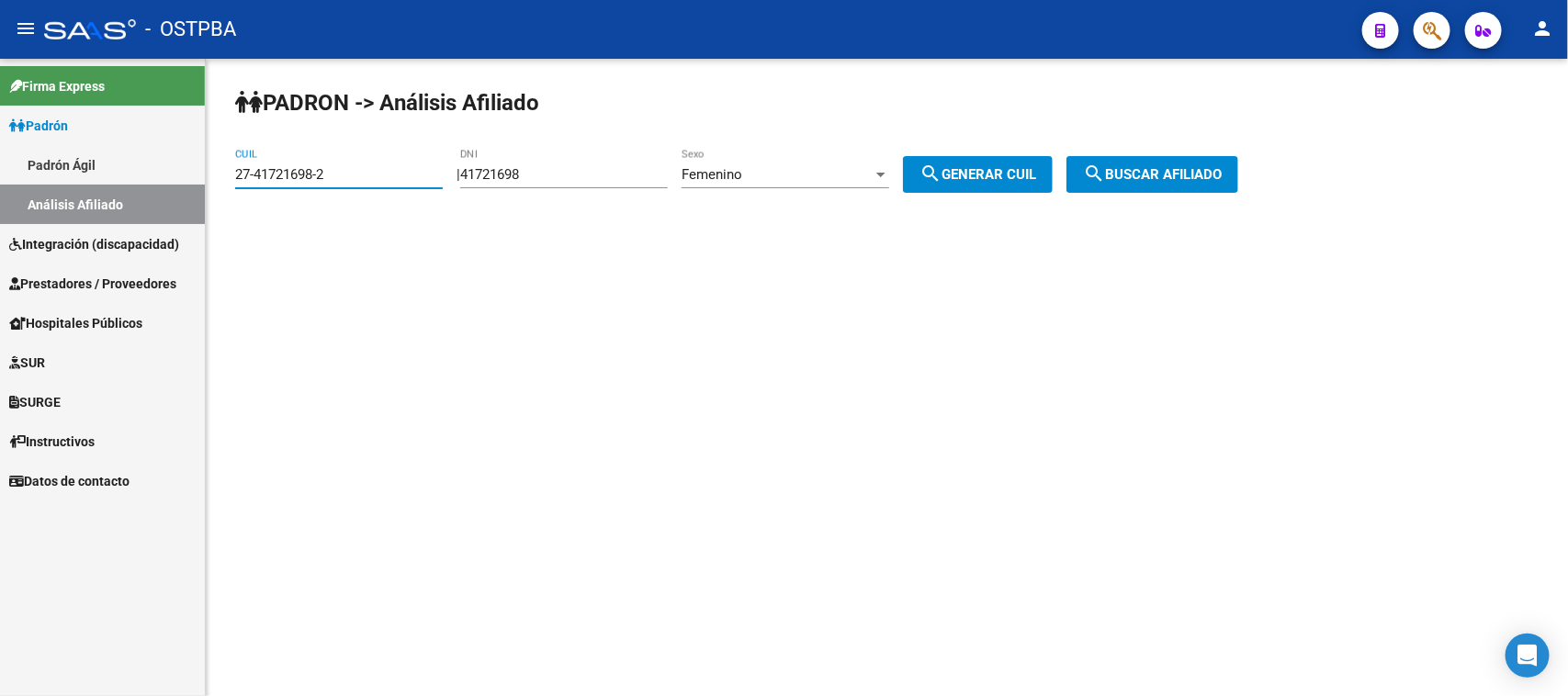
drag, startPoint x: 365, startPoint y: 175, endPoint x: 134, endPoint y: 171, distance: 231.0
click at [134, 171] on mat-sidenav-container "Firma Express Padrón Padrón Ágil Análisis Afiliado Integración (discapacidad) C…" at bounding box center [784, 377] width 1568 height 637
paste input "34135661-5"
click at [1190, 158] on button "search Buscar afiliado" at bounding box center [1152, 174] width 172 height 36
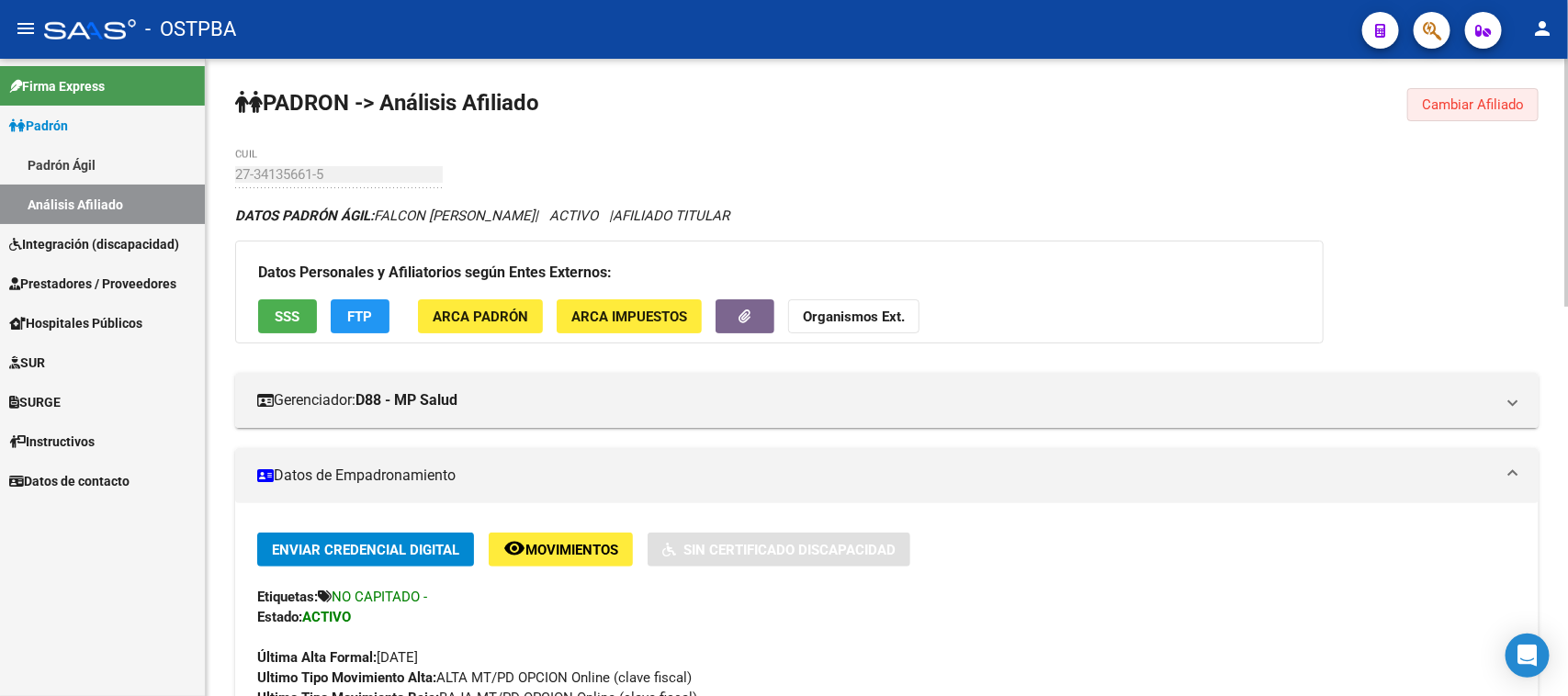
click at [1418, 104] on button "Cambiar Afiliado" at bounding box center [1473, 104] width 132 height 33
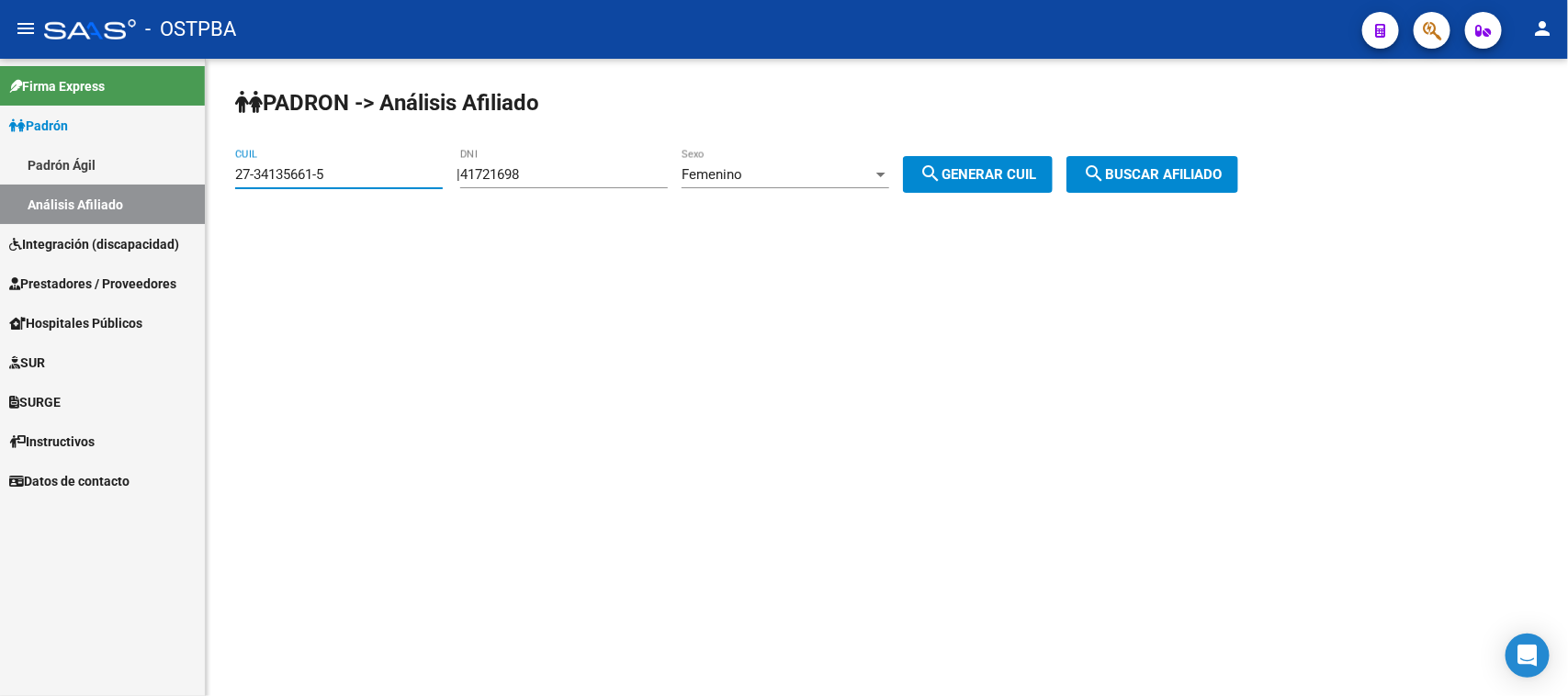
drag, startPoint x: 346, startPoint y: 178, endPoint x: 76, endPoint y: 176, distance: 270.0
click at [76, 176] on mat-sidenav-container "Firma Express Padrón Padrón Ágil Análisis Afiliado Integración (discapacidad) C…" at bounding box center [784, 377] width 1568 height 637
paste input "0-36602956-8"
type input "20-36602956-8"
click at [1166, 170] on span "search Buscar afiliado" at bounding box center [1152, 175] width 138 height 17
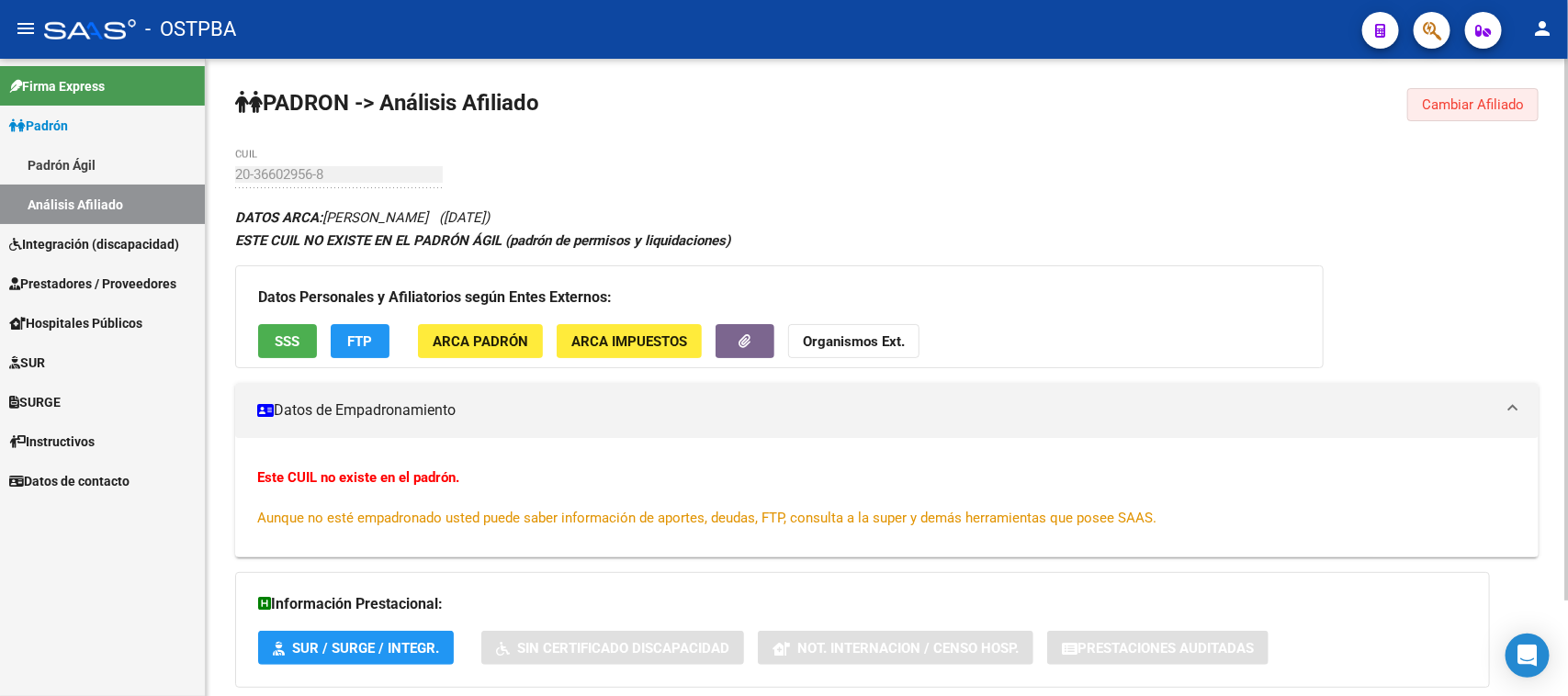
click at [1475, 97] on span "Cambiar Afiliado" at bounding box center [1472, 105] width 102 height 17
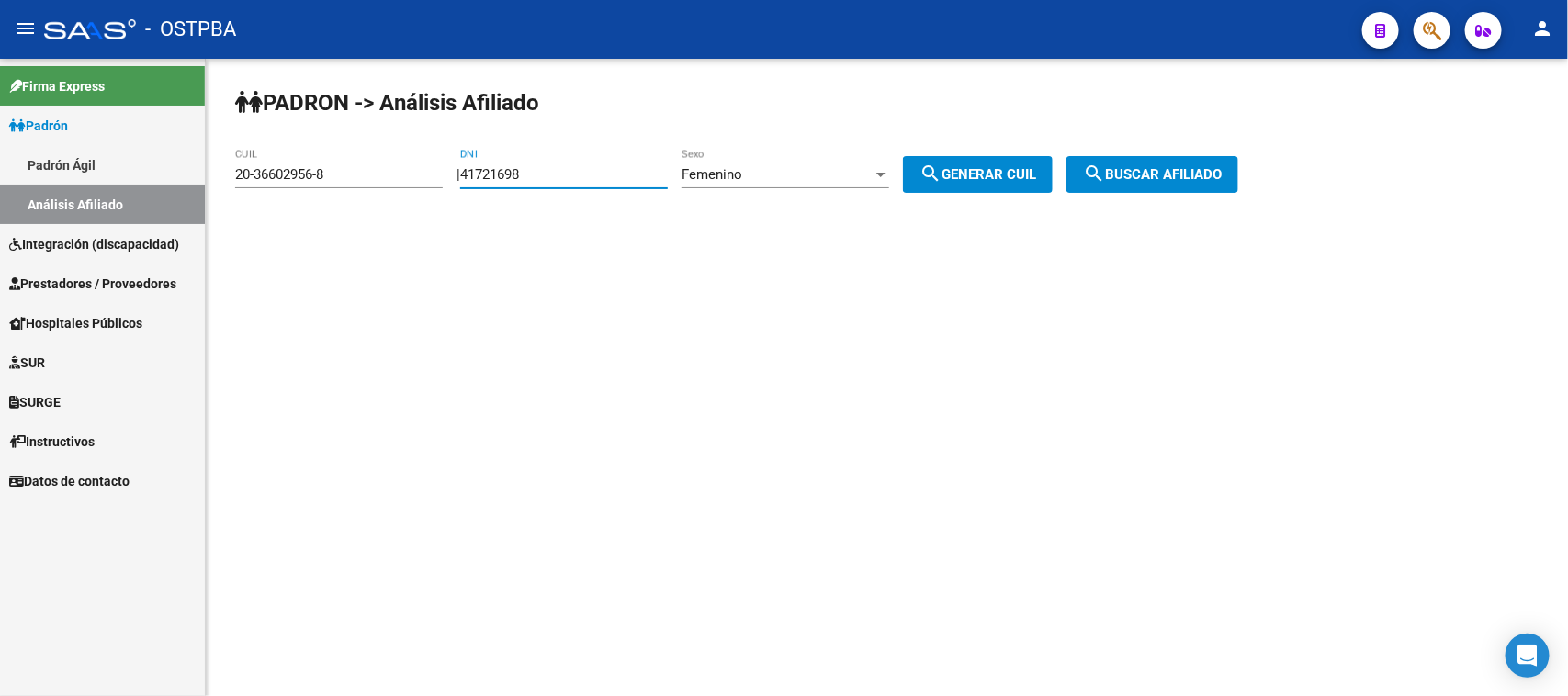
drag, startPoint x: 578, startPoint y: 180, endPoint x: 444, endPoint y: 177, distance: 134.0
click at [444, 177] on app-analisis-afiliado "PADRON -> Análisis Afiliado 20-36602956-8 CUIL | 41721698 DNI Femenino Sexo sea…" at bounding box center [744, 175] width 1017 height 17
paste input "37.200933"
click at [494, 176] on input "37.200933" at bounding box center [563, 175] width 207 height 17
type input "37200933"
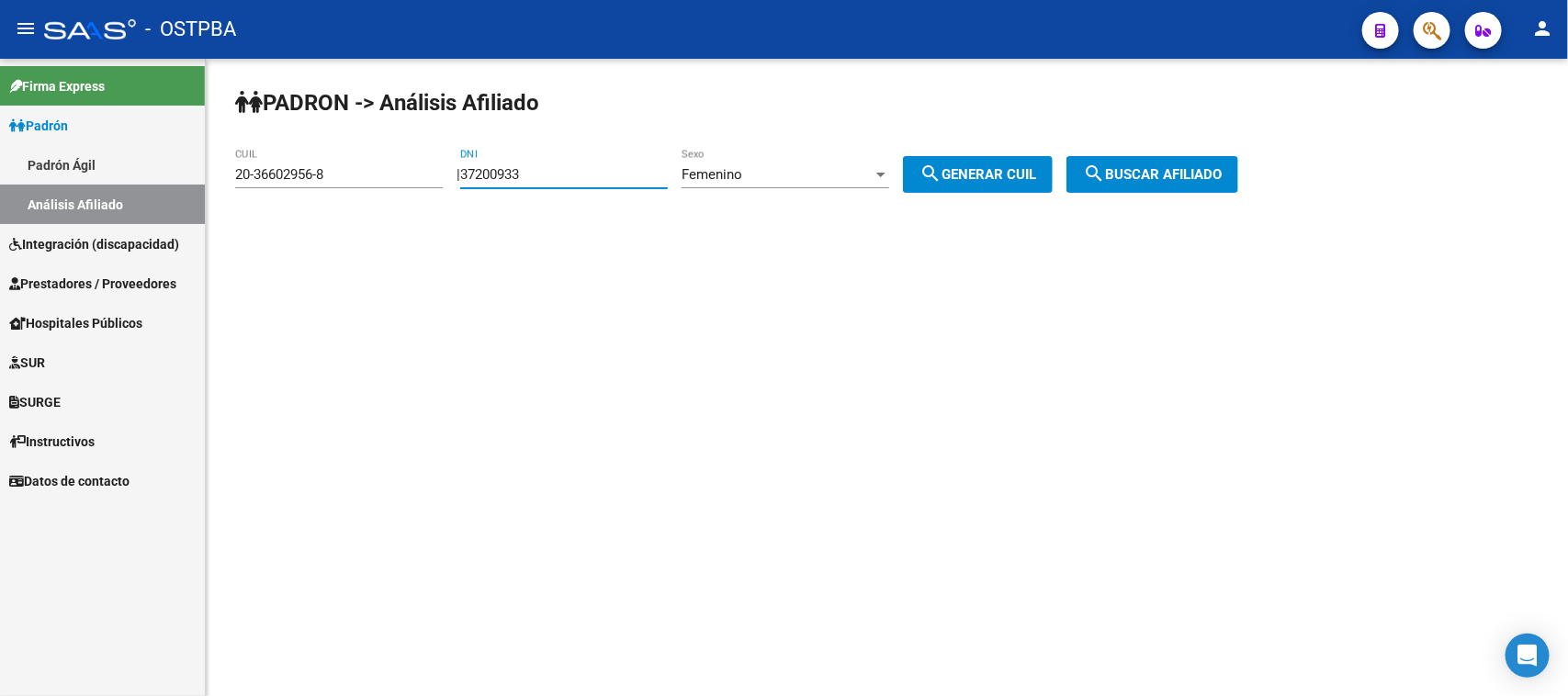
click at [1034, 171] on span "search Generar CUIL" at bounding box center [977, 175] width 117 height 17
type input "27-37200933-6"
click at [1162, 171] on span "search Buscar afiliado" at bounding box center [1152, 175] width 138 height 17
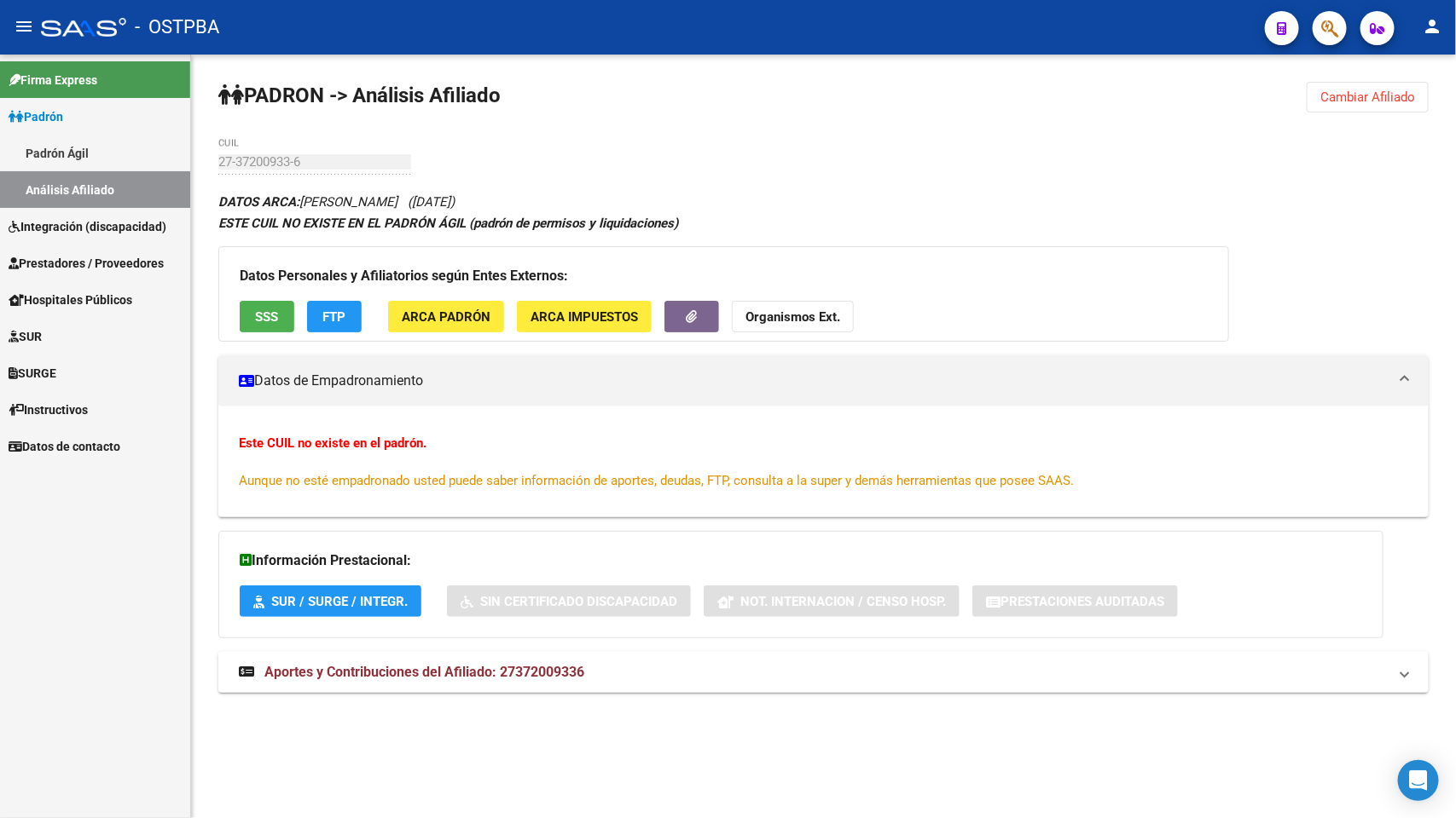
click at [778, 147] on div "PADRON -> Análisis Afiliado Cambiar Afiliado 27-37200933-6 CUIL DATOS ARCA: LUC…" at bounding box center [823, 403] width 1264 height 698
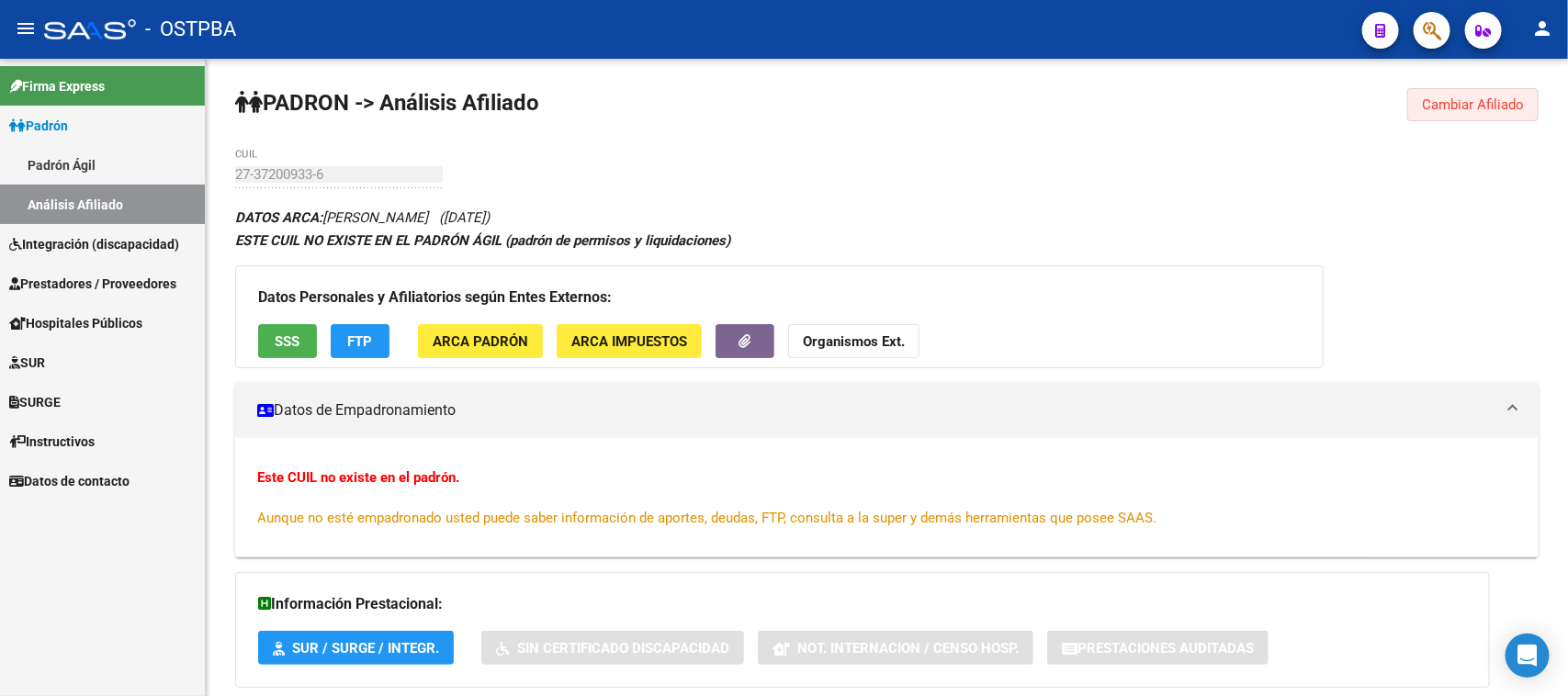
click at [1438, 102] on span "Cambiar Afiliado" at bounding box center [1472, 105] width 102 height 17
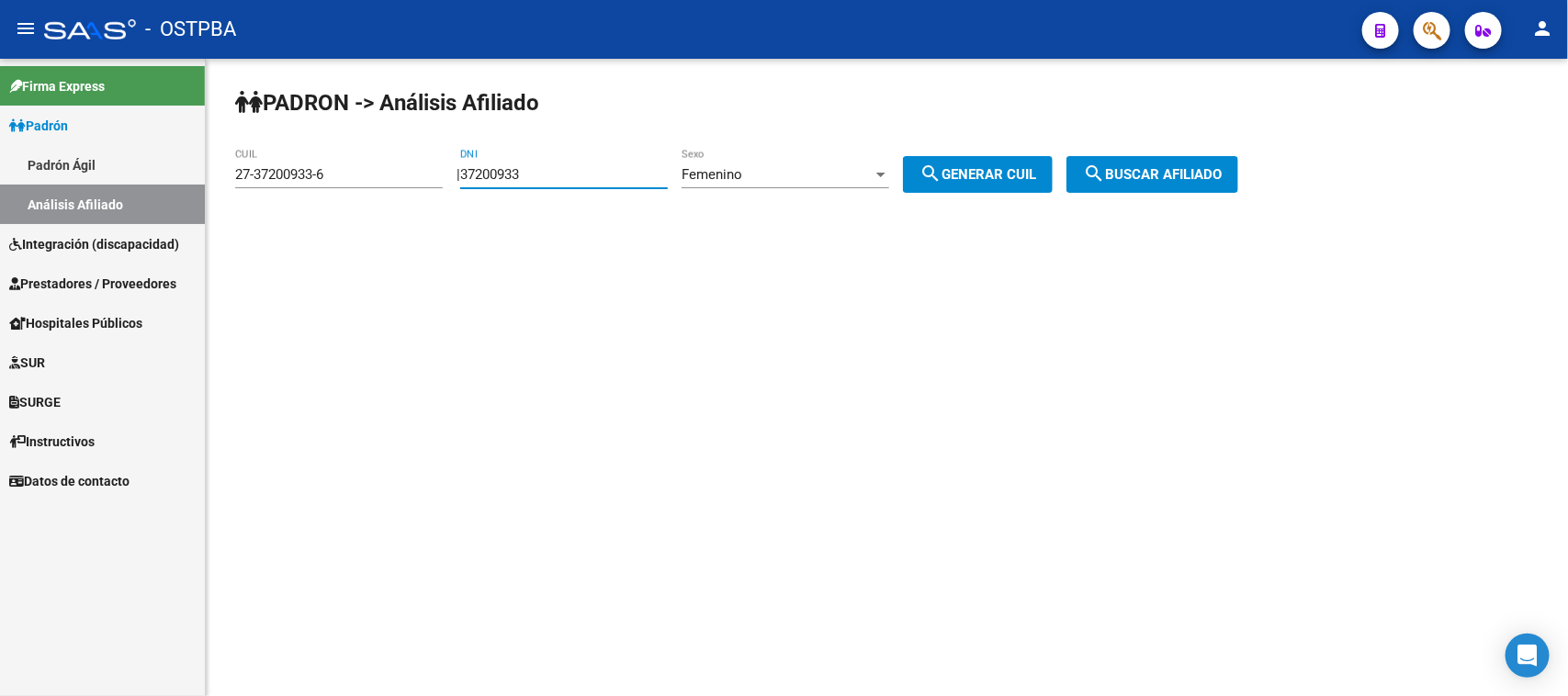
drag, startPoint x: 600, startPoint y: 177, endPoint x: 447, endPoint y: 172, distance: 153.1
click at [447, 172] on app-analisis-afiliado "PADRON -> Análisis Afiliado 27-37200933-6 CUIL | 37200933 DNI Femenino Sexo sea…" at bounding box center [744, 175] width 1017 height 17
paste input "number"
drag, startPoint x: 378, startPoint y: 170, endPoint x: 195, endPoint y: 185, distance: 183.6
click at [195, 185] on mat-sidenav-container "Firma Express Padrón Padrón Ágil Análisis Afiliado Integración (discapacidad) C…" at bounding box center [784, 377] width 1568 height 637
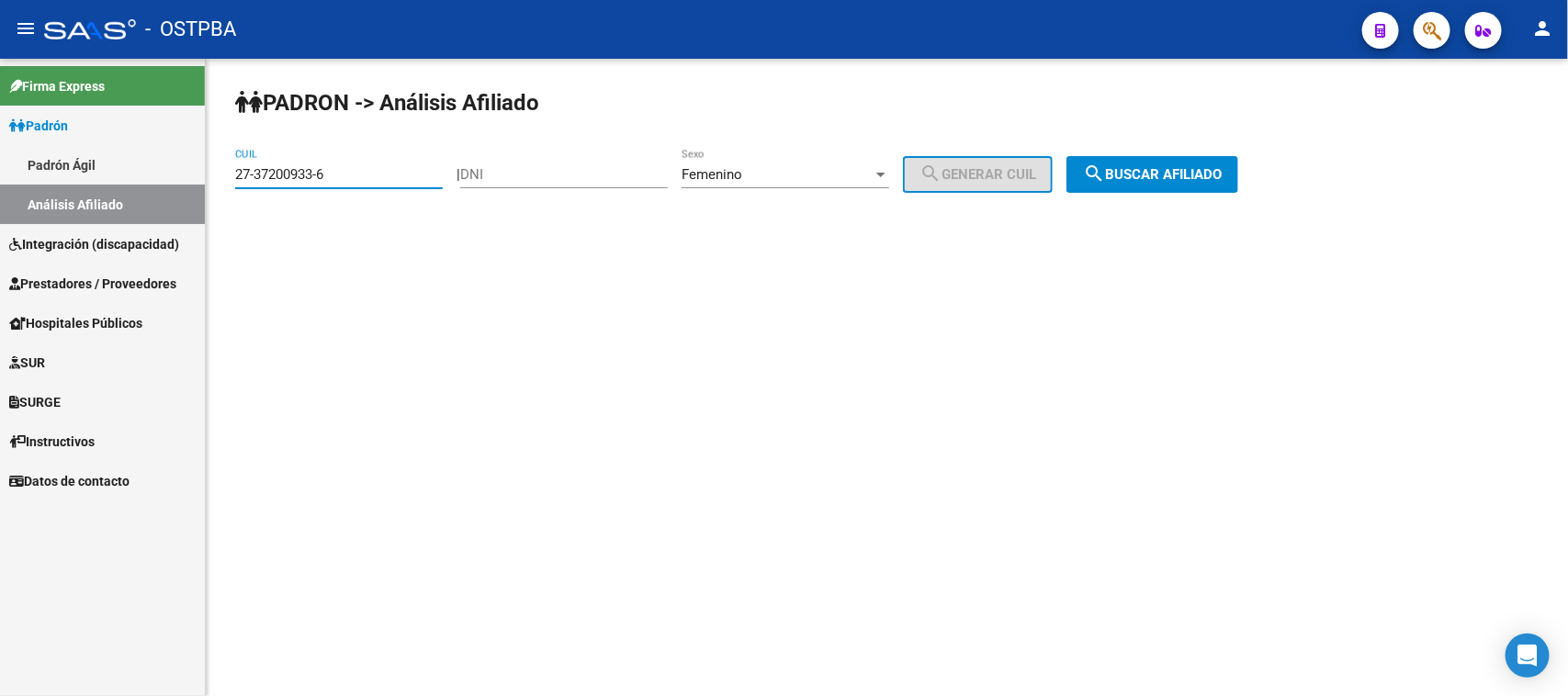
paste input "0-17411094-9"
type input "20-17411094-9"
click at [1201, 171] on span "search Buscar afiliado" at bounding box center [1152, 175] width 138 height 17
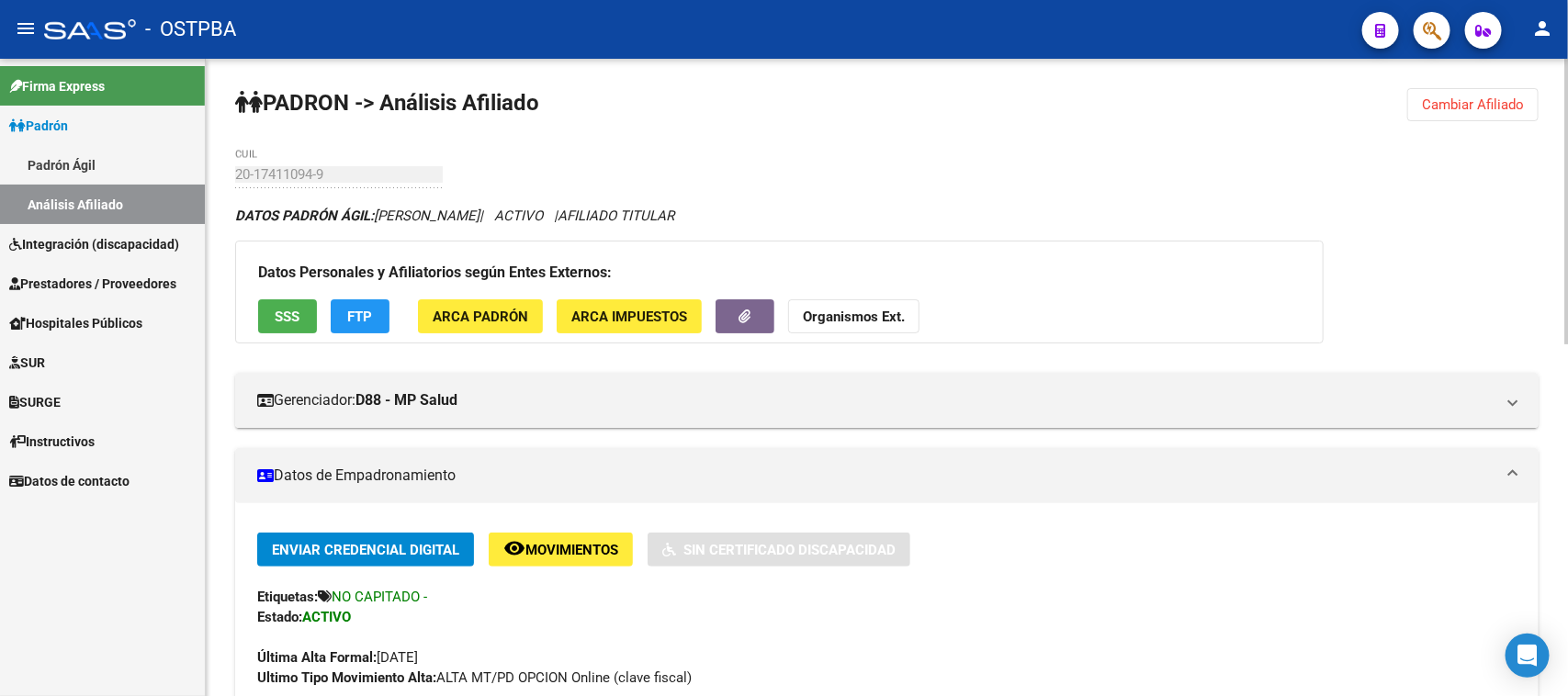
click at [1476, 88] on button "Cambiar Afiliado" at bounding box center [1473, 104] width 132 height 33
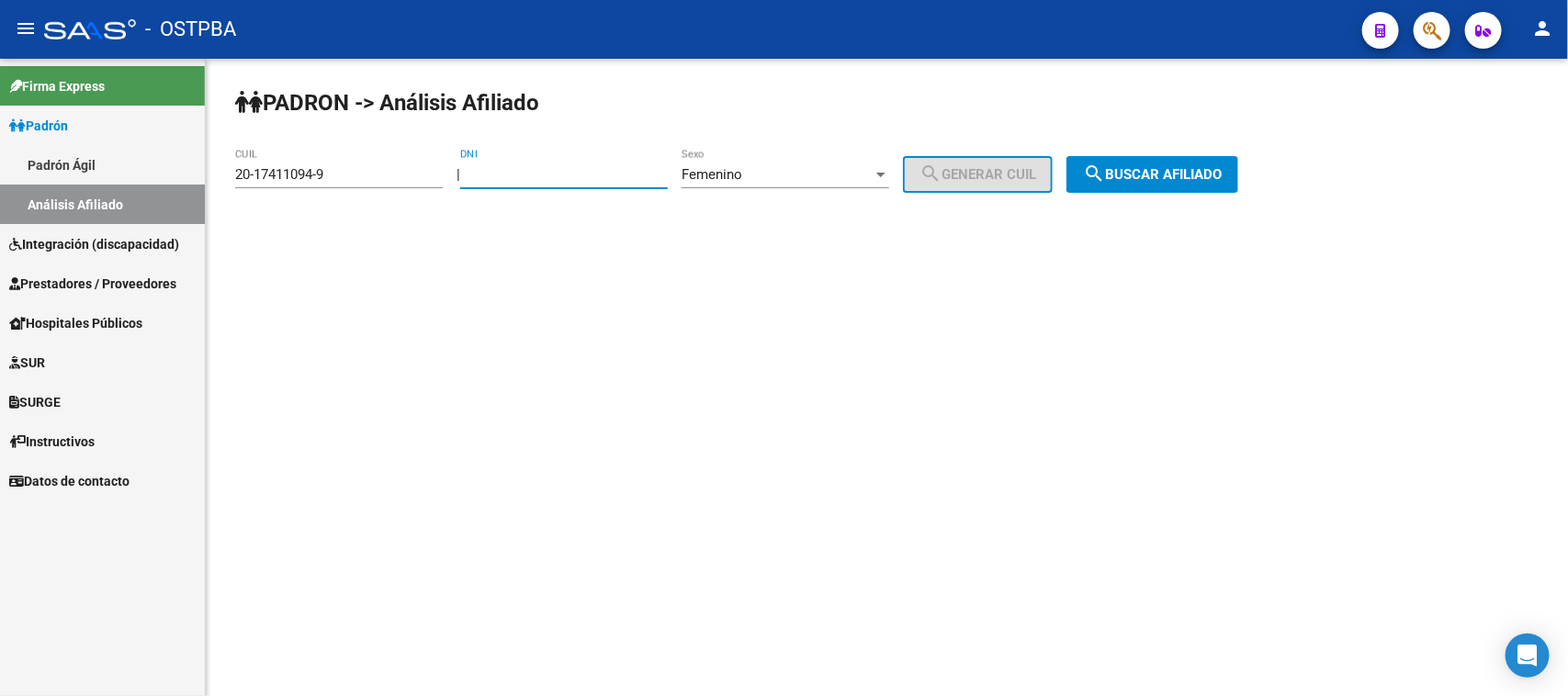
drag, startPoint x: 554, startPoint y: 177, endPoint x: 400, endPoint y: 177, distance: 154.0
click at [400, 177] on app-analisis-afiliado "PADRON -> Análisis Afiliado 20-17411094-9 CUIL | DNI Femenino Sexo search Gener…" at bounding box center [744, 175] width 1017 height 17
paste input "47.485437"
click at [498, 175] on input "47.485437" at bounding box center [563, 175] width 207 height 17
type input "47485437"
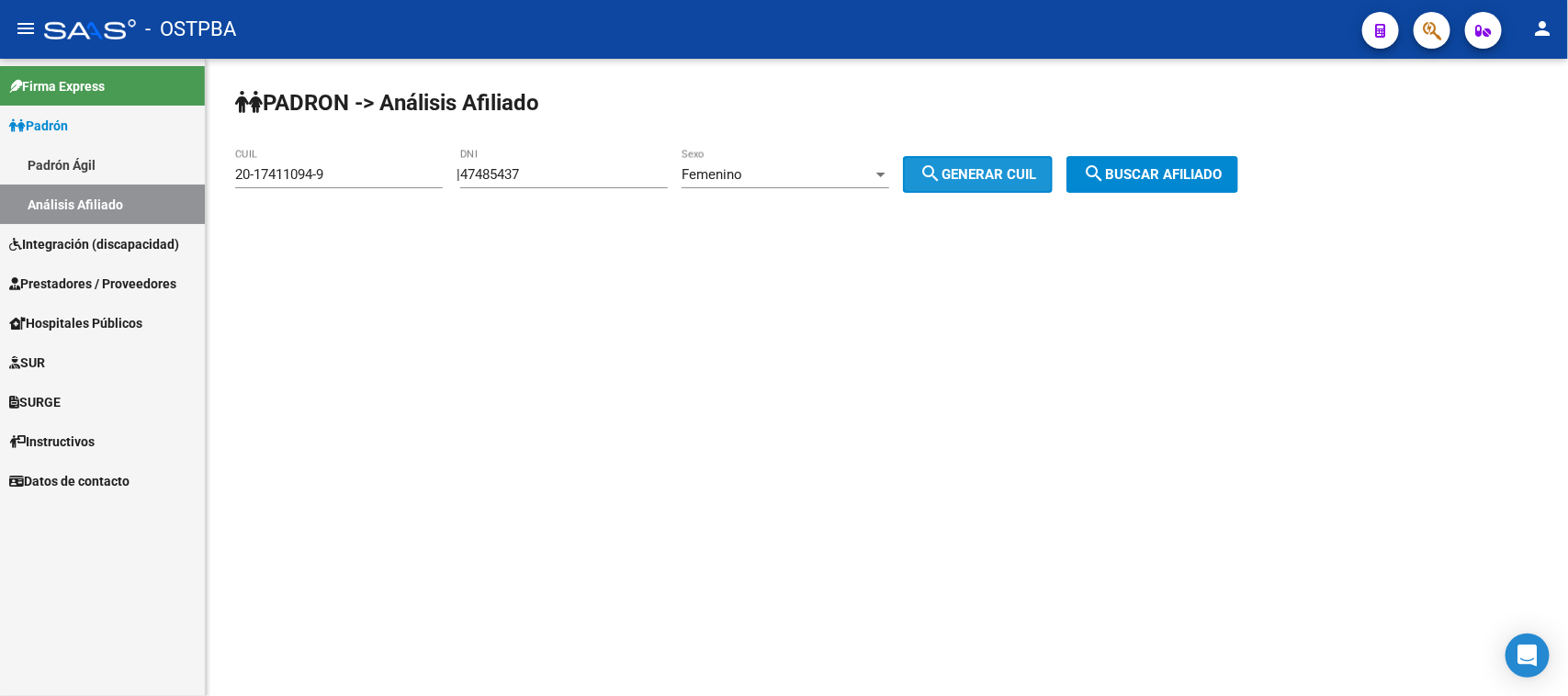
click at [1033, 171] on span "search Generar CUIL" at bounding box center [977, 175] width 117 height 17
type input "27-47485437-5"
click at [1210, 173] on span "search Buscar afiliado" at bounding box center [1152, 175] width 138 height 17
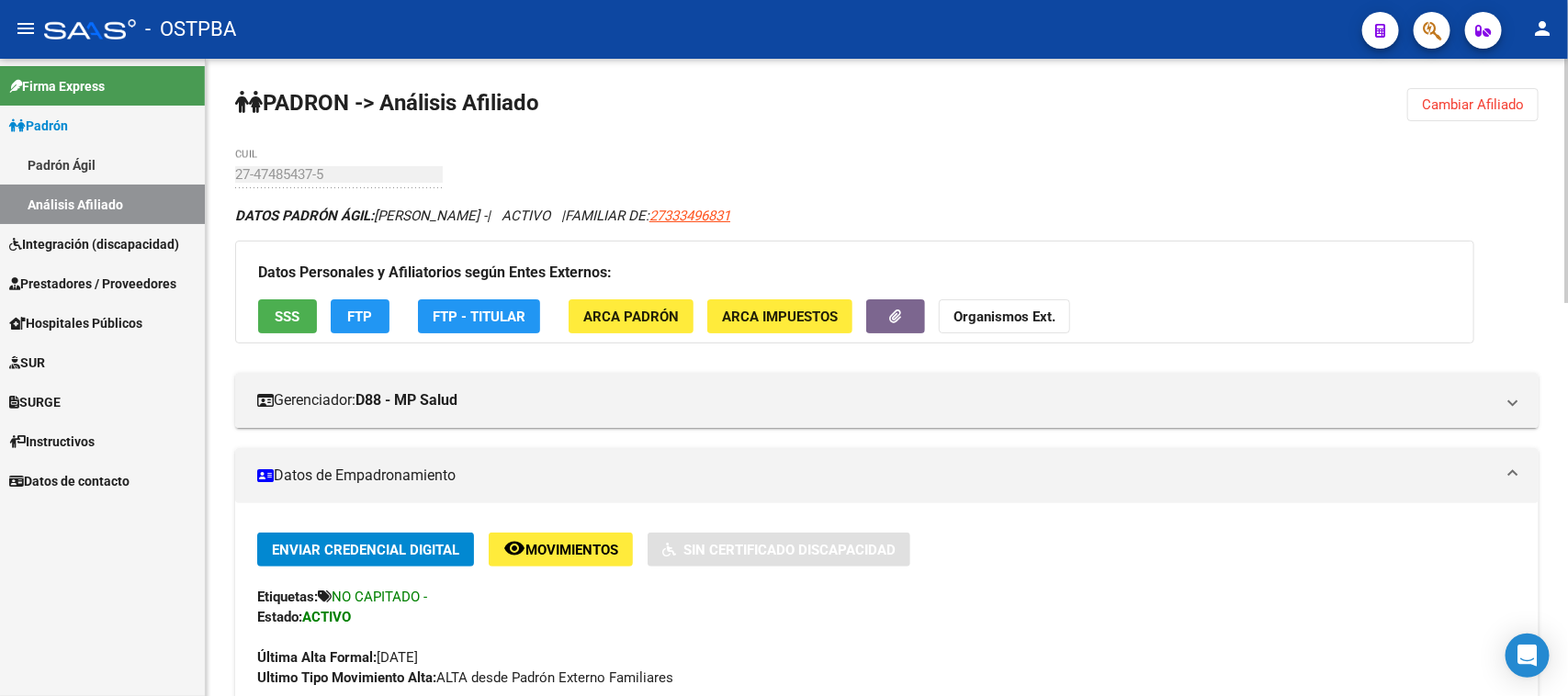
click at [1464, 96] on span "Cambiar Afiliado" at bounding box center [1472, 105] width 102 height 17
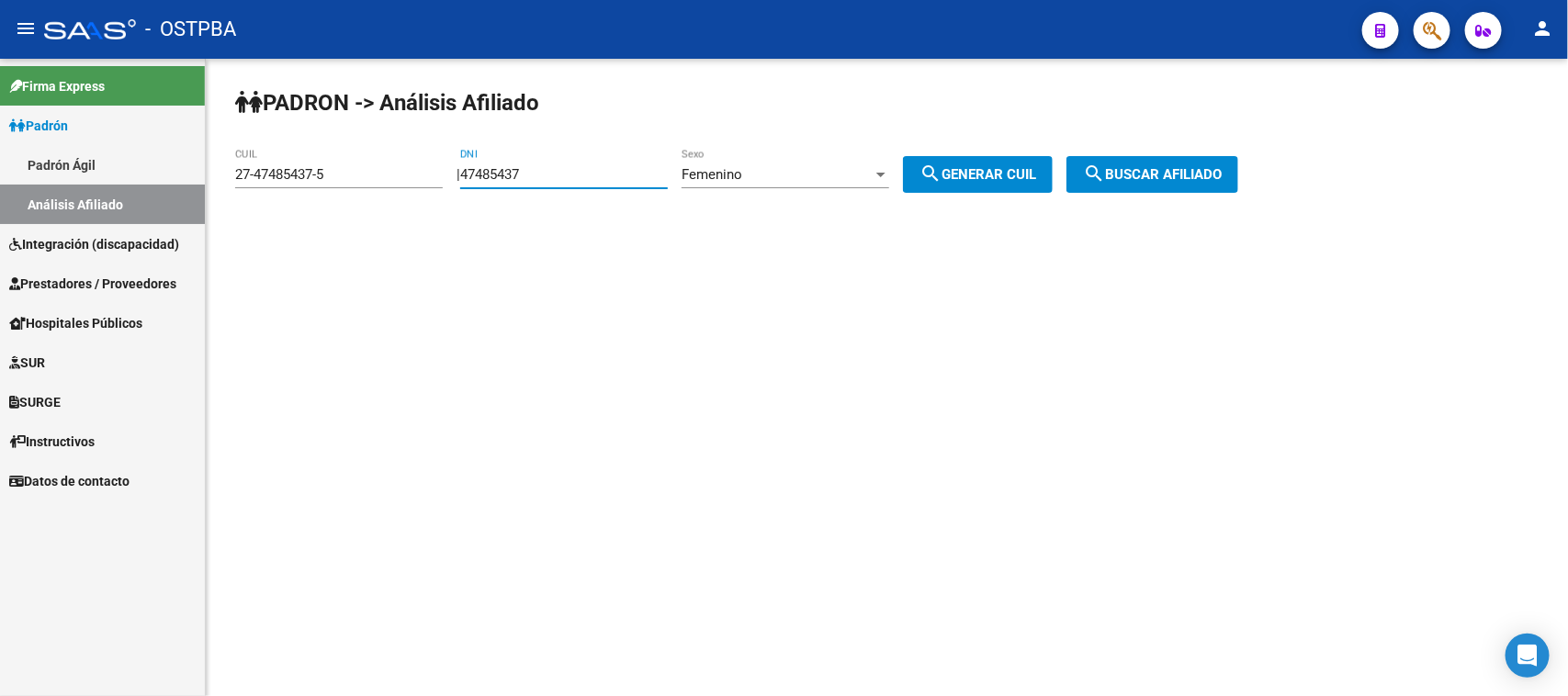
drag, startPoint x: 594, startPoint y: 171, endPoint x: 420, endPoint y: 175, distance: 174.0
click at [420, 175] on app-analisis-afiliado "PADRON -> Análisis Afiliado 27-47485437-5 CUIL | 47485437 DNI Femenino Sexo sea…" at bounding box center [744, 175] width 1017 height 17
paste input "25.108068"
click at [493, 177] on input "25.108068" at bounding box center [563, 175] width 207 height 17
type input "25108068"
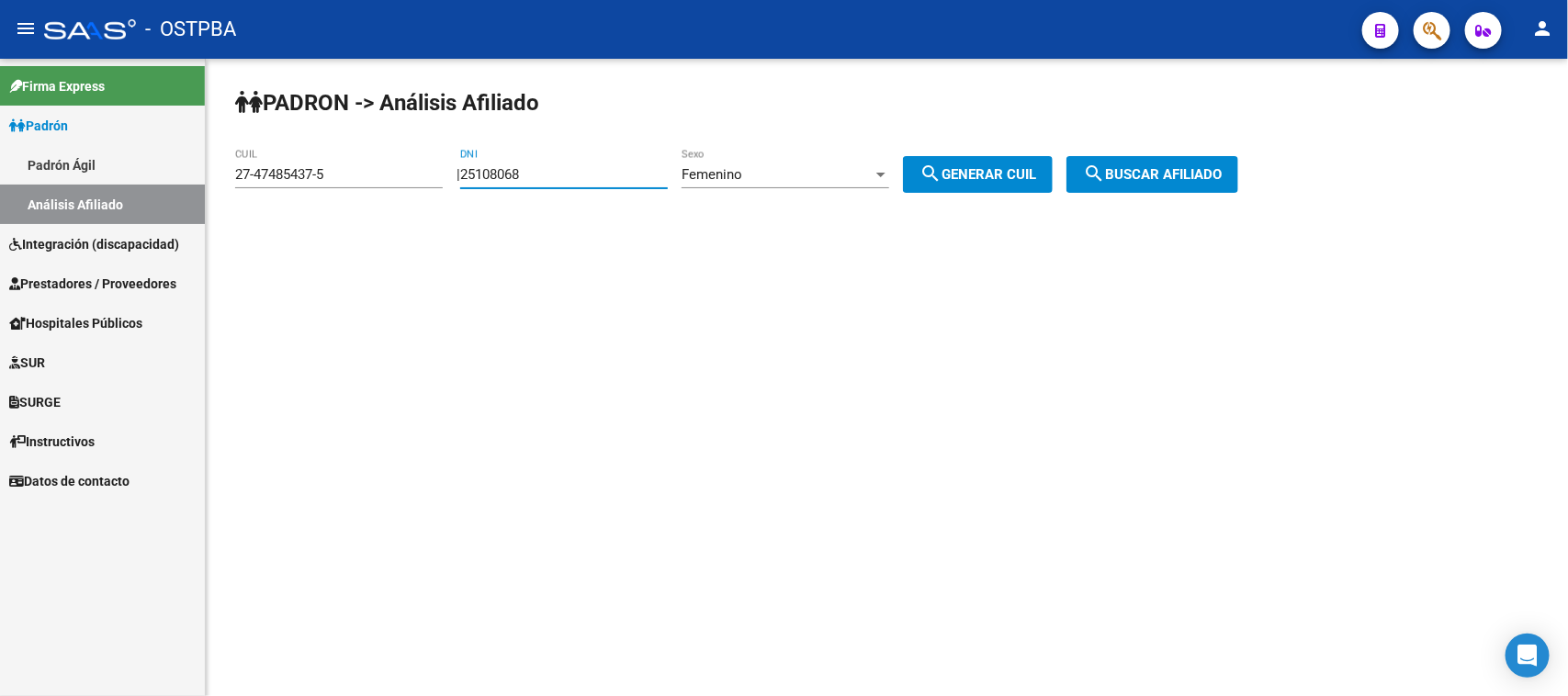
click at [1183, 167] on span "search Buscar afiliado" at bounding box center [1152, 175] width 138 height 17
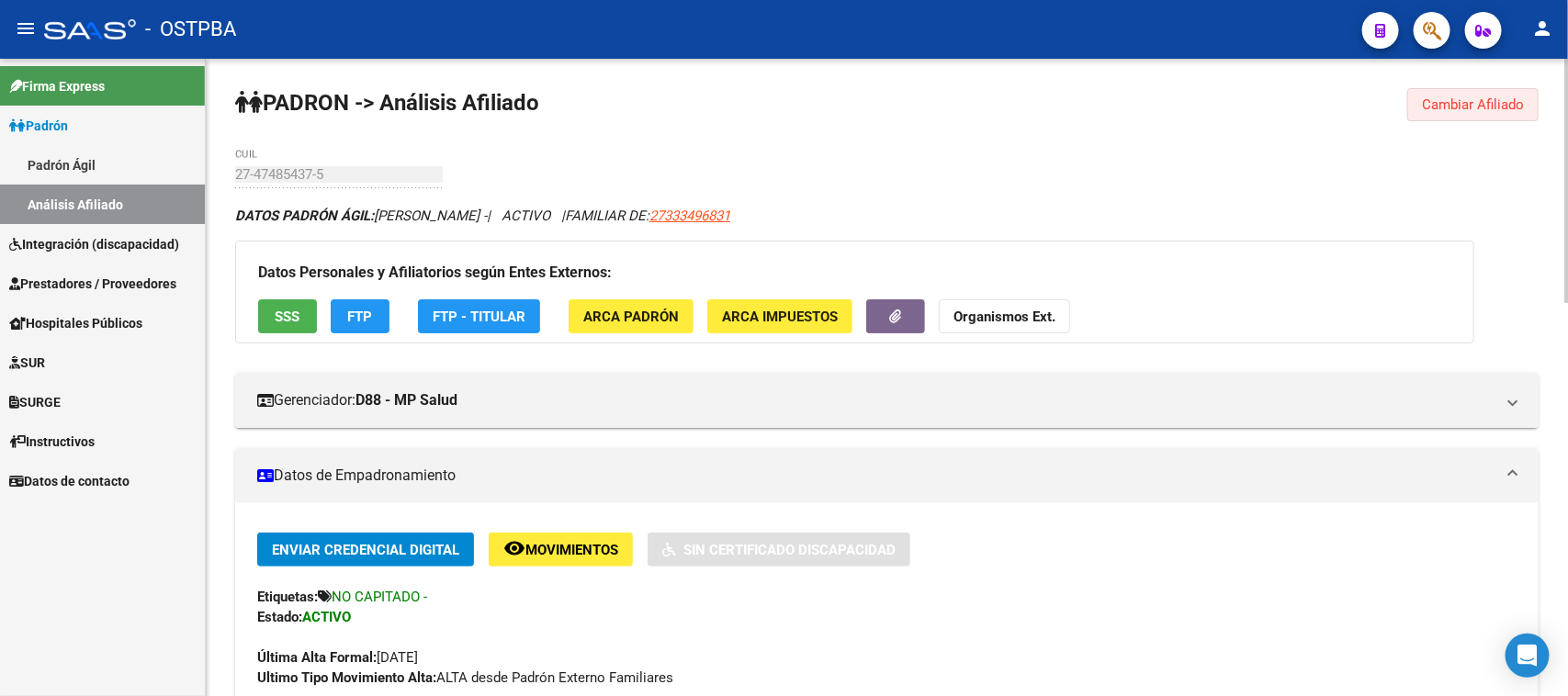
click at [1443, 97] on span "Cambiar Afiliado" at bounding box center [1472, 105] width 102 height 17
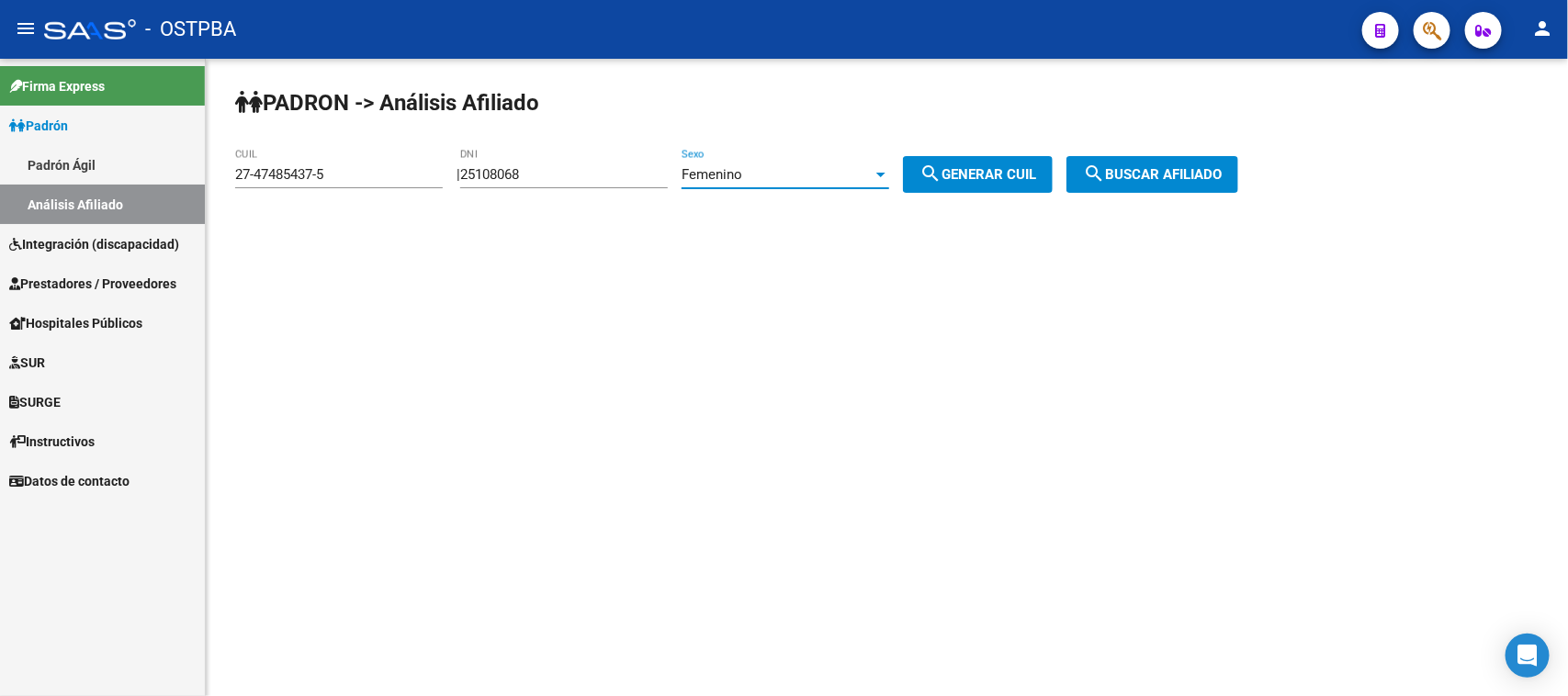
click at [742, 175] on span "Femenino" at bounding box center [711, 175] width 61 height 17
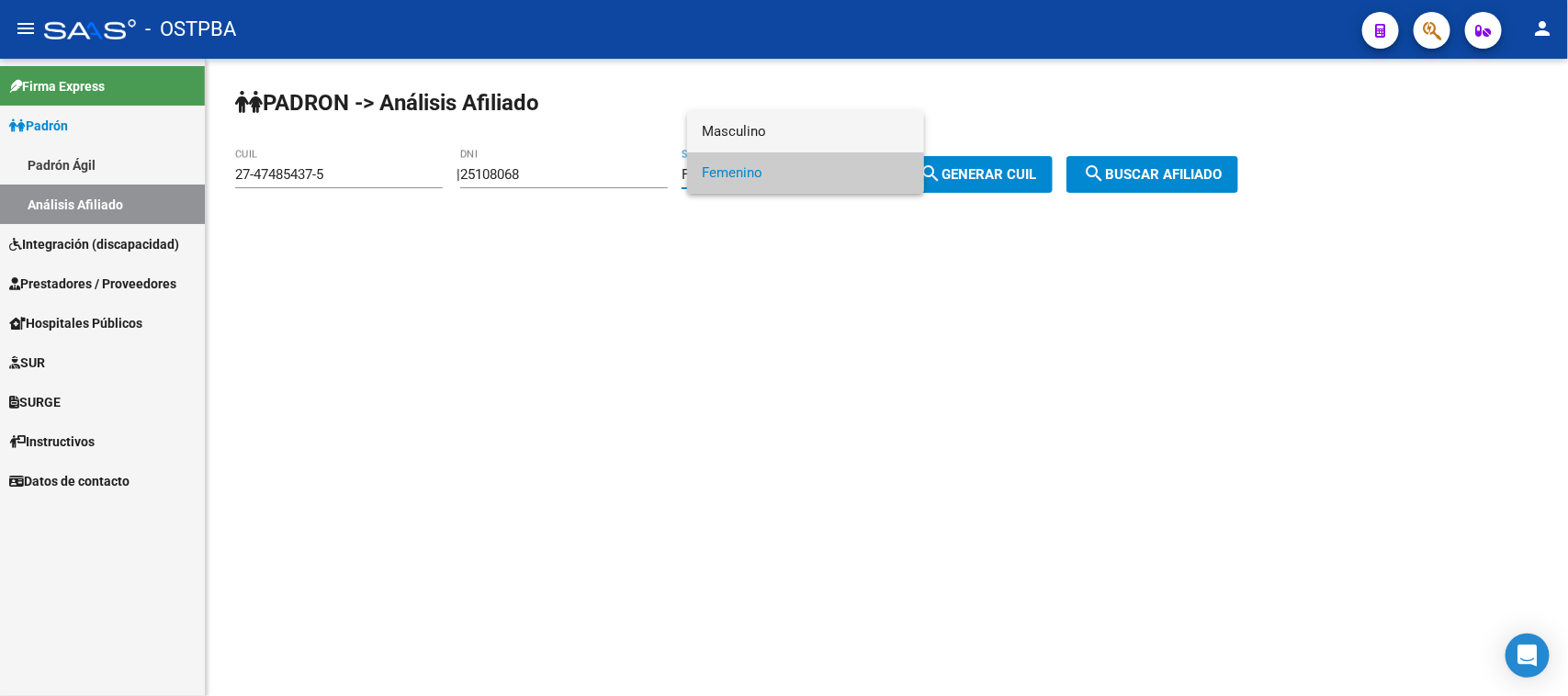
click at [747, 132] on span "Masculino" at bounding box center [805, 132] width 207 height 41
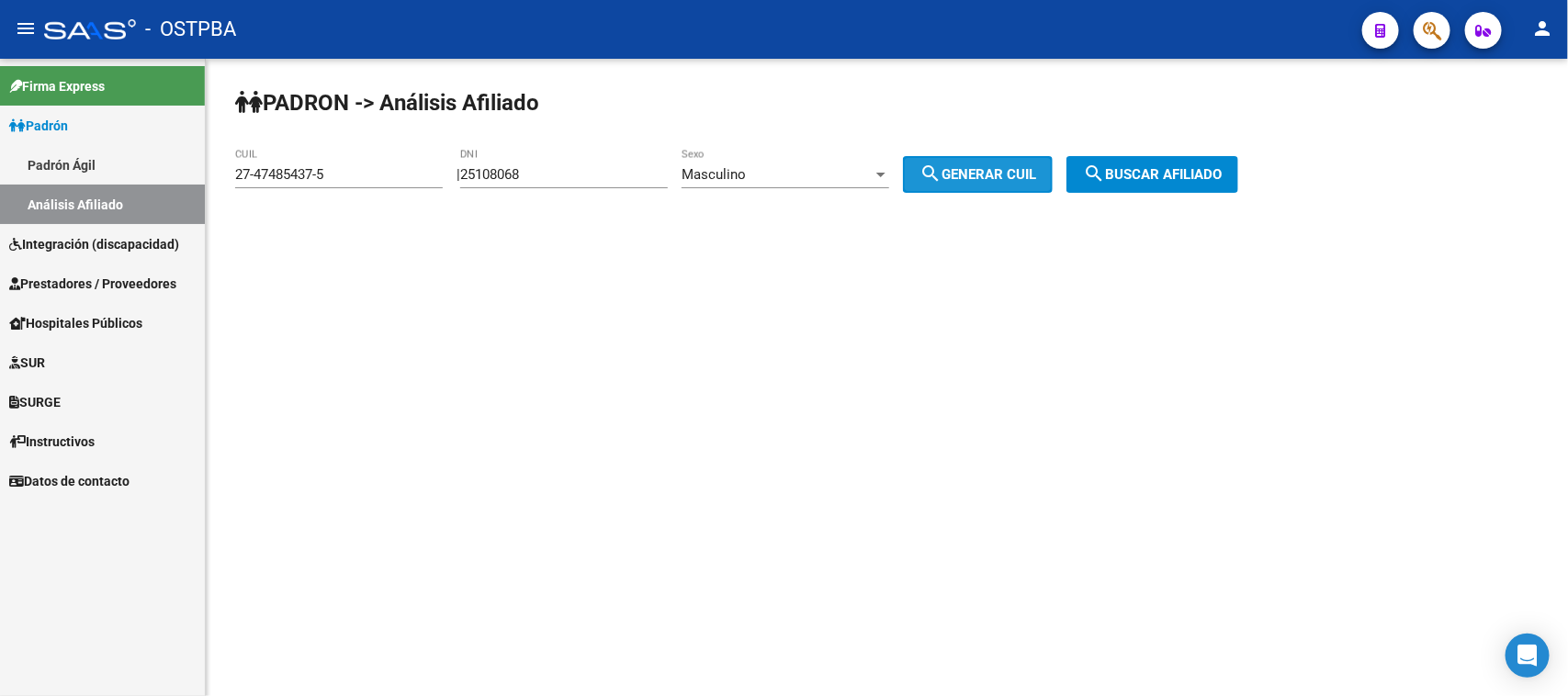
click at [981, 163] on button "search Generar CUIL" at bounding box center [977, 174] width 150 height 36
type input "20-25108068-3"
click at [1173, 162] on button "search Buscar afiliado" at bounding box center [1152, 174] width 172 height 36
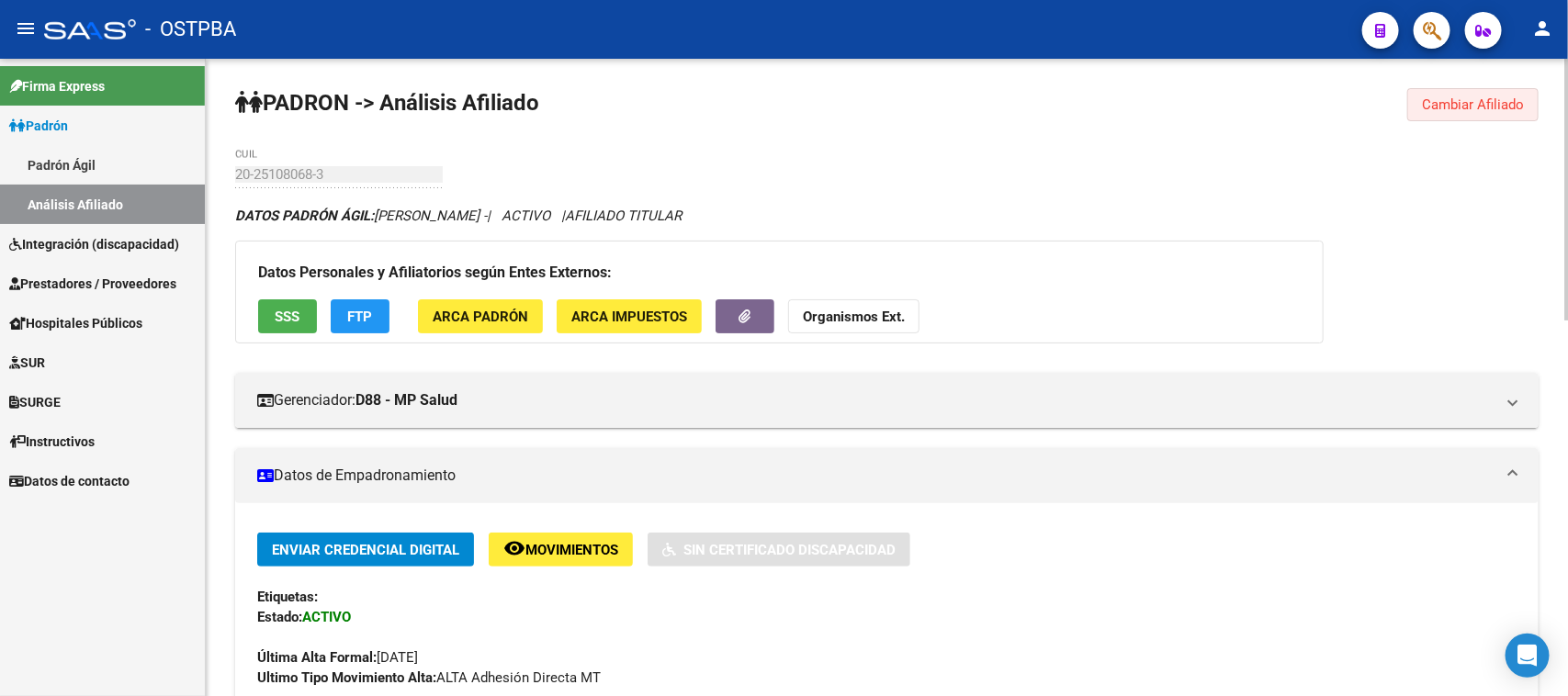
click at [1464, 103] on span "Cambiar Afiliado" at bounding box center [1472, 105] width 102 height 17
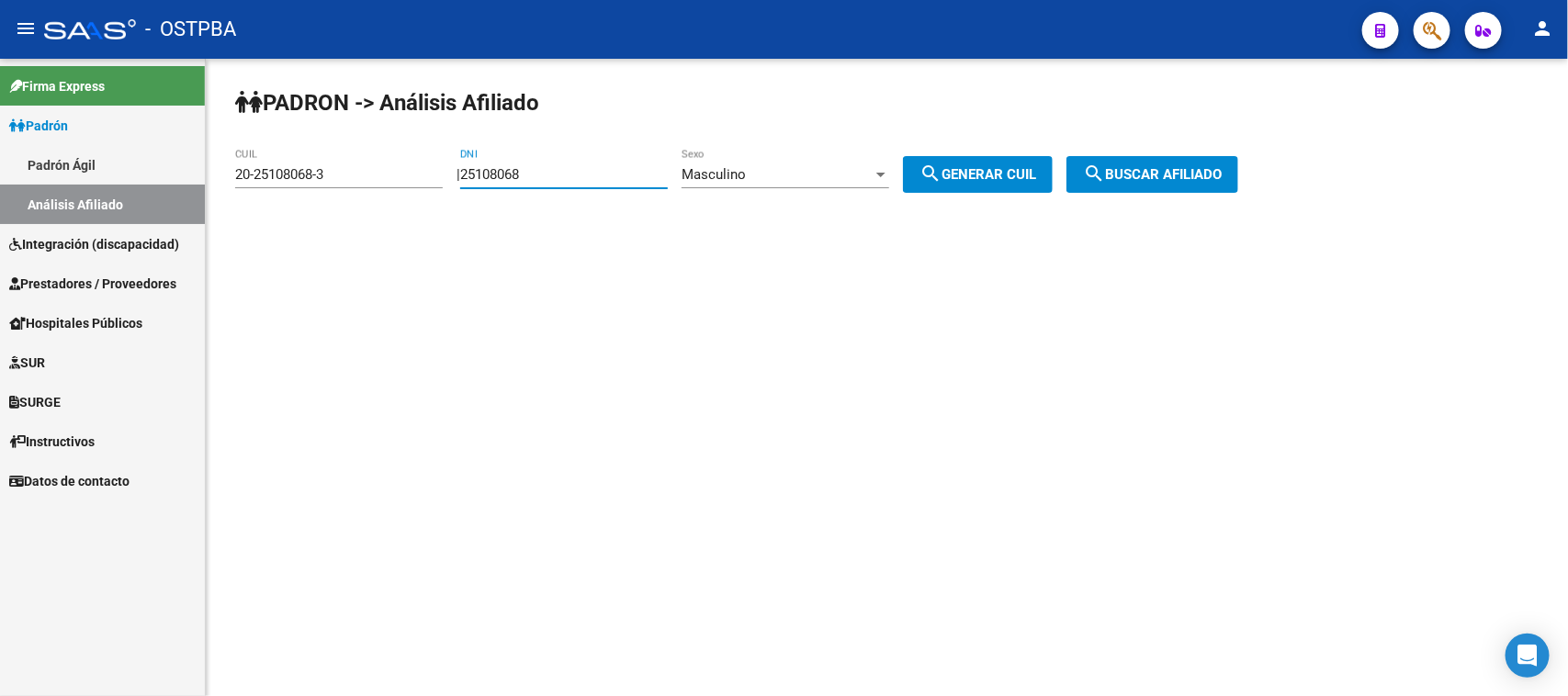
drag, startPoint x: 569, startPoint y: 173, endPoint x: 452, endPoint y: 179, distance: 117.2
click at [452, 179] on app-analisis-afiliado "PADRON -> Análisis Afiliado 20-25108068-3 CUIL | 25108068 DNI Masculino Sexo se…" at bounding box center [744, 175] width 1017 height 17
paste input "47.693812"
click at [492, 173] on input "47.693812" at bounding box center [563, 175] width 207 height 17
type input "47693812"
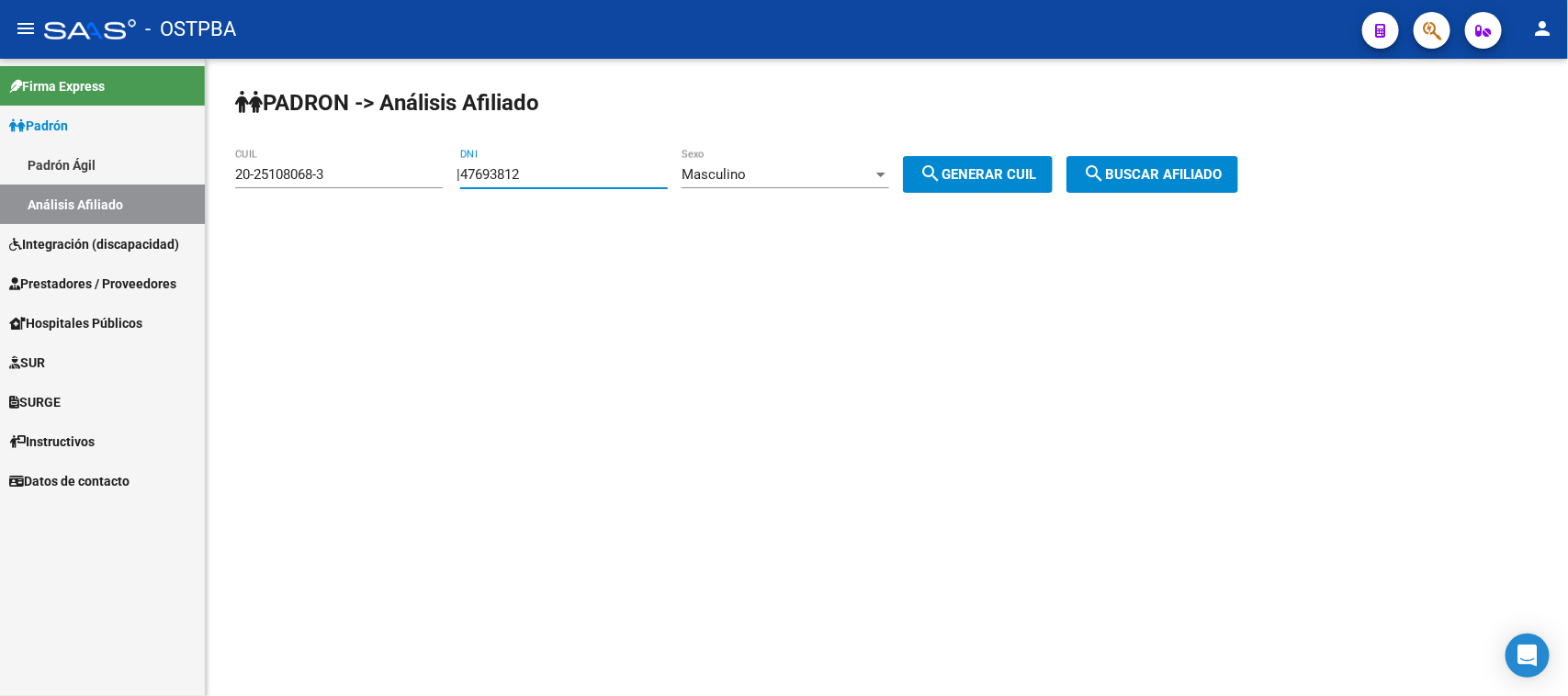
click at [746, 172] on span "Masculino" at bounding box center [713, 175] width 64 height 17
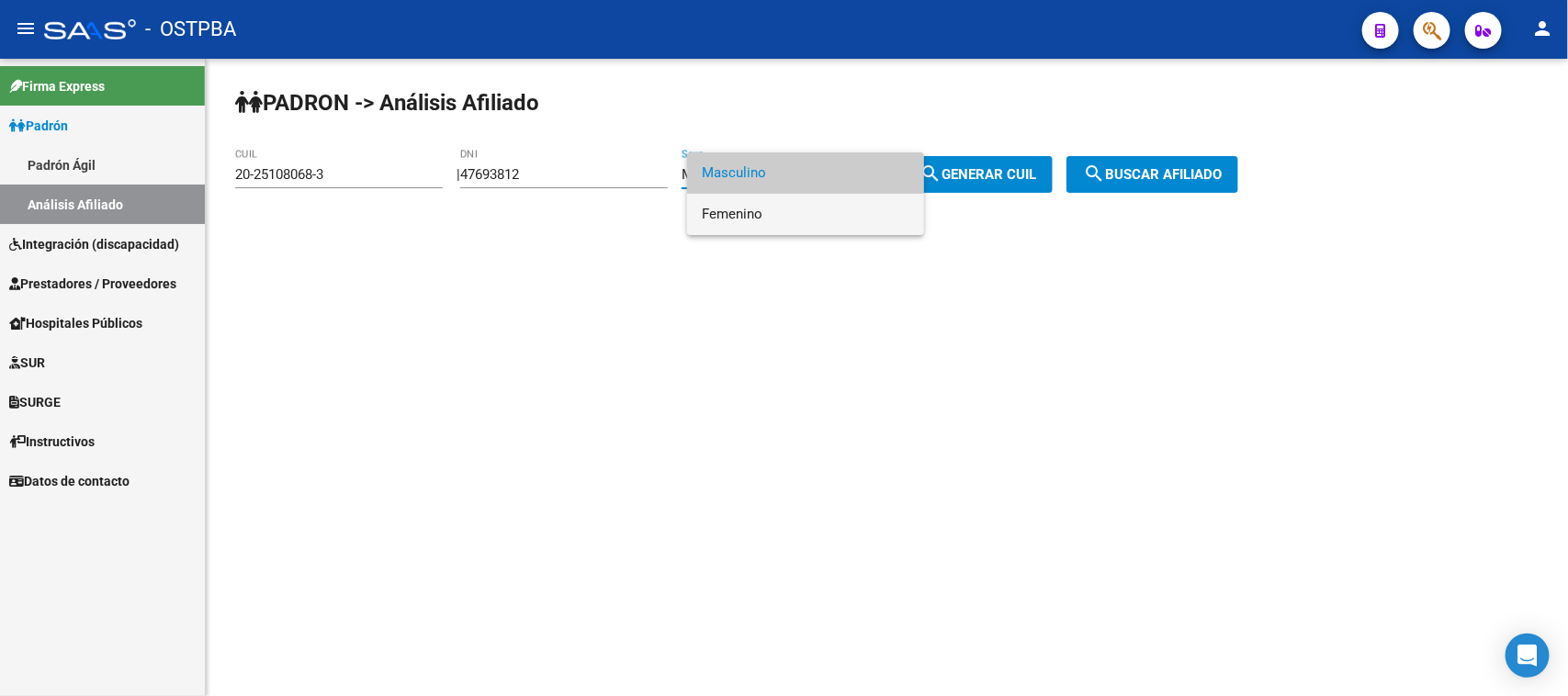
click at [754, 219] on span "Femenino" at bounding box center [805, 214] width 207 height 41
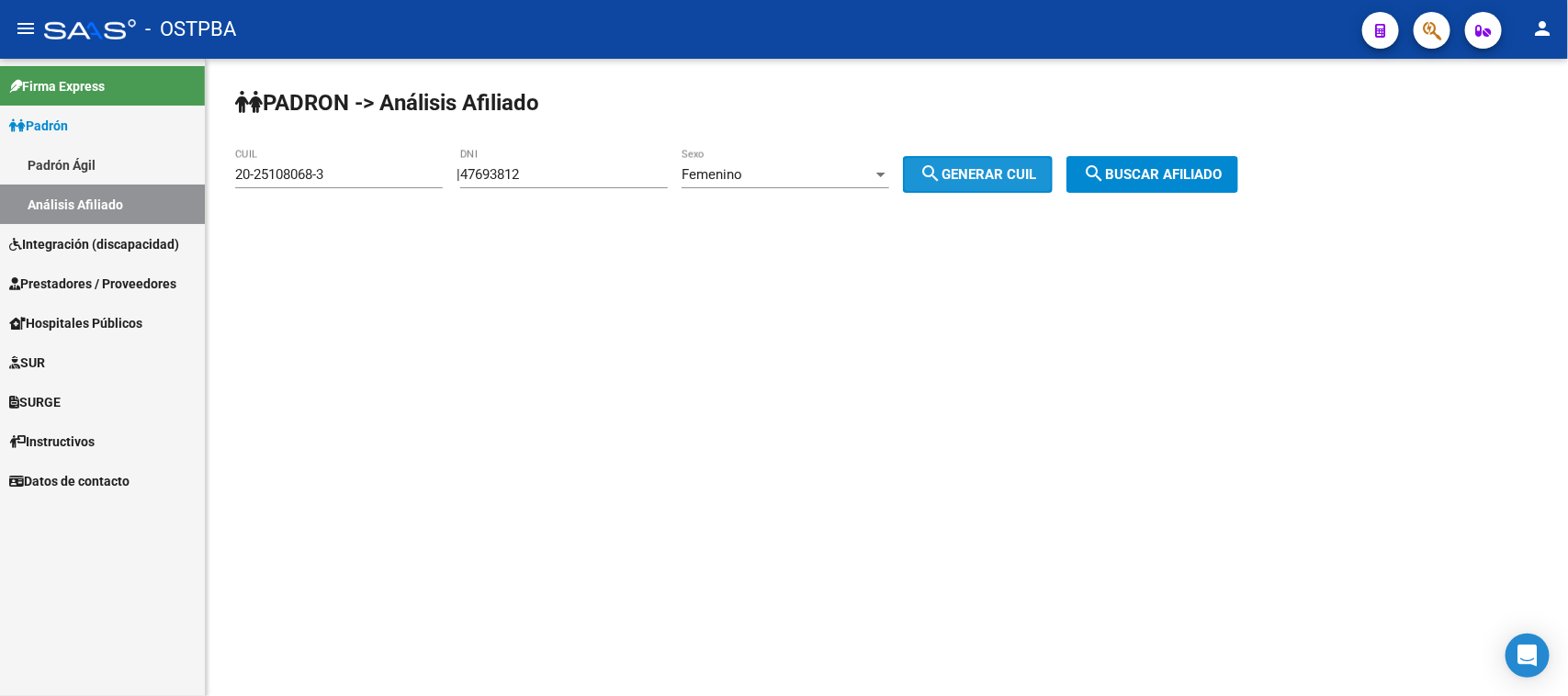
click at [1013, 158] on button "search Generar CUIL" at bounding box center [977, 174] width 150 height 36
type input "27-47693812-6"
click at [1141, 175] on span "search Buscar afiliado" at bounding box center [1152, 175] width 138 height 17
